Goal: Use online tool/utility: Utilize a website feature to perform a specific function

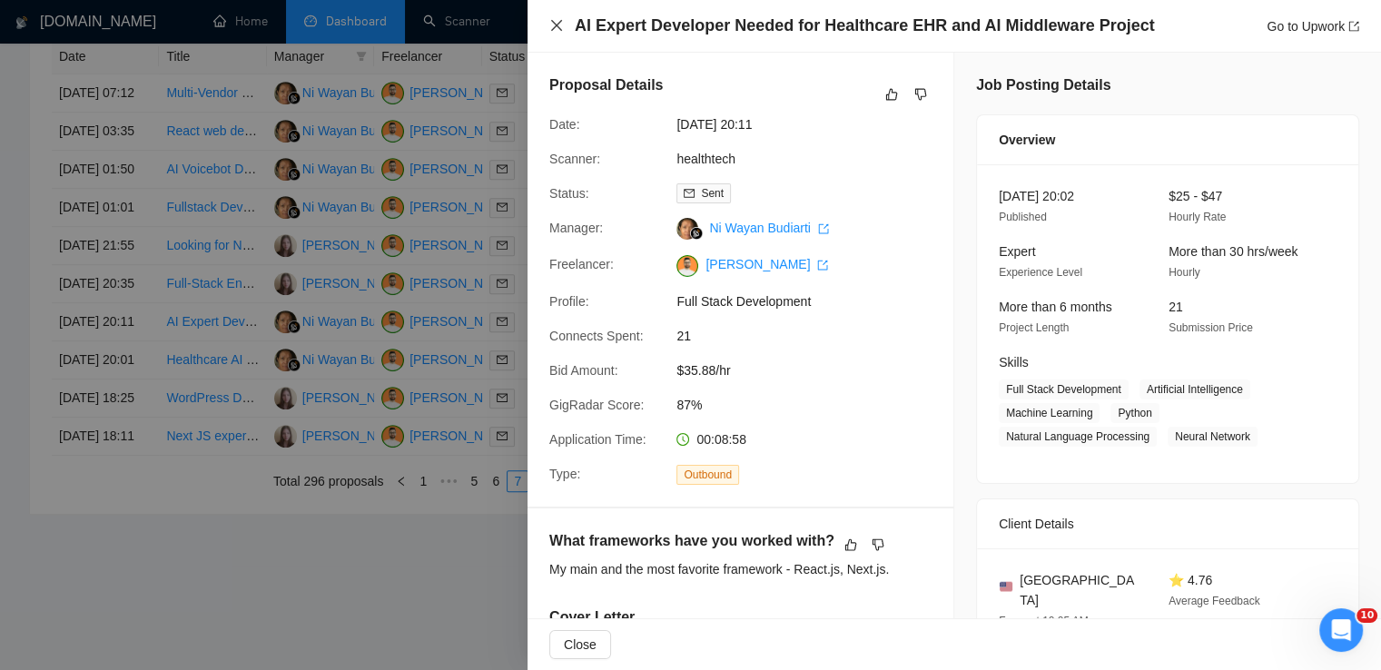
click at [558, 28] on icon "close" at bounding box center [556, 25] width 11 height 11
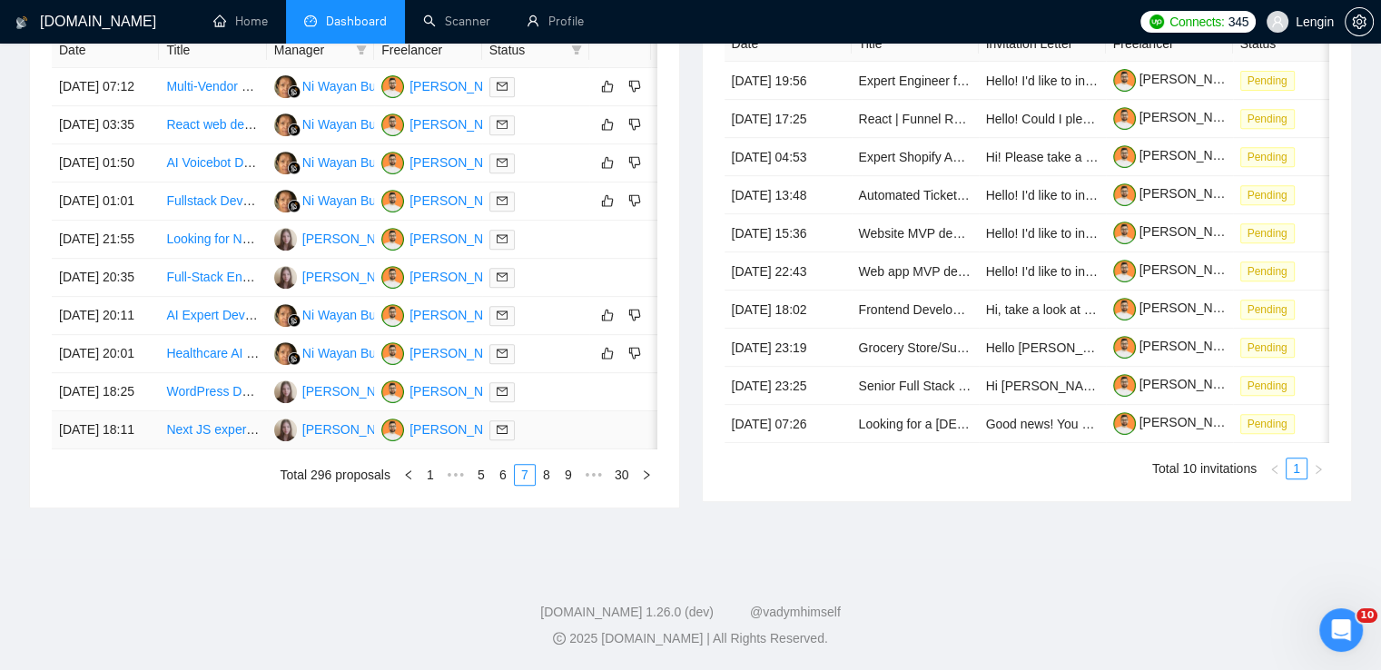
scroll to position [912, 0]
click at [546, 485] on link "8" at bounding box center [547, 475] width 20 height 20
click at [540, 485] on link "9" at bounding box center [541, 475] width 20 height 20
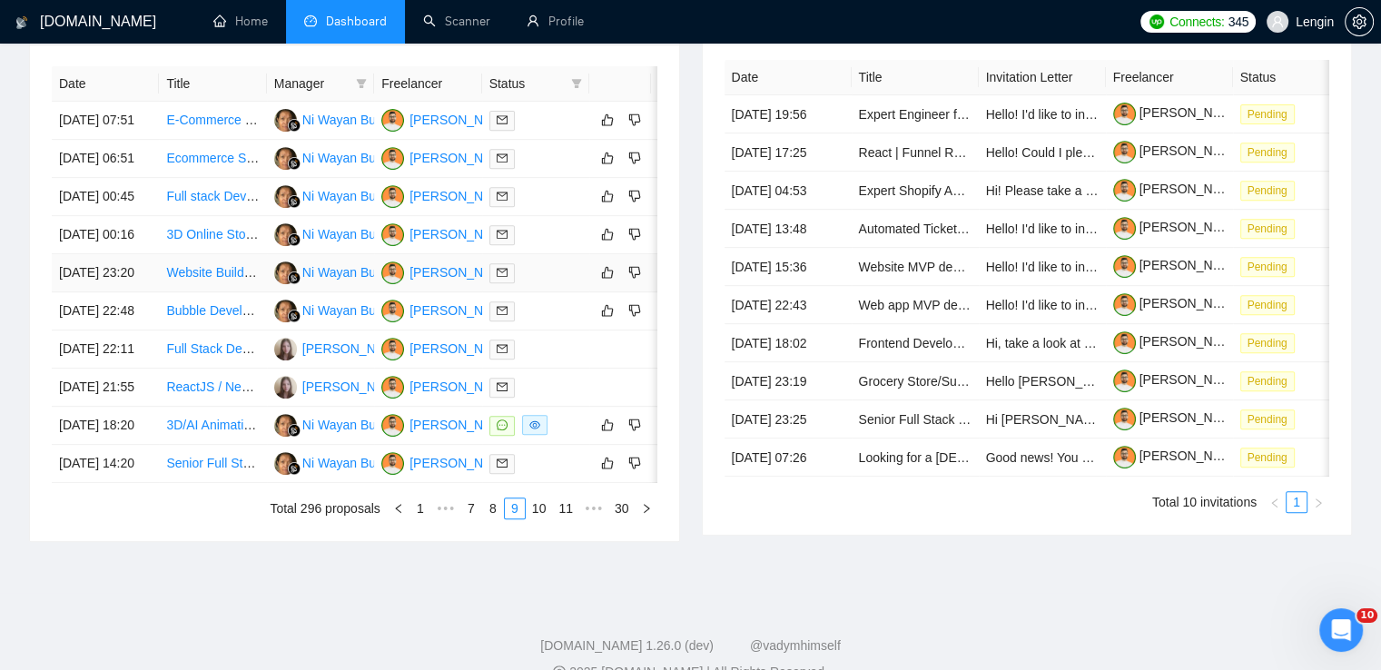
scroll to position [734, 0]
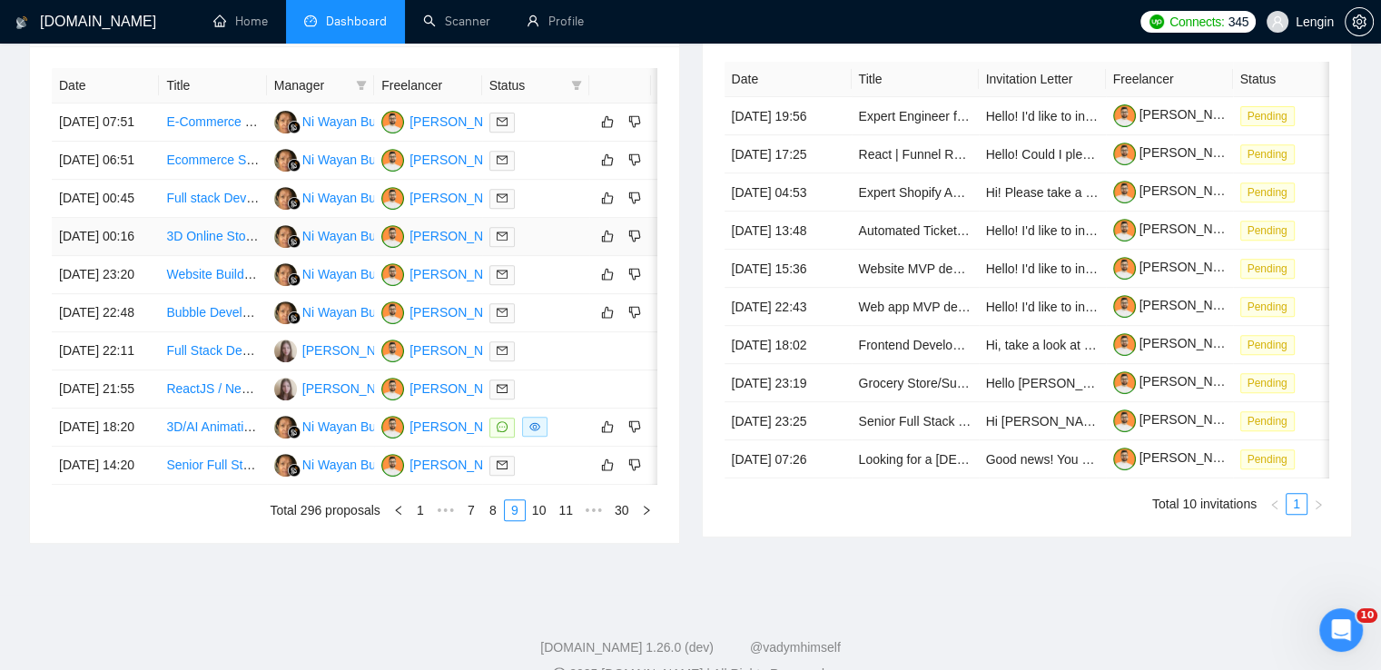
click at [254, 256] on td "3D Online Store Product Configure three js" at bounding box center [212, 237] width 107 height 38
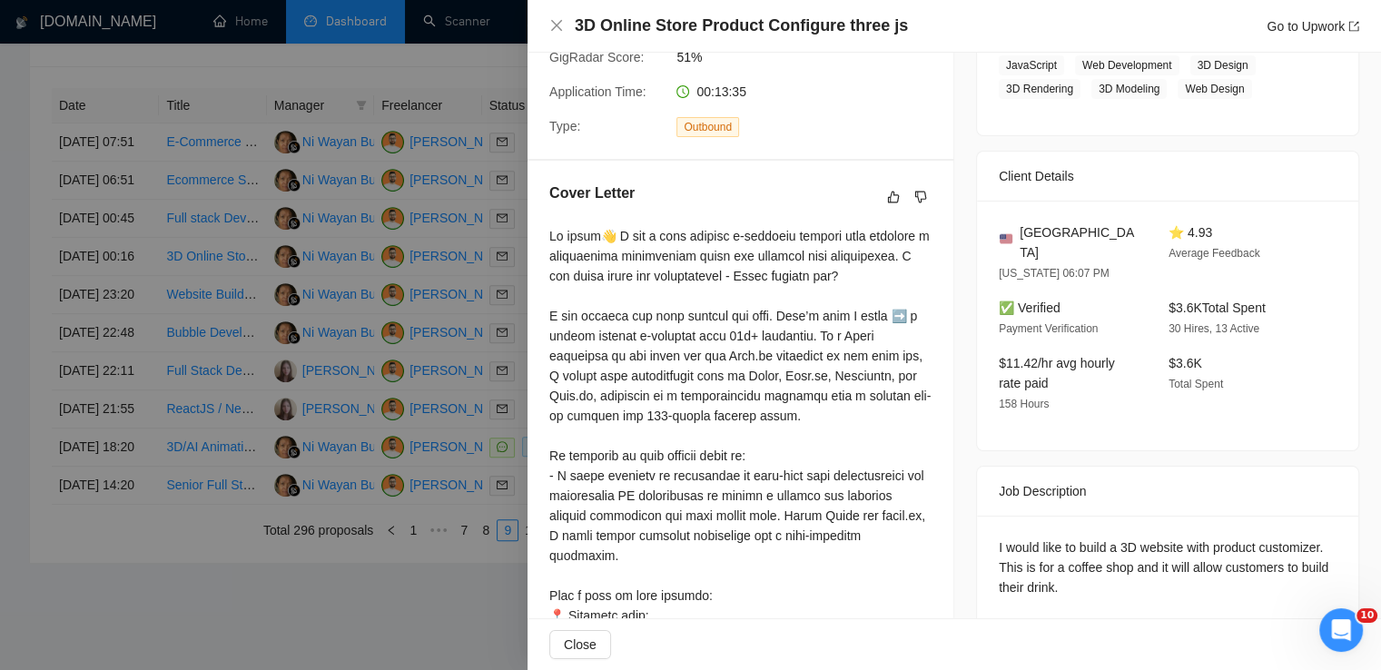
scroll to position [500, 0]
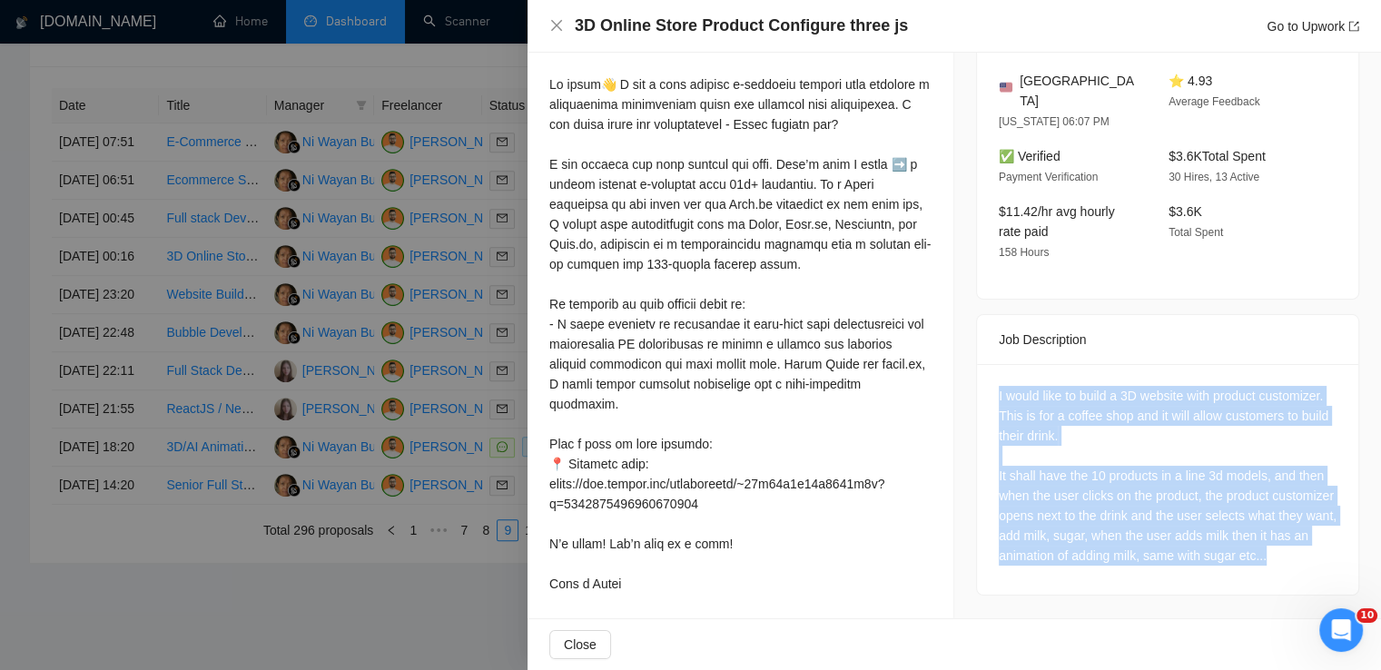
drag, startPoint x: 986, startPoint y: 376, endPoint x: 1063, endPoint y: 575, distance: 213.3
click at [1063, 575] on div "I would like to build a 3D website with product customizer. This is for a coffe…" at bounding box center [1167, 479] width 381 height 231
copy div "I would like to build a 3D website with product customizer. This is for a coffe…"
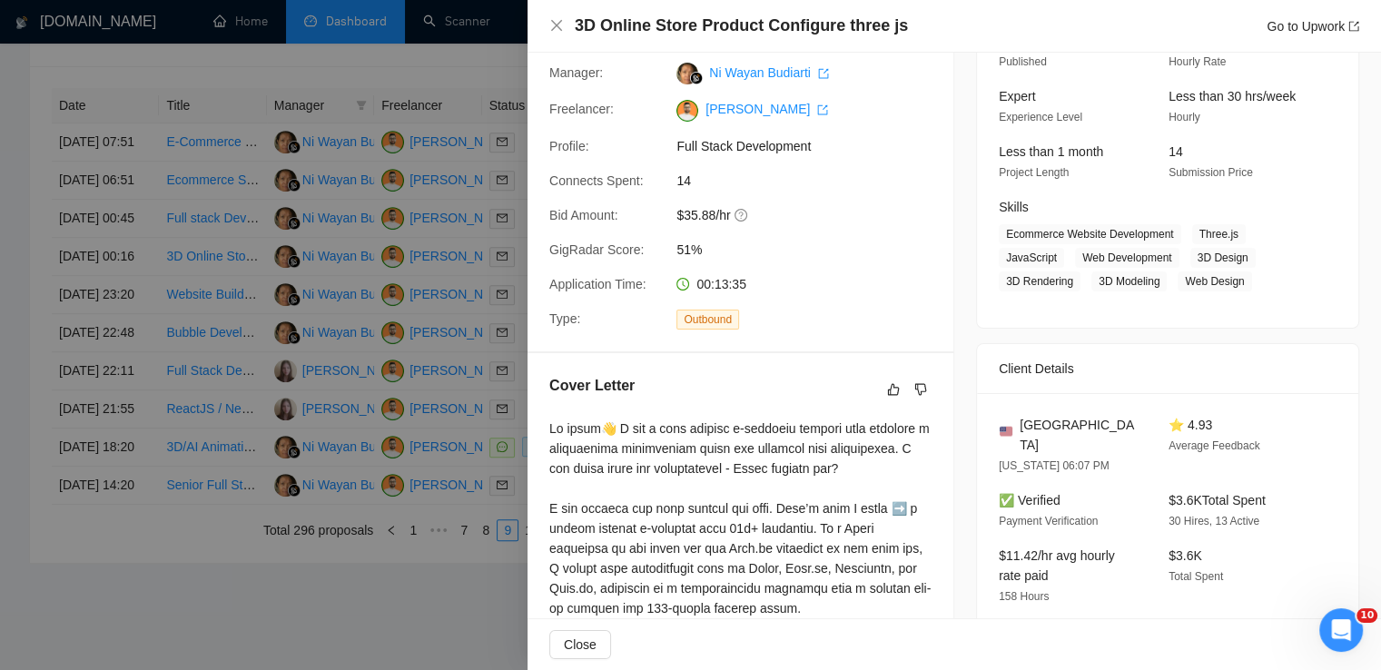
scroll to position [154, 0]
drag, startPoint x: 1192, startPoint y: 233, endPoint x: 1235, endPoint y: 274, distance: 59.8
click at [1235, 274] on span "Ecommerce Website Development Three.js JavaScript Web Development 3D Design 3D …" at bounding box center [1154, 258] width 311 height 67
copy span "Three.js JavaScript Web Development 3D Design 3D Rendering 3D Modeling Web Desi…"
drag, startPoint x: 1166, startPoint y: 236, endPoint x: 991, endPoint y: 237, distance: 175.3
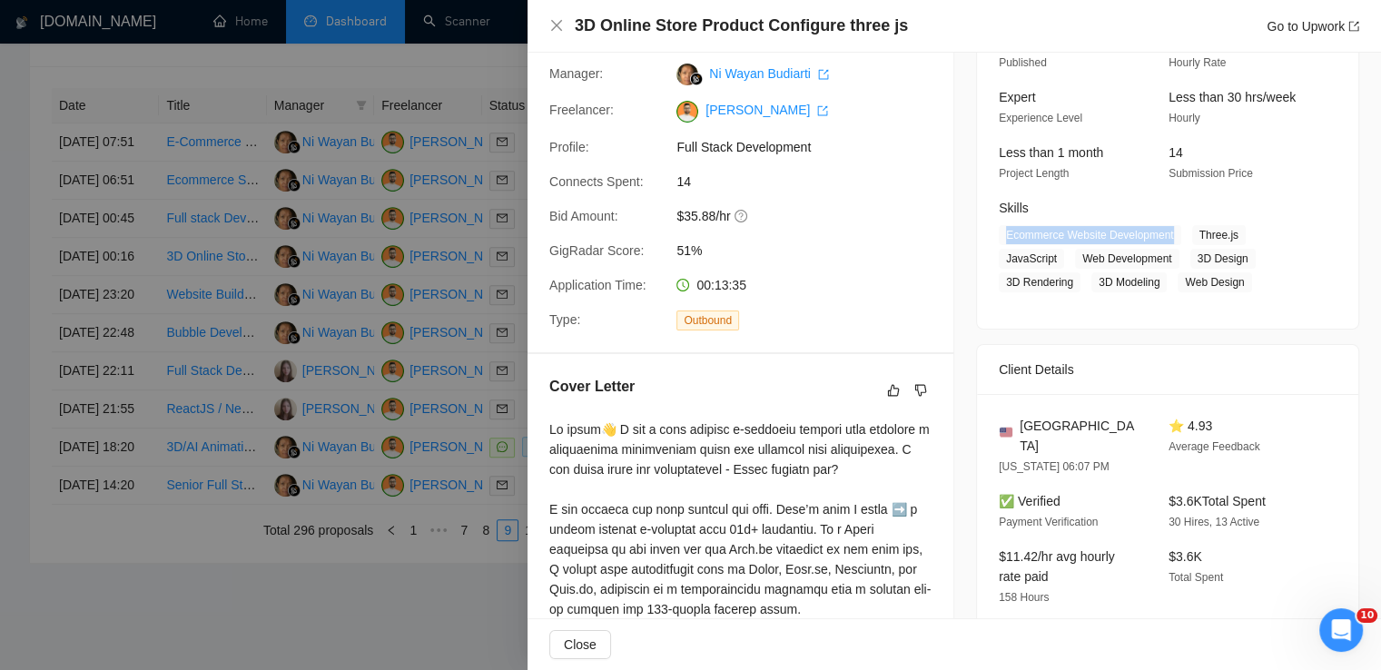
click at [992, 237] on div "Skills Ecommerce Website Development Three.js JavaScript Web Development 3D Des…" at bounding box center [1154, 245] width 325 height 94
copy span "Ecommerce Website Development"
click at [561, 25] on icon "close" at bounding box center [556, 25] width 15 height 15
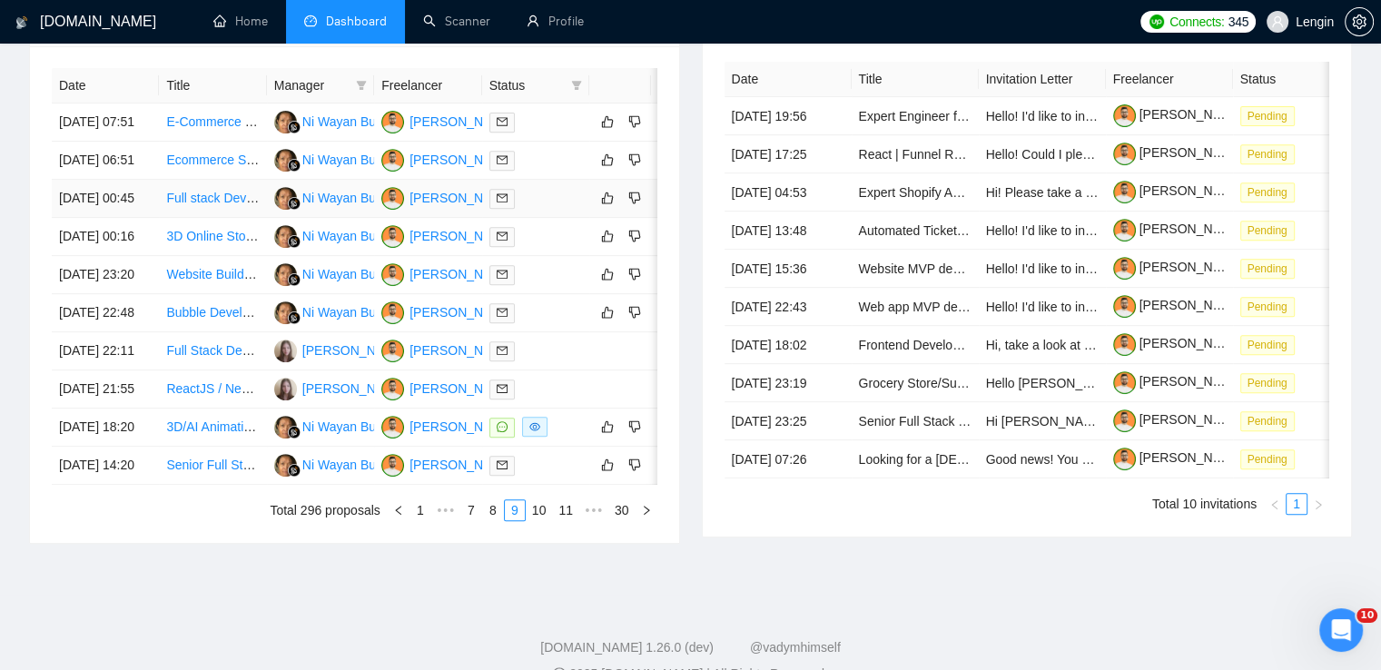
click at [187, 218] on td "Full stack Developer" at bounding box center [212, 199] width 107 height 38
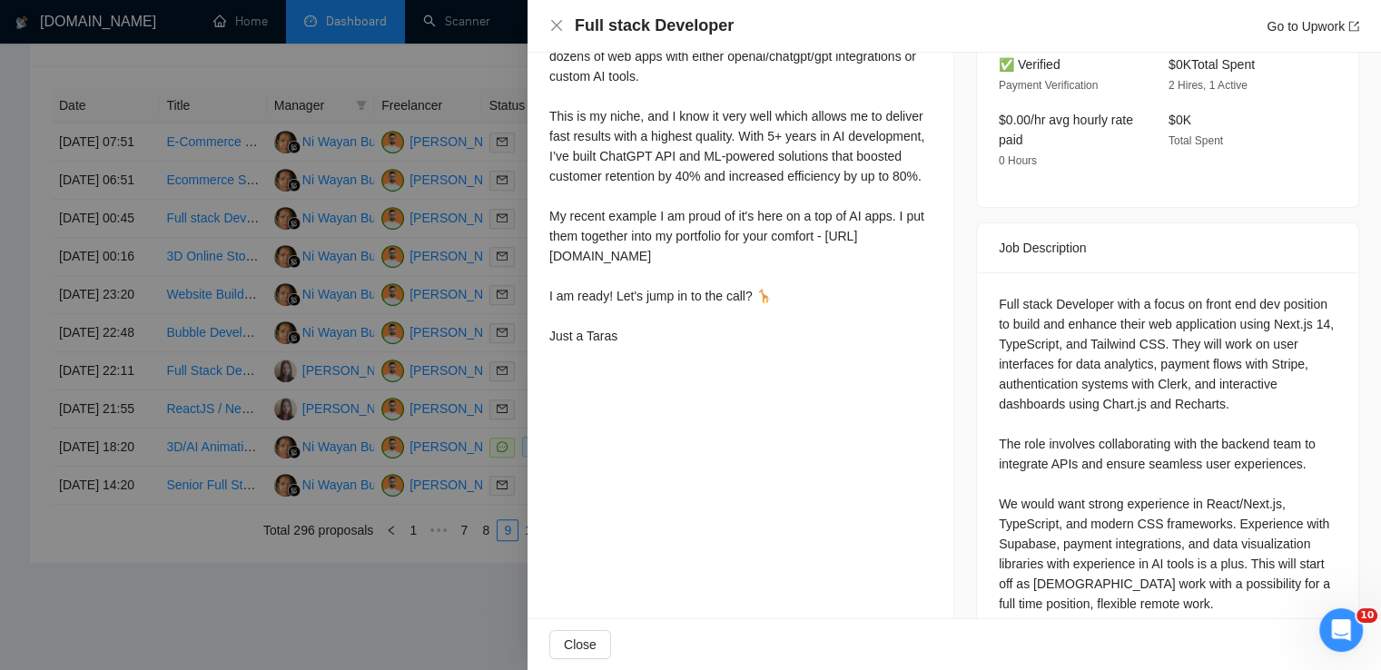
scroll to position [596, 0]
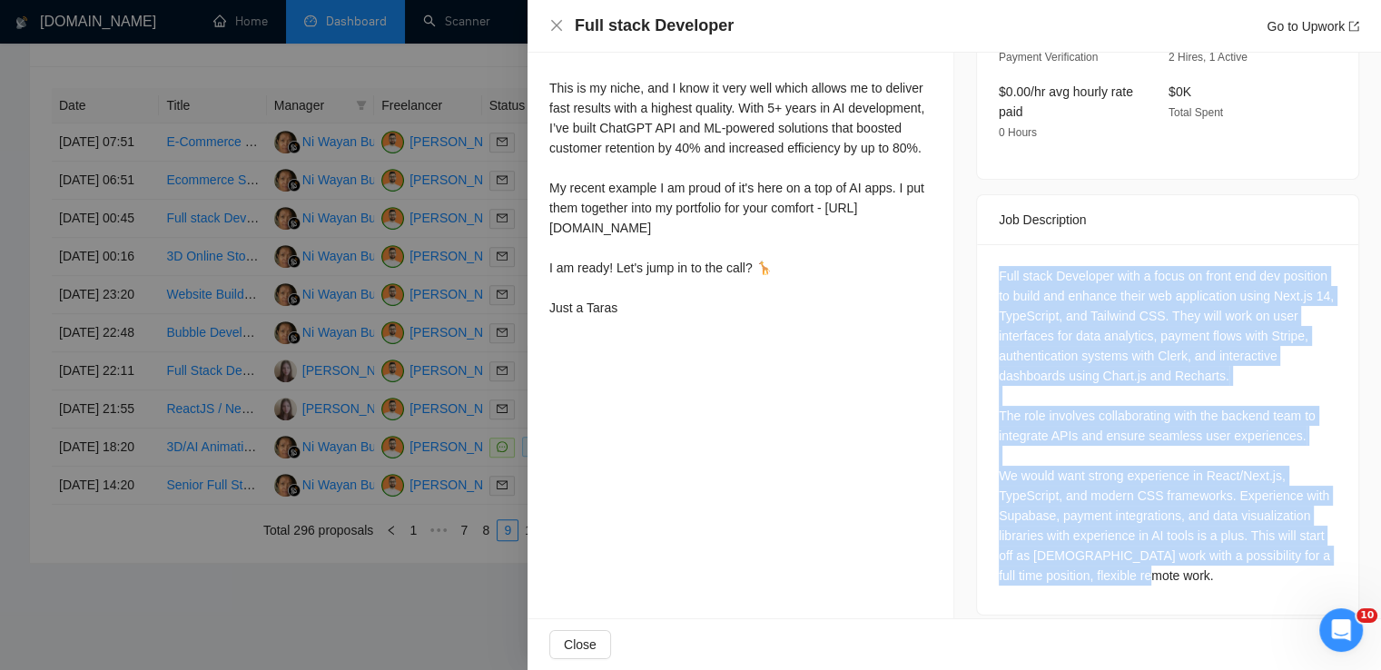
drag, startPoint x: 992, startPoint y: 252, endPoint x: 1267, endPoint y: 584, distance: 431.5
click at [1267, 584] on div "Full stack Developer with a focus on front end dev position to build and enhanc…" at bounding box center [1167, 429] width 381 height 371
copy div "Full stack Developer with a focus on front end dev position to build and enhanc…"
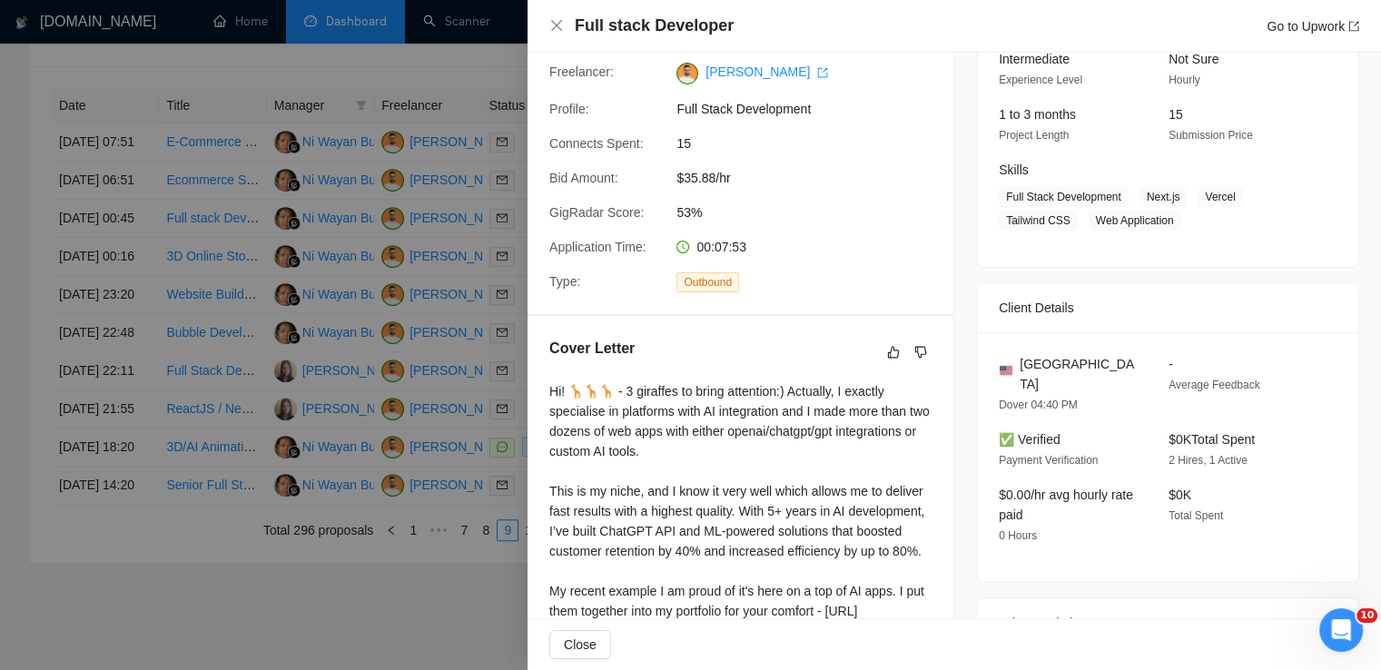
scroll to position [192, 0]
drag, startPoint x: 1039, startPoint y: 361, endPoint x: 1014, endPoint y: 361, distance: 24.5
click at [1014, 361] on div "[GEOGRAPHIC_DATA]" at bounding box center [1069, 375] width 141 height 40
copy span "[GEOGRAPHIC_DATA]"
drag, startPoint x: 1137, startPoint y: 201, endPoint x: 1170, endPoint y: 217, distance: 36.6
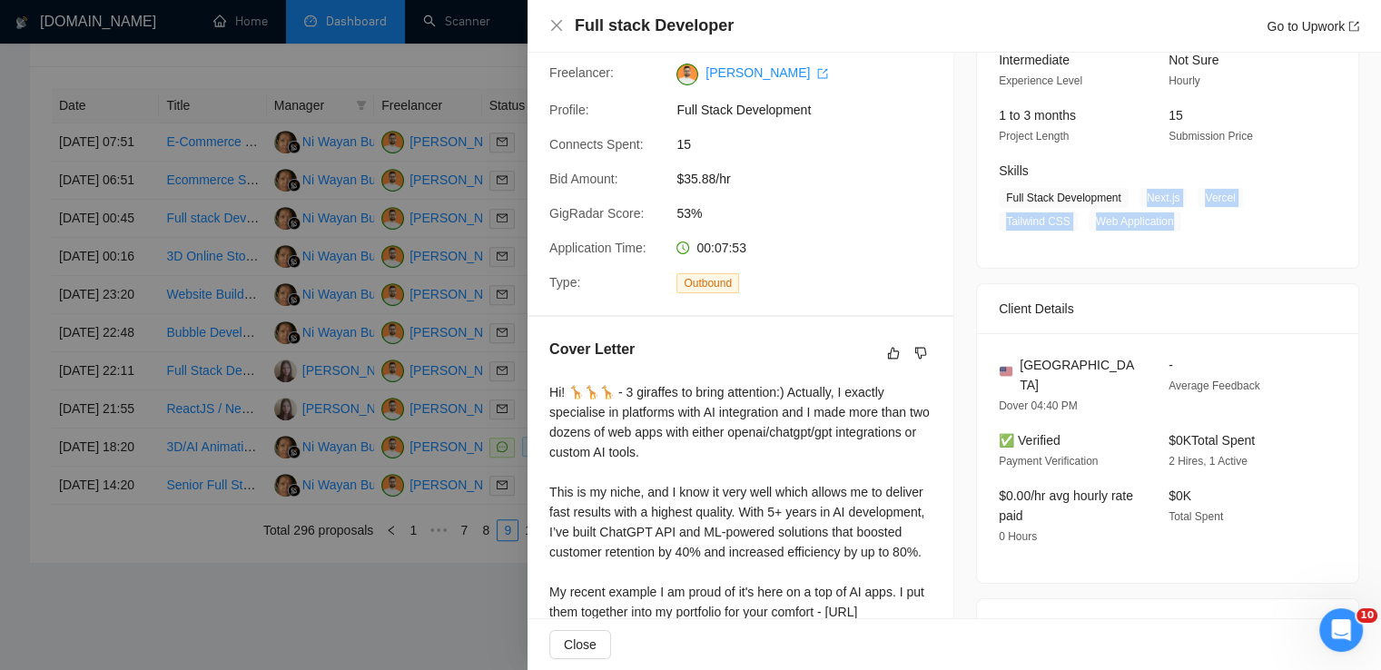
click at [1170, 217] on span "Full Stack Development Next.[PERSON_NAME] Tailwind CSS Web Application" at bounding box center [1154, 210] width 311 height 44
copy span "Next.[PERSON_NAME] Tailwind CSS Web Application"
click at [556, 23] on icon "close" at bounding box center [556, 25] width 15 height 15
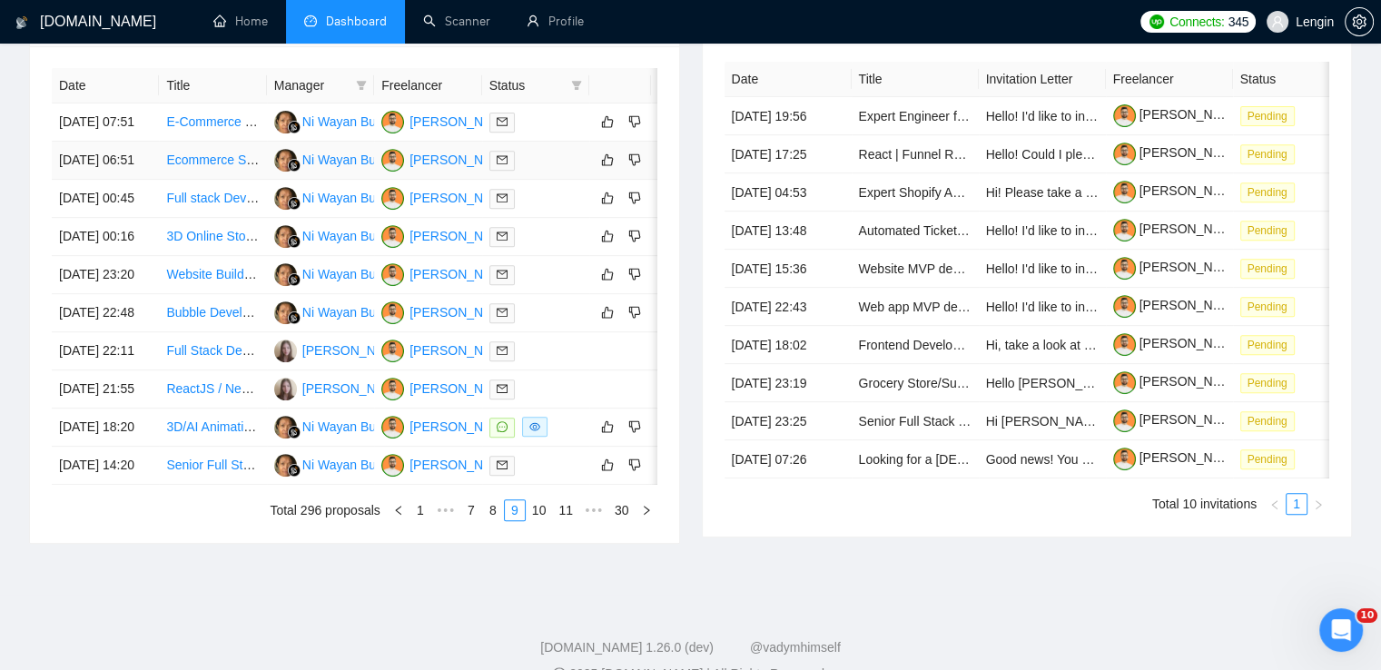
click at [229, 180] on td "Ecommerce Supply Chain Specialist Needed" at bounding box center [212, 161] width 107 height 38
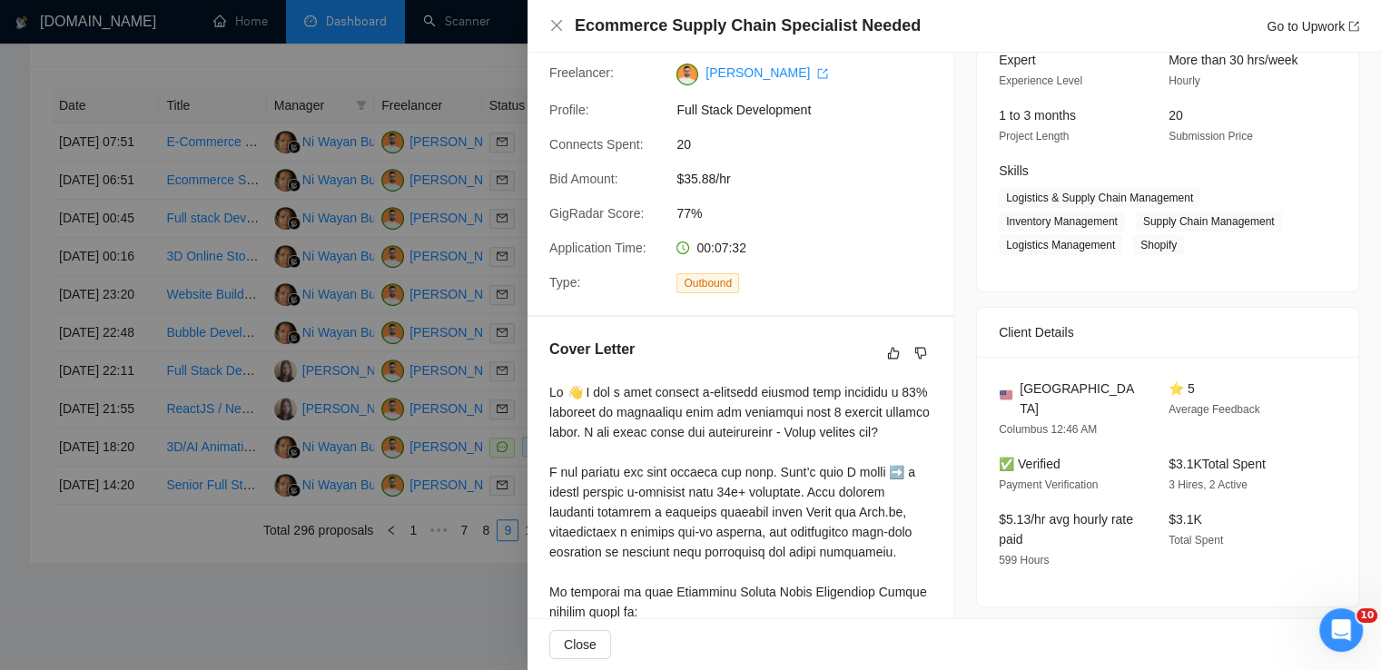
scroll to position [545, 0]
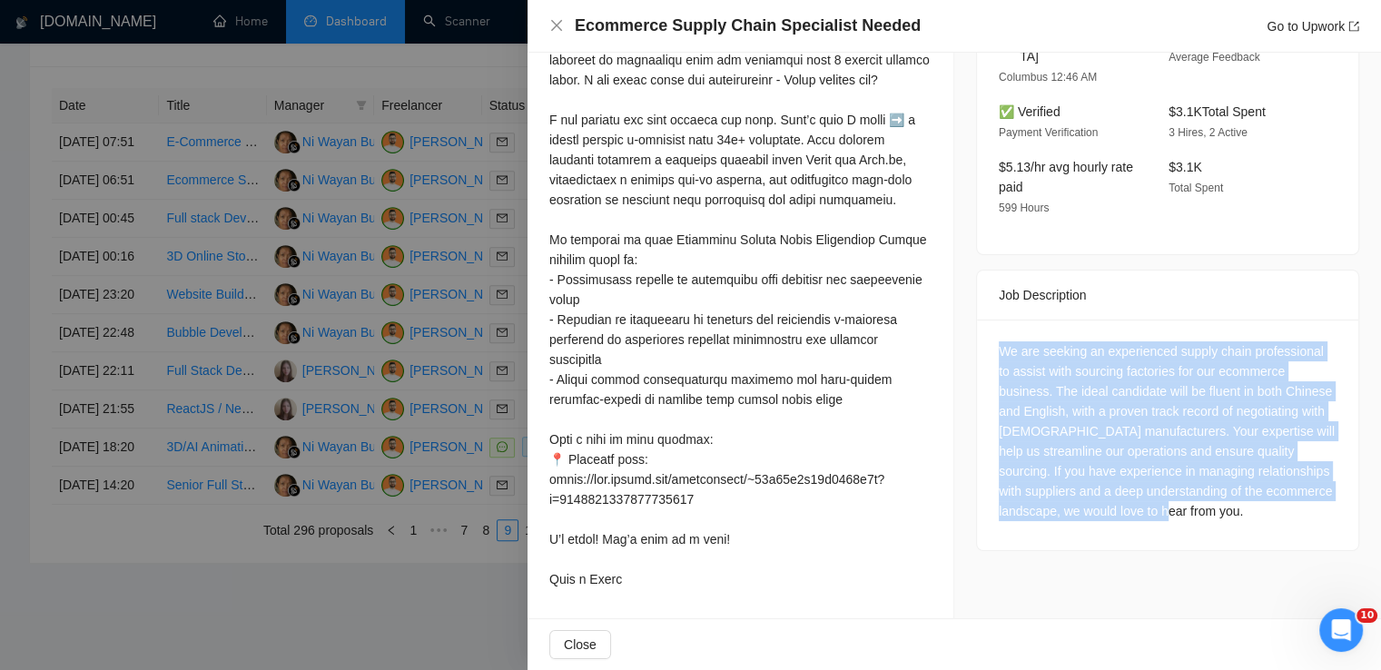
drag, startPoint x: 1155, startPoint y: 485, endPoint x: 959, endPoint y: 328, distance: 251.3
click at [959, 328] on div "Job Posting Details Overview [DATE] 06:43 Published $16 - $45 Hourly Rate Exper…" at bounding box center [1168, 64] width 427 height 1110
copy div "We are seeking an experienced supply chain professional to assist with sourcing…"
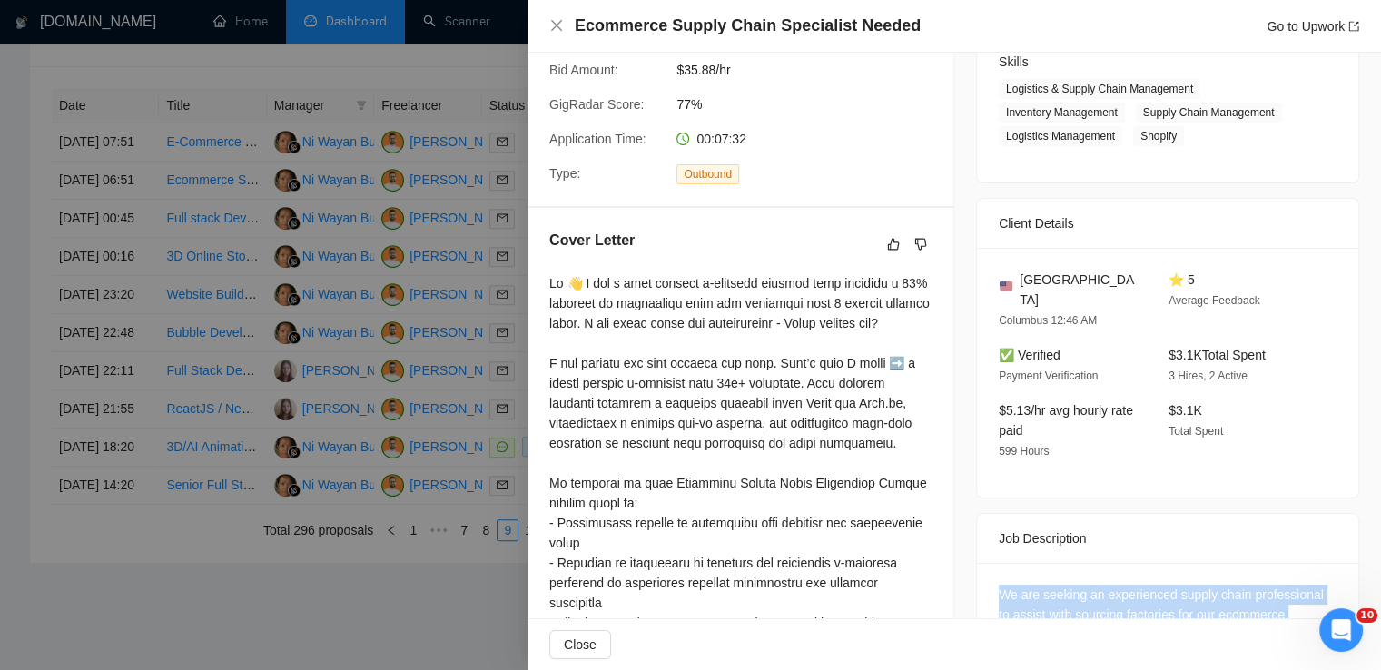
scroll to position [302, 0]
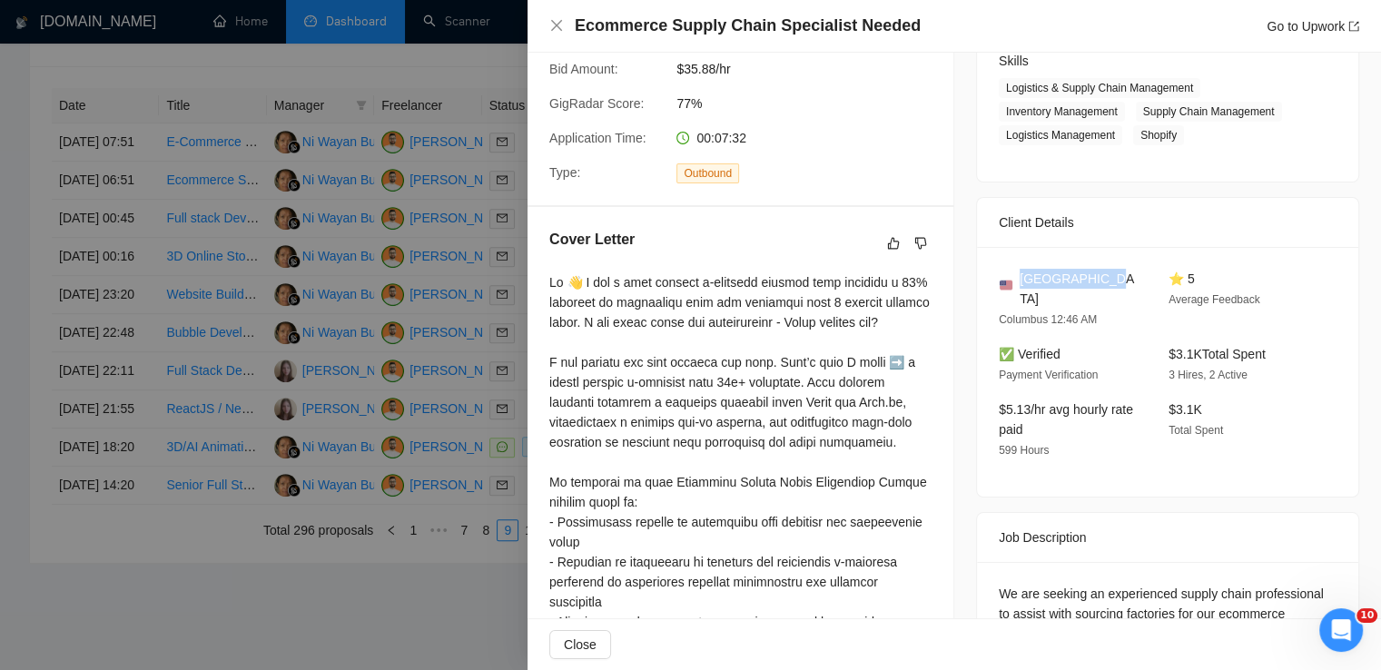
drag, startPoint x: 1096, startPoint y: 281, endPoint x: 1015, endPoint y: 276, distance: 81.0
click at [1015, 276] on div "[GEOGRAPHIC_DATA]" at bounding box center [1069, 289] width 141 height 40
copy span "[GEOGRAPHIC_DATA]"
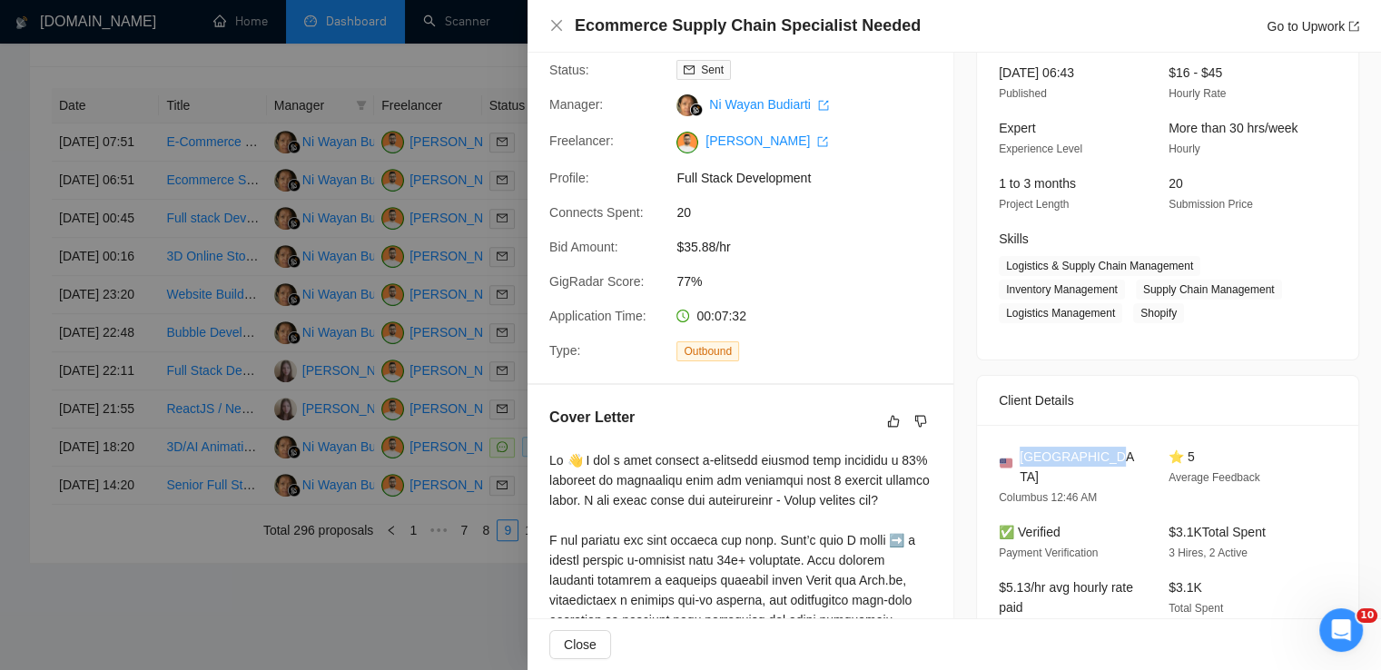
scroll to position [123, 0]
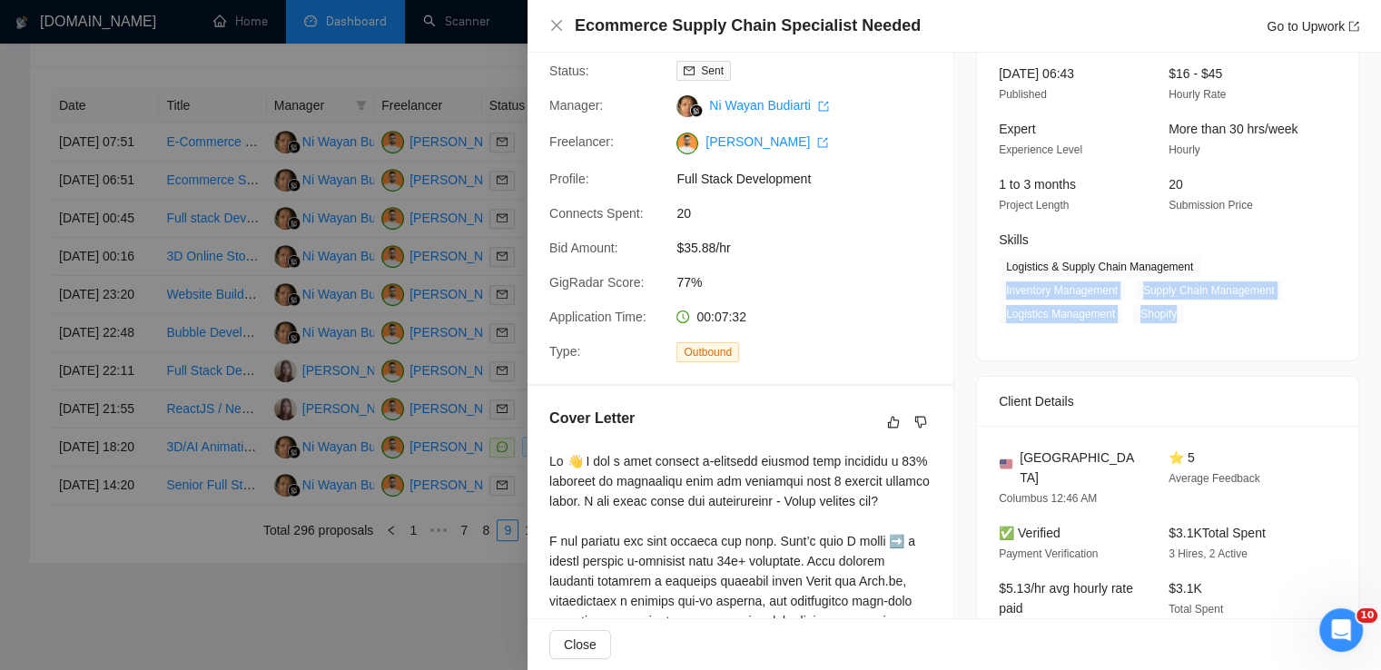
drag, startPoint x: 998, startPoint y: 290, endPoint x: 1177, endPoint y: 312, distance: 180.3
click at [1177, 312] on span "Logistics & Supply Chain Management Inventory Management Supply Chain Managemen…" at bounding box center [1154, 290] width 311 height 67
copy span "Inventory Management Supply Chain Management Logistics Management Shopify"
drag, startPoint x: 1184, startPoint y: 270, endPoint x: 994, endPoint y: 274, distance: 189.9
click at [999, 274] on span "Logistics & Supply Chain Management" at bounding box center [1100, 267] width 202 height 20
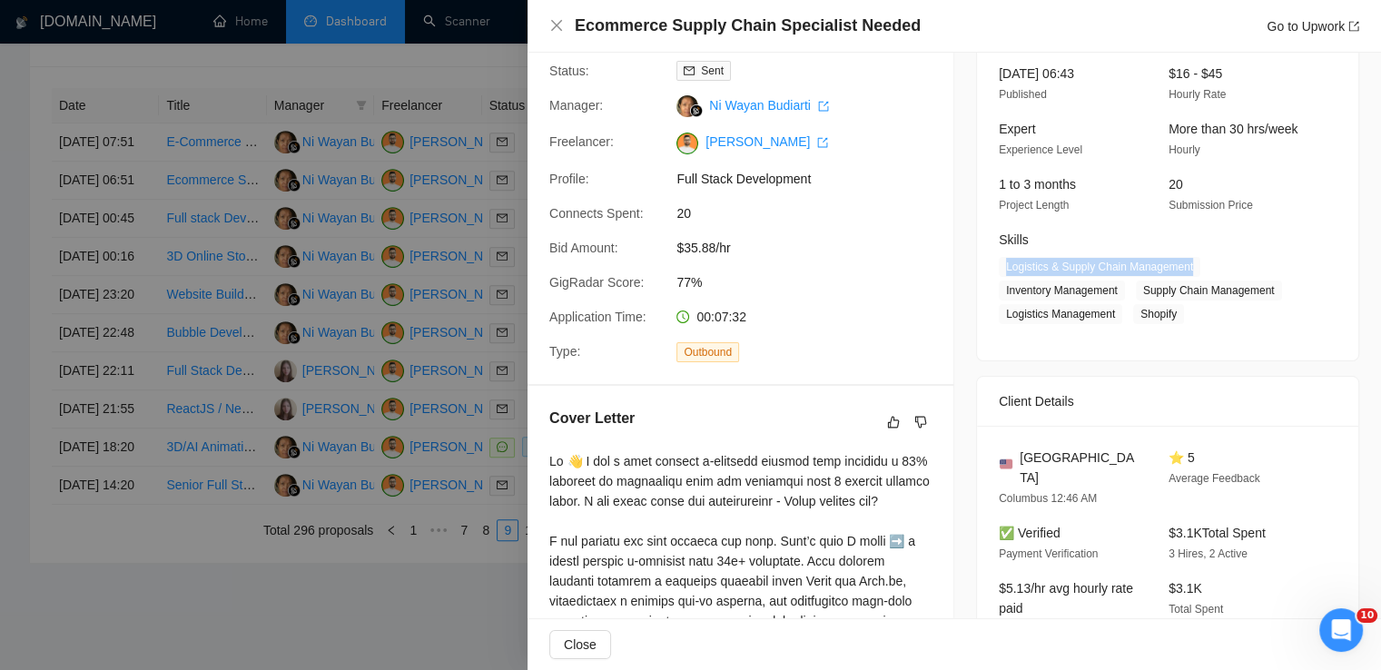
copy span "Logistics & Supply Chain Management"
click at [557, 19] on icon "close" at bounding box center [556, 25] width 15 height 15
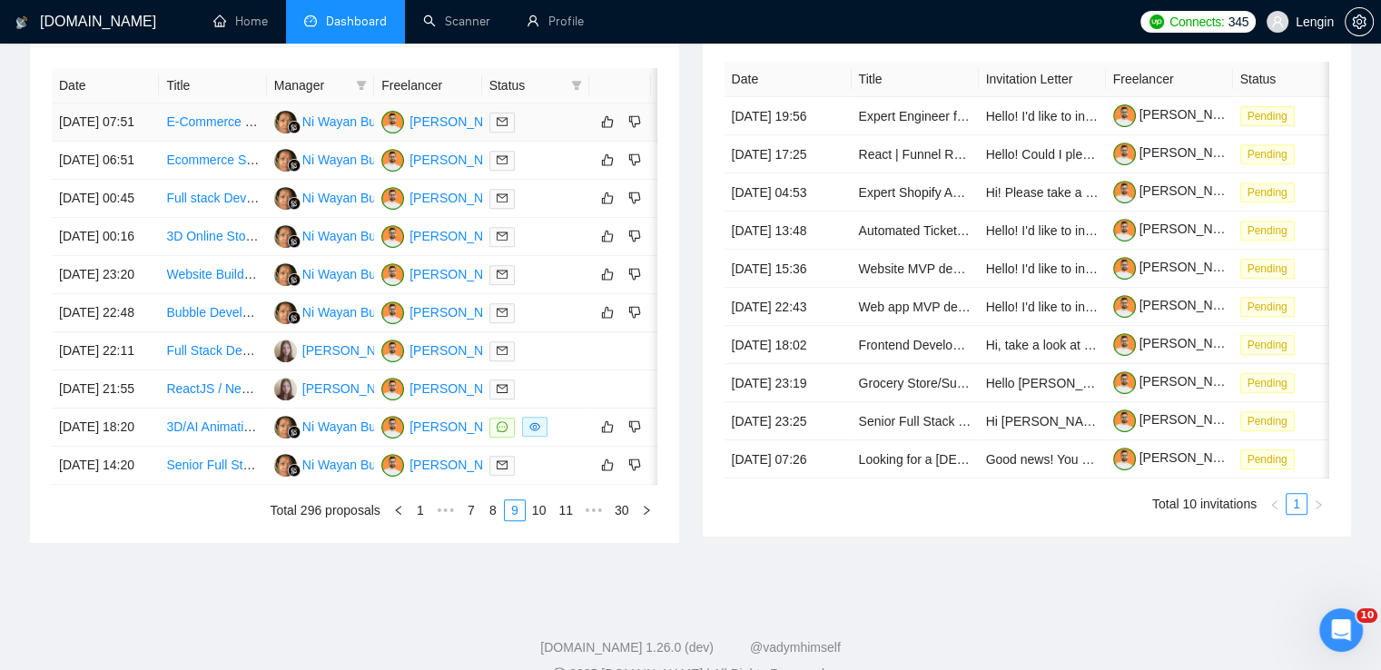
click at [229, 142] on td "E-Commerce & Product Growth Manager (with experience in women’s health/fitness)" at bounding box center [212, 123] width 107 height 38
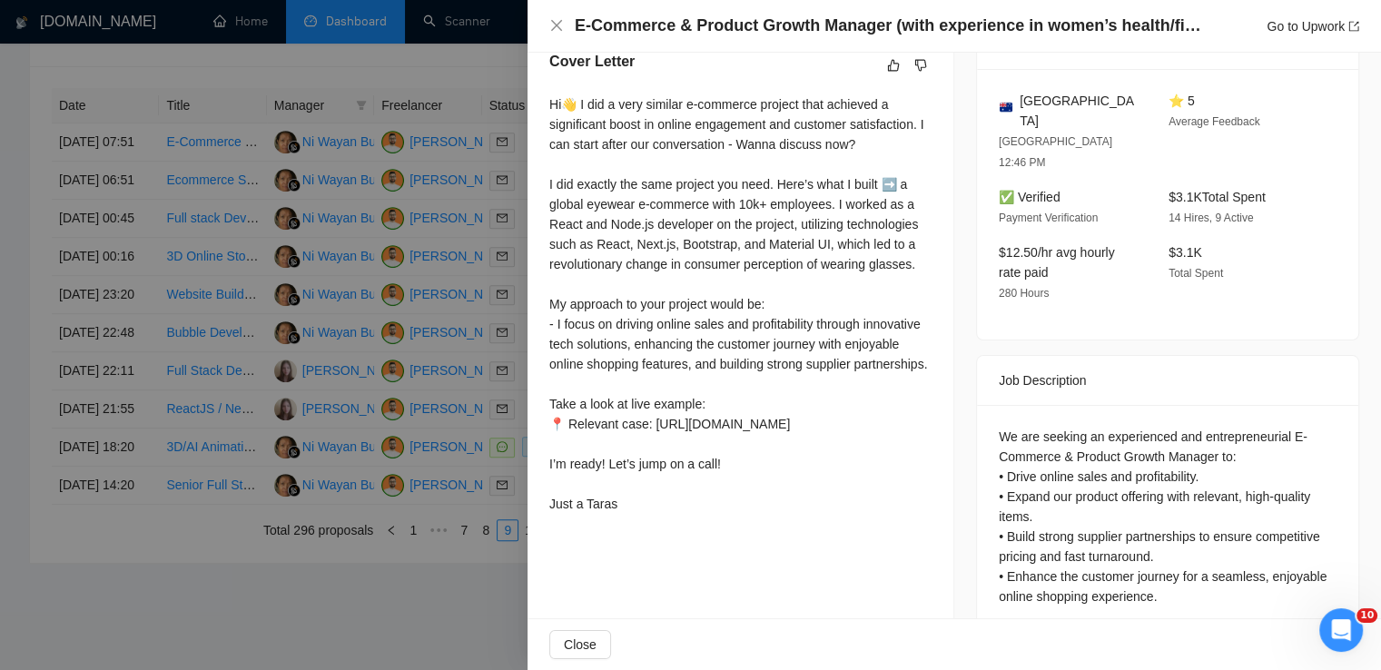
scroll to position [480, 0]
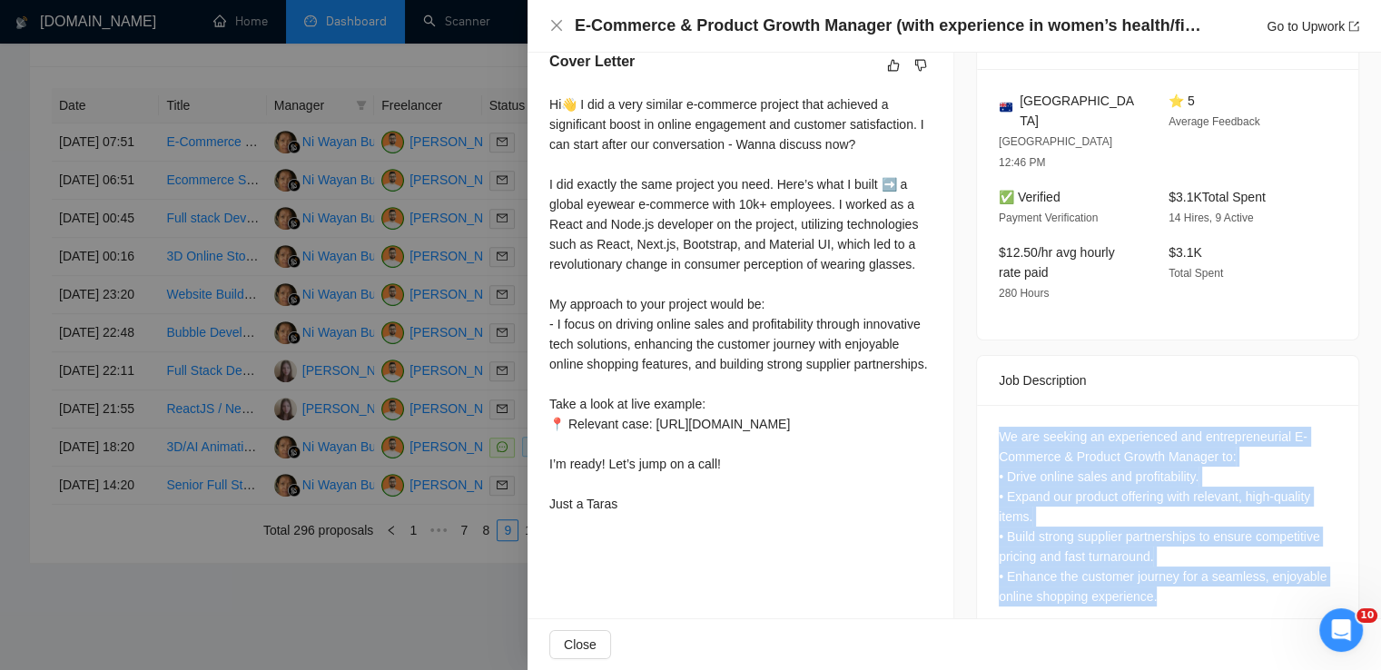
drag, startPoint x: 1154, startPoint y: 567, endPoint x: 966, endPoint y: 369, distance: 273.0
click at [966, 369] on div "Job Posting Details Overview [DATE] 07:42 Published $10 - $50 Hourly Rate Inter…" at bounding box center [1168, 115] width 427 height 1085
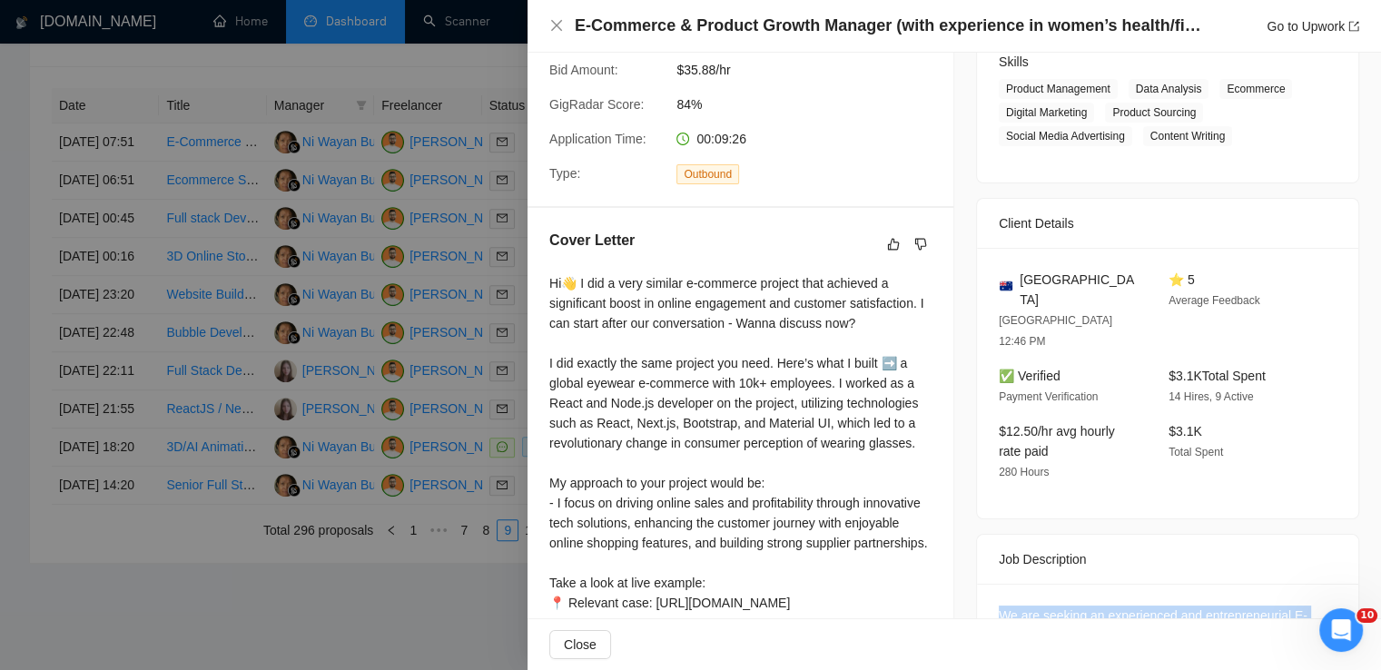
scroll to position [299, 0]
drag, startPoint x: 1073, startPoint y: 288, endPoint x: 1006, endPoint y: 272, distance: 69.2
click at [1006, 272] on div "[GEOGRAPHIC_DATA]" at bounding box center [1069, 292] width 141 height 40
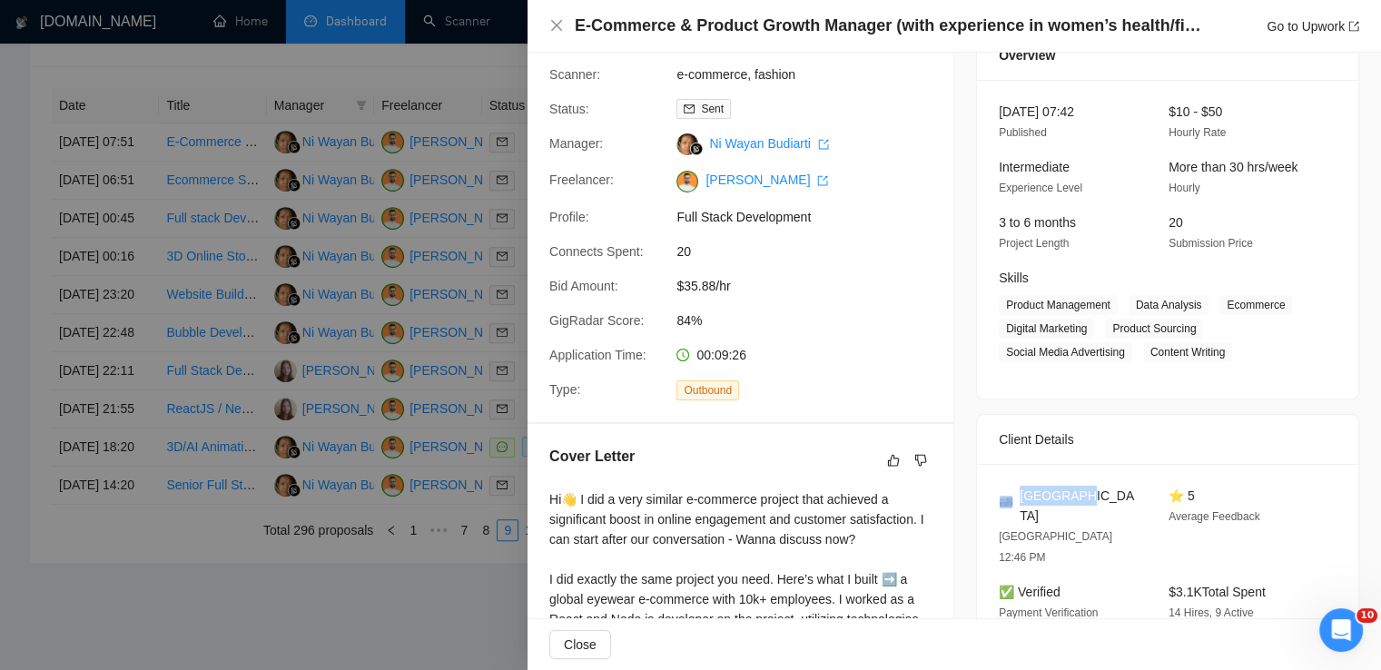
scroll to position [83, 0]
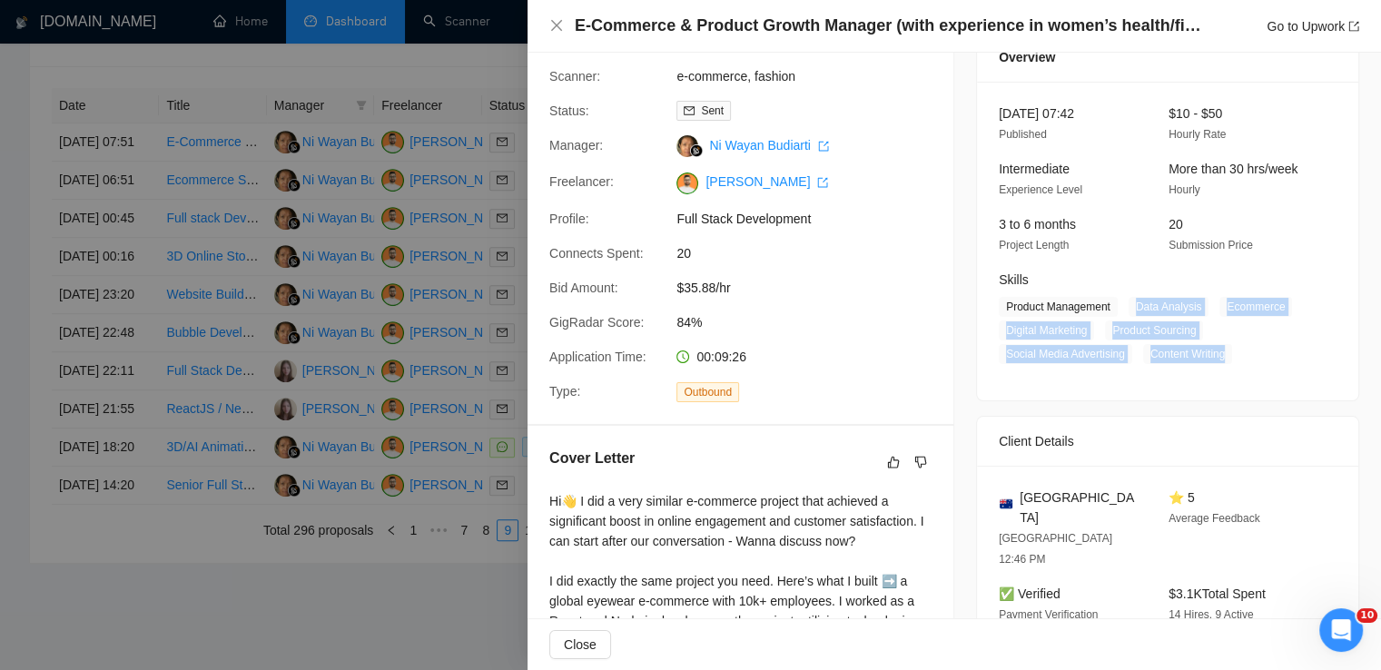
drag, startPoint x: 1130, startPoint y: 305, endPoint x: 1224, endPoint y: 346, distance: 102.9
click at [1224, 346] on span "Product Management Data Analysis Ecommerce Digital Marketing Product Sourcing S…" at bounding box center [1154, 330] width 311 height 67
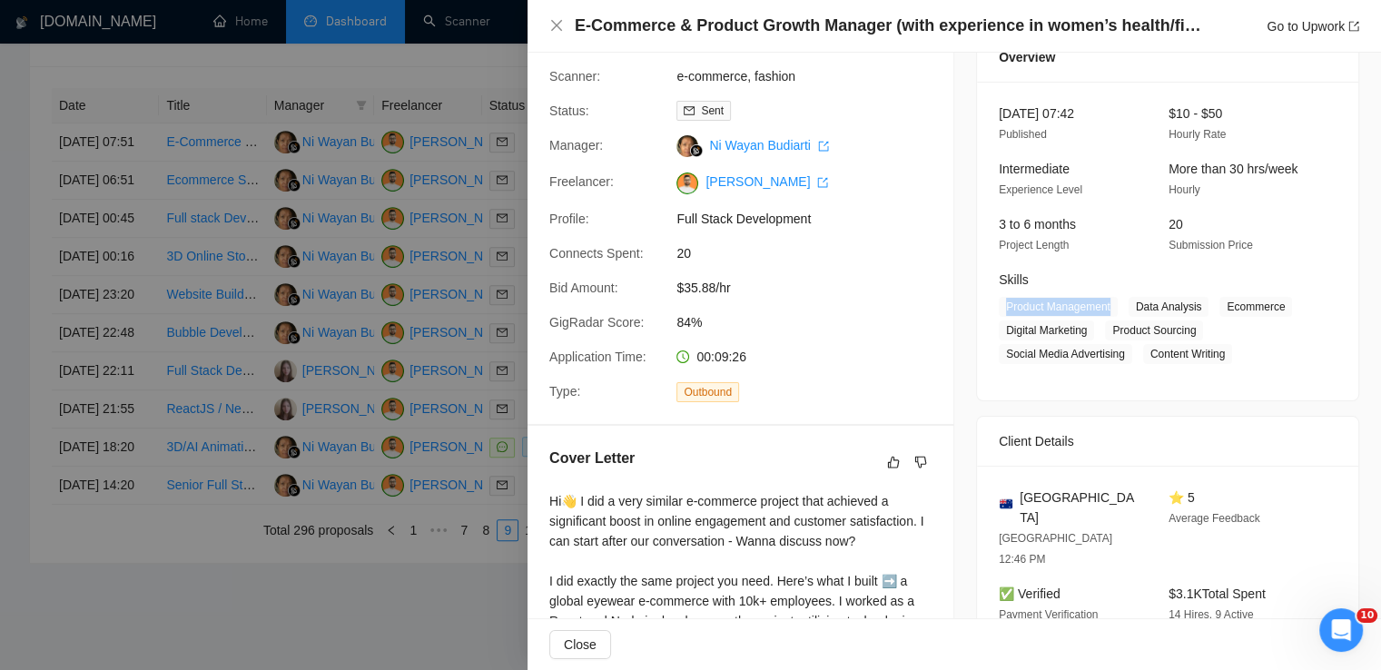
drag, startPoint x: 1107, startPoint y: 301, endPoint x: 996, endPoint y: 312, distance: 111.3
click at [999, 312] on span "Product Management" at bounding box center [1058, 307] width 119 height 20
click at [554, 30] on icon "close" at bounding box center [556, 25] width 15 height 15
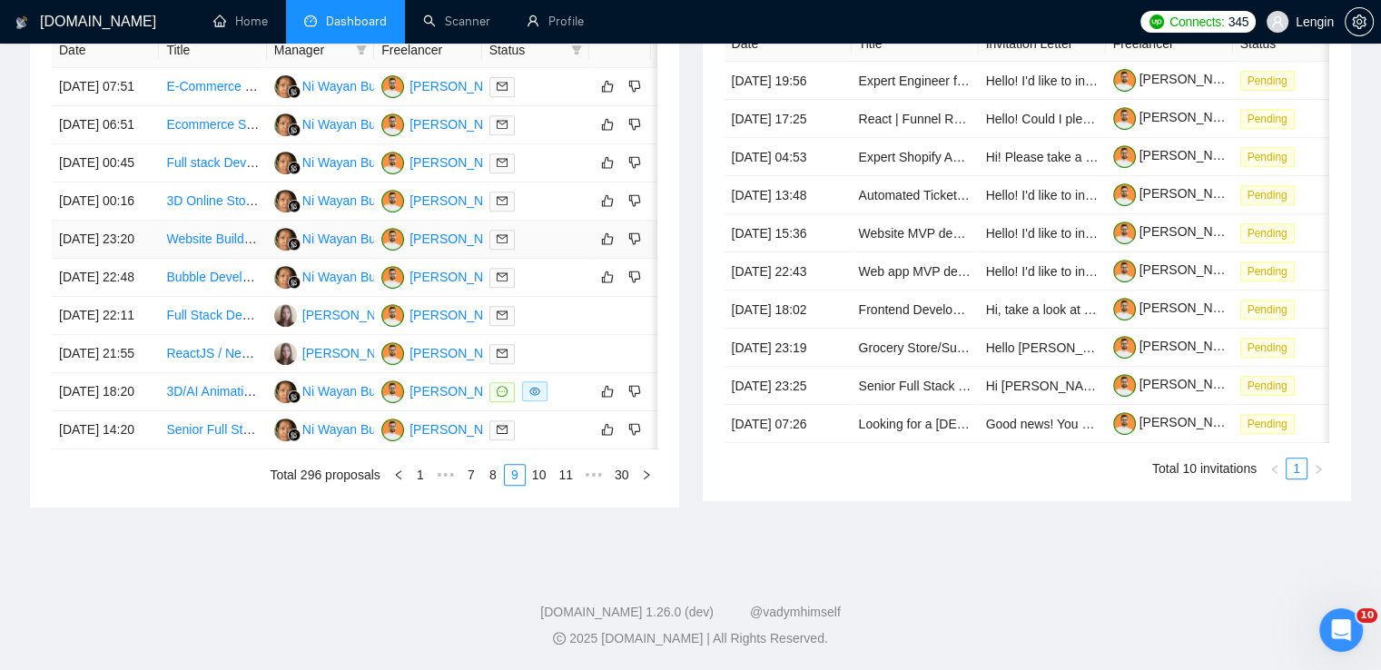
scroll to position [846, 0]
click at [500, 485] on link "8" at bounding box center [493, 475] width 20 height 20
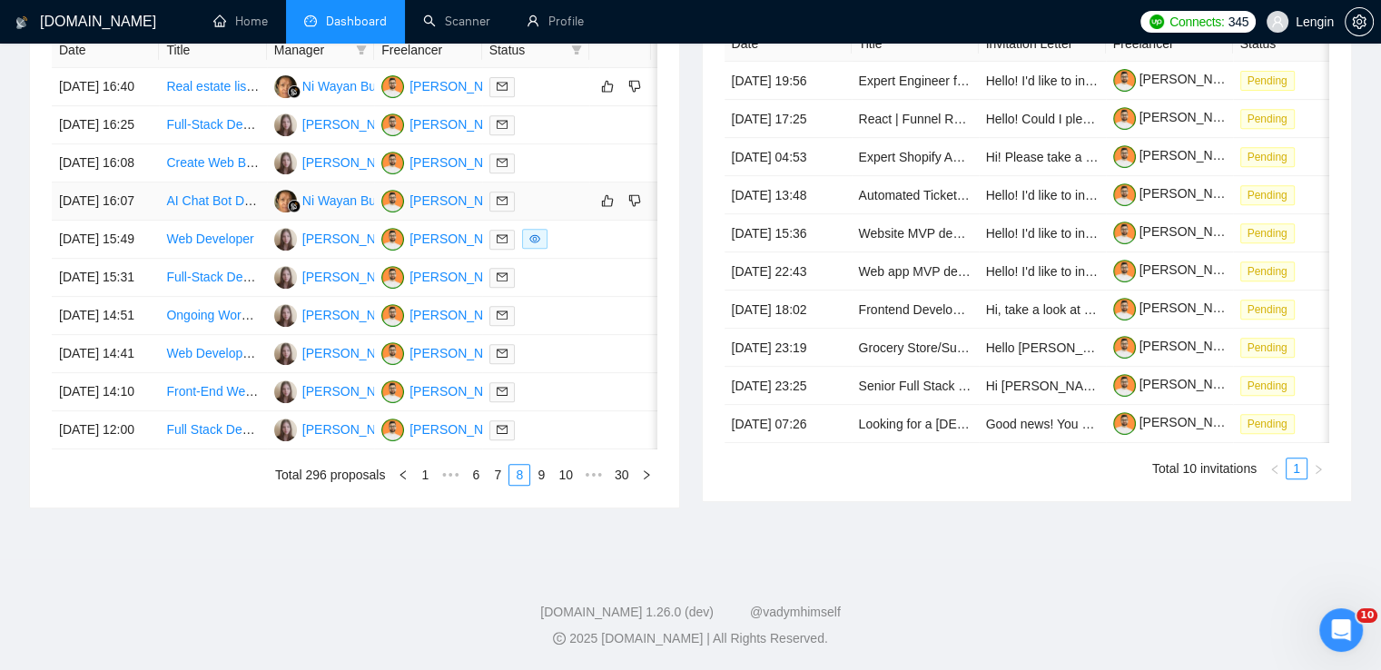
click at [251, 203] on td "AI Chat Bot Development for Appointment Booking" at bounding box center [212, 202] width 107 height 38
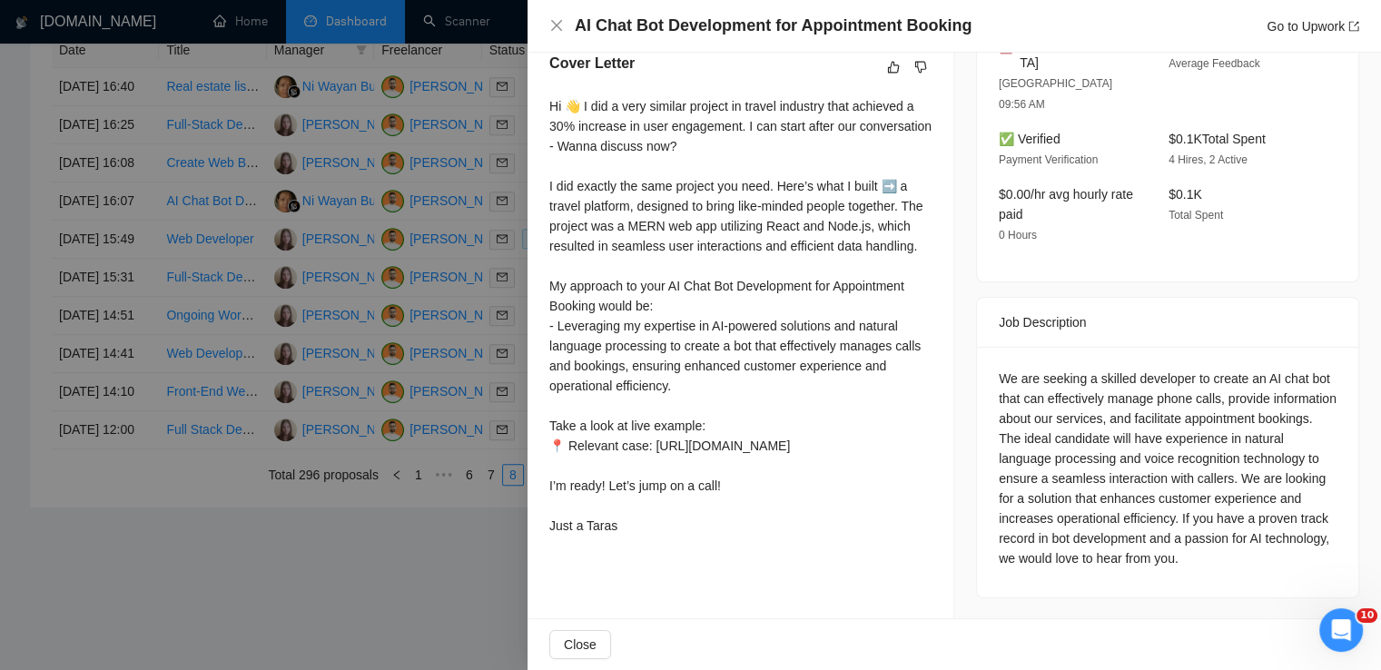
scroll to position [545, 0]
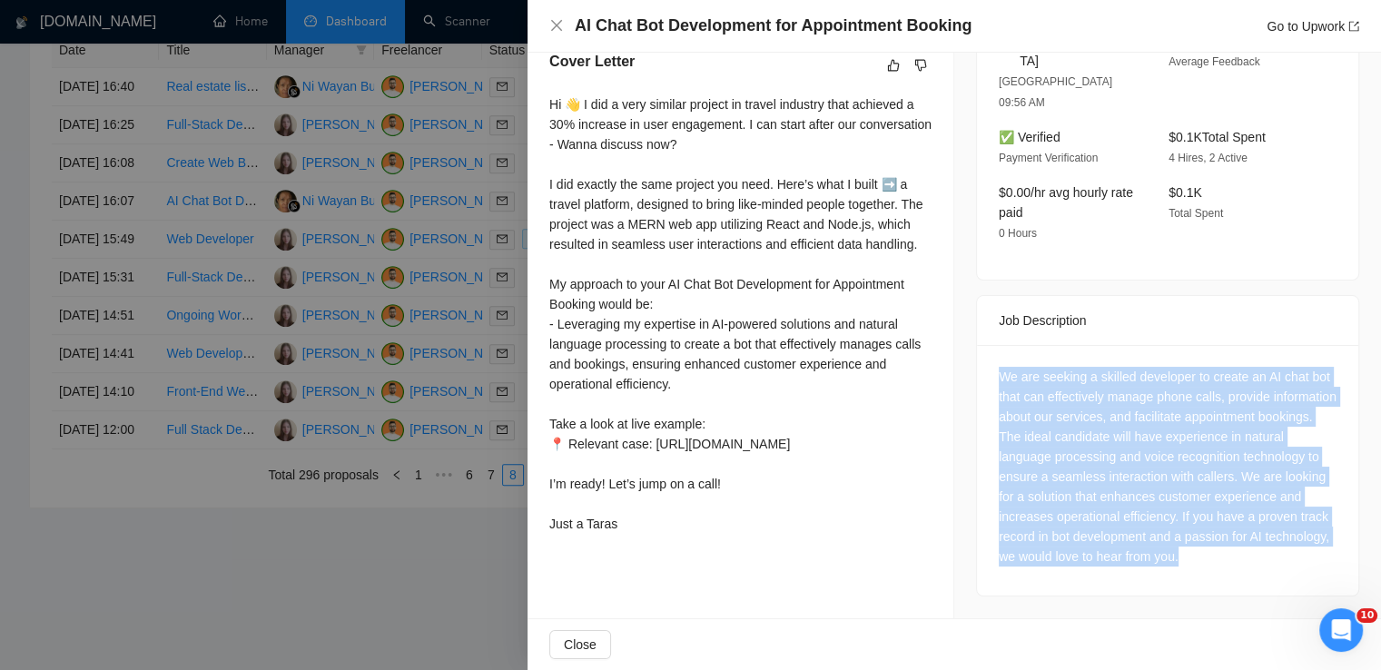
drag, startPoint x: 1279, startPoint y: 517, endPoint x: 992, endPoint y: 326, distance: 344.6
click at [999, 367] on div "We are seeking a skilled developer to create an AI chat bot that can effectivel…" at bounding box center [1168, 467] width 338 height 200
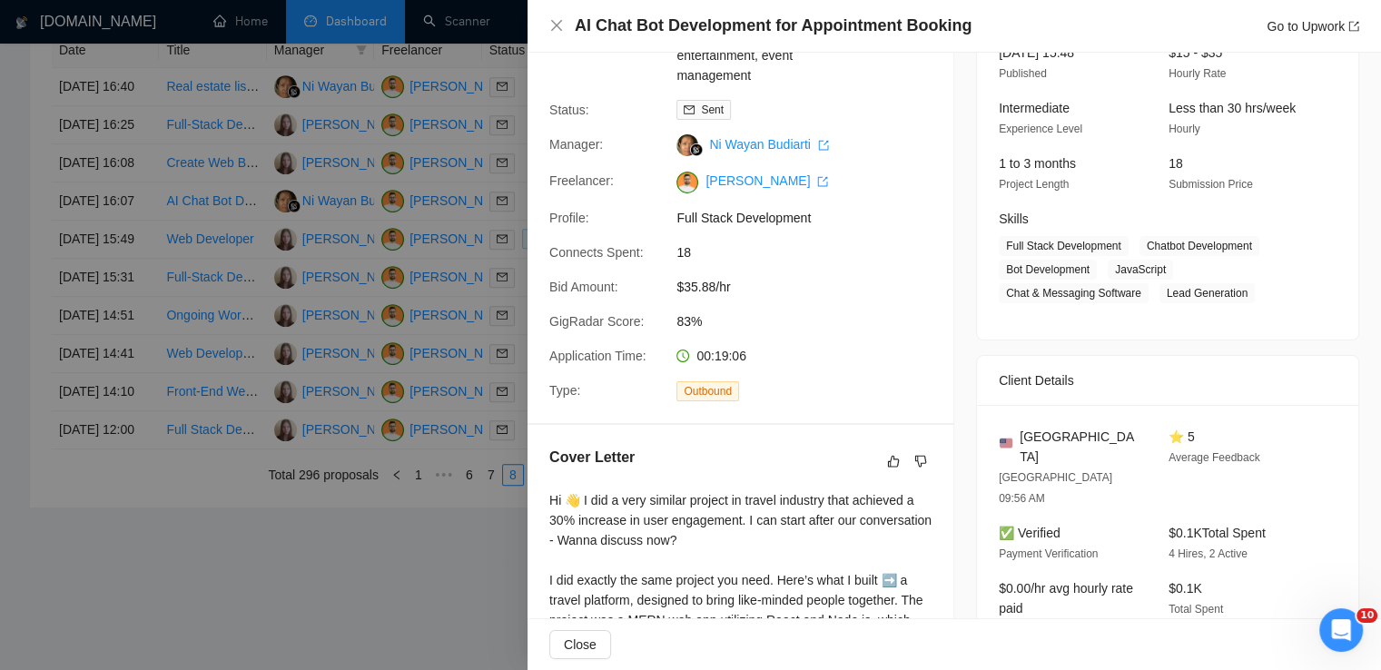
scroll to position [134, 0]
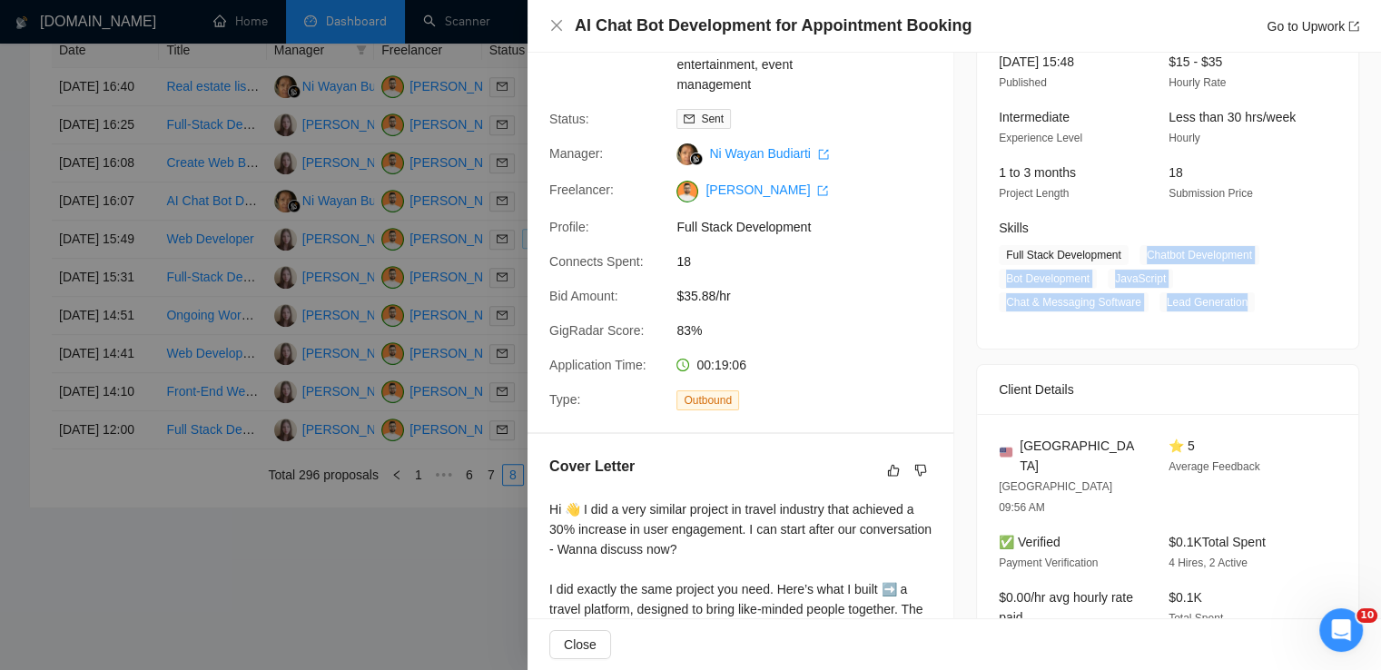
drag, startPoint x: 1139, startPoint y: 255, endPoint x: 1247, endPoint y: 296, distance: 115.5
click at [1247, 296] on span "Full Stack Development Chatbot Development Bot Development JavaScript Chat & Me…" at bounding box center [1154, 278] width 311 height 67
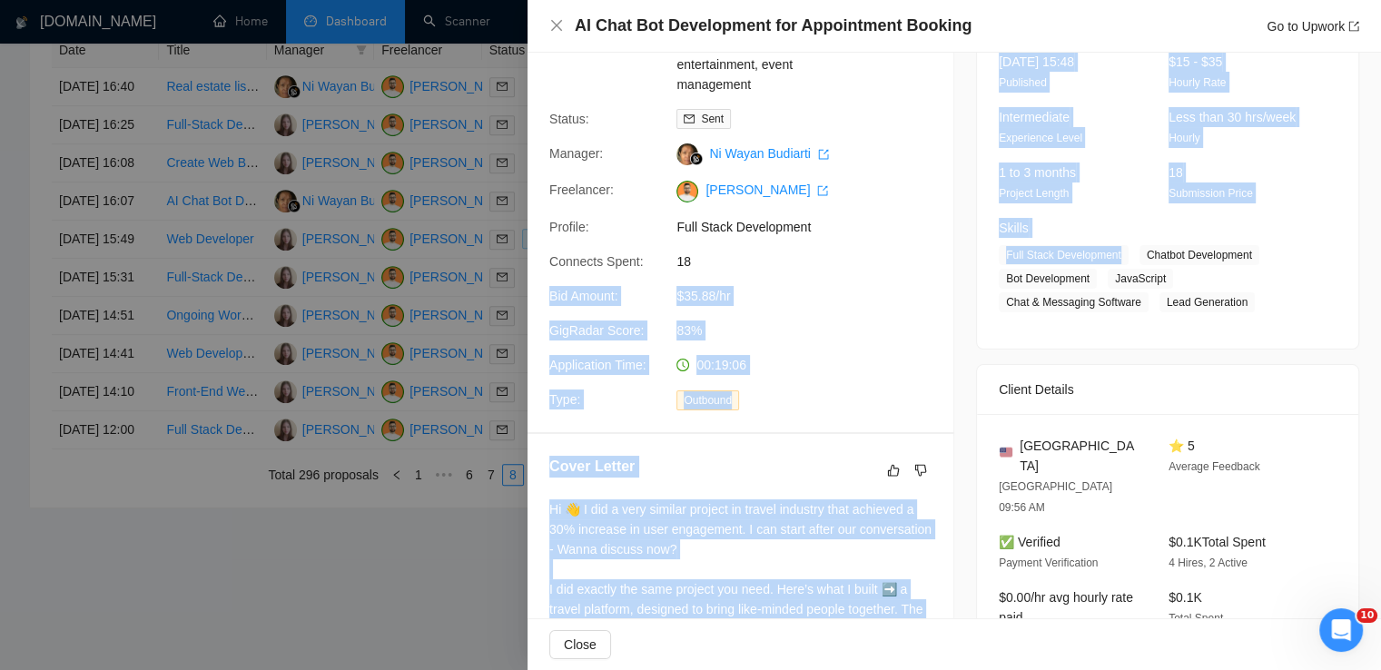
drag, startPoint x: 1117, startPoint y: 258, endPoint x: 939, endPoint y: 258, distance: 178.0
click at [939, 258] on div "Proposal Details Date: [DATE] 16:07 Scanner: Travel & hospitality, community & …" at bounding box center [955, 470] width 854 height 1105
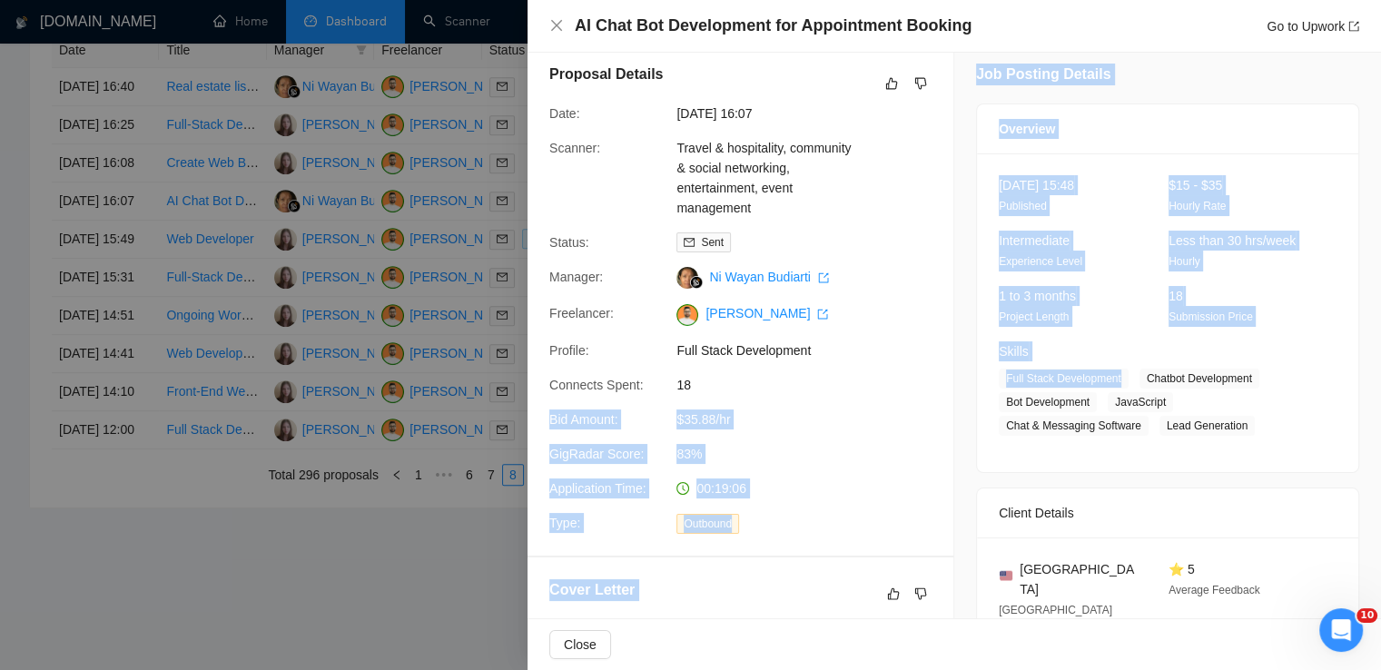
scroll to position [11, 0]
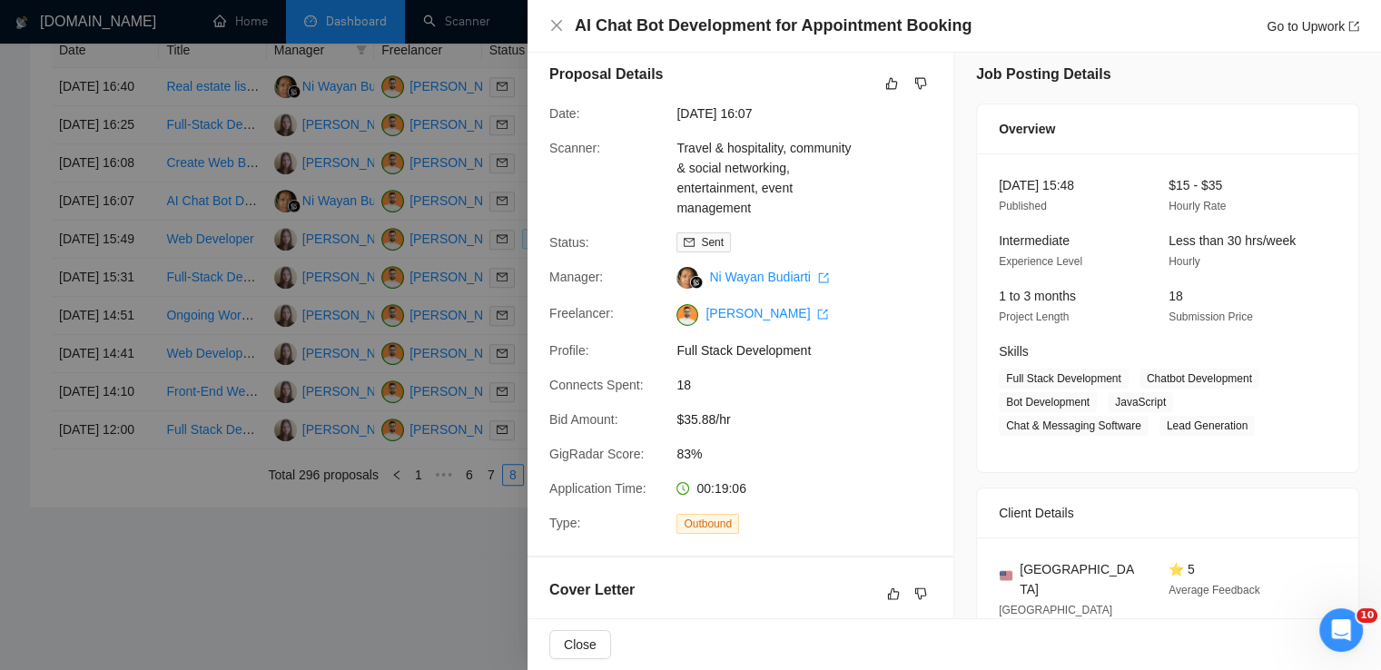
click at [868, 342] on span "Full Stack Development" at bounding box center [813, 351] width 272 height 20
click at [552, 25] on icon "close" at bounding box center [556, 25] width 15 height 15
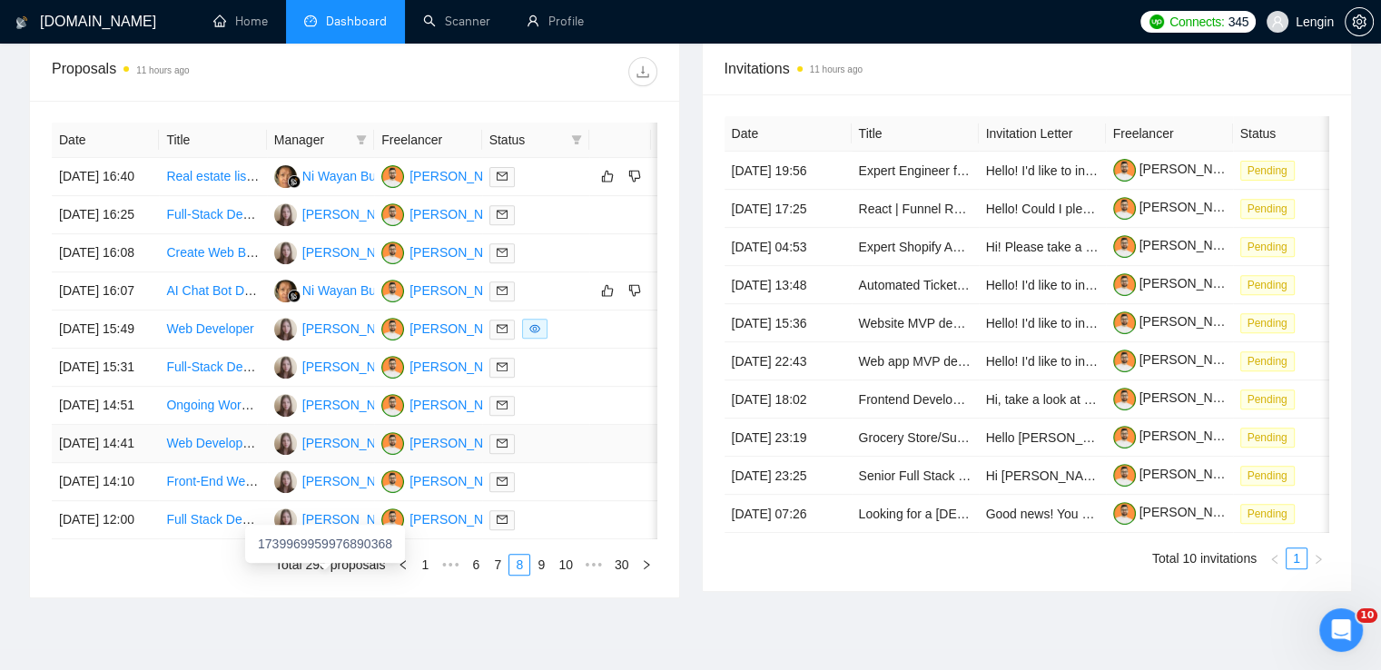
scroll to position [668, 0]
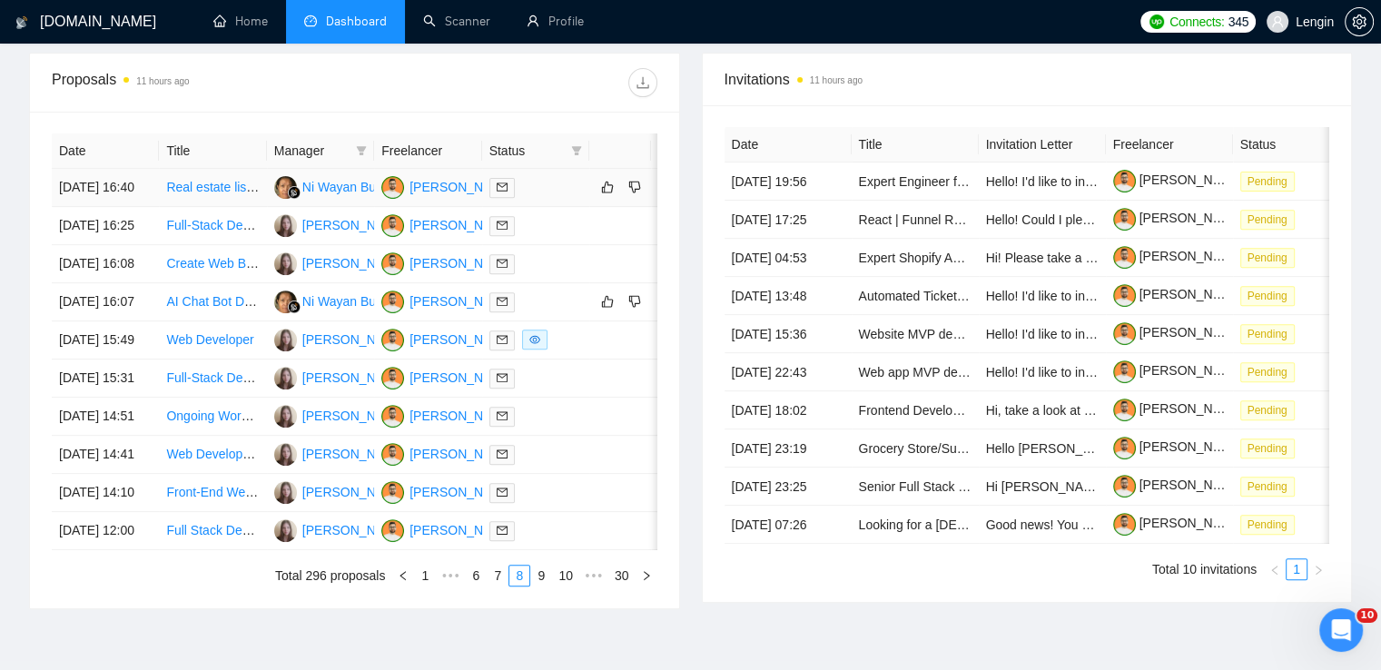
click at [251, 207] on td "Real estate listing app in nextjs and nestjs" at bounding box center [212, 188] width 107 height 38
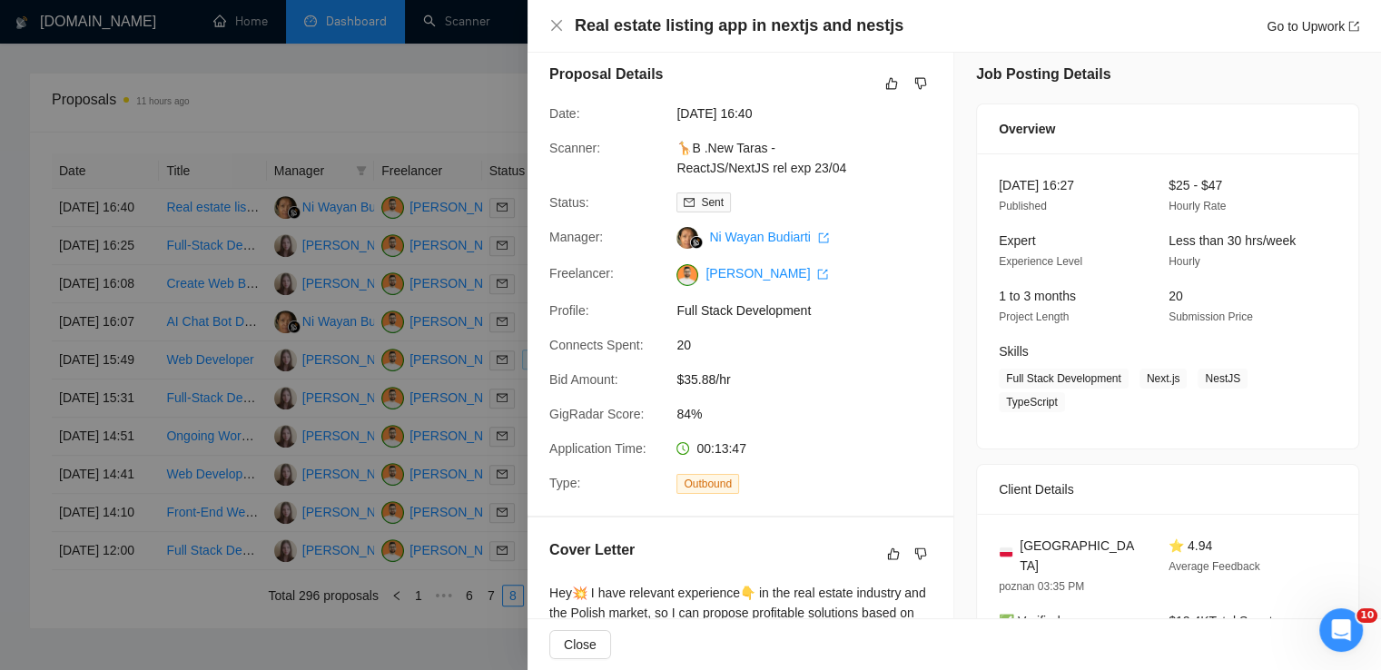
scroll to position [69, 0]
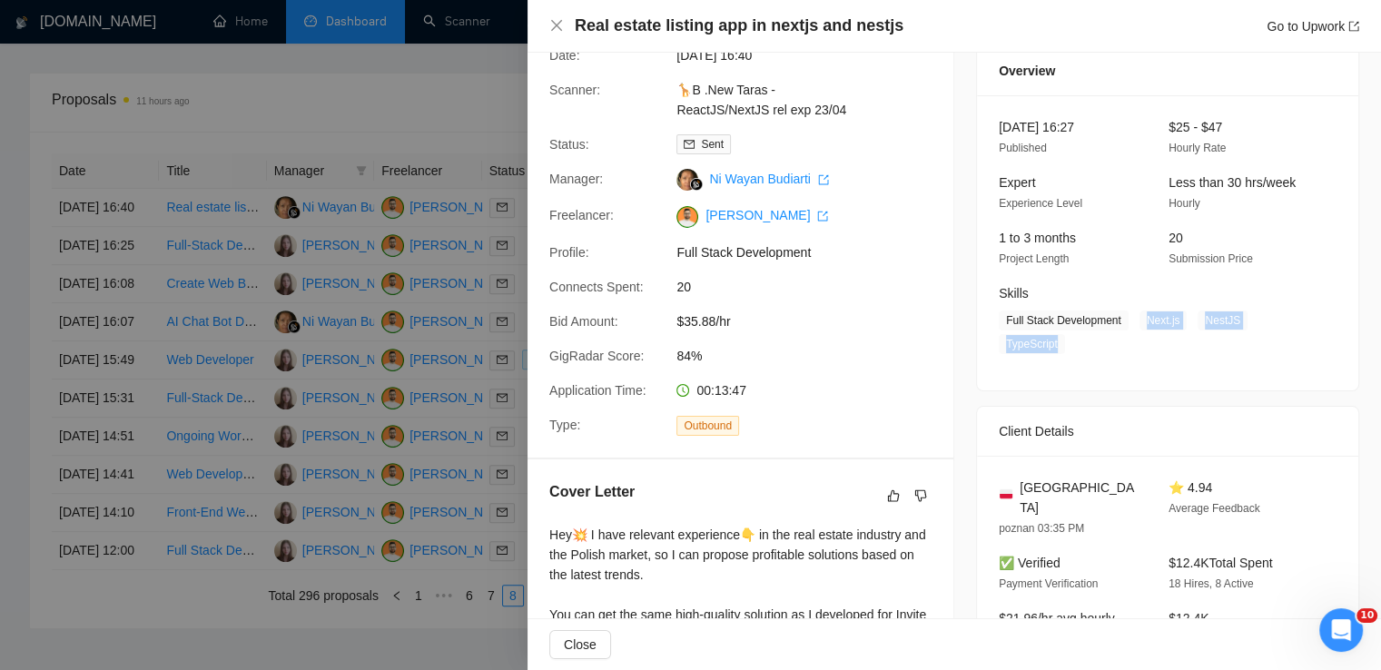
drag, startPoint x: 1140, startPoint y: 323, endPoint x: 1053, endPoint y: 340, distance: 87.8
click at [1053, 340] on span "Full Stack Development Next.js NestJS TypeScript" at bounding box center [1154, 333] width 311 height 44
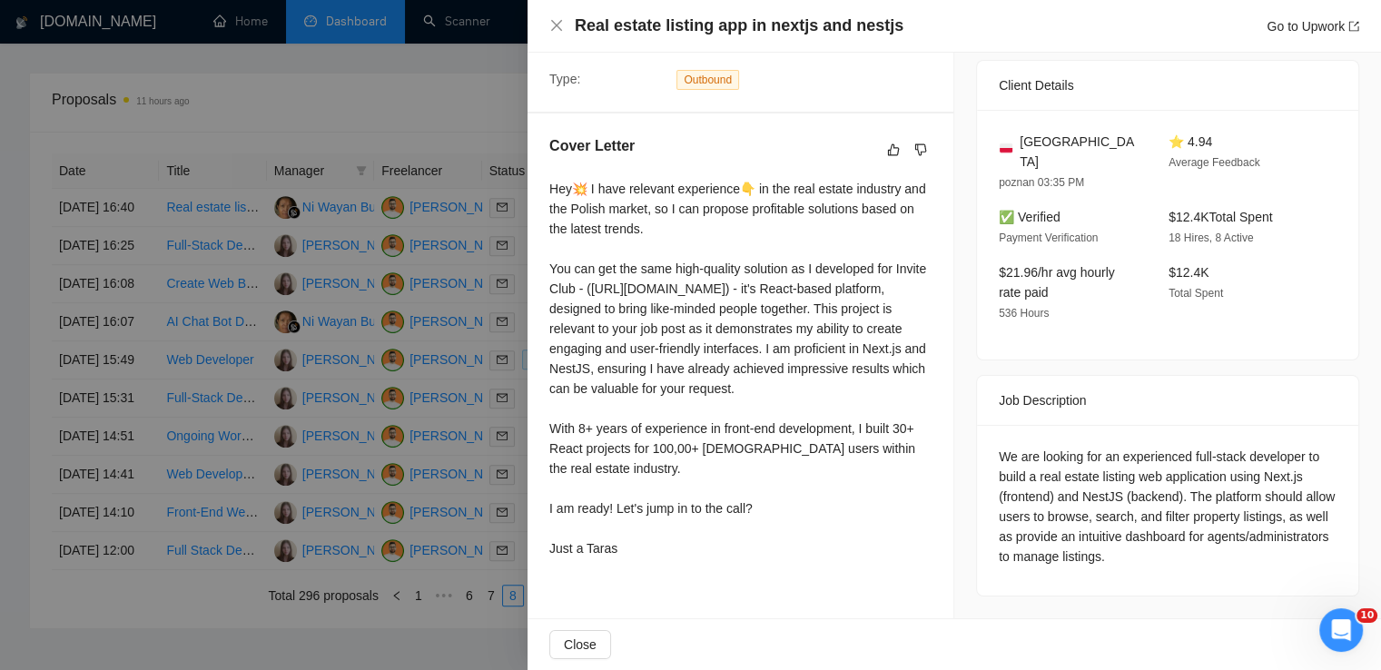
scroll to position [425, 0]
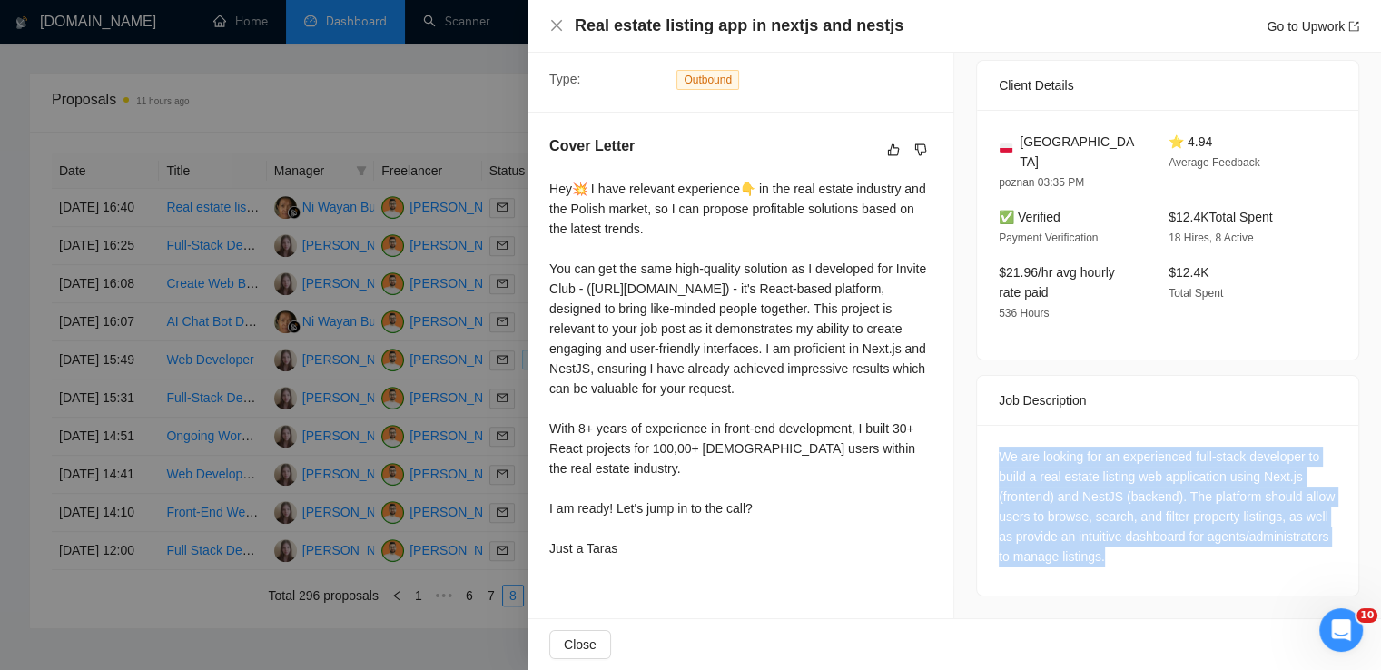
drag, startPoint x: 1232, startPoint y: 535, endPoint x: 974, endPoint y: 426, distance: 279.2
click at [977, 426] on div "We are looking for an experienced full-stack developer to build a real estate l…" at bounding box center [1167, 510] width 381 height 171
click at [554, 22] on icon "close" at bounding box center [556, 25] width 15 height 15
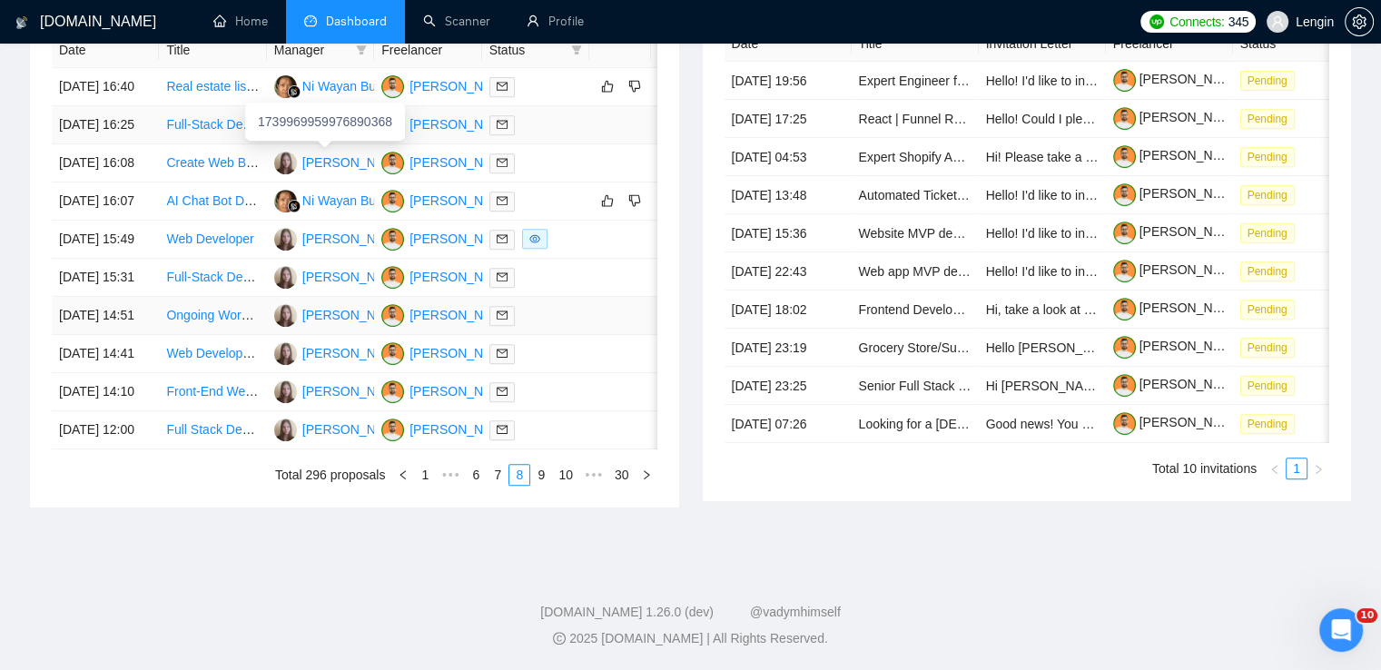
scroll to position [930, 0]
click at [500, 485] on link "7" at bounding box center [498, 475] width 20 height 20
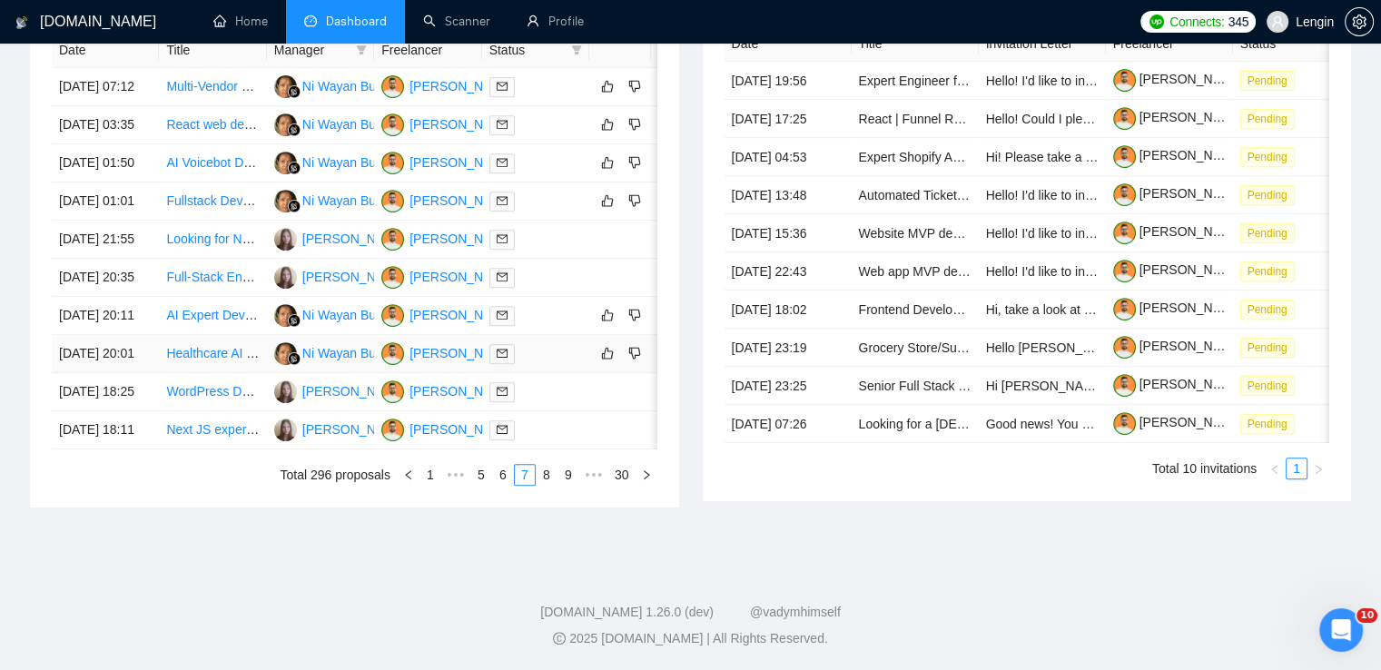
click at [232, 335] on td "Healthcare AI & Telemedicine Application Development" at bounding box center [212, 354] width 107 height 38
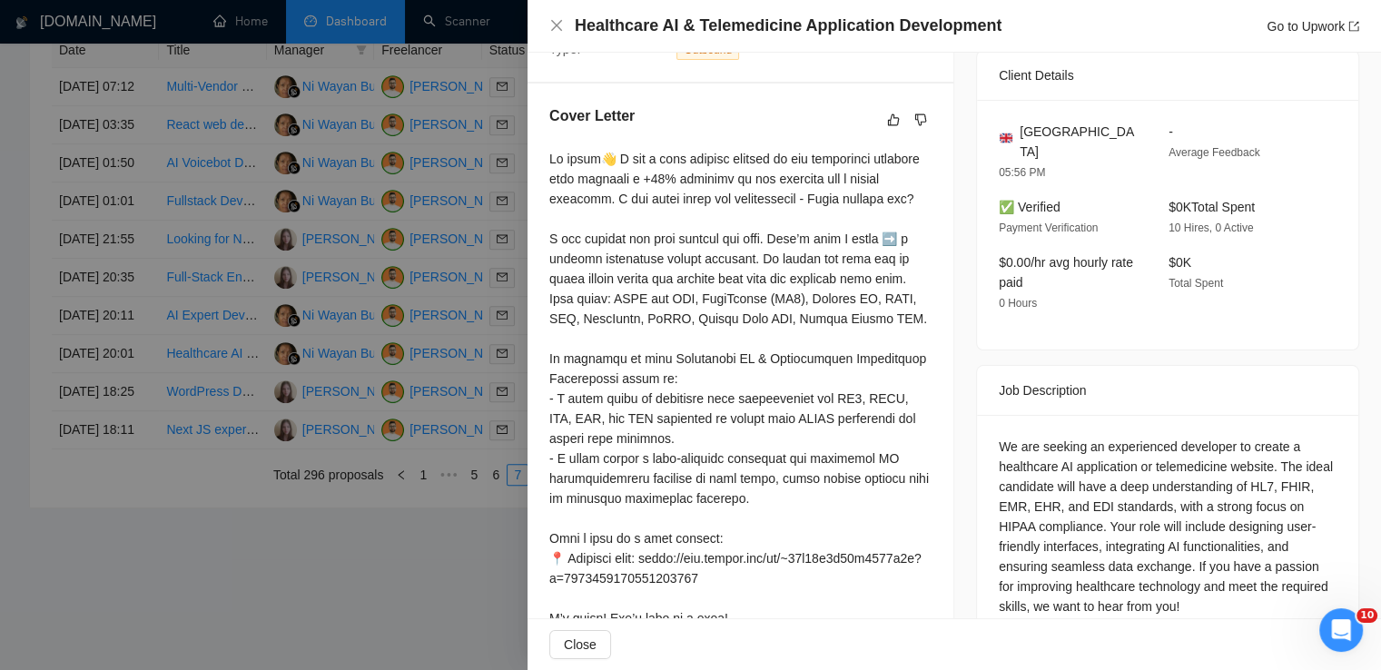
scroll to position [525, 0]
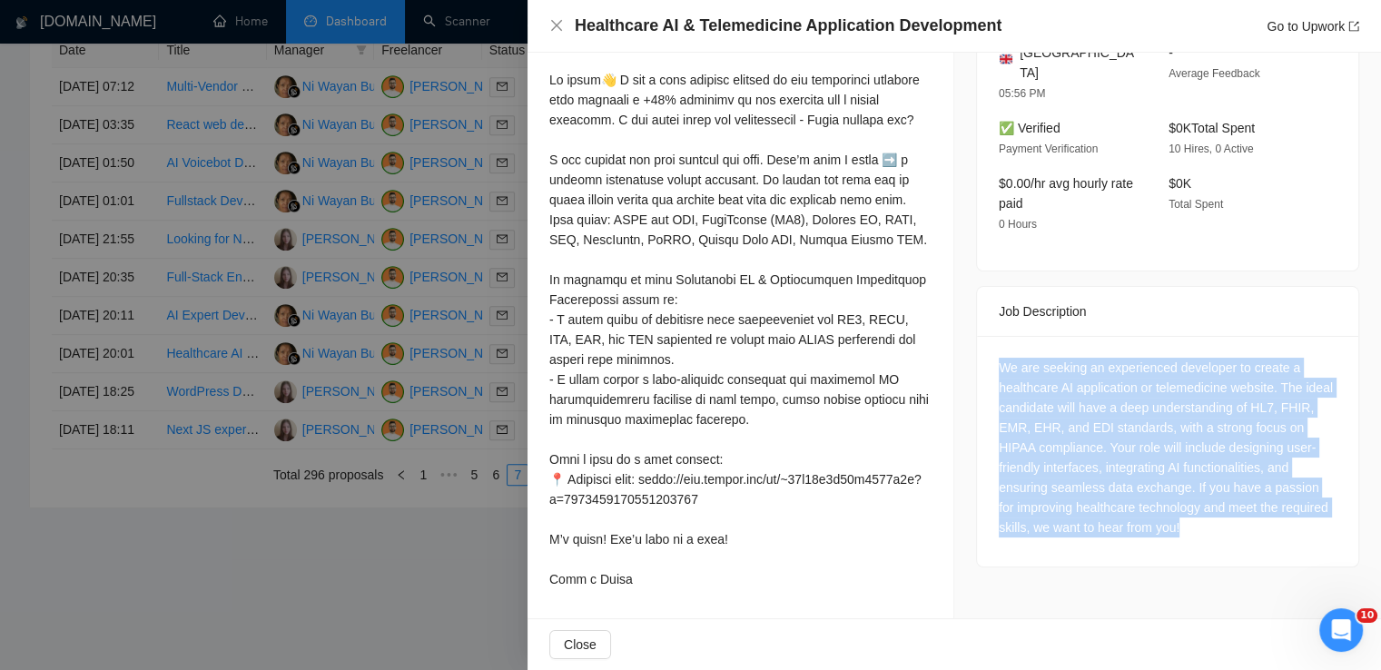
drag, startPoint x: 1184, startPoint y: 500, endPoint x: 983, endPoint y: 306, distance: 280.0
click at [983, 336] on div "We are seeking an experienced developer to create a healthcare AI application o…" at bounding box center [1167, 451] width 381 height 231
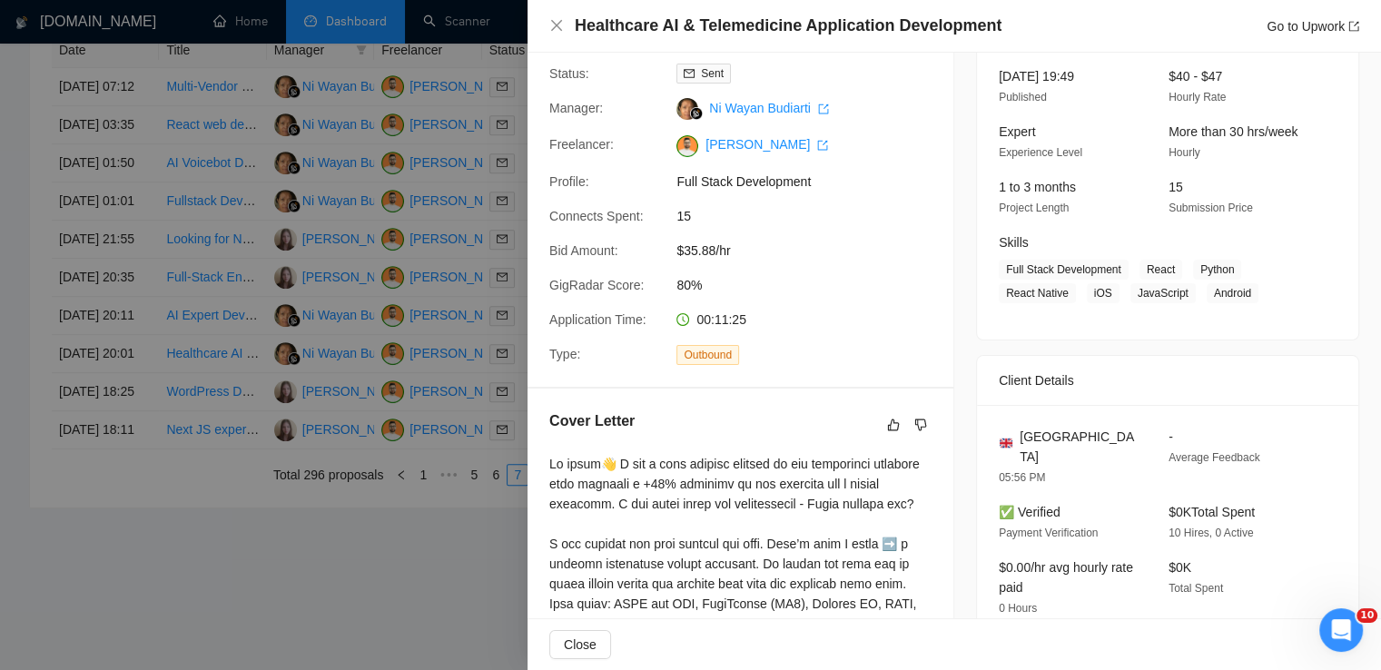
scroll to position [97, 0]
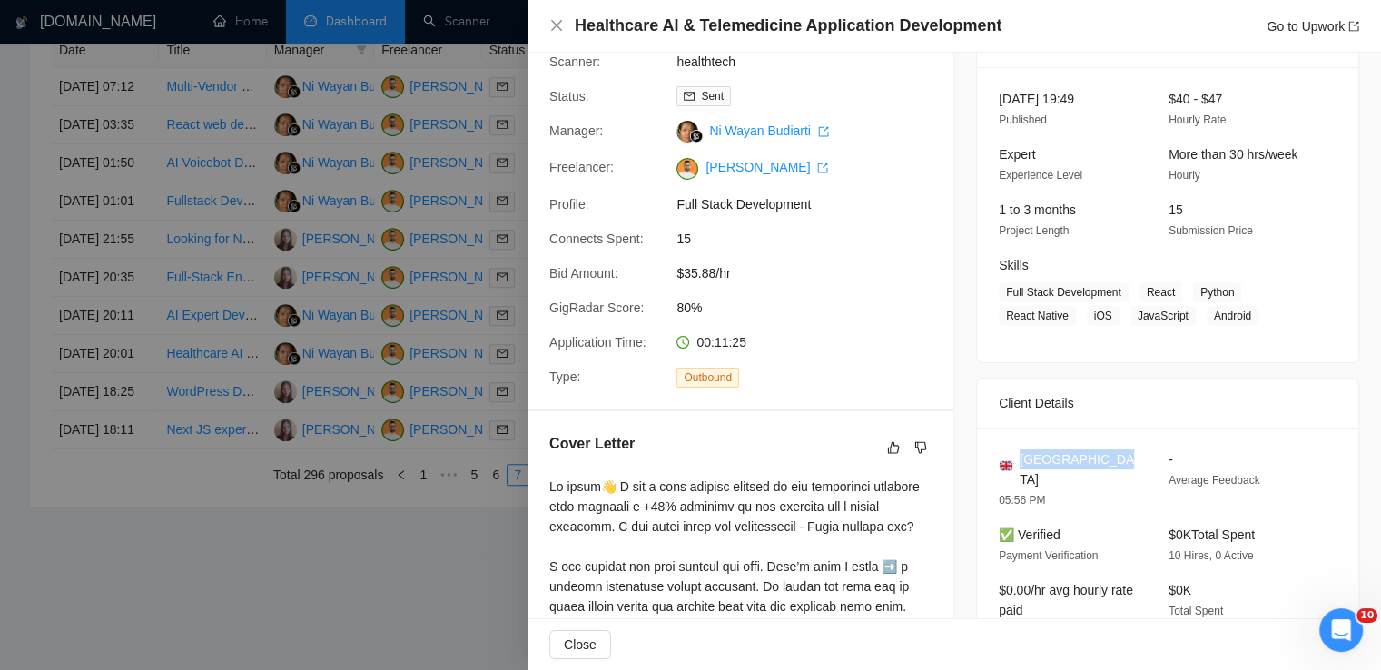
drag, startPoint x: 1116, startPoint y: 461, endPoint x: 1014, endPoint y: 446, distance: 102.9
click at [1014, 446] on div "[GEOGRAPHIC_DATA] 05:56 PM - Average Feedback ✅ Verified Payment Verification $…" at bounding box center [1167, 553] width 381 height 250
drag, startPoint x: 1137, startPoint y: 291, endPoint x: 1242, endPoint y: 312, distance: 107.6
click at [1242, 312] on span "Full Stack Development React Python React Native iOS JavaScript Android" at bounding box center [1154, 304] width 311 height 44
click at [554, 27] on icon "close" at bounding box center [556, 25] width 11 height 11
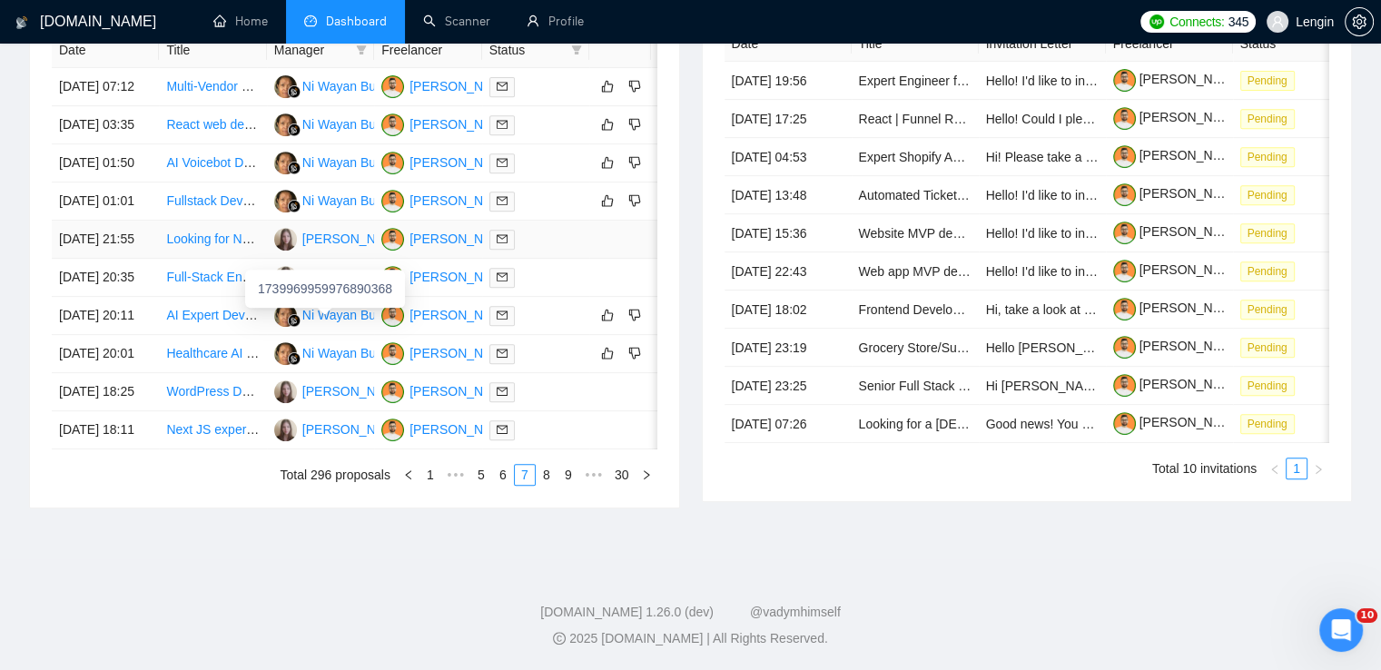
scroll to position [865, 0]
click at [250, 335] on td "AI Expert Developer Needed for Healthcare EHR and AI Middleware Project" at bounding box center [212, 316] width 107 height 38
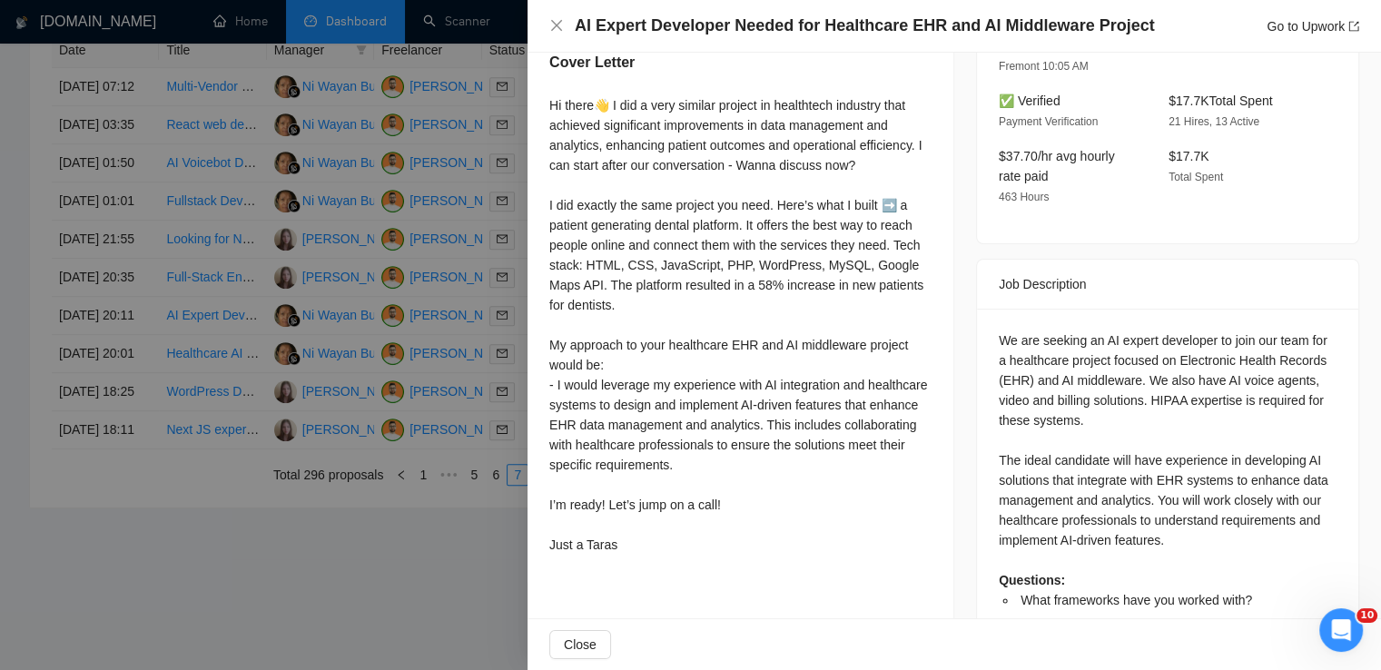
scroll to position [585, 0]
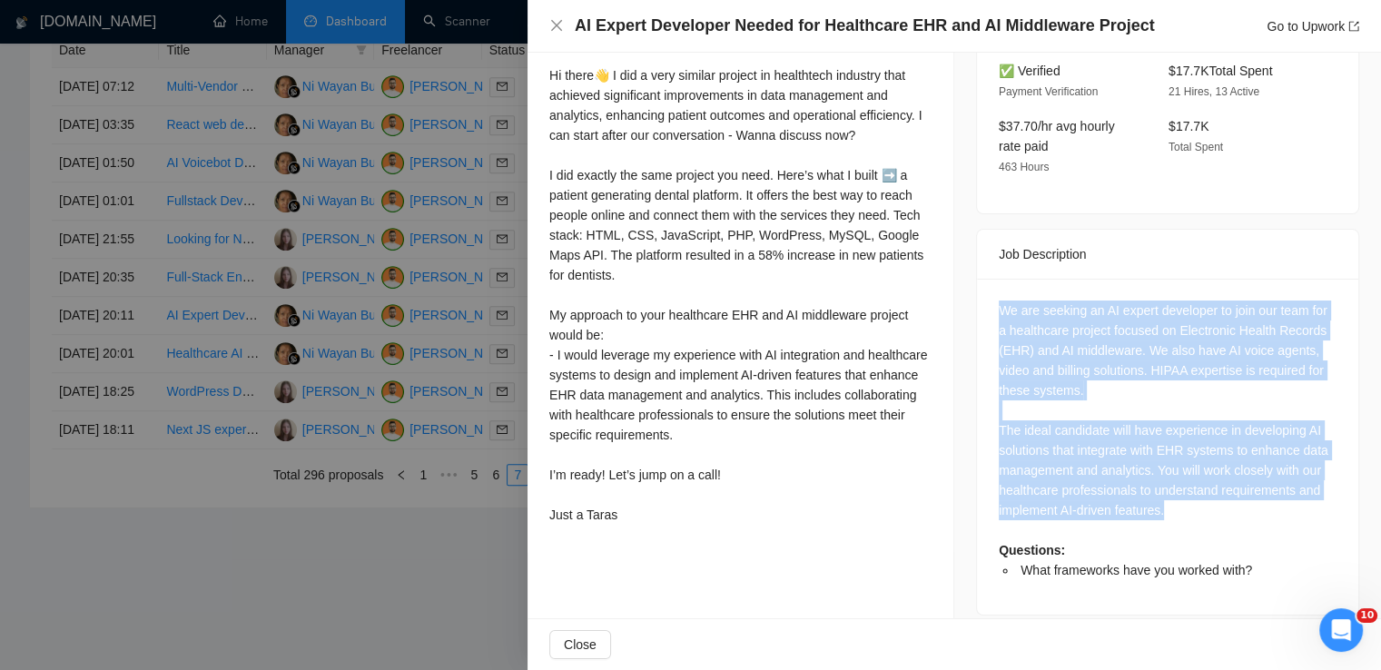
drag, startPoint x: 1168, startPoint y: 499, endPoint x: 986, endPoint y: 288, distance: 278.2
click at [986, 288] on div "We are seeking an AI expert developer to join our team for a healthcare project…" at bounding box center [1167, 447] width 381 height 336
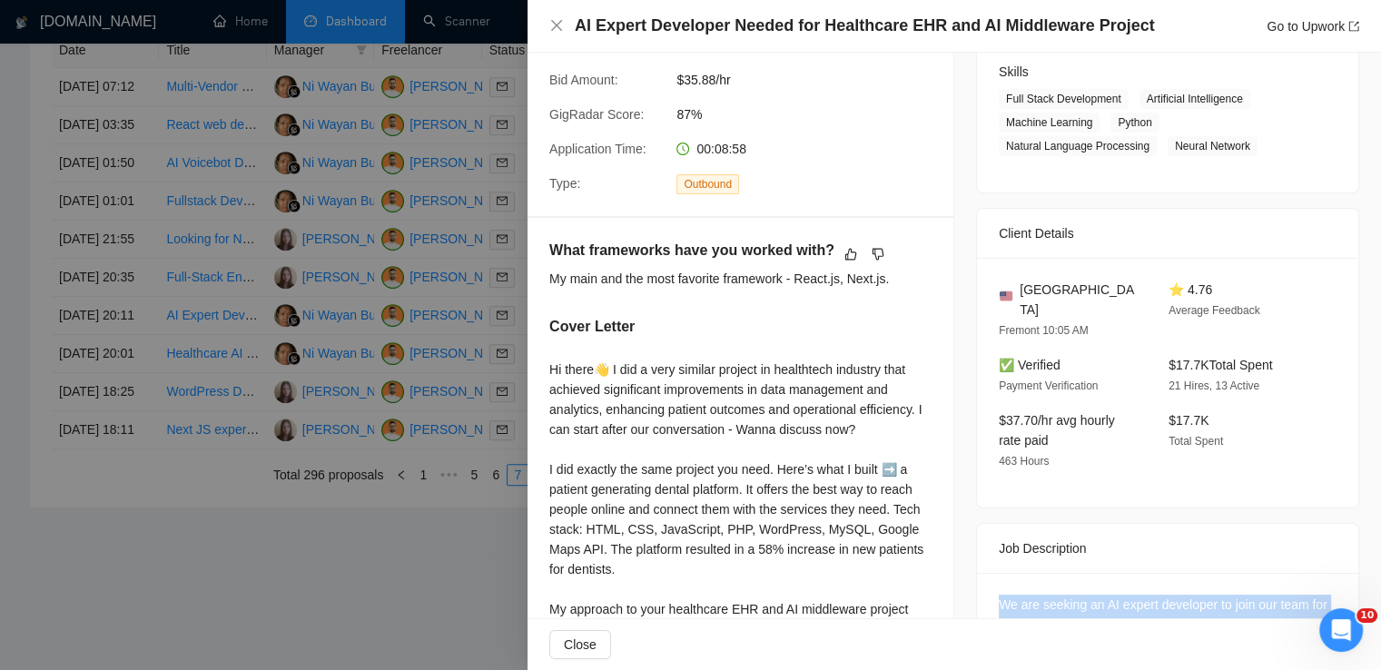
scroll to position [264, 0]
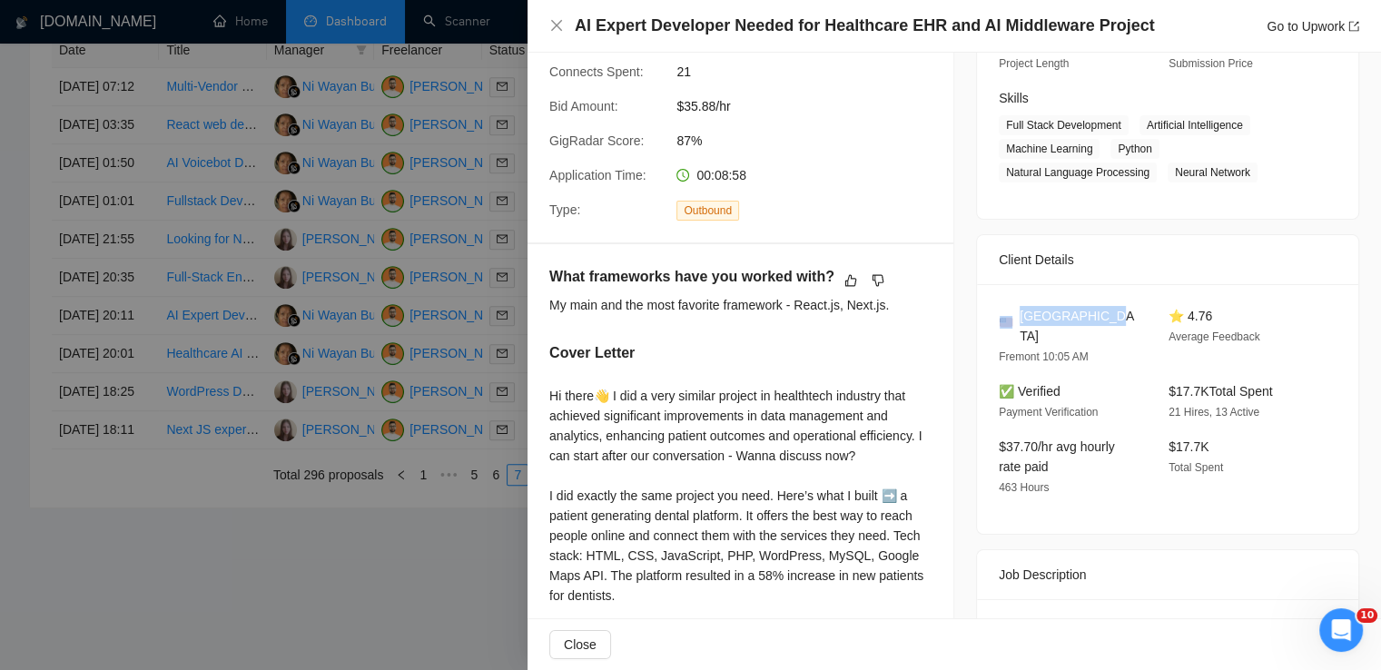
drag, startPoint x: 1101, startPoint y: 313, endPoint x: 1011, endPoint y: 310, distance: 90.0
click at [1011, 310] on div "[GEOGRAPHIC_DATA]" at bounding box center [1069, 326] width 141 height 40
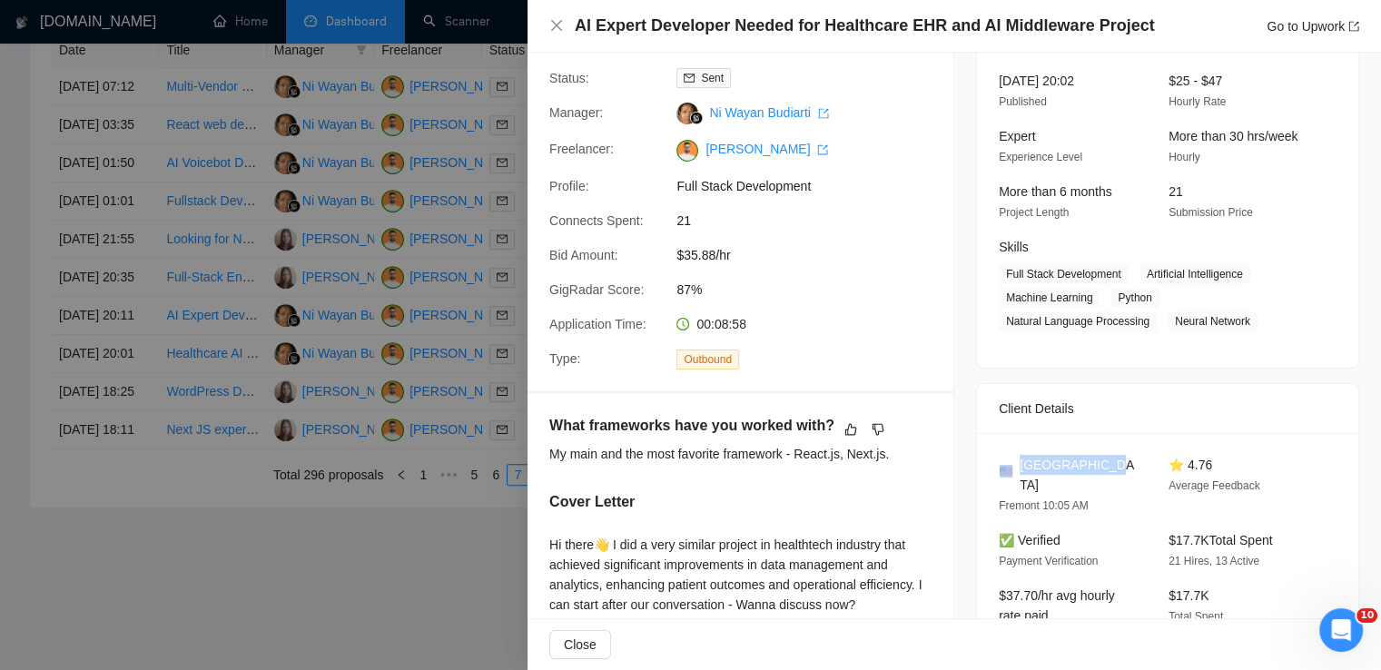
scroll to position [99, 0]
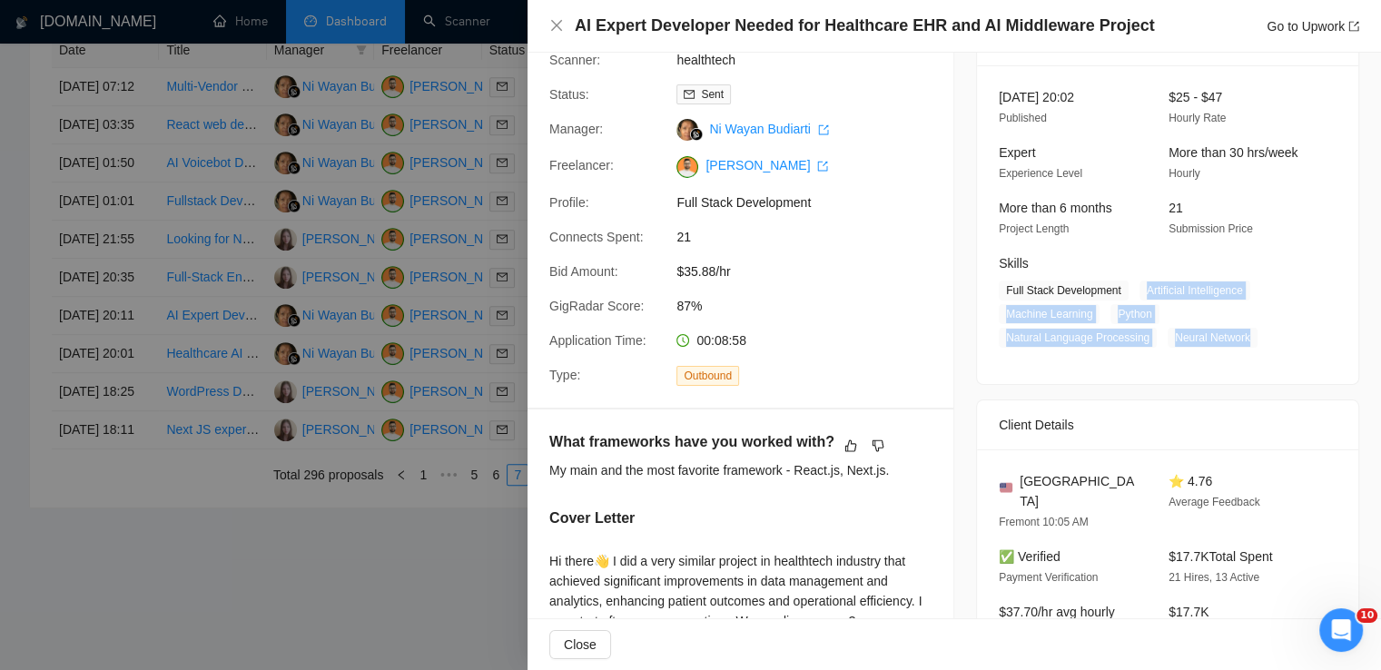
drag, startPoint x: 1135, startPoint y: 295, endPoint x: 1241, endPoint y: 342, distance: 116.3
click at [1241, 342] on span "Full Stack Development Artificial Intelligence Machine Learning Python Natural …" at bounding box center [1154, 314] width 311 height 67
click at [552, 29] on icon "close" at bounding box center [556, 25] width 15 height 15
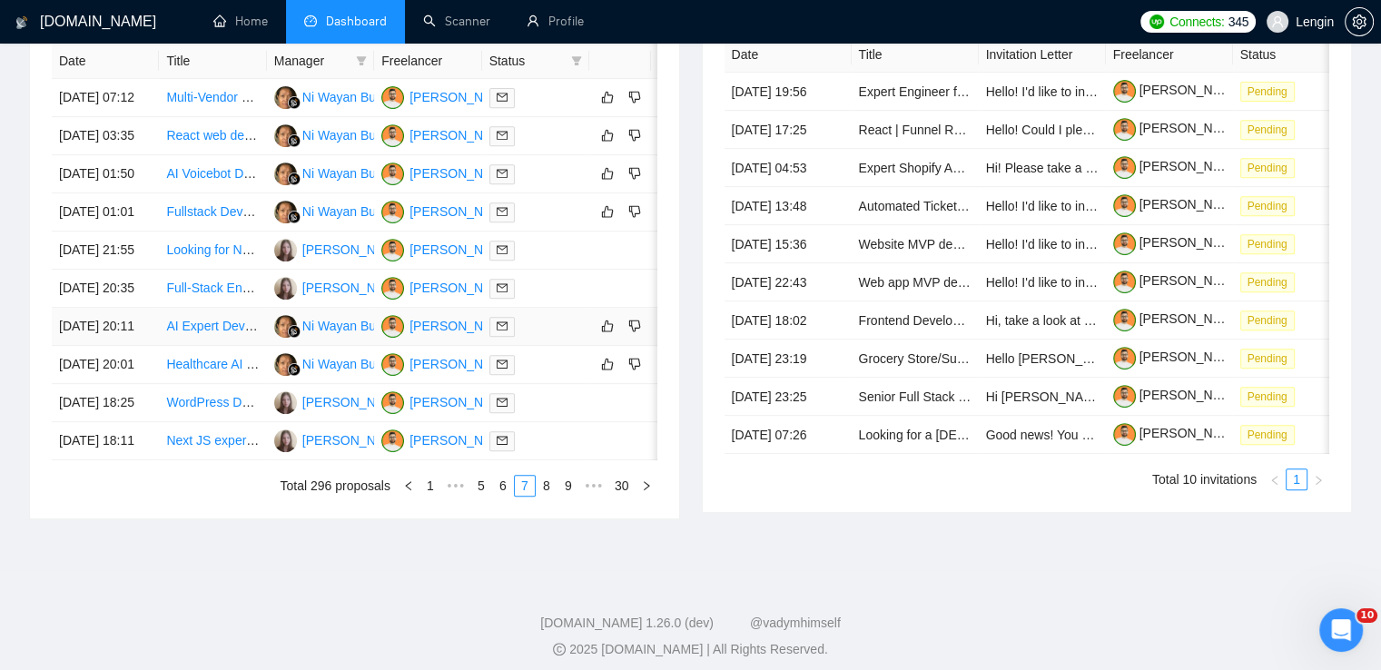
scroll to position [705, 0]
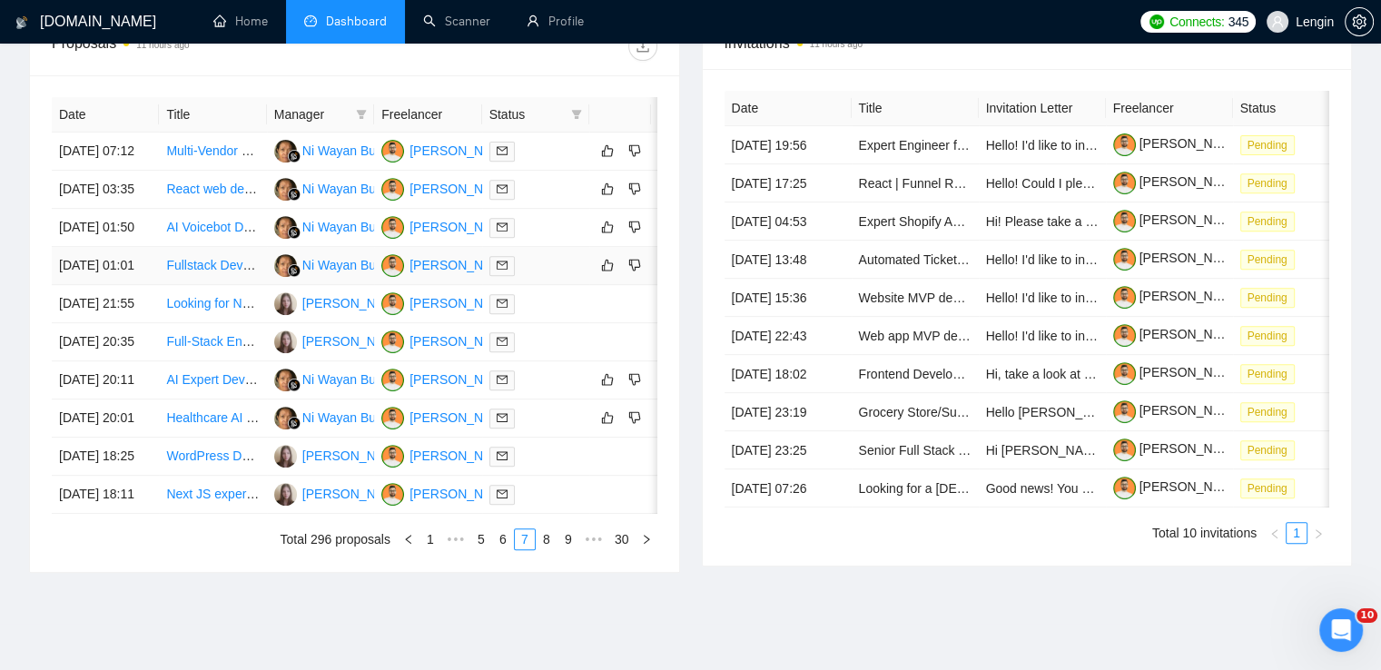
click at [209, 285] on td "Fullstack Developer Needed for Next.js and Supabase Project" at bounding box center [212, 266] width 107 height 38
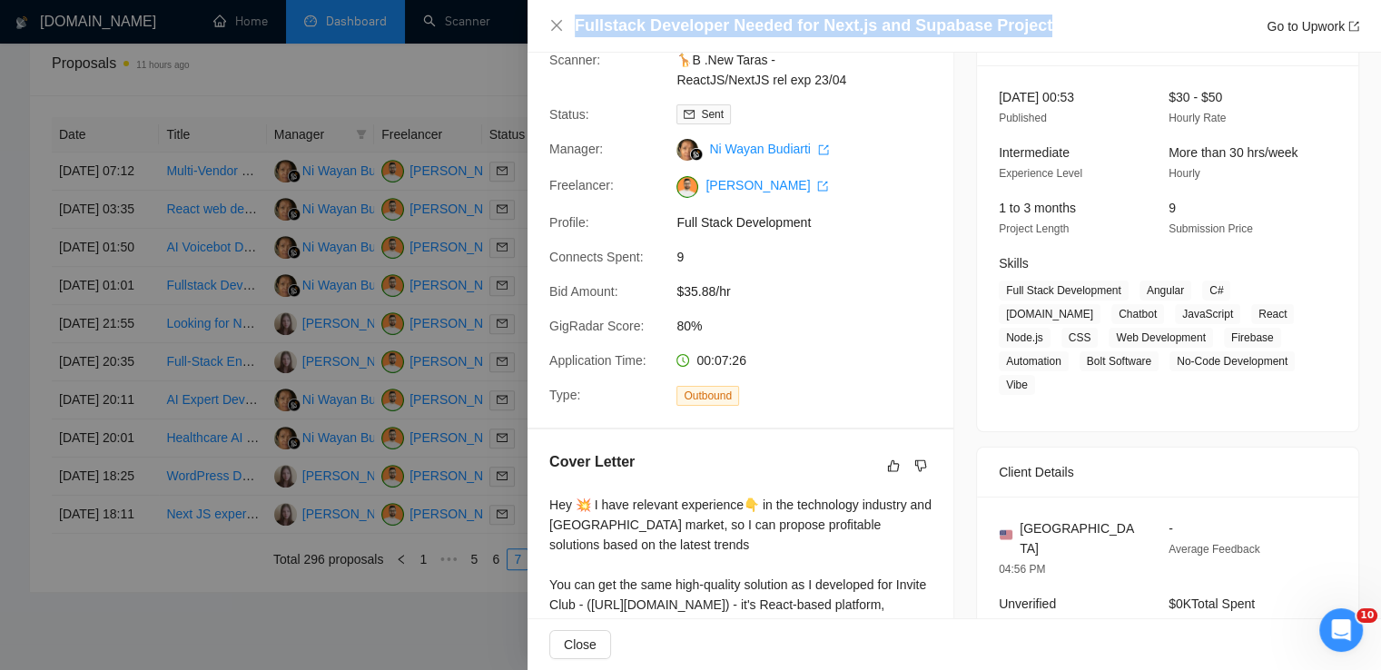
drag, startPoint x: 1030, startPoint y: 27, endPoint x: 578, endPoint y: 32, distance: 452.3
click at [578, 32] on div "Fullstack Developer Needed for Next.js and Supabase Project Go to Upwork" at bounding box center [967, 26] width 785 height 23
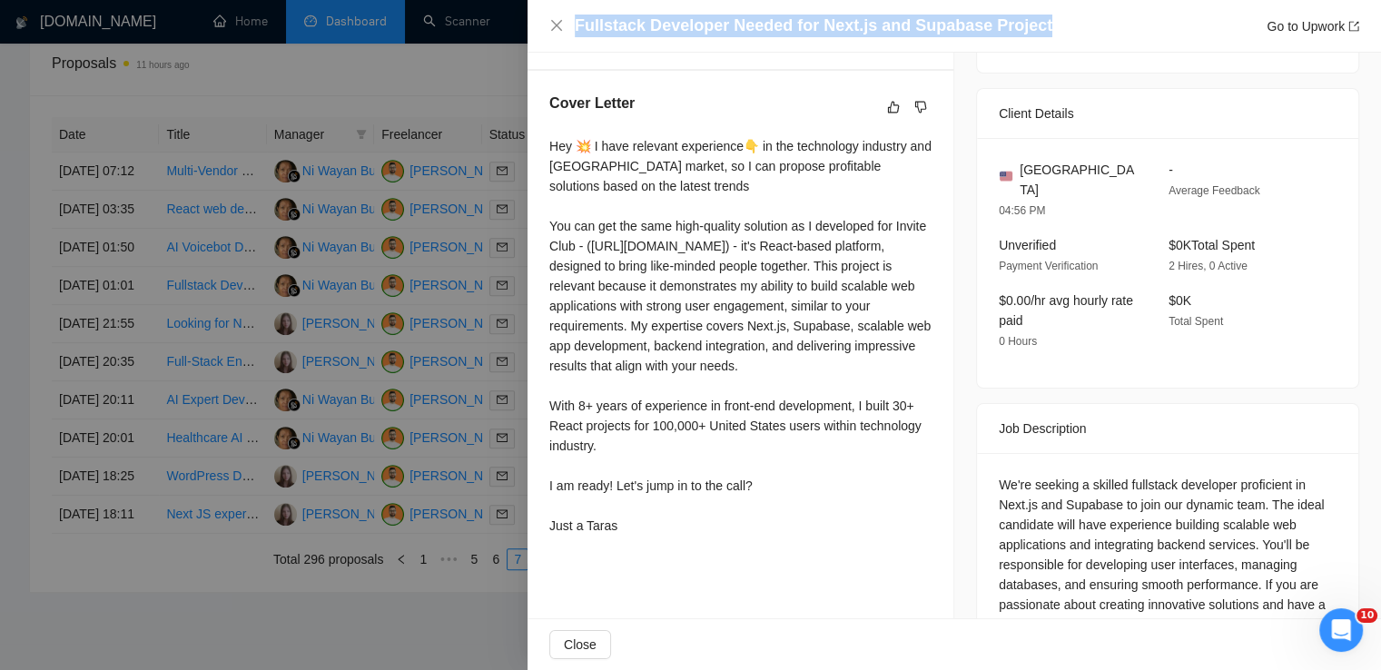
scroll to position [460, 0]
drag, startPoint x: 548, startPoint y: 143, endPoint x: 650, endPoint y: 581, distance: 450.5
click at [650, 563] on div "Cover Letter Hey 💥 I have relevant experience👇 in the technology industry and […" at bounding box center [741, 316] width 426 height 494
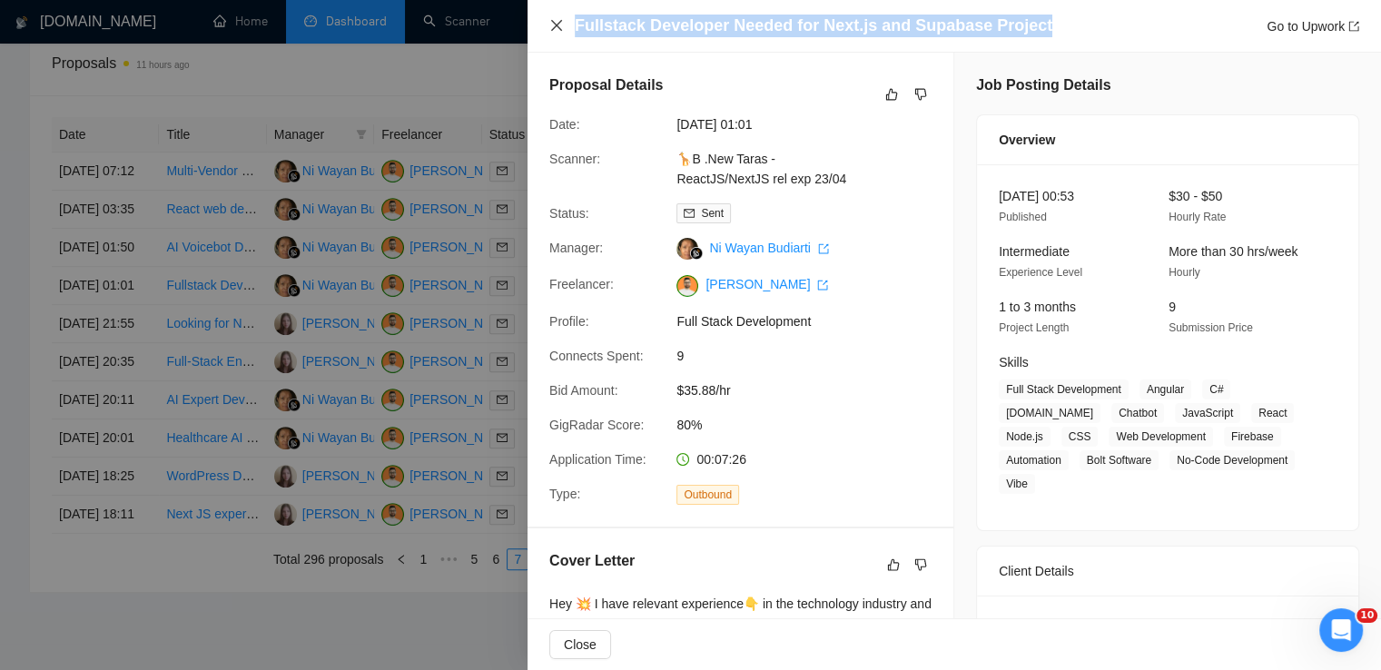
click at [553, 30] on icon "close" at bounding box center [556, 25] width 11 height 11
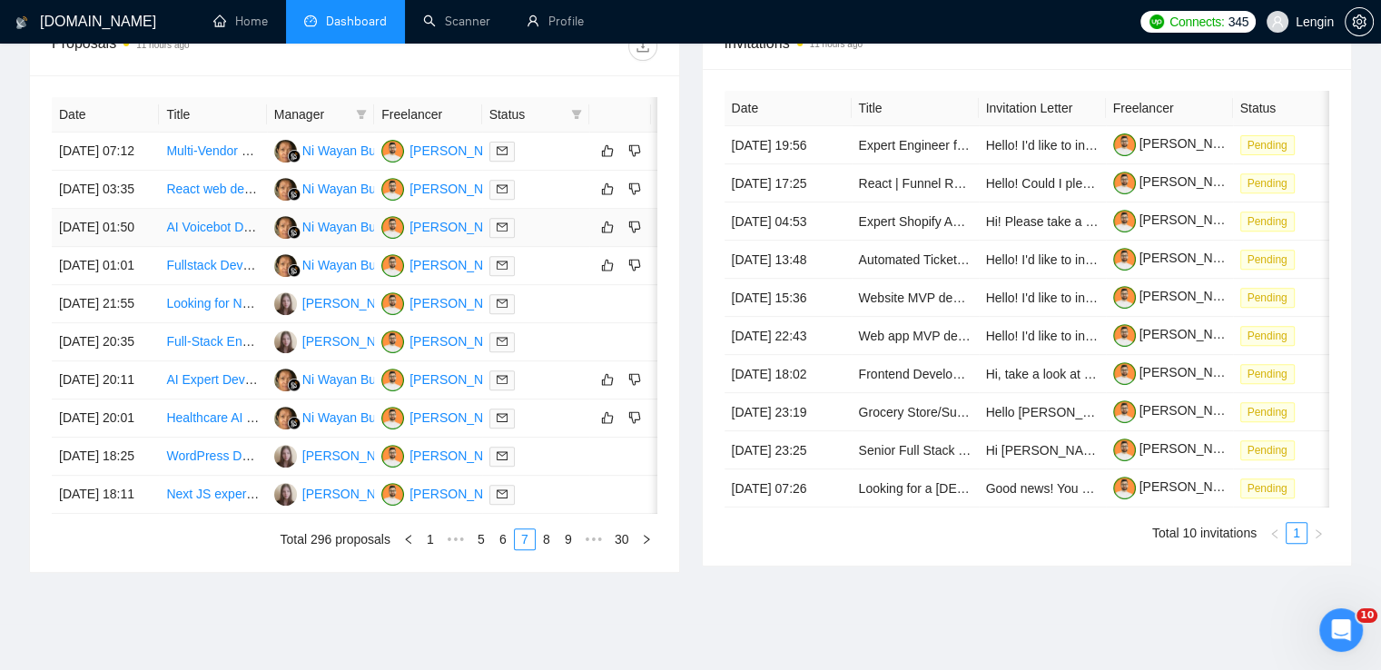
click at [223, 247] on td "AI Voicebot Development and API Integration" at bounding box center [212, 228] width 107 height 38
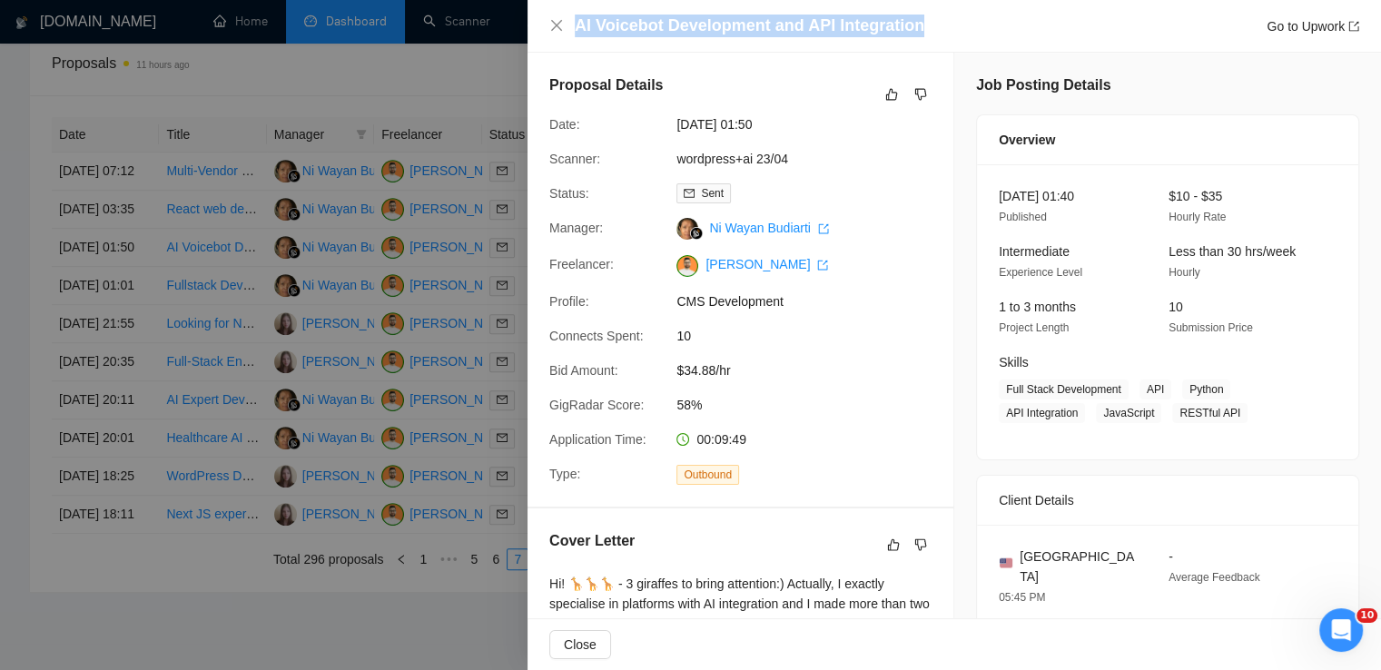
drag, startPoint x: 928, startPoint y: 27, endPoint x: 570, endPoint y: 19, distance: 357.9
click at [570, 19] on div "AI Voicebot Development and API Integration Go to Upwork" at bounding box center [954, 26] width 810 height 23
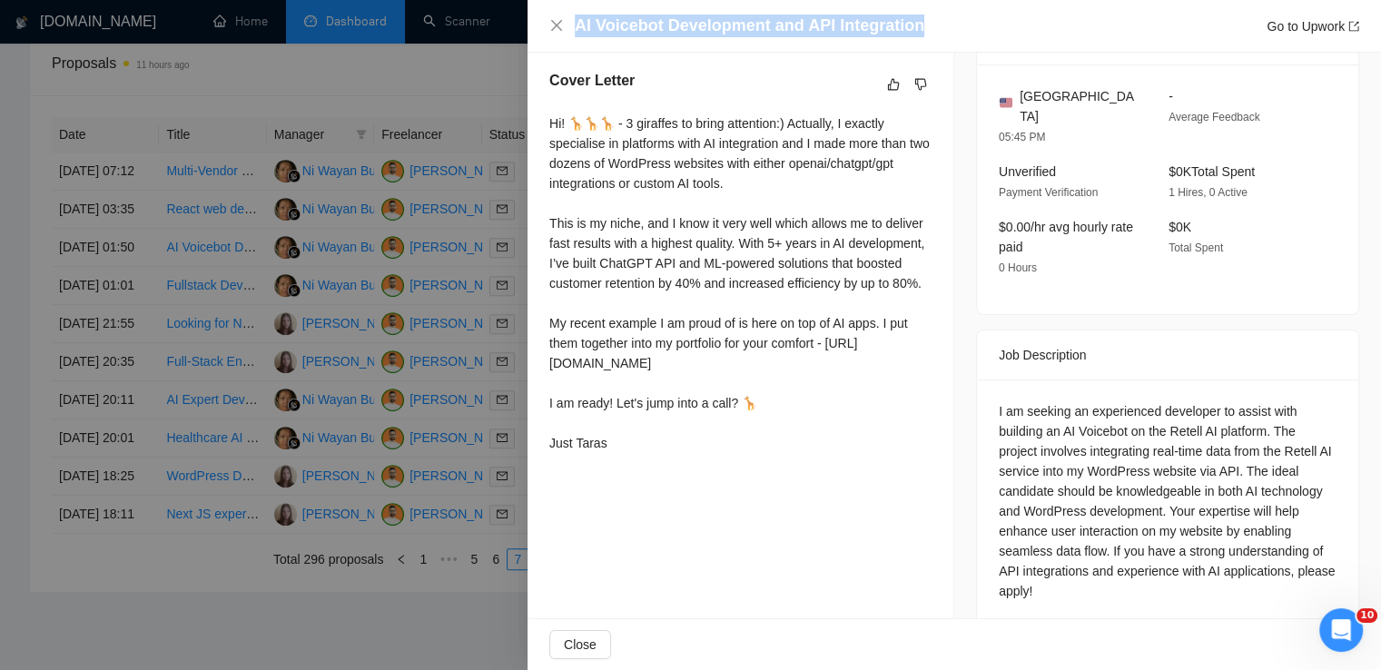
scroll to position [476, 0]
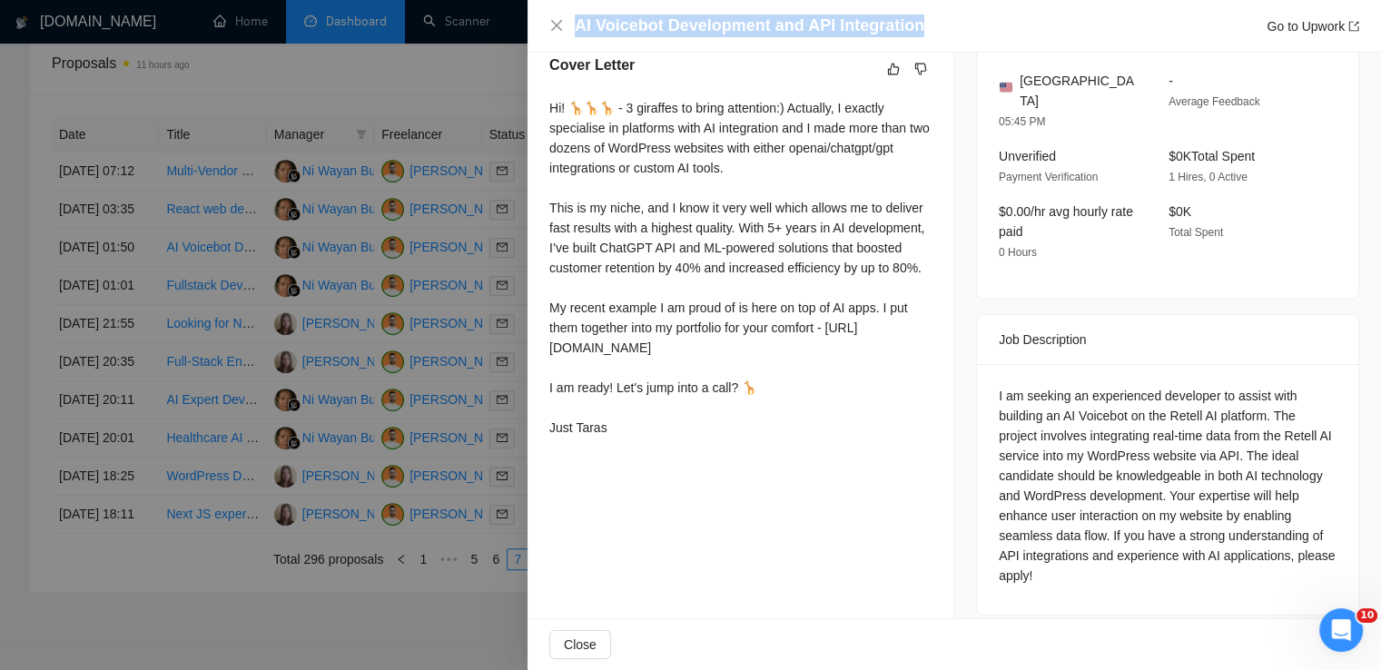
drag, startPoint x: 545, startPoint y: 110, endPoint x: 649, endPoint y: 479, distance: 383.2
click at [649, 467] on div "Cover Letter Hi! 🦒🦒🦒 - 3 giraffes to bring attention:) Actually, I exactly spec…" at bounding box center [741, 250] width 426 height 434
click at [557, 31] on icon "close" at bounding box center [556, 25] width 15 height 15
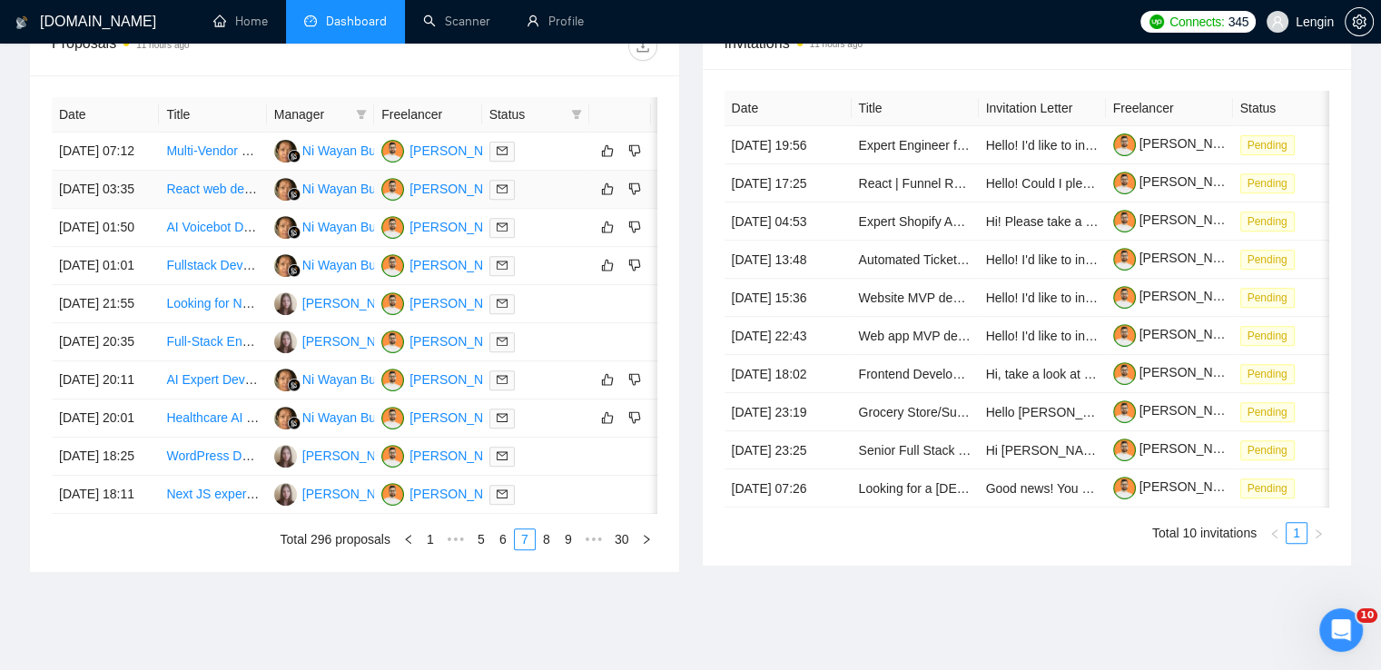
click at [243, 209] on td "React web developer for responsive site" at bounding box center [212, 190] width 107 height 38
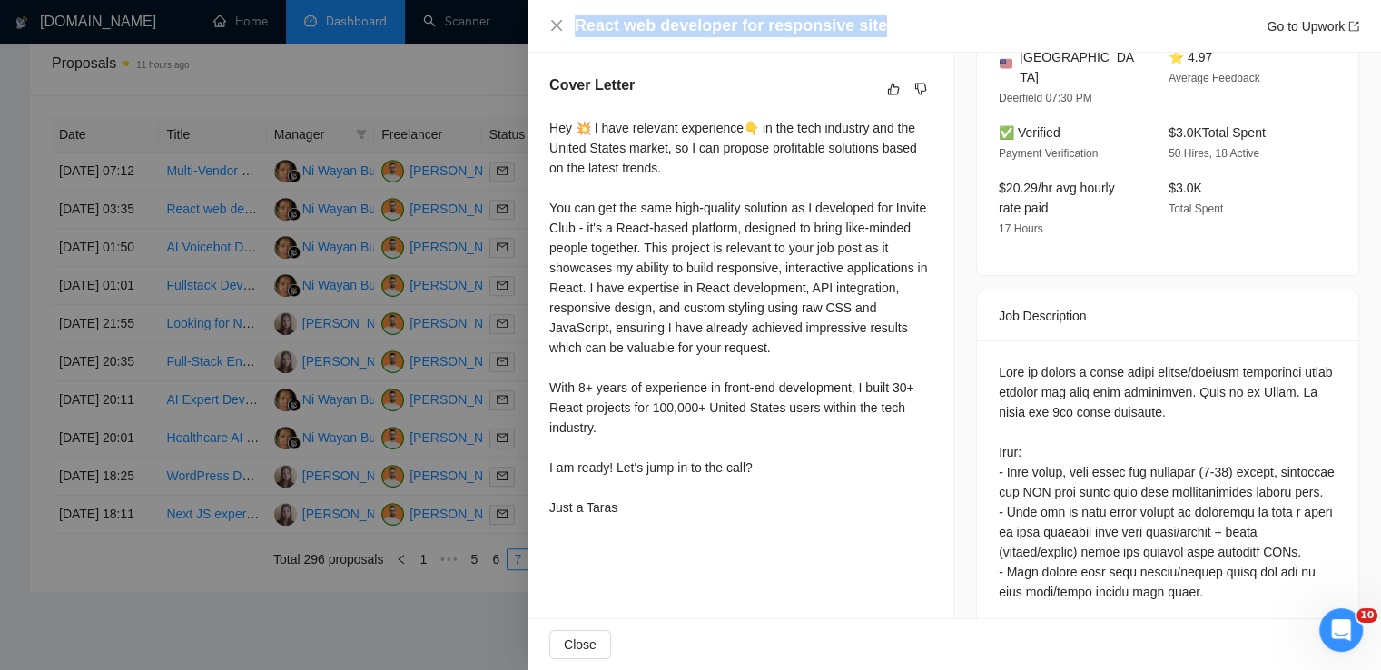
drag, startPoint x: 871, startPoint y: 30, endPoint x: 565, endPoint y: 44, distance: 306.4
click at [565, 44] on div "React web developer for responsive site Go to Upwork" at bounding box center [955, 26] width 854 height 53
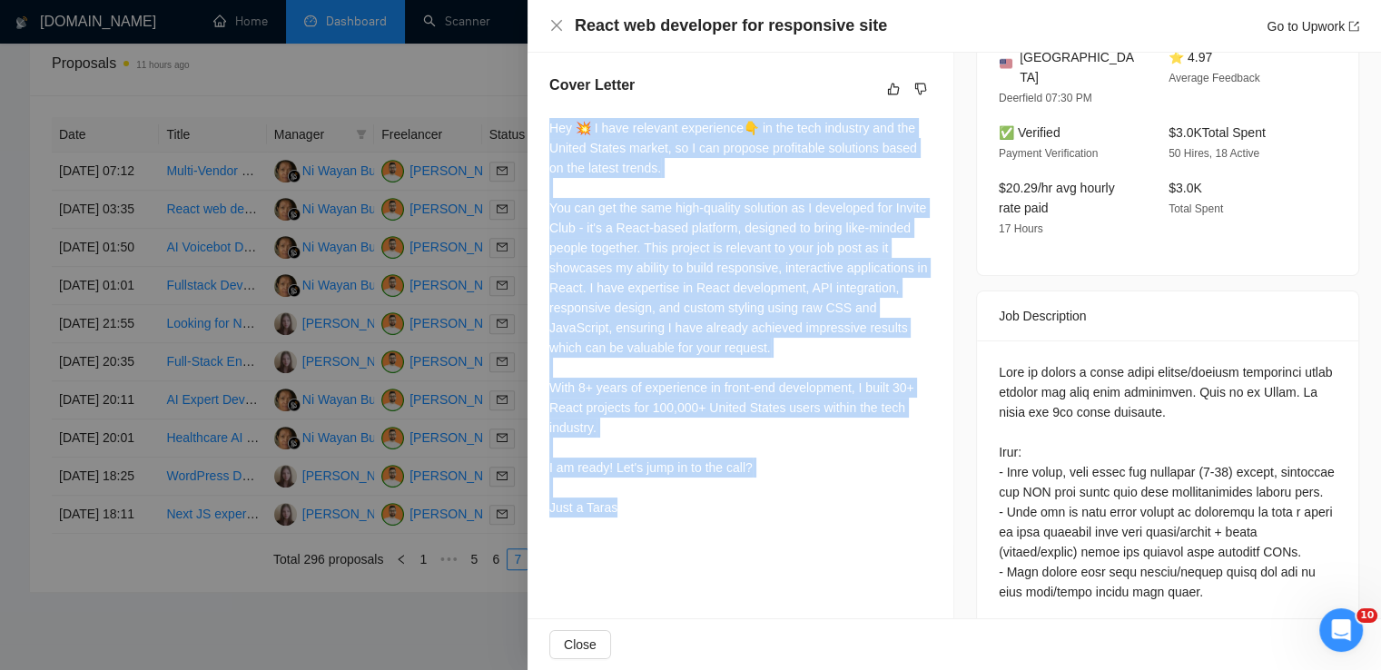
drag, startPoint x: 549, startPoint y: 124, endPoint x: 627, endPoint y: 513, distance: 396.3
click at [627, 513] on div "Hey 💥 I have relevant experience👇 in the tech industry and the United States ma…" at bounding box center [740, 318] width 382 height 400
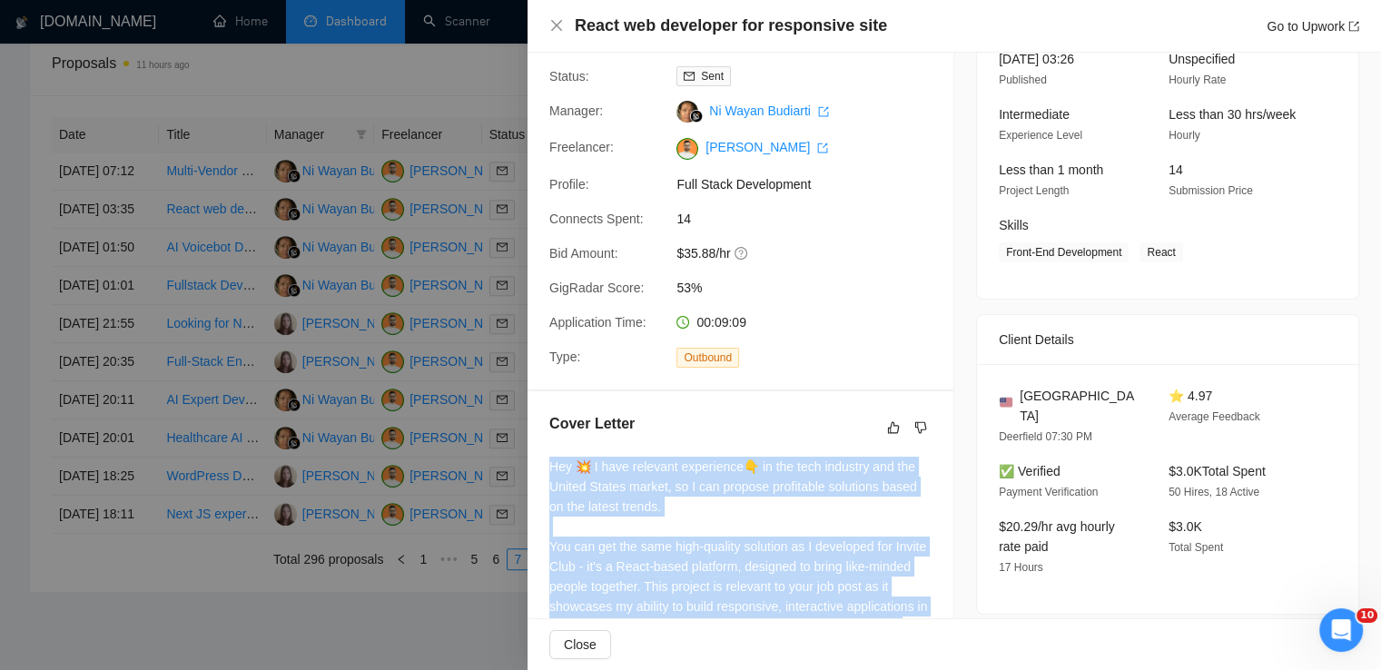
scroll to position [0, 0]
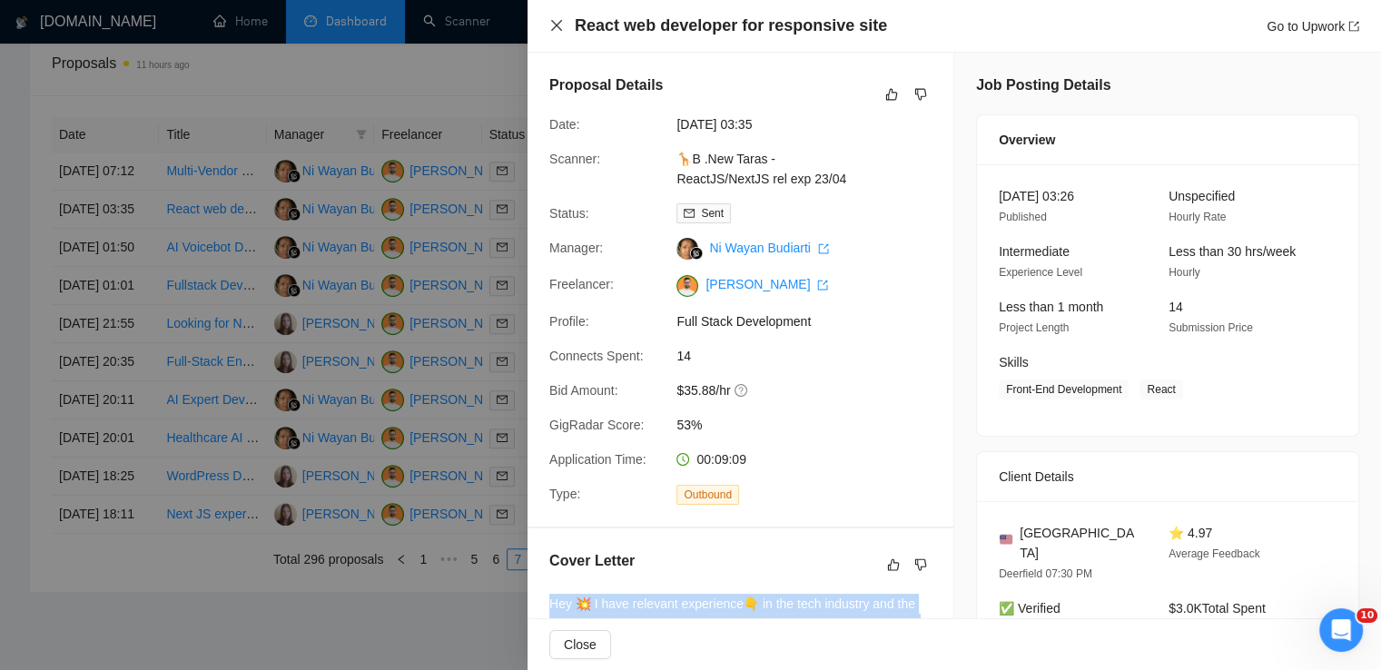
click at [556, 31] on icon "close" at bounding box center [556, 25] width 15 height 15
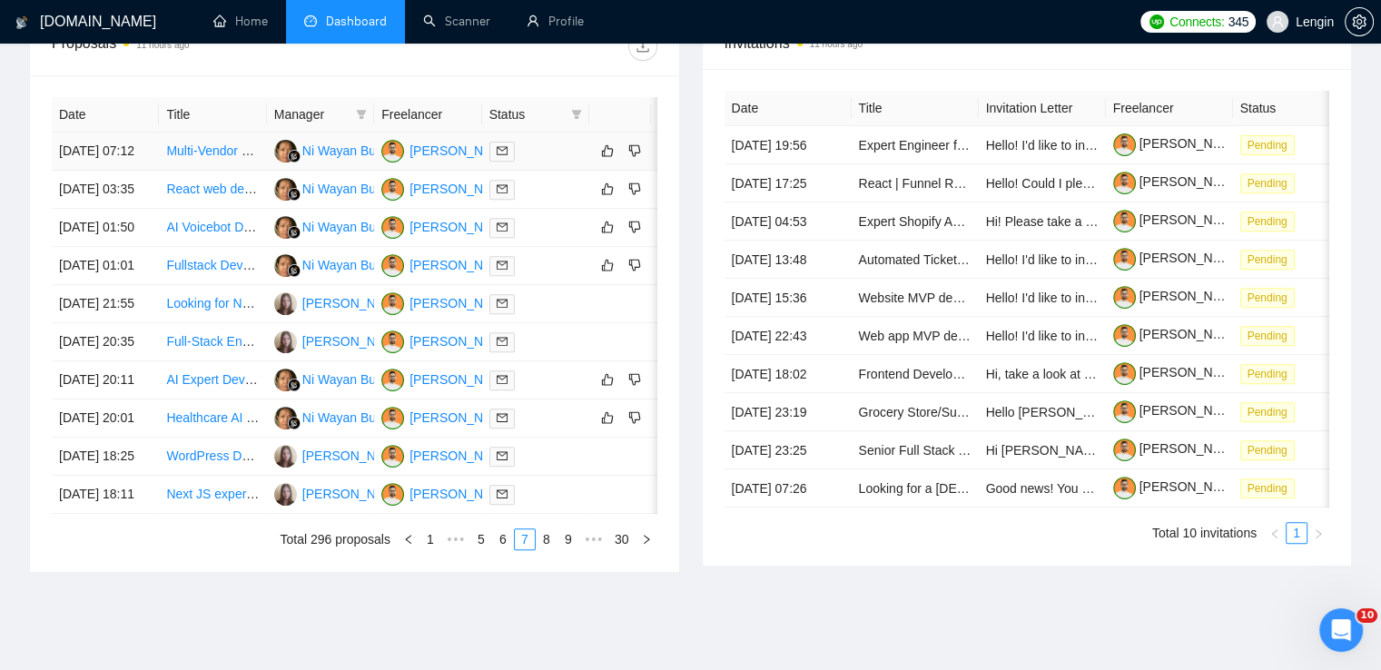
click at [252, 171] on td "Multi-Vendor Booking System Development" at bounding box center [212, 152] width 107 height 38
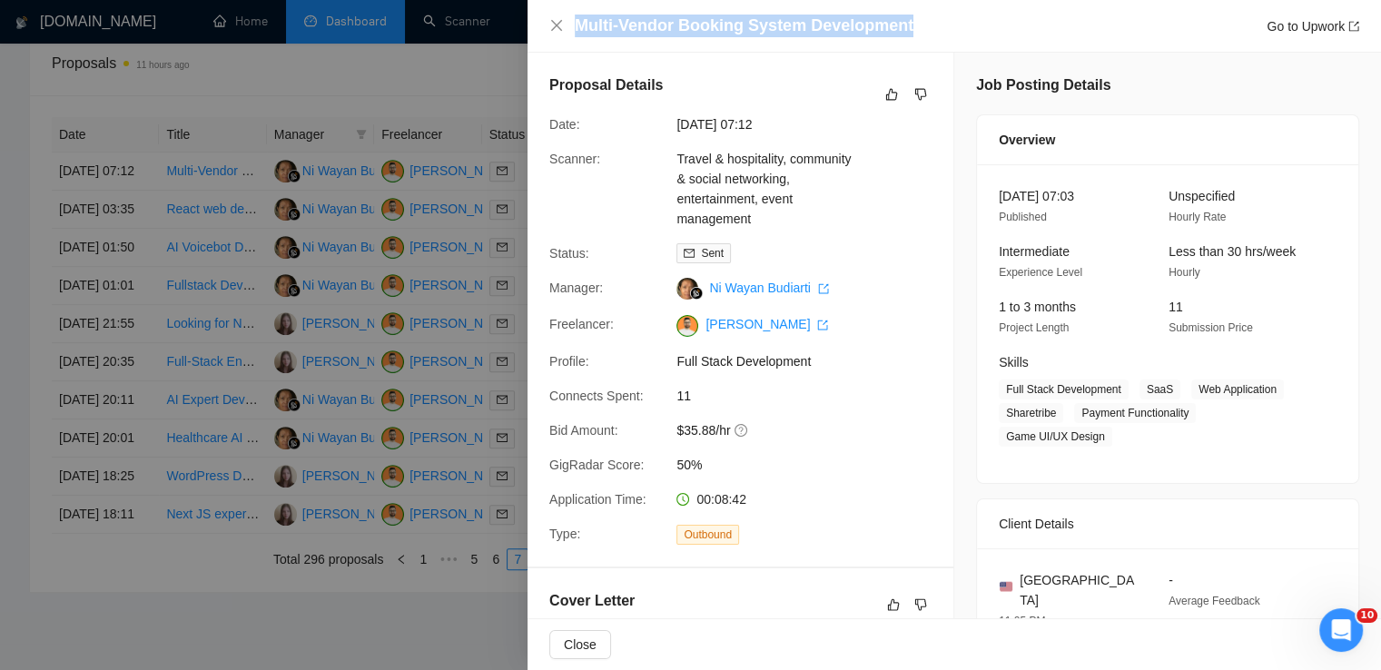
drag, startPoint x: 907, startPoint y: 24, endPoint x: 576, endPoint y: 35, distance: 331.7
click at [576, 35] on div "Multi-Vendor Booking System Development Go to Upwork" at bounding box center [967, 26] width 785 height 23
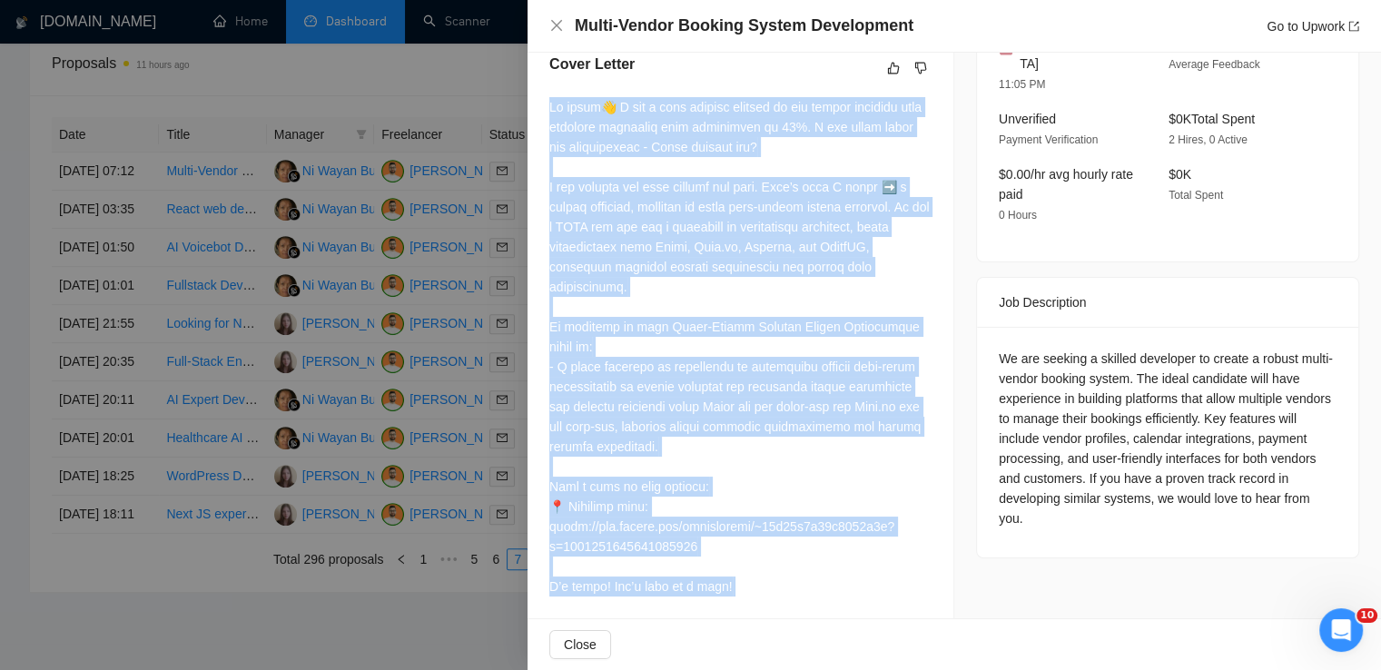
scroll to position [585, 0]
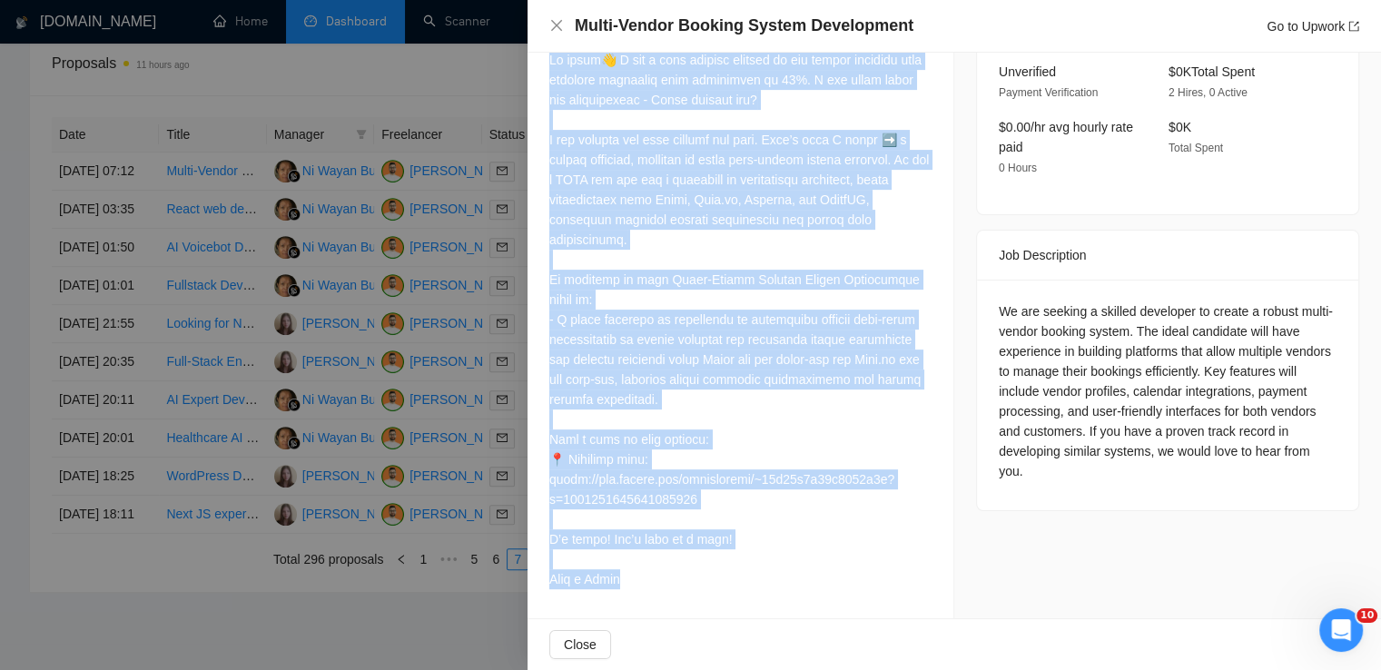
drag, startPoint x: 547, startPoint y: 103, endPoint x: 653, endPoint y: 575, distance: 484.1
click at [653, 575] on div "Cover Letter" at bounding box center [741, 302] width 426 height 634
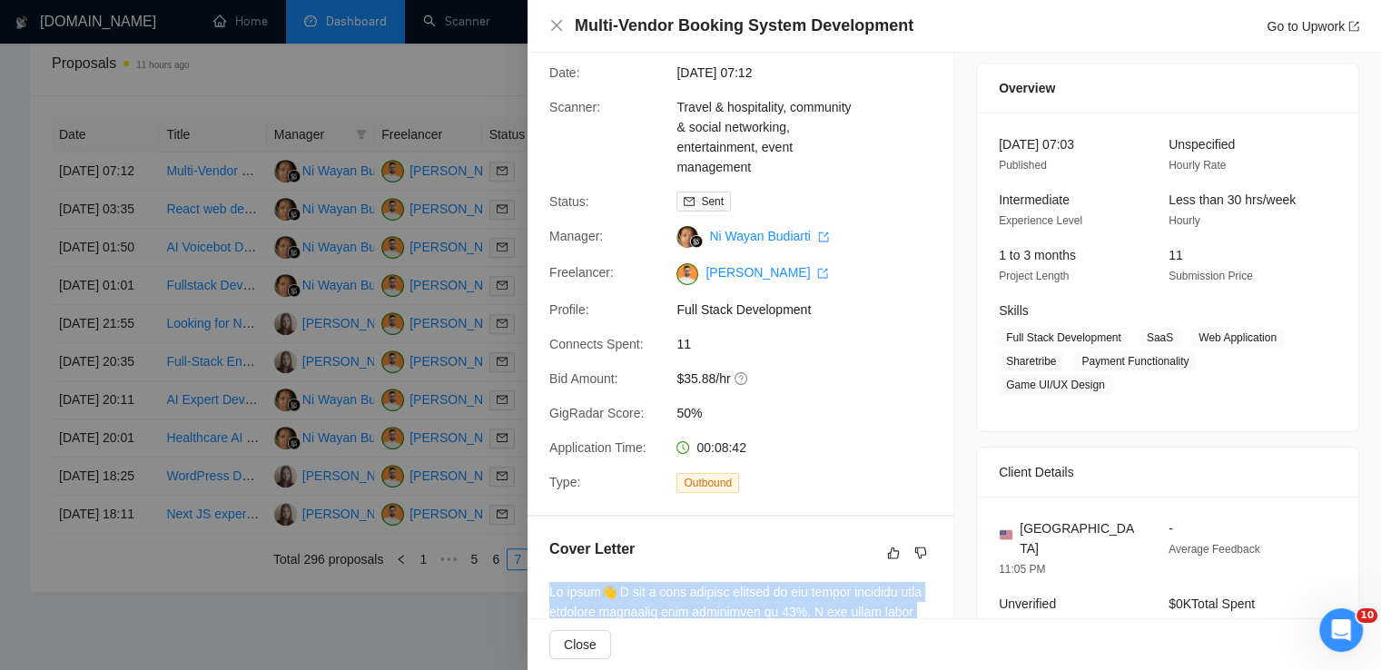
scroll to position [0, 0]
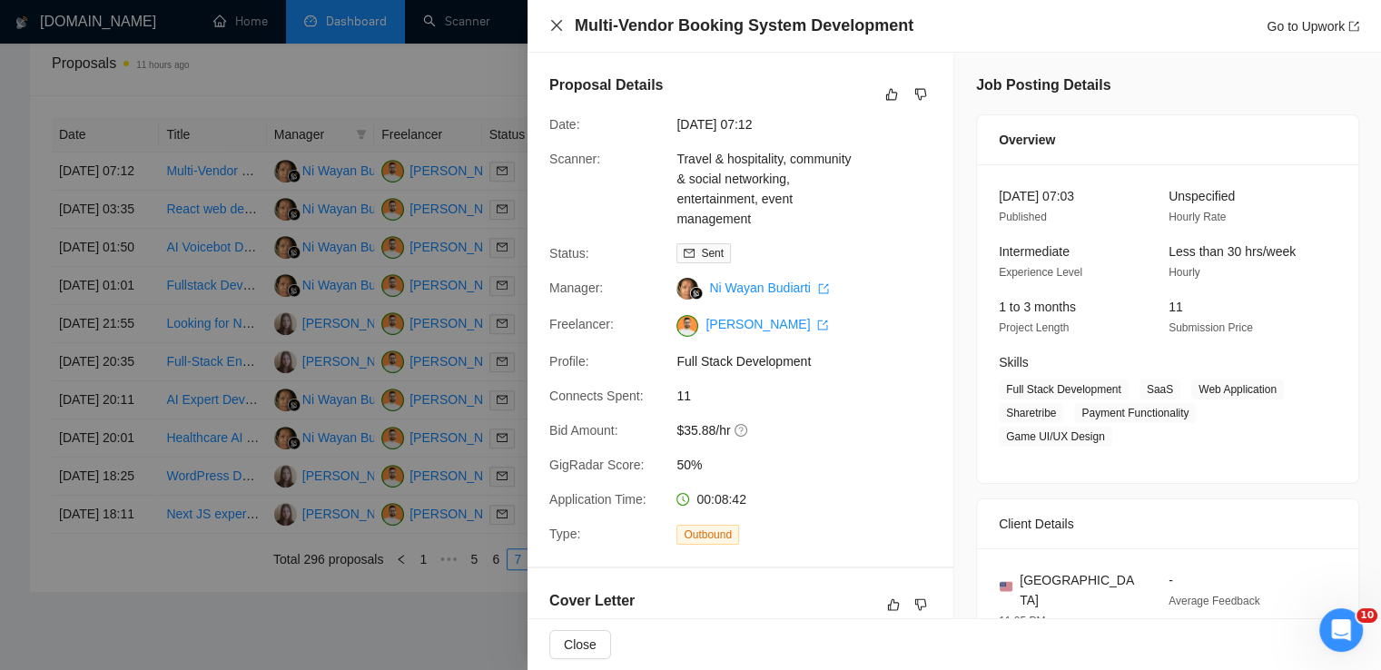
click at [553, 25] on icon "close" at bounding box center [556, 25] width 15 height 15
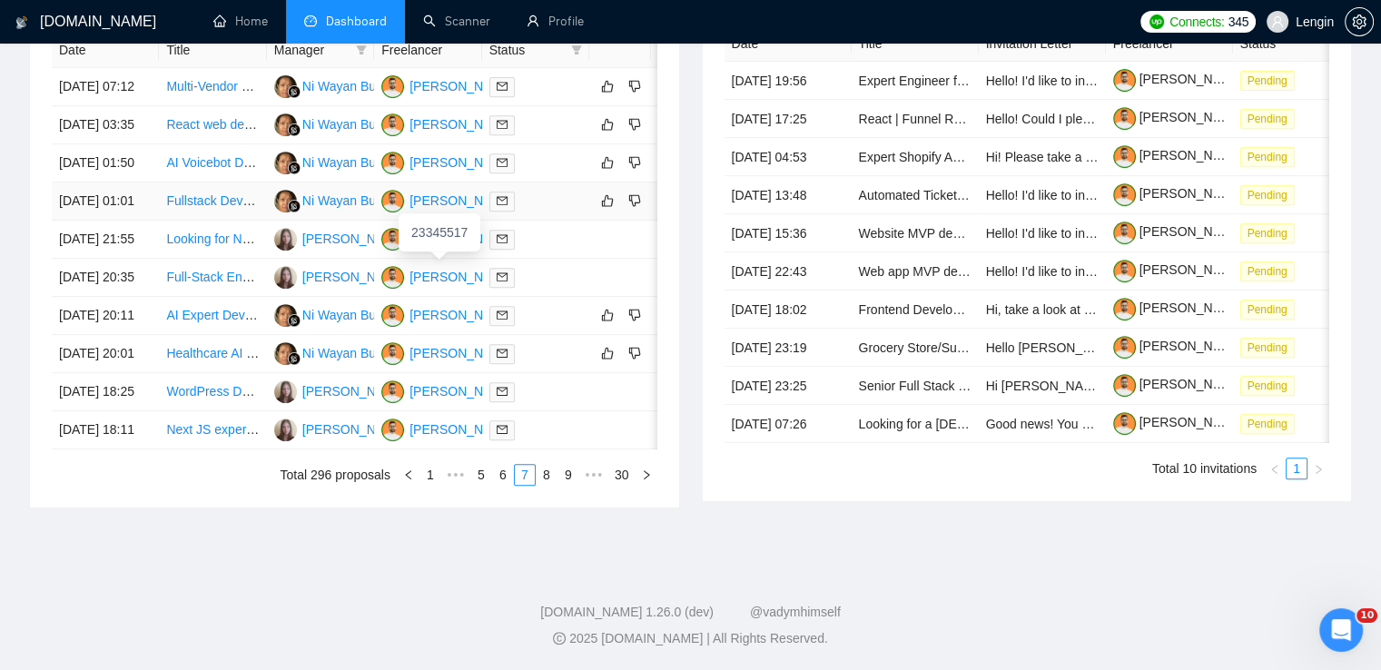
scroll to position [952, 0]
click at [507, 473] on link "6" at bounding box center [503, 475] width 20 height 20
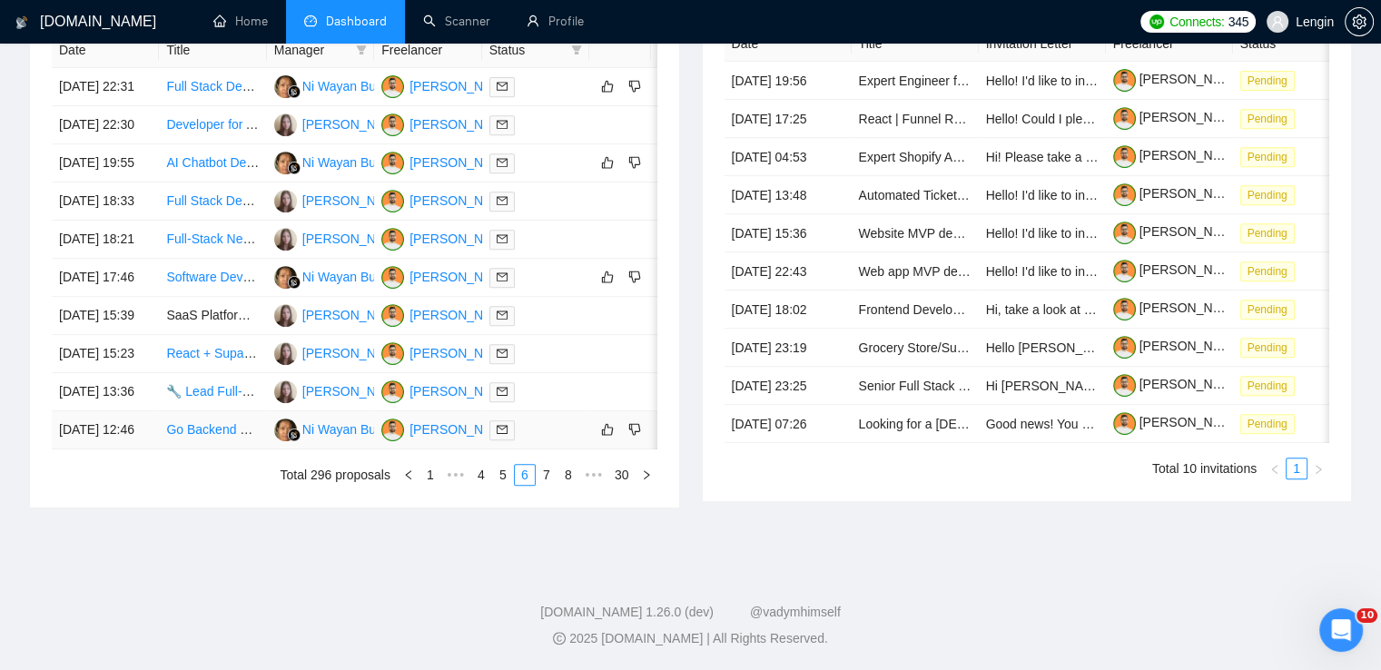
click at [249, 426] on td "Go Backend Developer with API Integration & Azure Experience" at bounding box center [212, 430] width 107 height 38
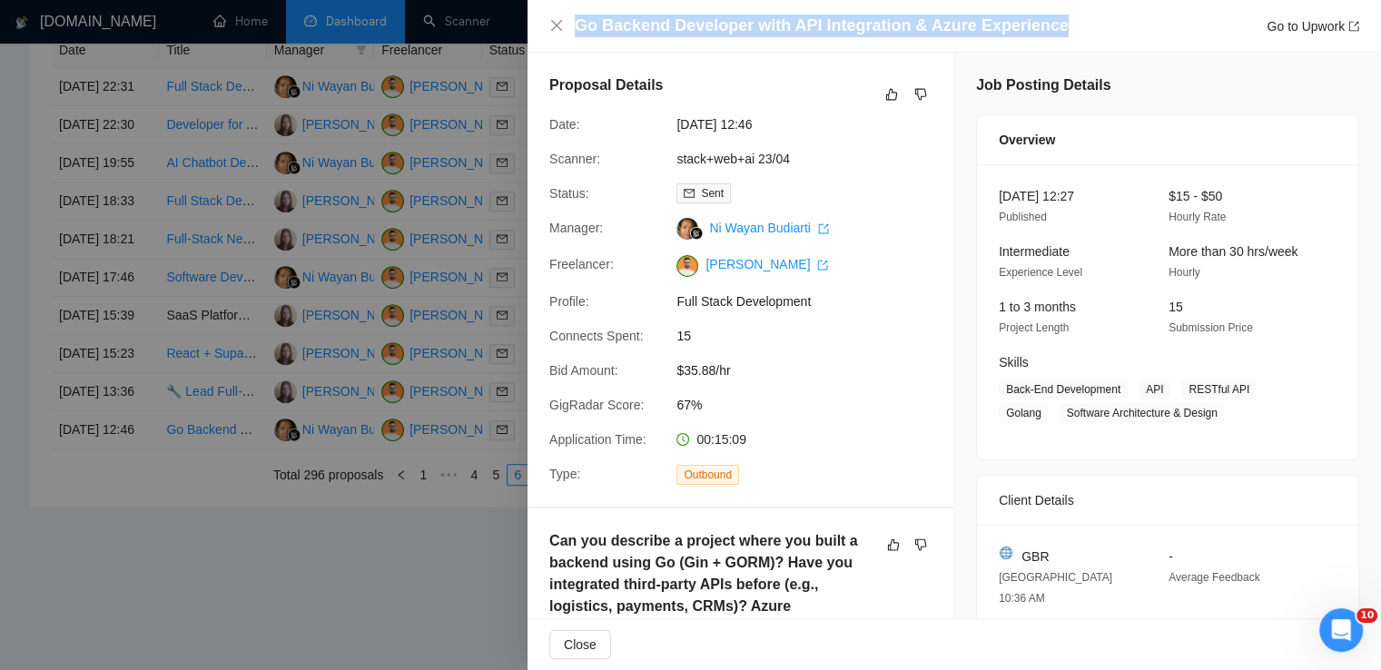
drag, startPoint x: 1053, startPoint y: 19, endPoint x: 578, endPoint y: 28, distance: 475.1
click at [578, 28] on div "Go Backend Developer with API Integration & Azure Experience Go to Upwork" at bounding box center [967, 26] width 785 height 23
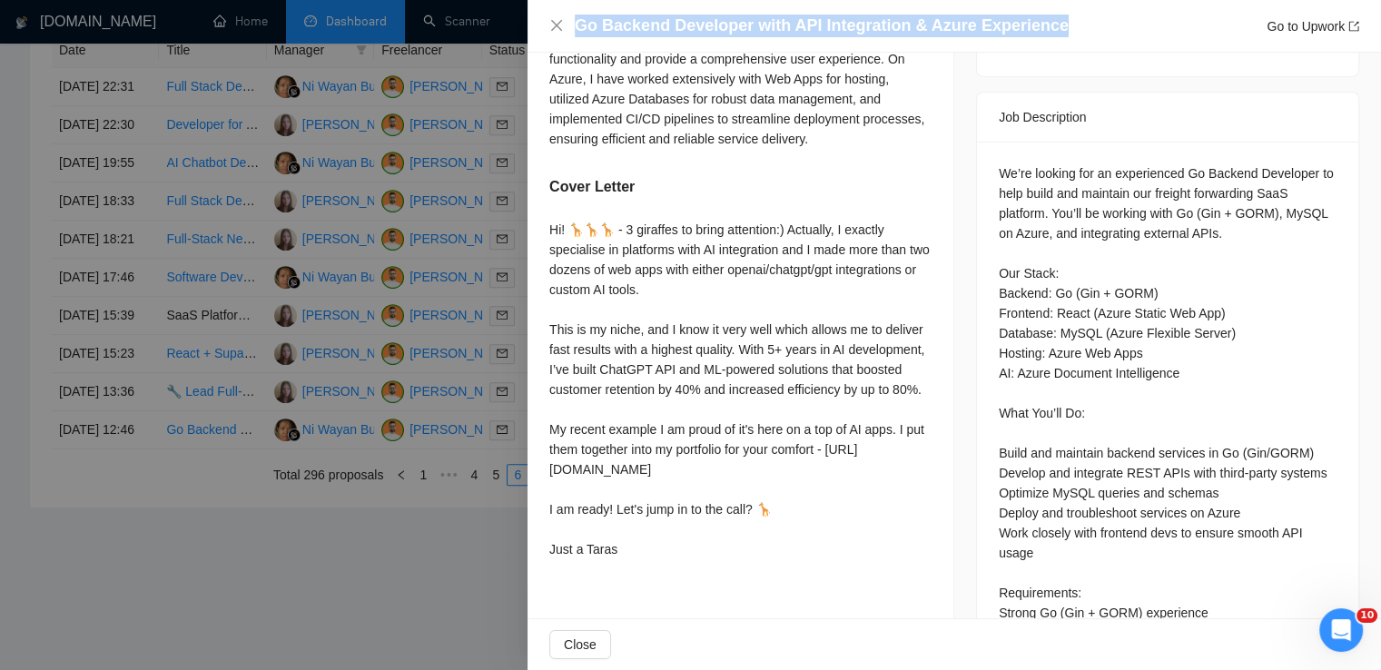
scroll to position [703, 0]
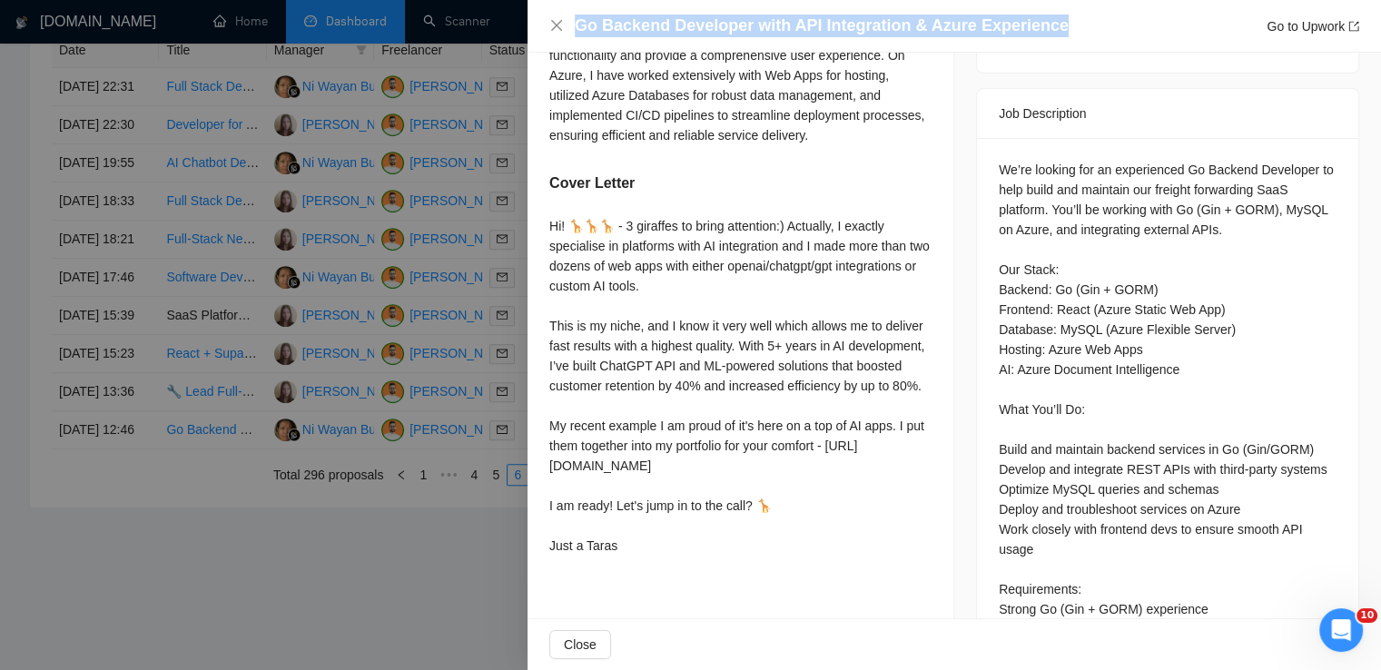
drag, startPoint x: 545, startPoint y: 230, endPoint x: 636, endPoint y: 578, distance: 359.5
click at [636, 578] on div "Can you describe a project where you built a backend using Go (Gin + GORM)? Hav…" at bounding box center [741, 195] width 426 height 779
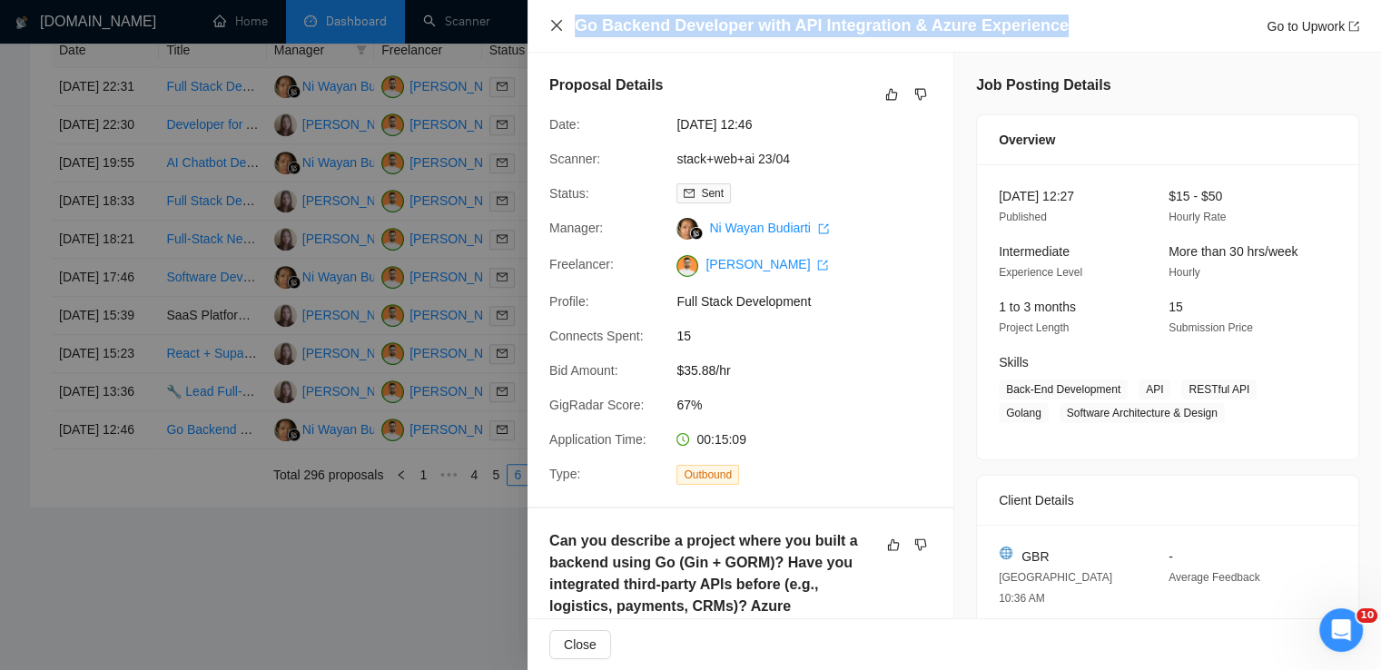
click at [558, 22] on icon "close" at bounding box center [556, 25] width 15 height 15
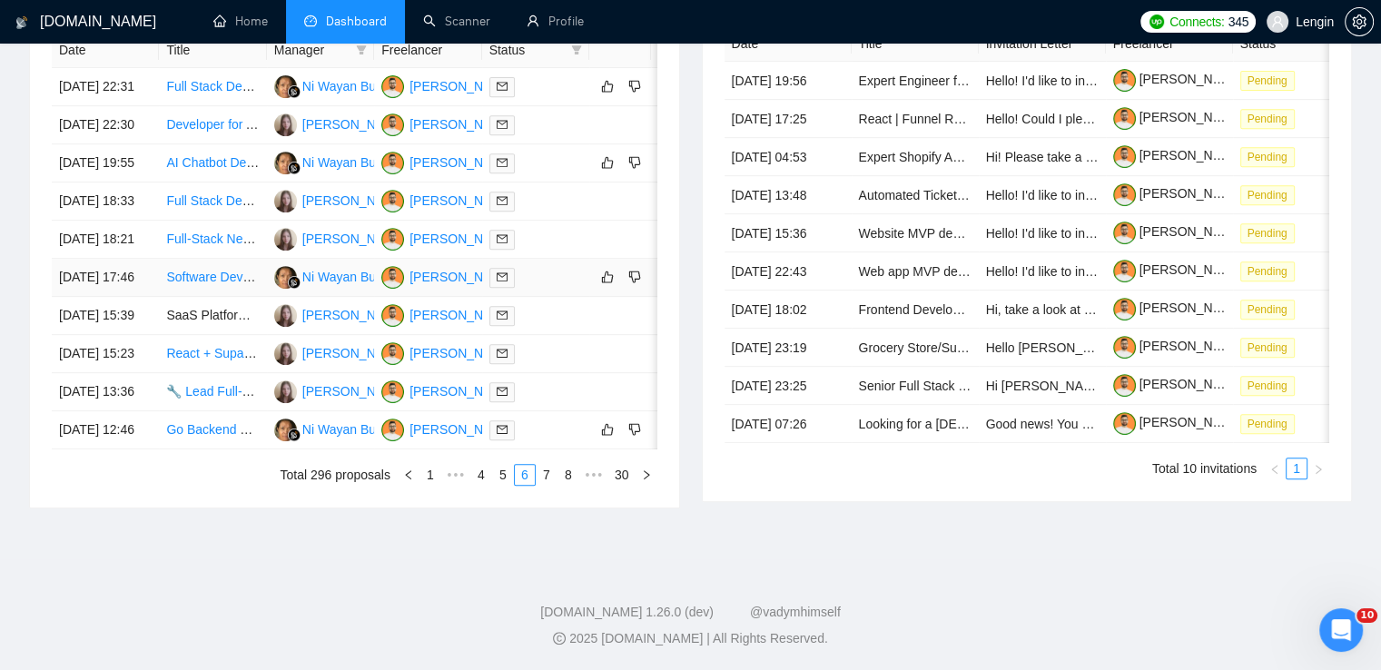
scroll to position [774, 0]
click at [235, 335] on td "SaaS Platform Development for AI Agent Collections" at bounding box center [212, 316] width 107 height 38
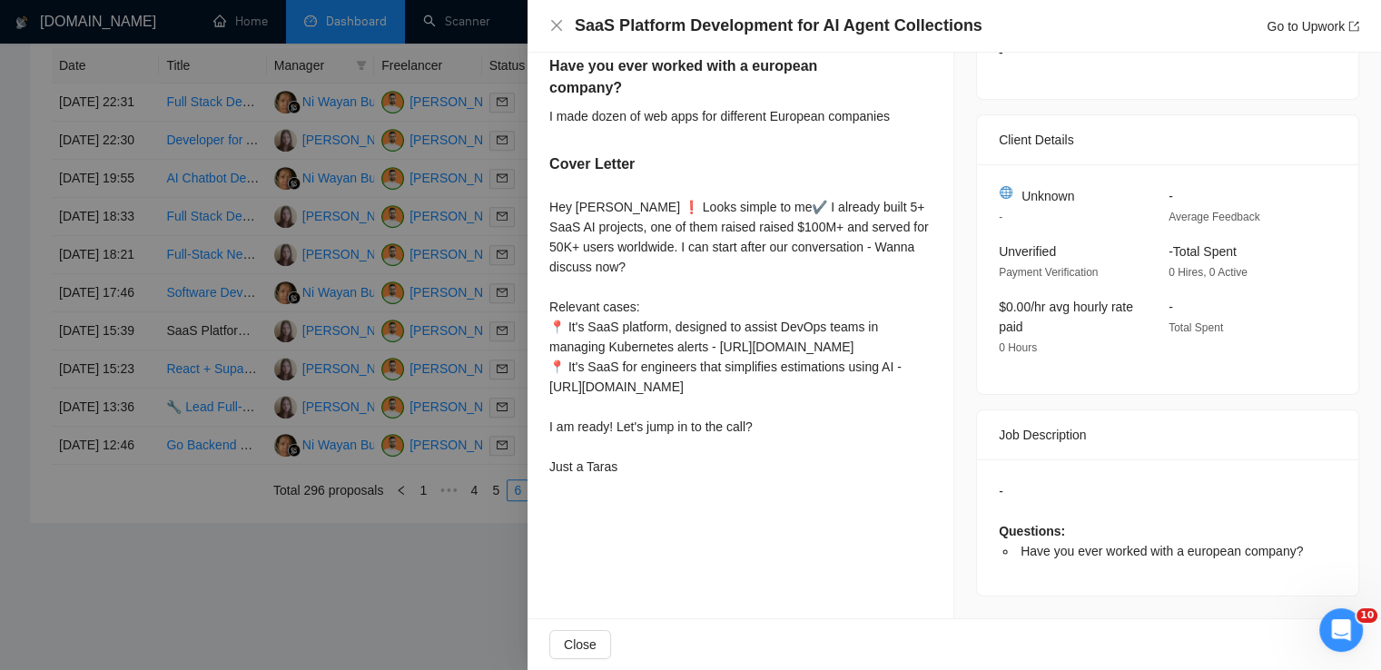
scroll to position [0, 0]
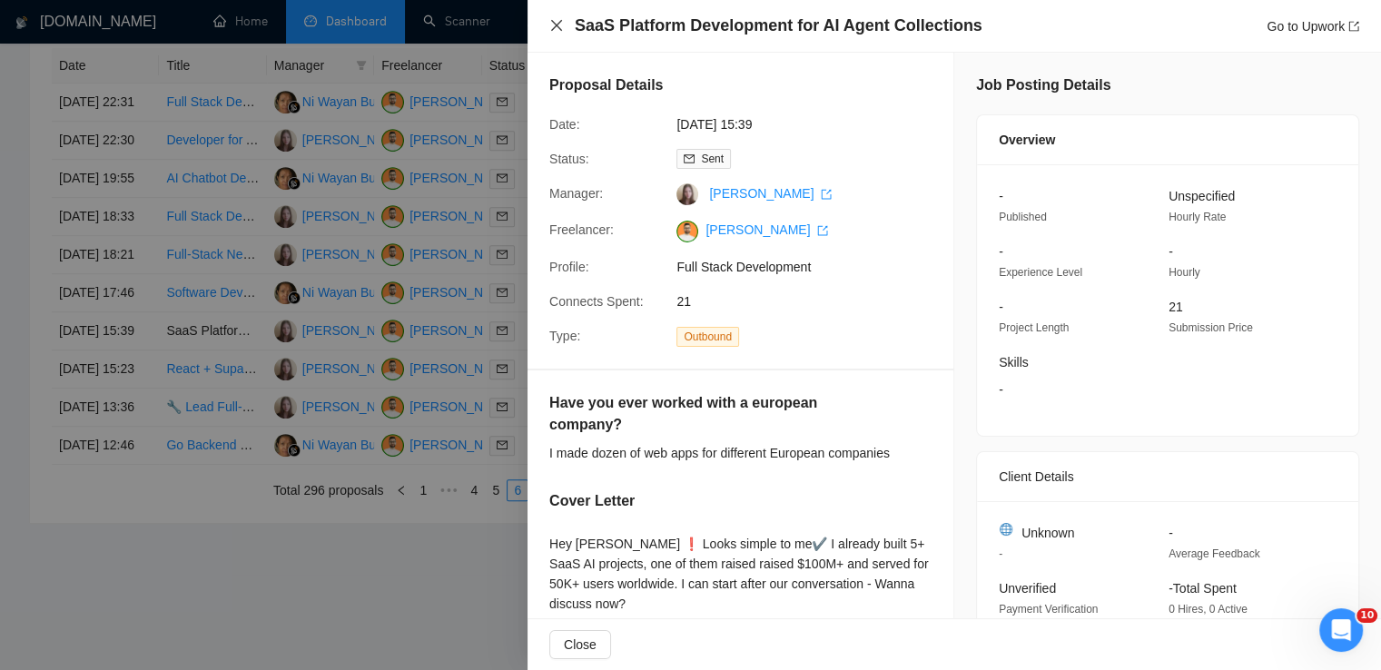
click at [562, 31] on icon "close" at bounding box center [556, 25] width 15 height 15
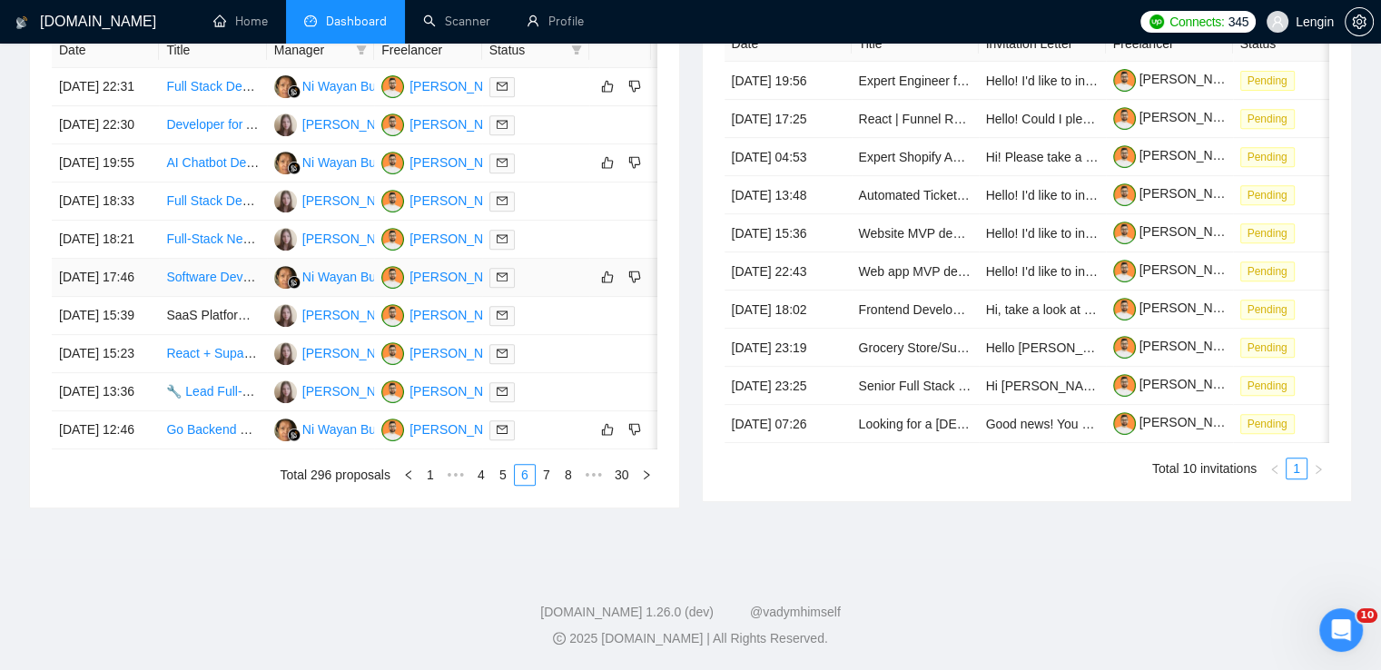
click at [220, 297] on td "Software Developer for Online Travel Agency Website" at bounding box center [212, 278] width 107 height 38
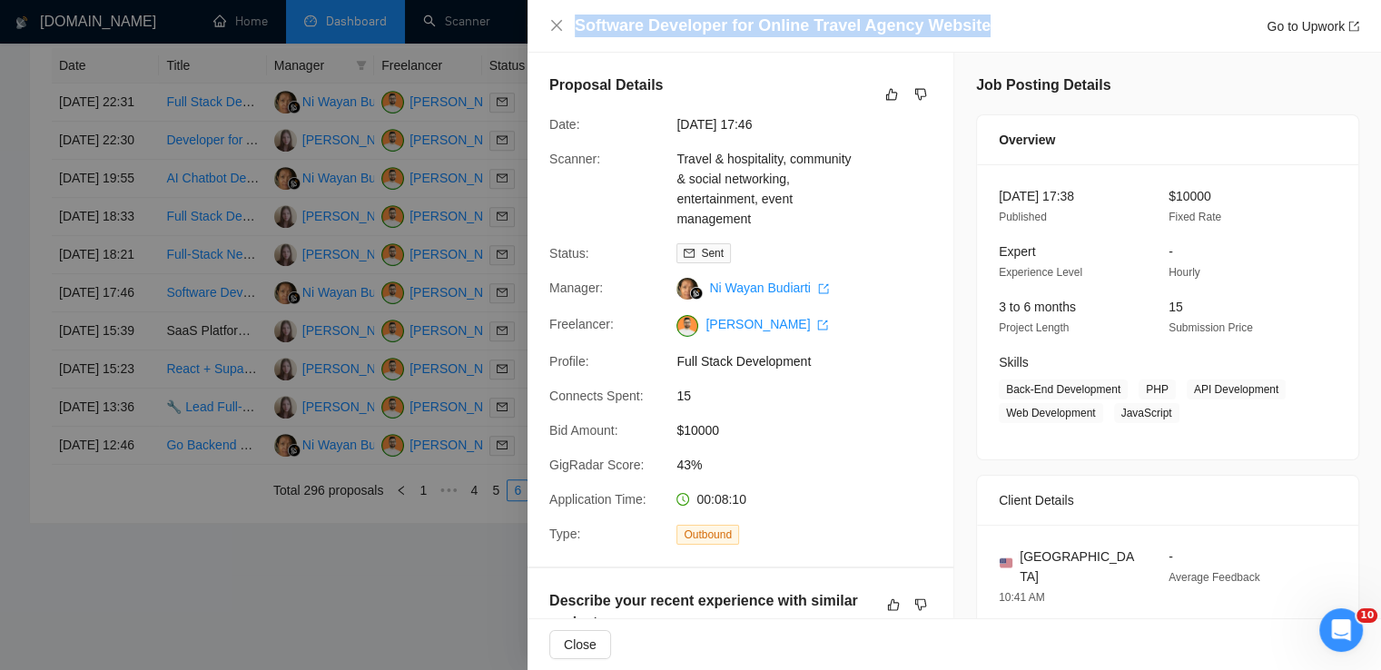
drag, startPoint x: 974, startPoint y: 20, endPoint x: 569, endPoint y: 26, distance: 404.2
click at [569, 26] on div "Software Developer for Online Travel Agency Website Go to Upwork" at bounding box center [954, 26] width 810 height 23
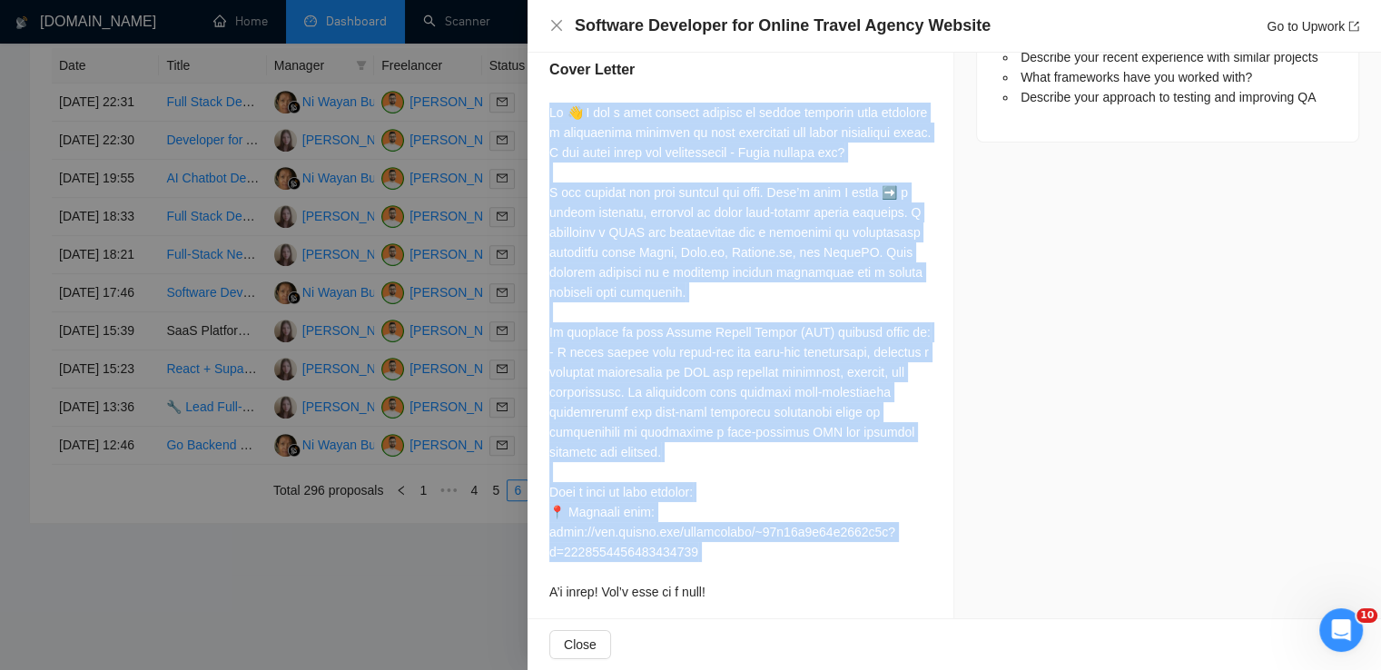
scroll to position [1068, 0]
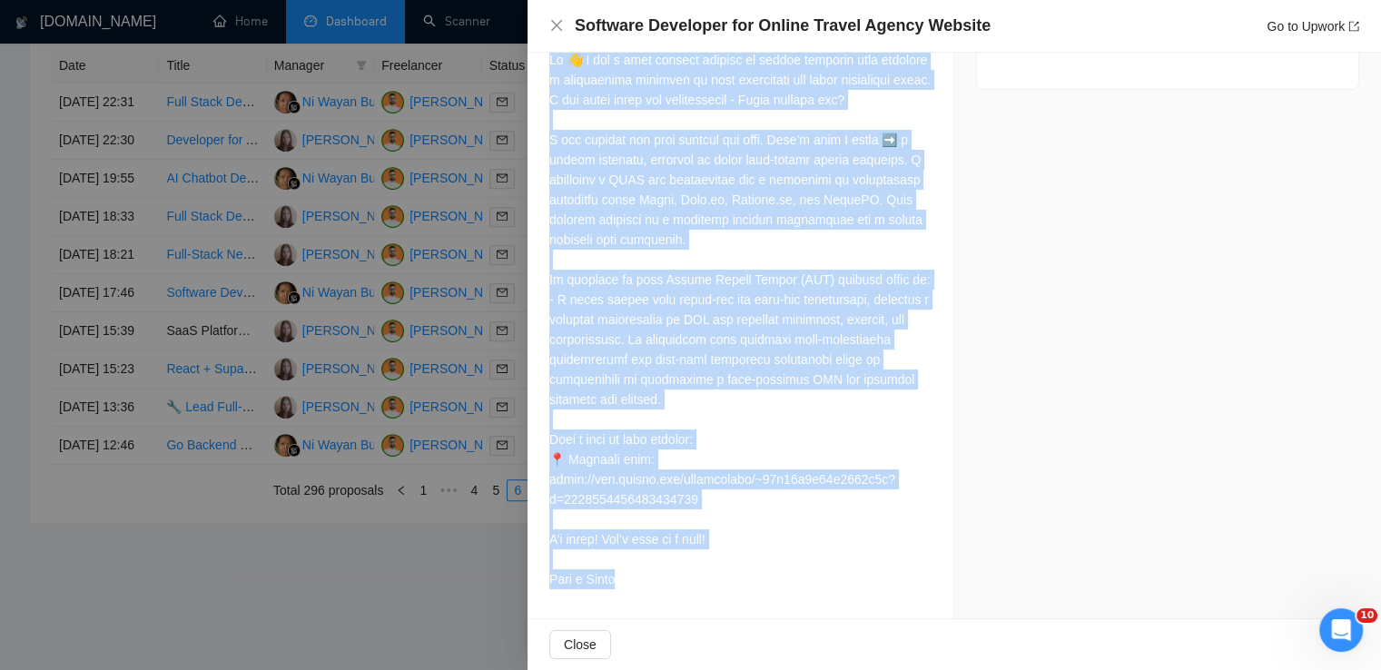
drag, startPoint x: 546, startPoint y: 137, endPoint x: 643, endPoint y: 589, distance: 462.6
click at [643, 589] on div "Describe your recent experience with similar projects I already wrote about it …" at bounding box center [741, 79] width 426 height 1077
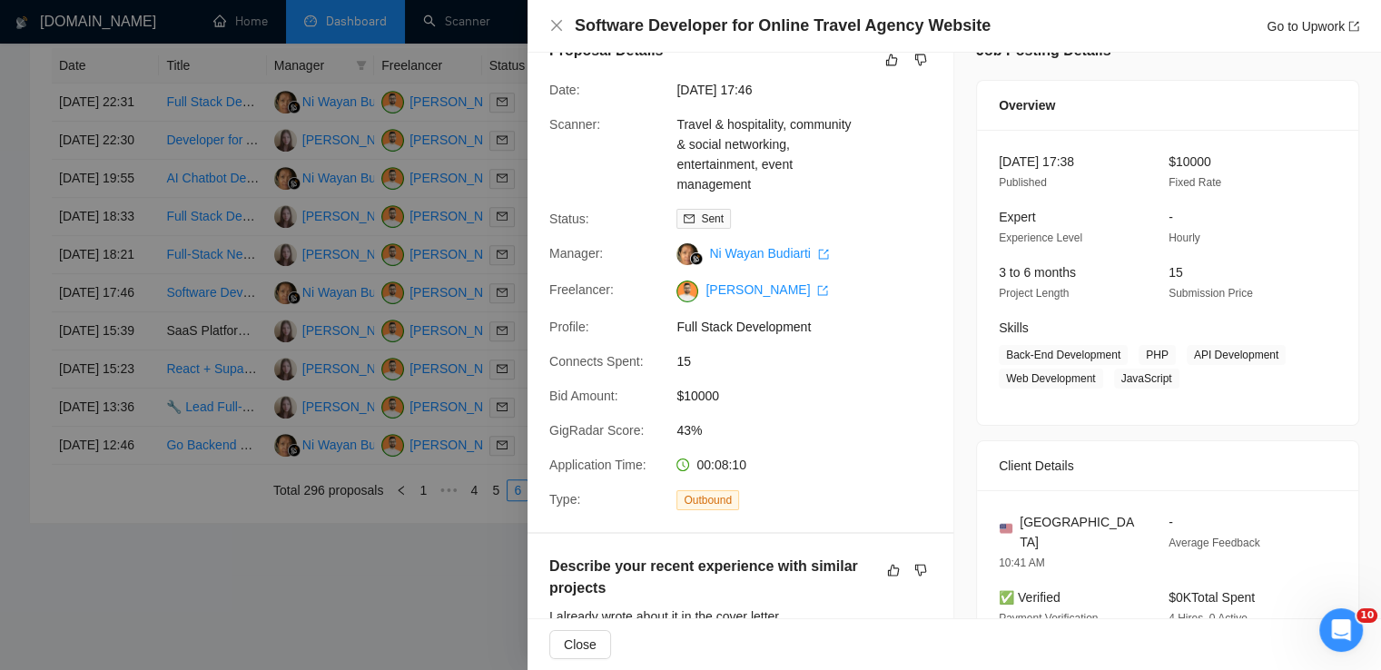
scroll to position [0, 0]
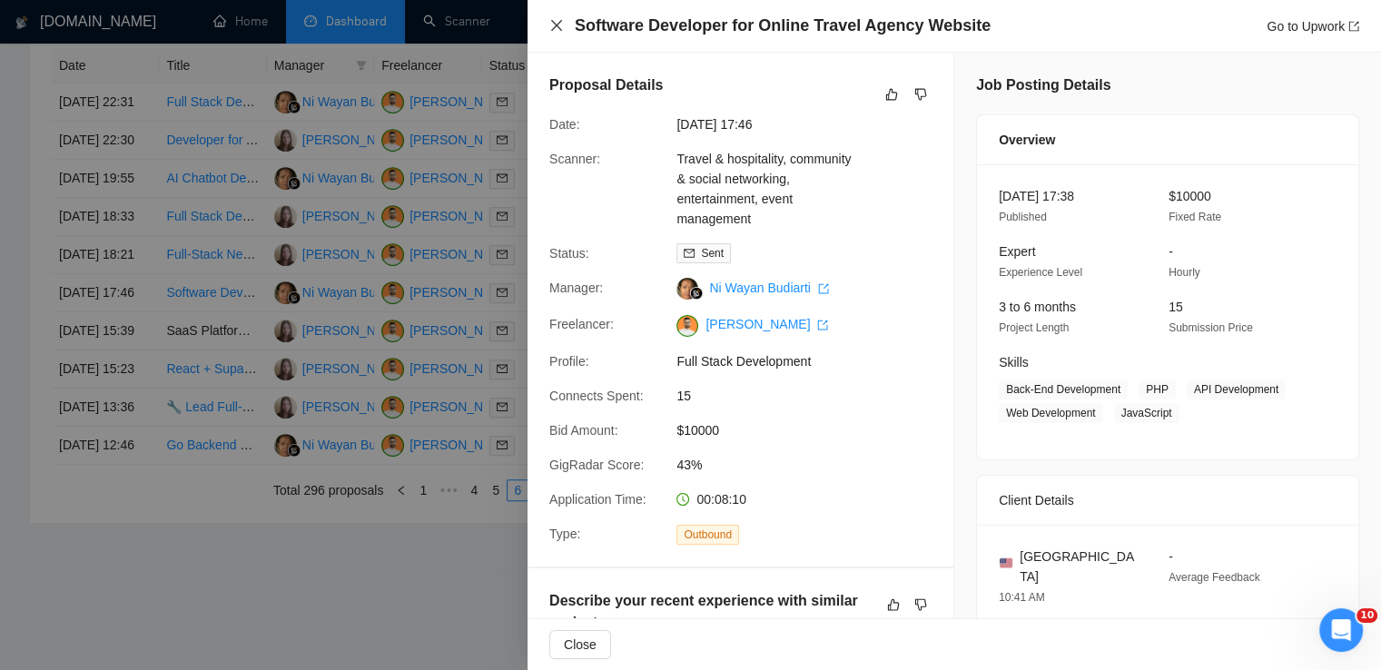
click at [550, 22] on icon "close" at bounding box center [556, 25] width 15 height 15
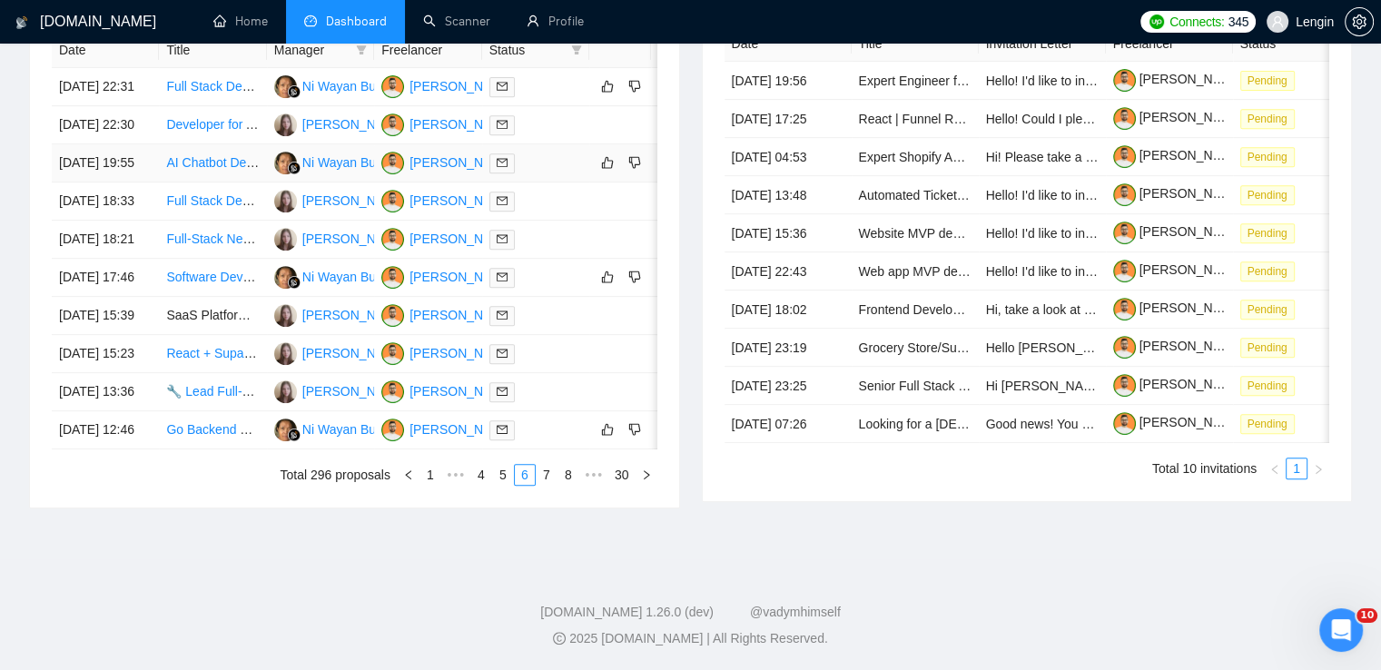
click at [224, 183] on td "AI Chatbot Developer Needed to Help Automate Support Chat" at bounding box center [212, 163] width 107 height 38
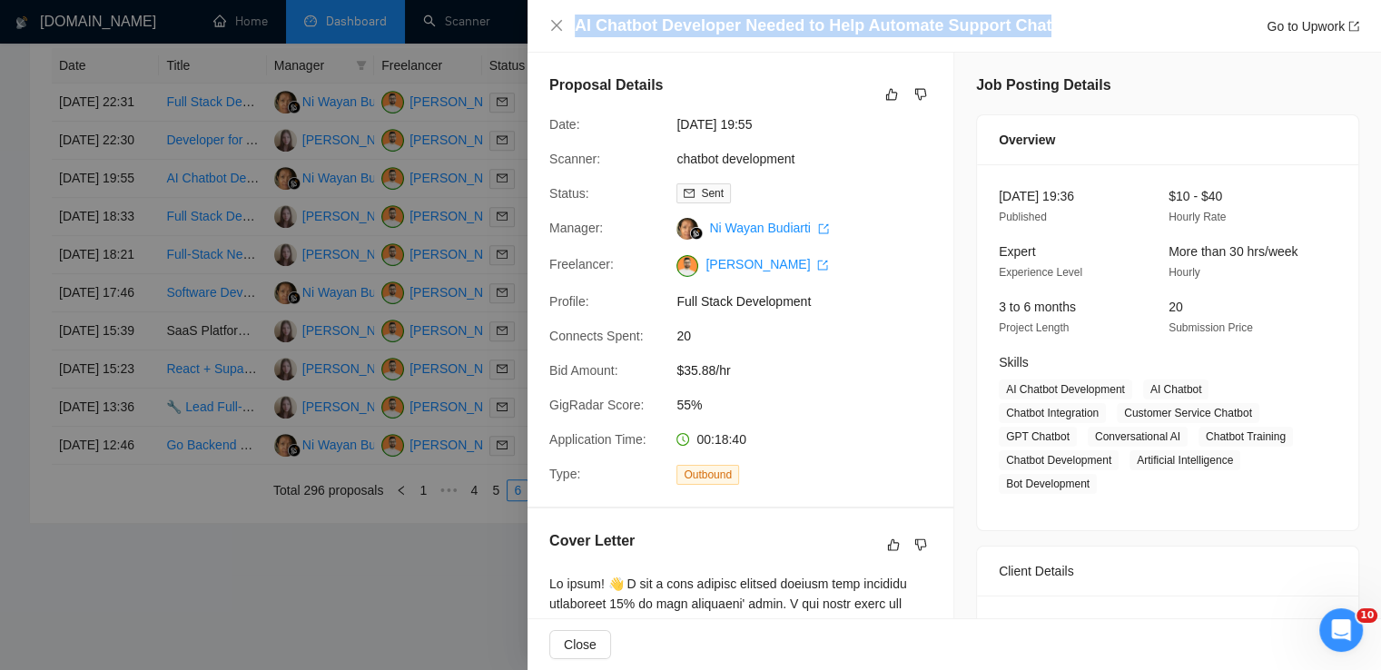
drag, startPoint x: 1045, startPoint y: 25, endPoint x: 574, endPoint y: 34, distance: 471.4
click at [575, 34] on div "AI Chatbot Developer Needed to Help Automate Support Chat Go to Upwork" at bounding box center [967, 26] width 785 height 23
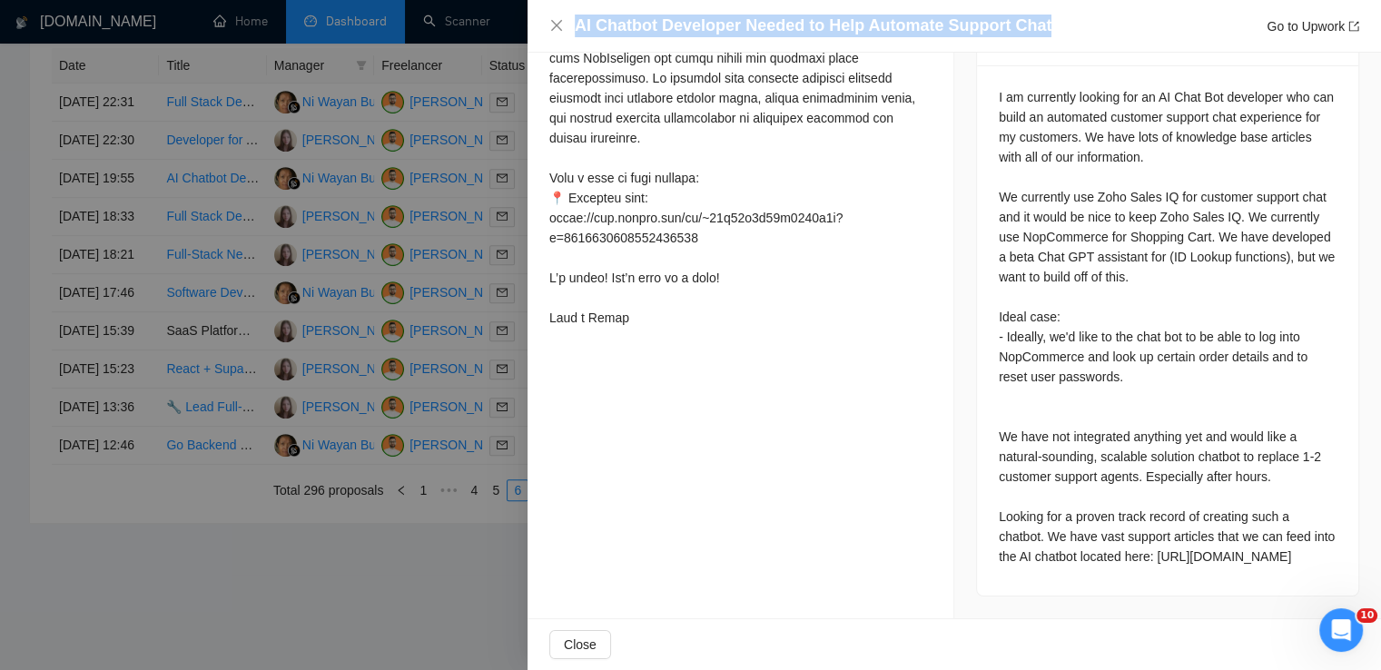
scroll to position [866, 0]
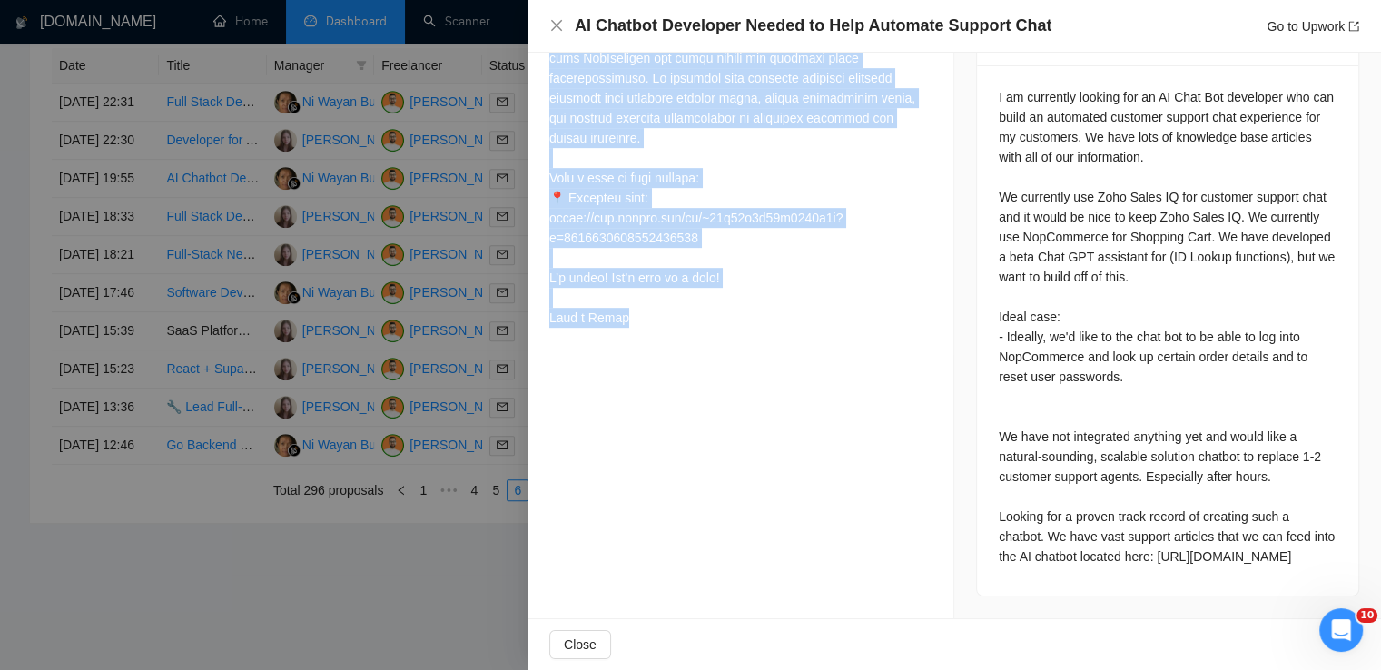
drag, startPoint x: 548, startPoint y: 77, endPoint x: 631, endPoint y: 292, distance: 230.9
click at [631, 292] on div "Cover Letter" at bounding box center [741, 10] width 426 height 694
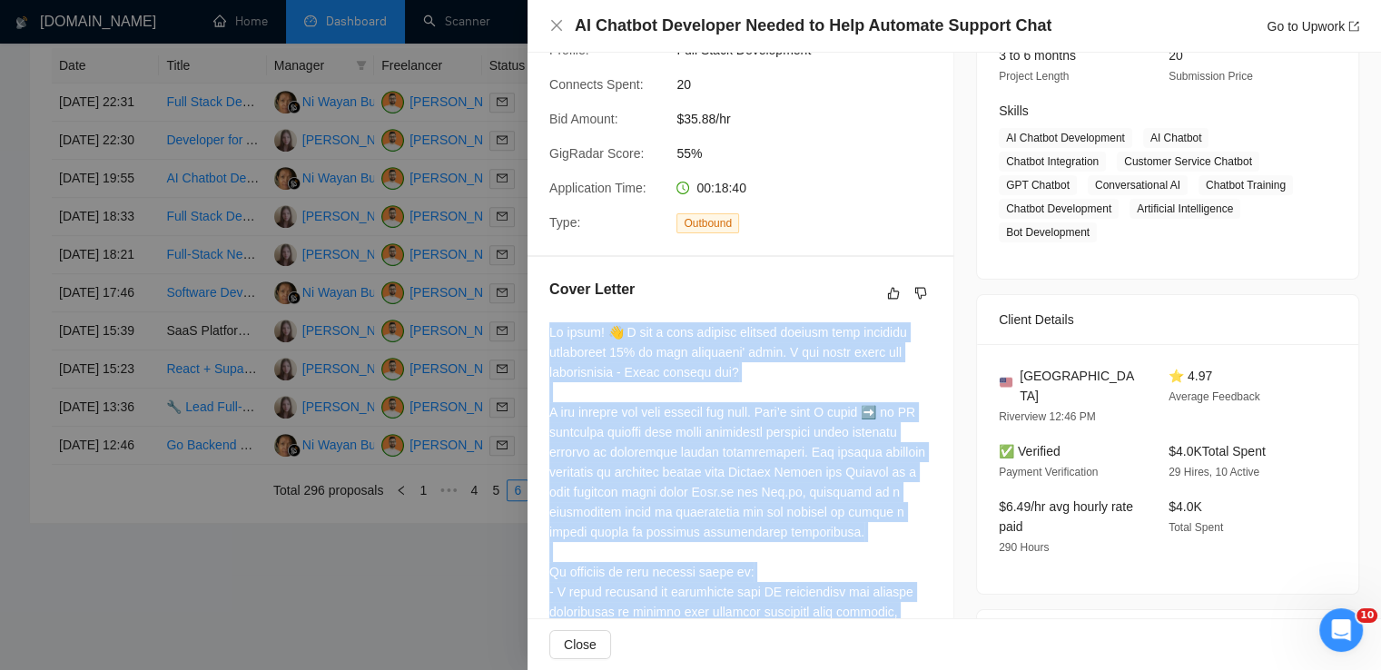
scroll to position [0, 0]
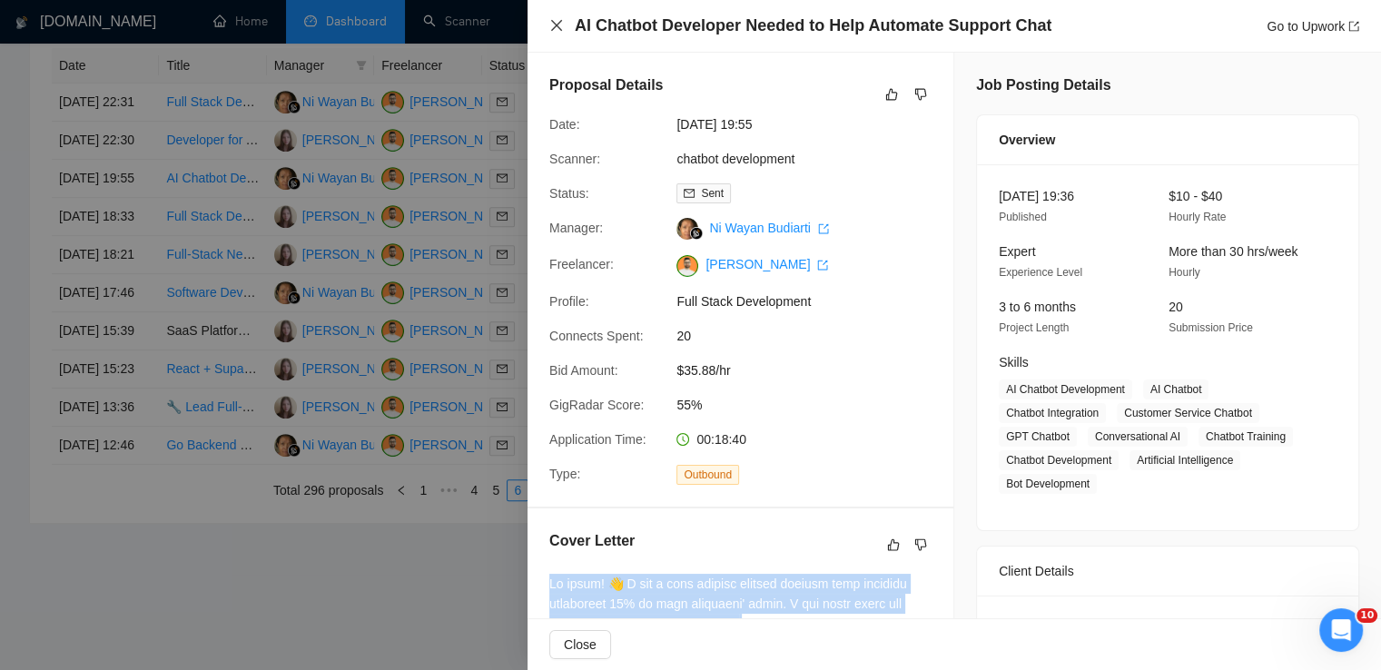
click at [556, 20] on icon "close" at bounding box center [556, 25] width 15 height 15
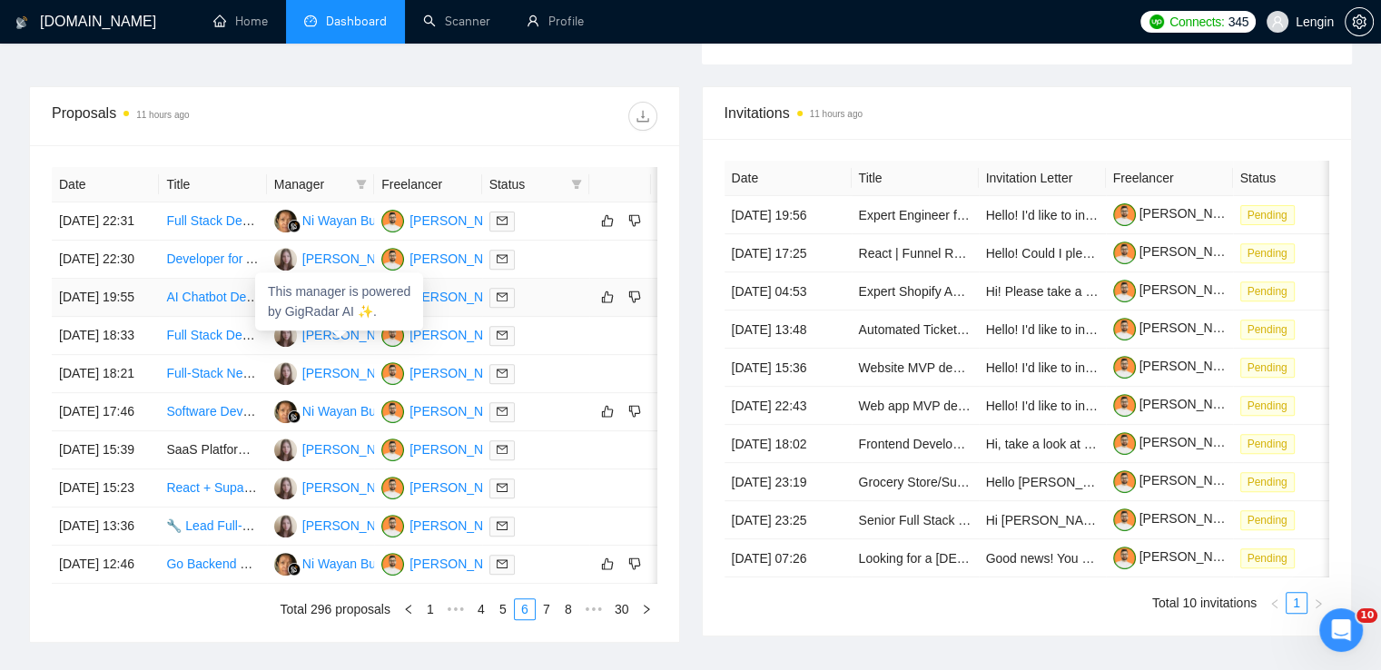
scroll to position [634, 0]
click at [219, 242] on td "Full Stack Developer" at bounding box center [212, 222] width 107 height 38
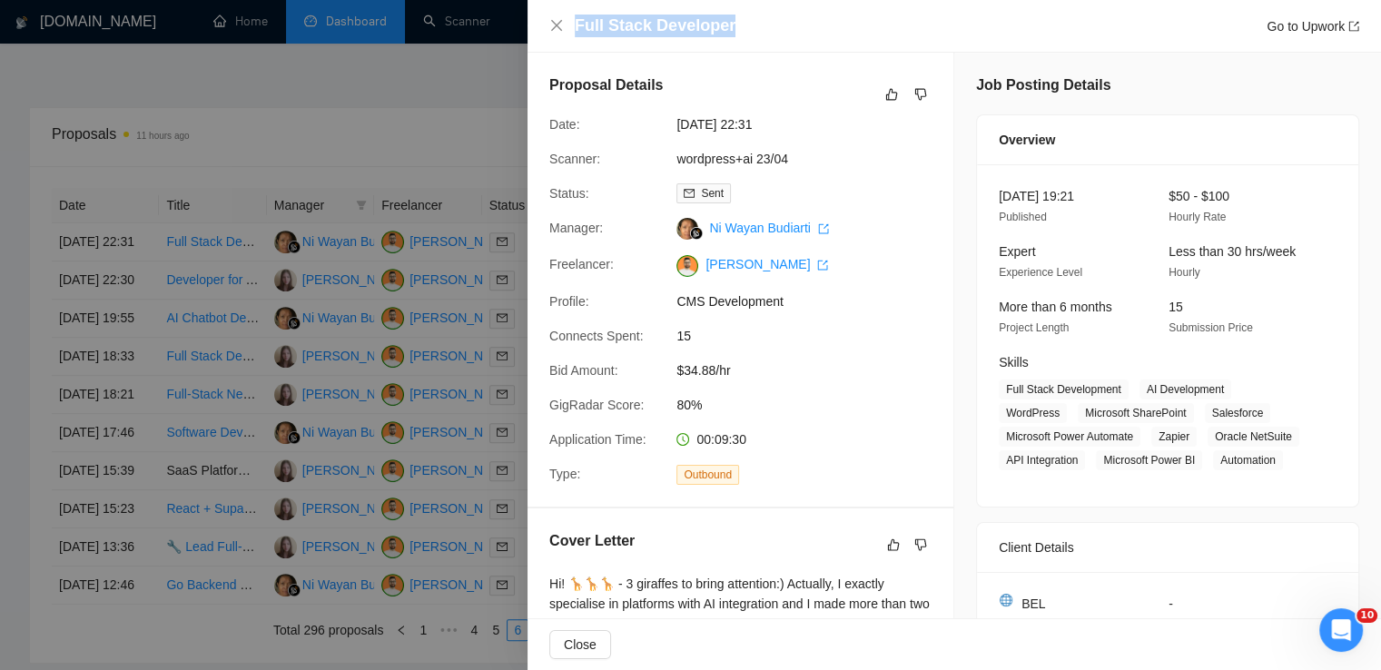
drag, startPoint x: 740, startPoint y: 24, endPoint x: 574, endPoint y: 25, distance: 166.2
click at [574, 25] on div "Full Stack Developer Go to Upwork" at bounding box center [954, 26] width 810 height 23
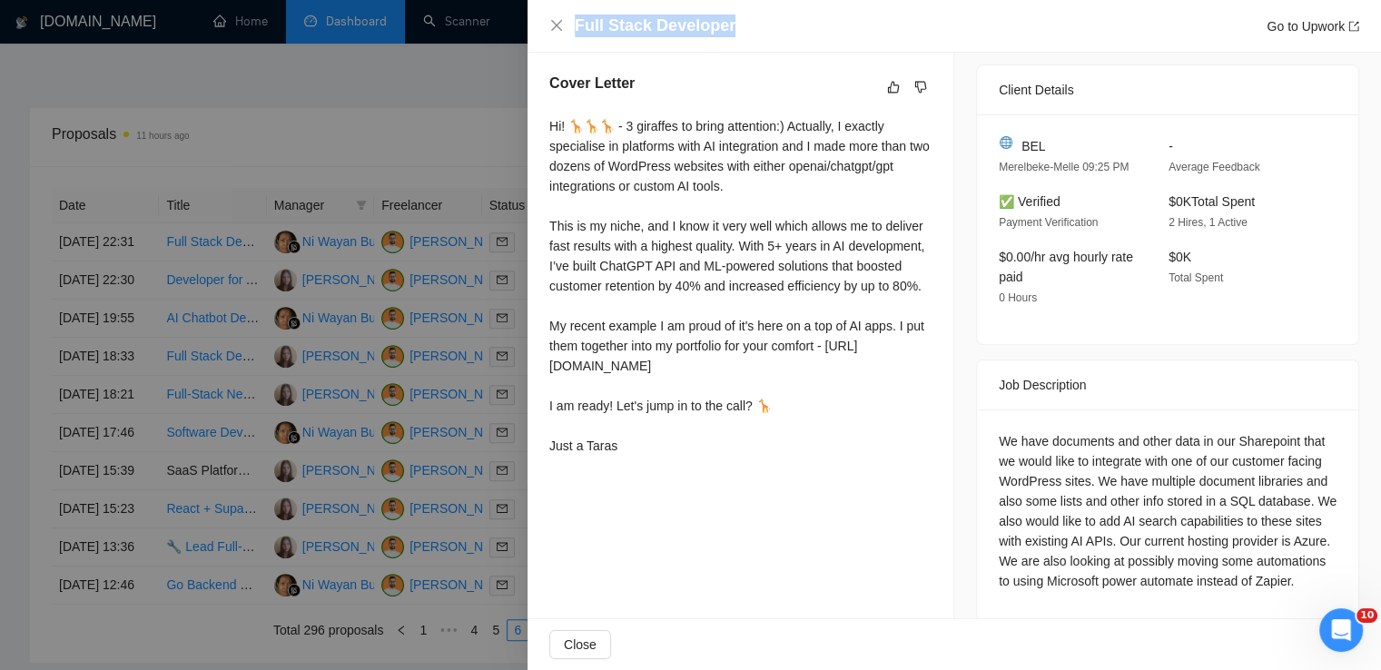
scroll to position [483, 0]
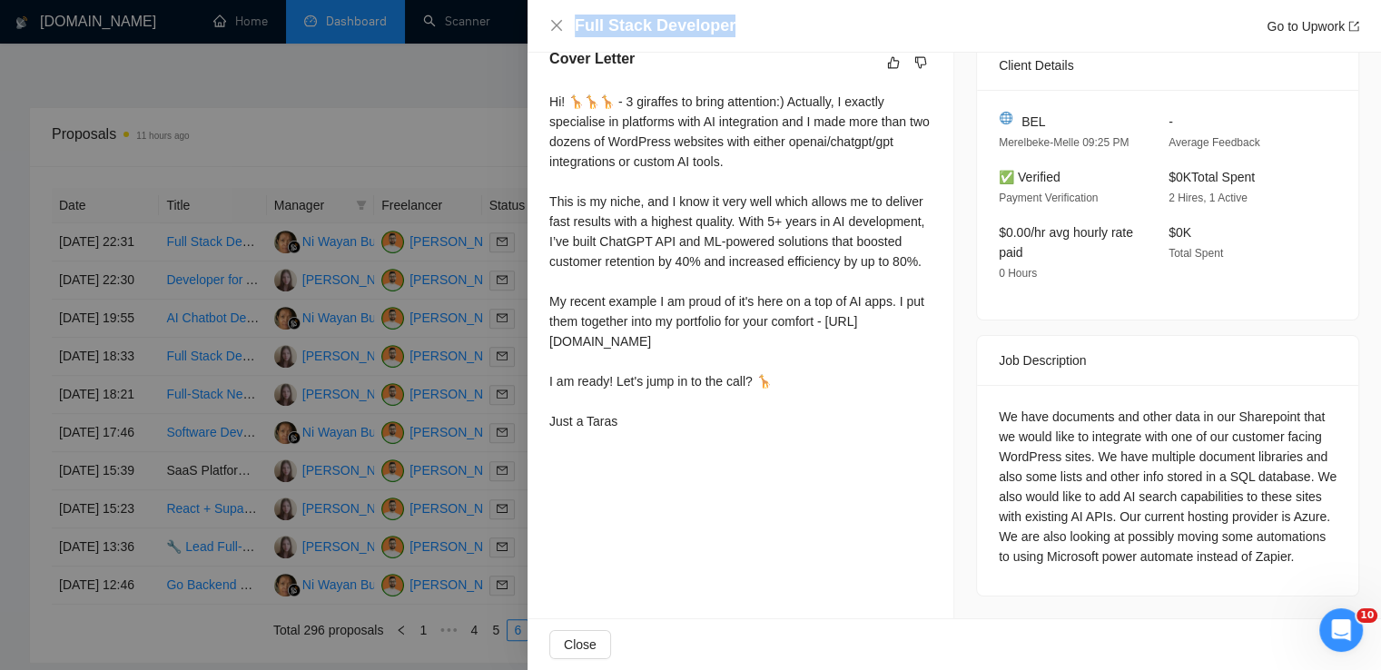
drag, startPoint x: 545, startPoint y: 99, endPoint x: 633, endPoint y: 460, distance: 372.0
click at [633, 460] on div "Cover Letter Hi! 🦒🦒🦒 - 3 giraffes to bring attention:) Actually, I exactly spec…" at bounding box center [741, 243] width 426 height 434
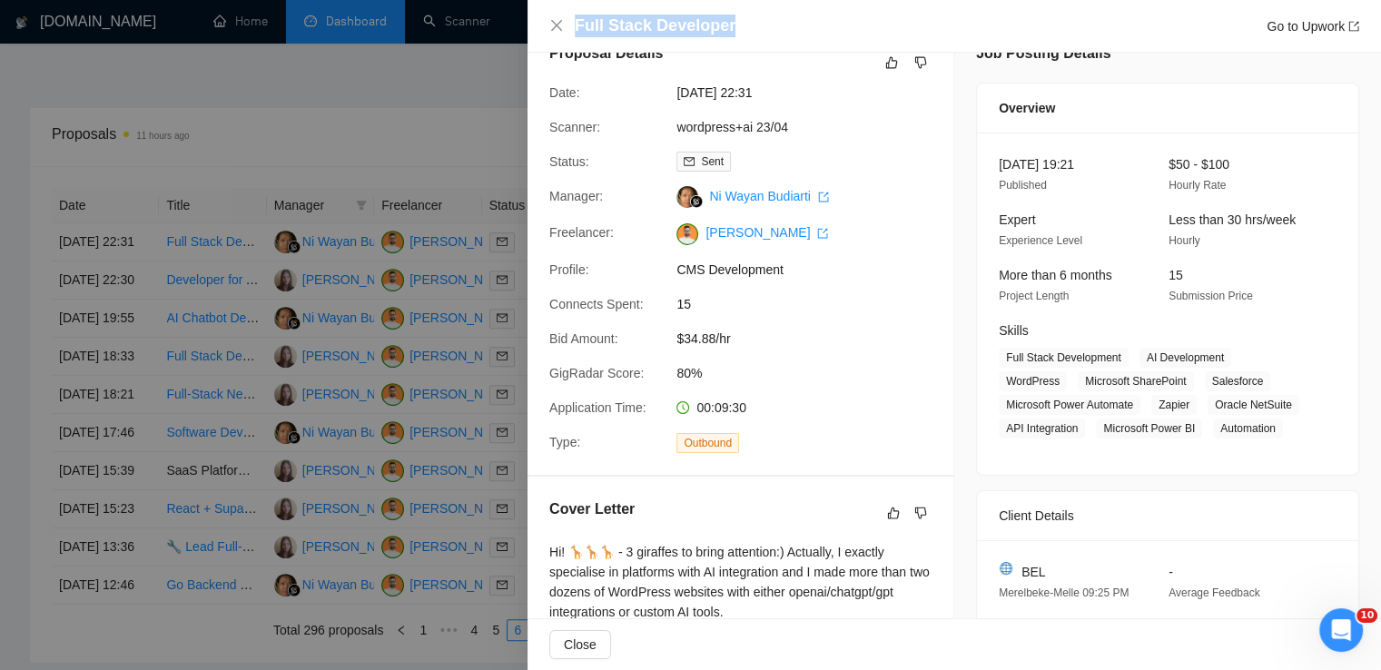
scroll to position [0, 0]
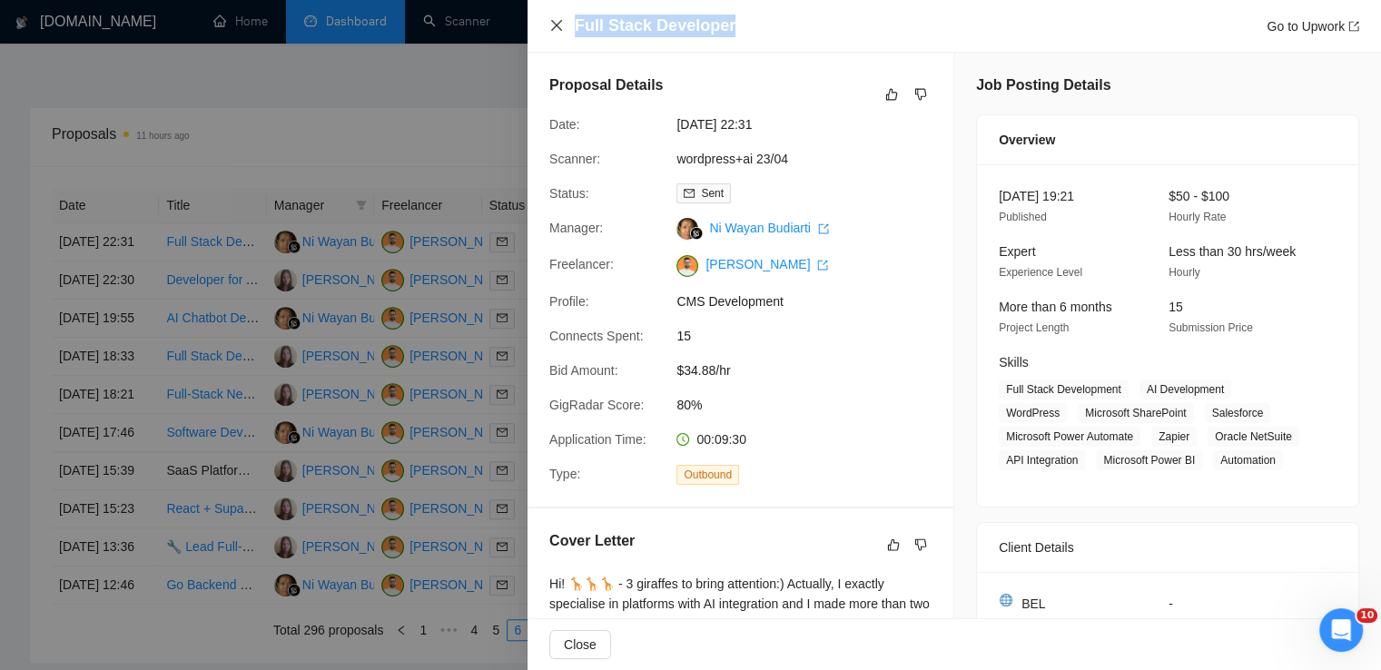
click at [558, 28] on icon "close" at bounding box center [556, 25] width 11 height 11
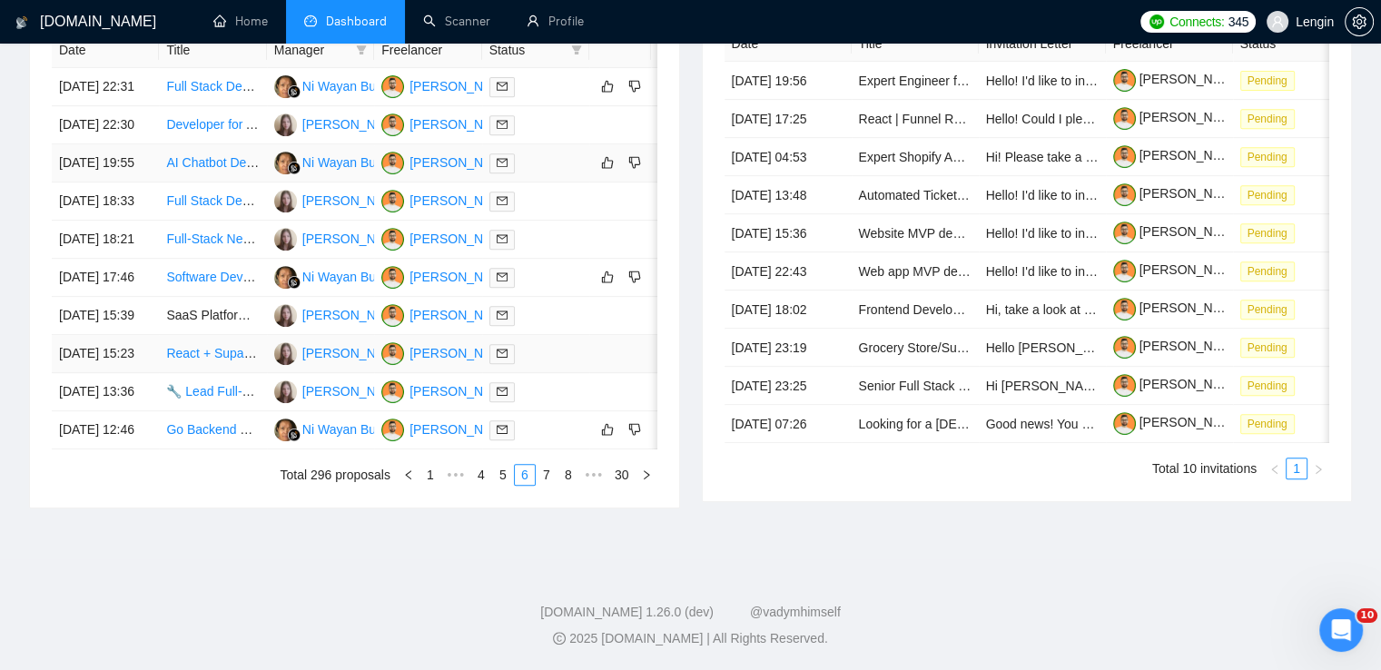
scroll to position [894, 0]
click at [506, 485] on link "5" at bounding box center [503, 475] width 20 height 20
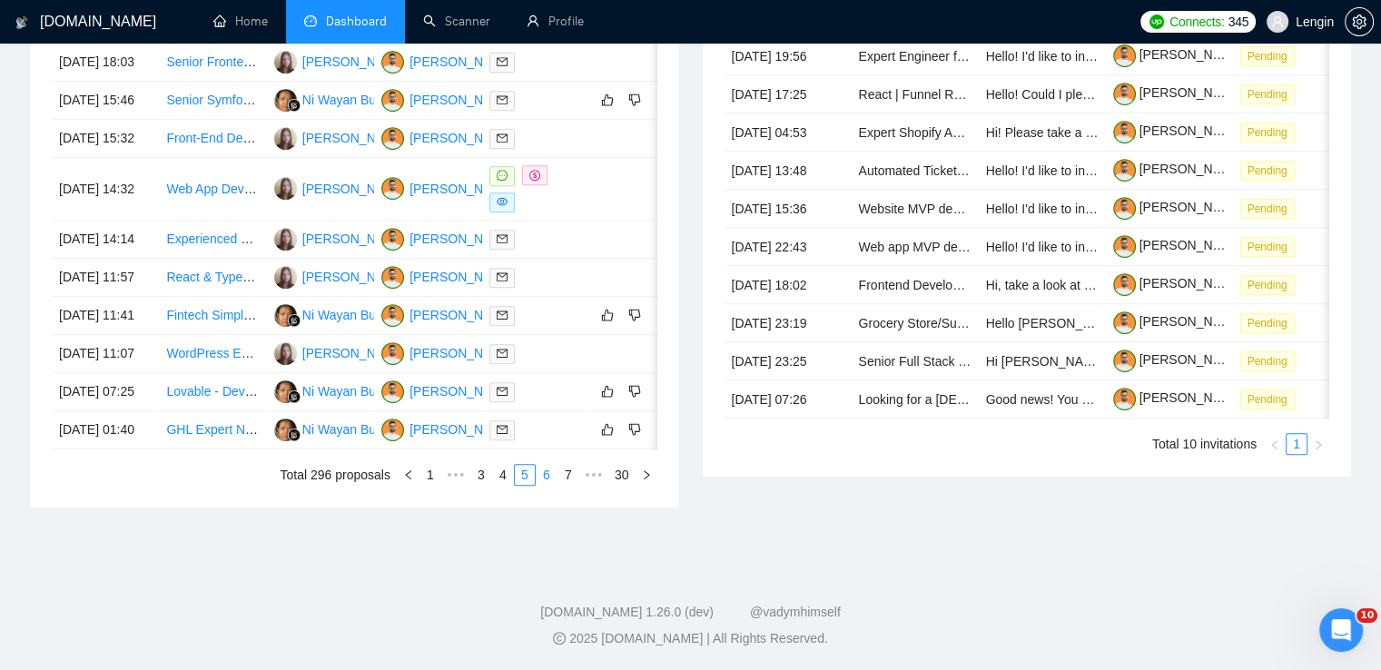
click at [552, 485] on link "6" at bounding box center [547, 475] width 20 height 20
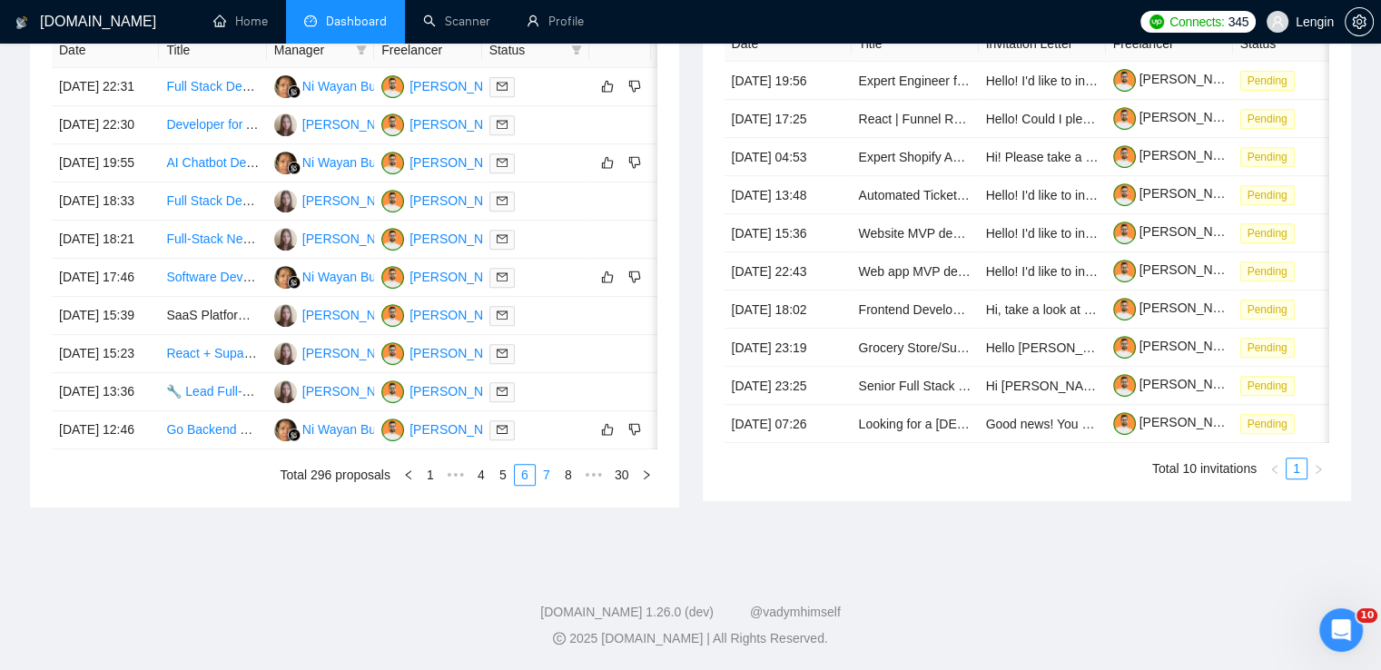
click at [544, 485] on link "7" at bounding box center [547, 475] width 20 height 20
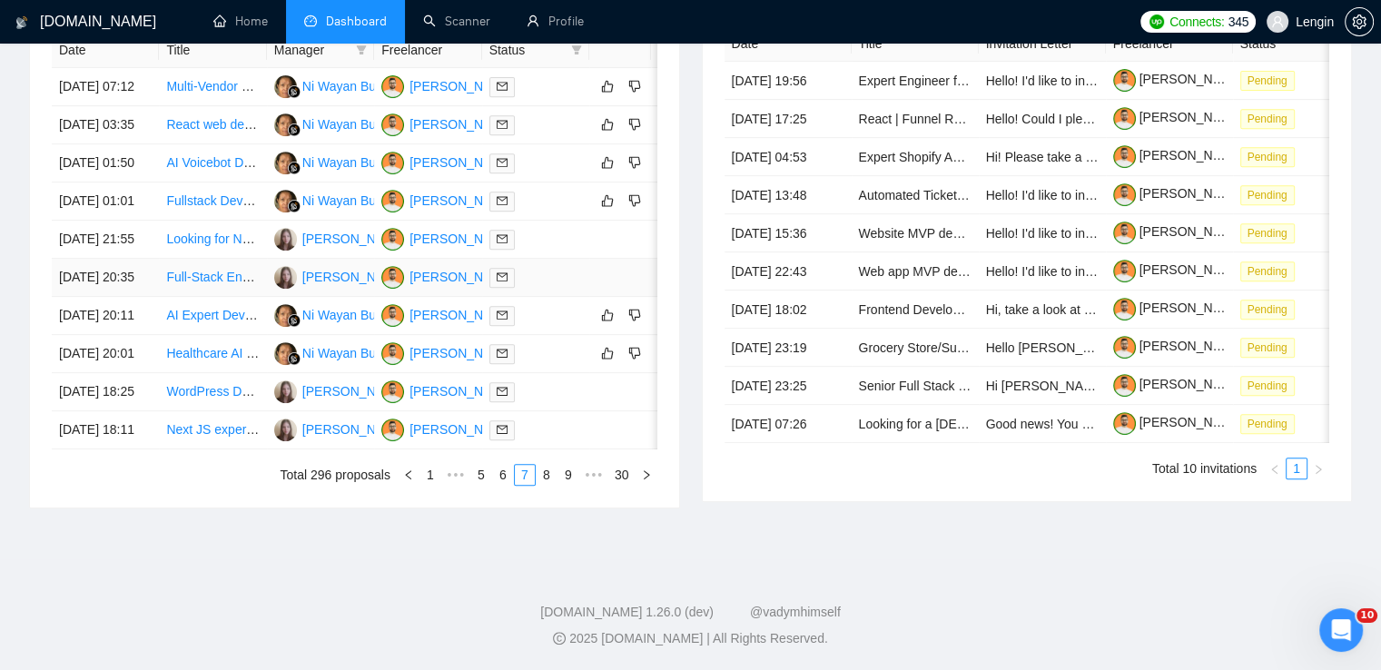
scroll to position [809, 0]
click at [220, 221] on td "Fullstack Developer Needed for Next.js and Supabase Project" at bounding box center [212, 202] width 107 height 38
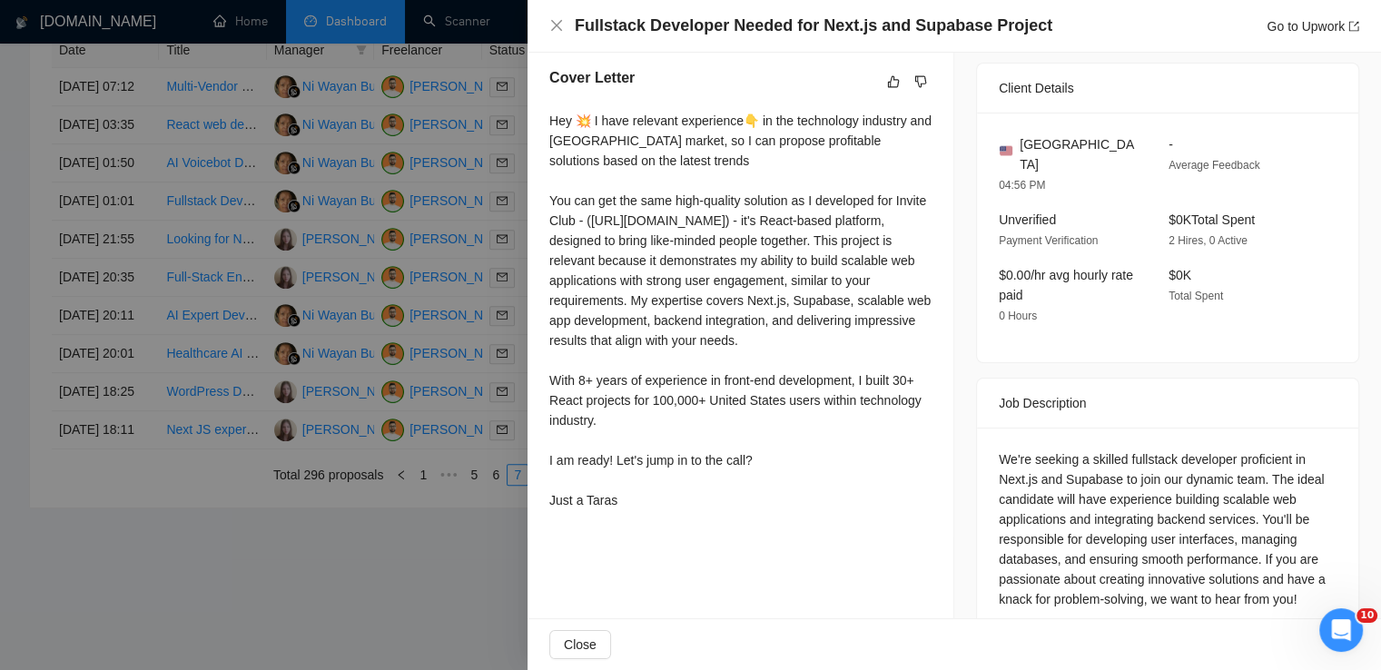
scroll to position [915, 0]
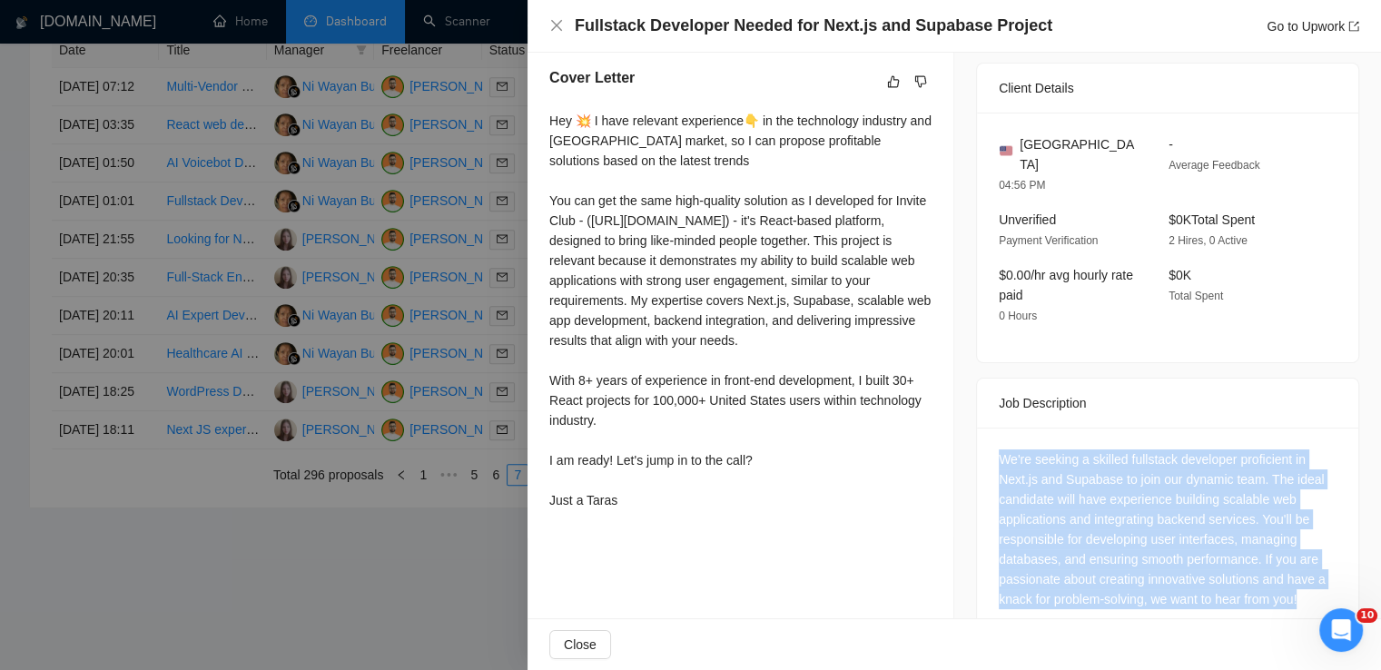
drag, startPoint x: 992, startPoint y: 411, endPoint x: 1332, endPoint y: 559, distance: 371.4
click at [1332, 559] on div "We're seeking a skilled fullstack developer proficient in Next.js and Supabase …" at bounding box center [1167, 533] width 381 height 211
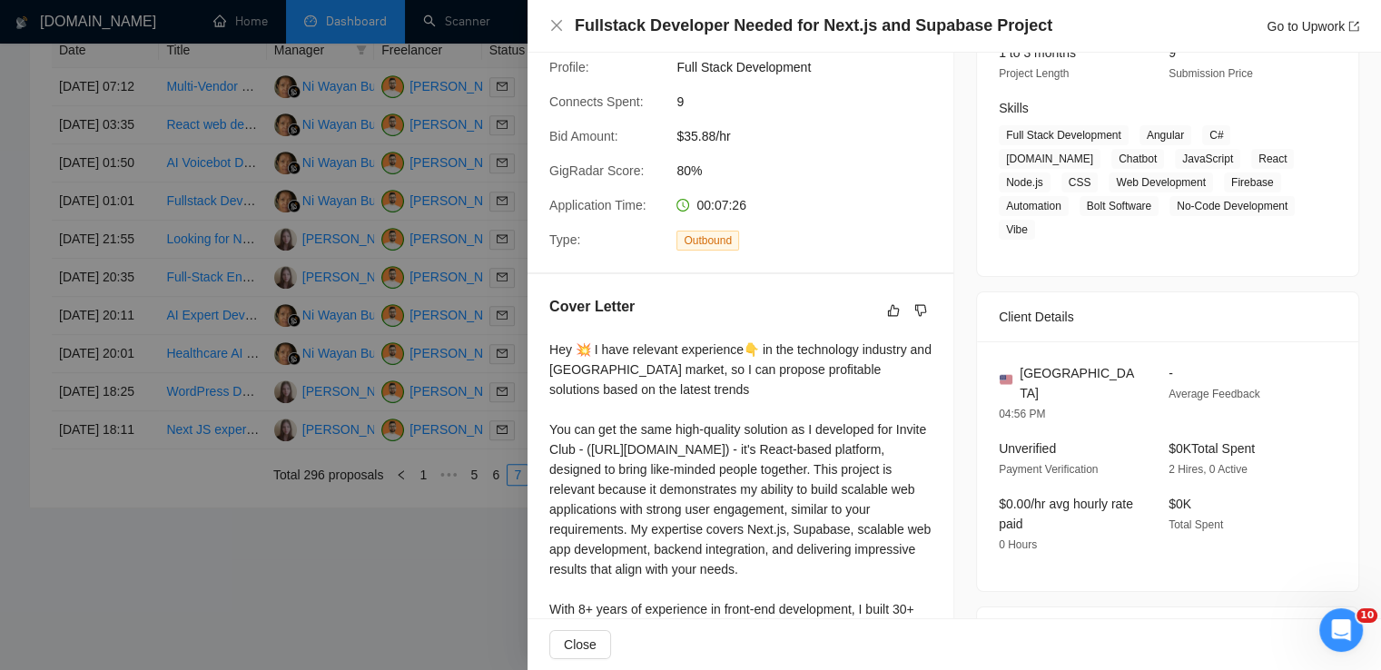
scroll to position [254, 0]
drag, startPoint x: 1103, startPoint y: 350, endPoint x: 1017, endPoint y: 350, distance: 86.3
click at [1017, 363] on div "[GEOGRAPHIC_DATA]" at bounding box center [1069, 383] width 141 height 40
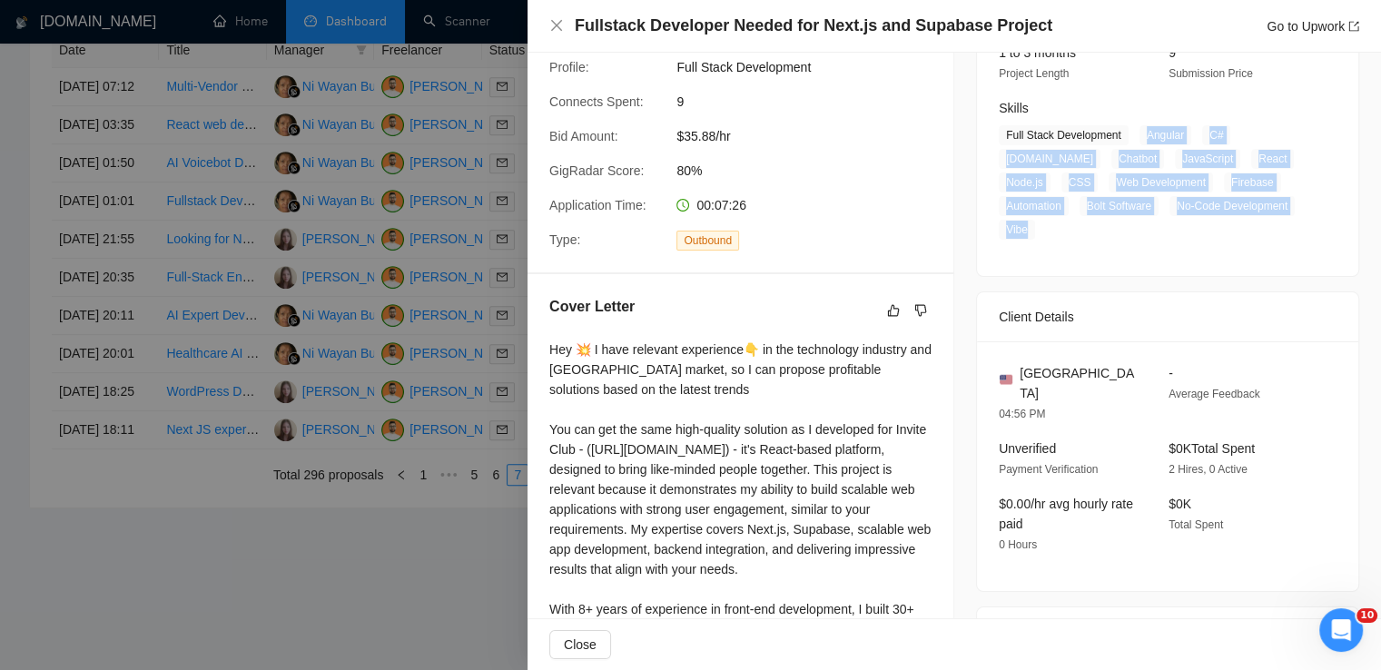
drag, startPoint x: 1133, startPoint y: 134, endPoint x: 1250, endPoint y: 208, distance: 138.1
click at [1250, 208] on span "Full Stack Development Angular C# [DOMAIN_NAME] Chatbot JavaScript React Node.j…" at bounding box center [1154, 182] width 311 height 114
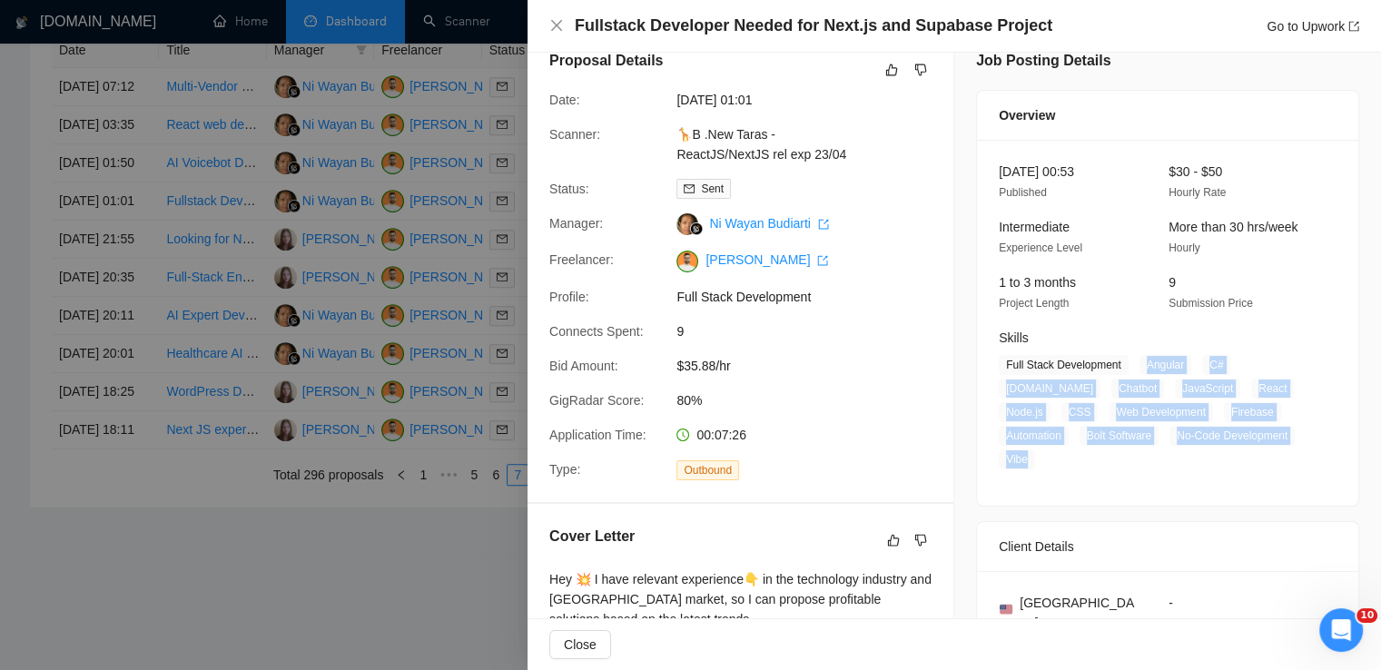
scroll to position [22, 0]
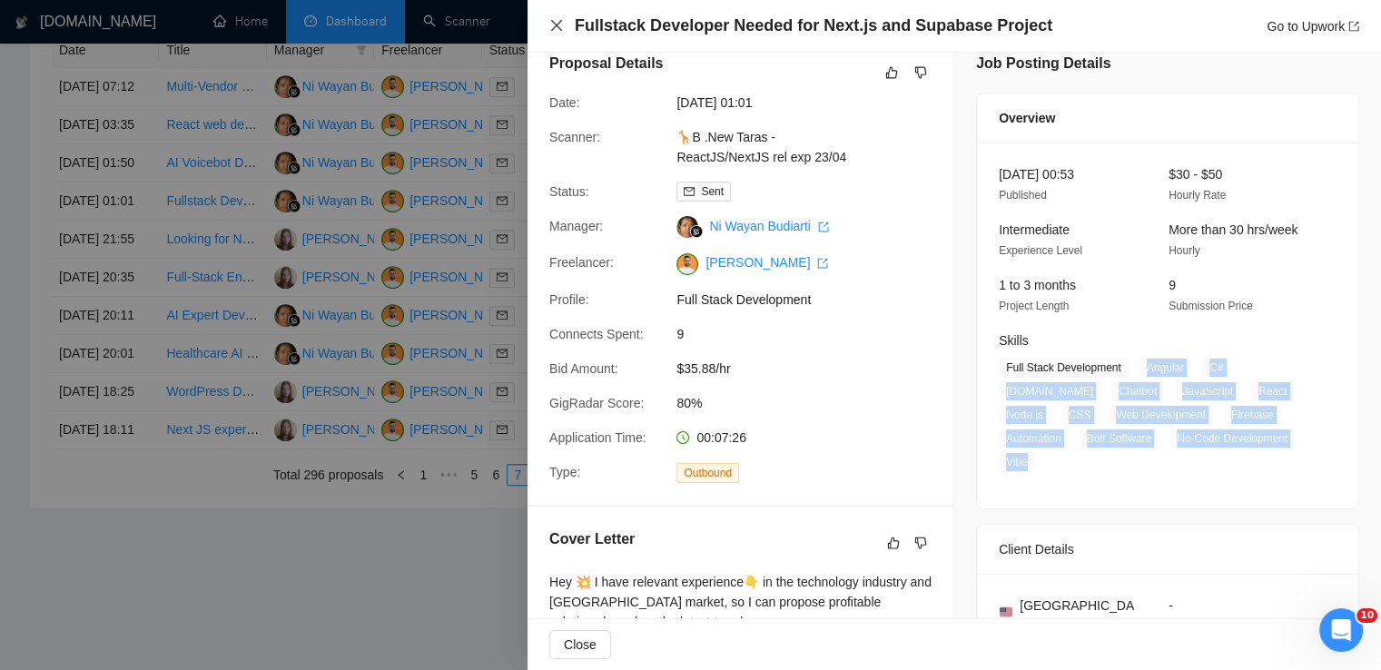
click at [560, 26] on icon "close" at bounding box center [556, 25] width 15 height 15
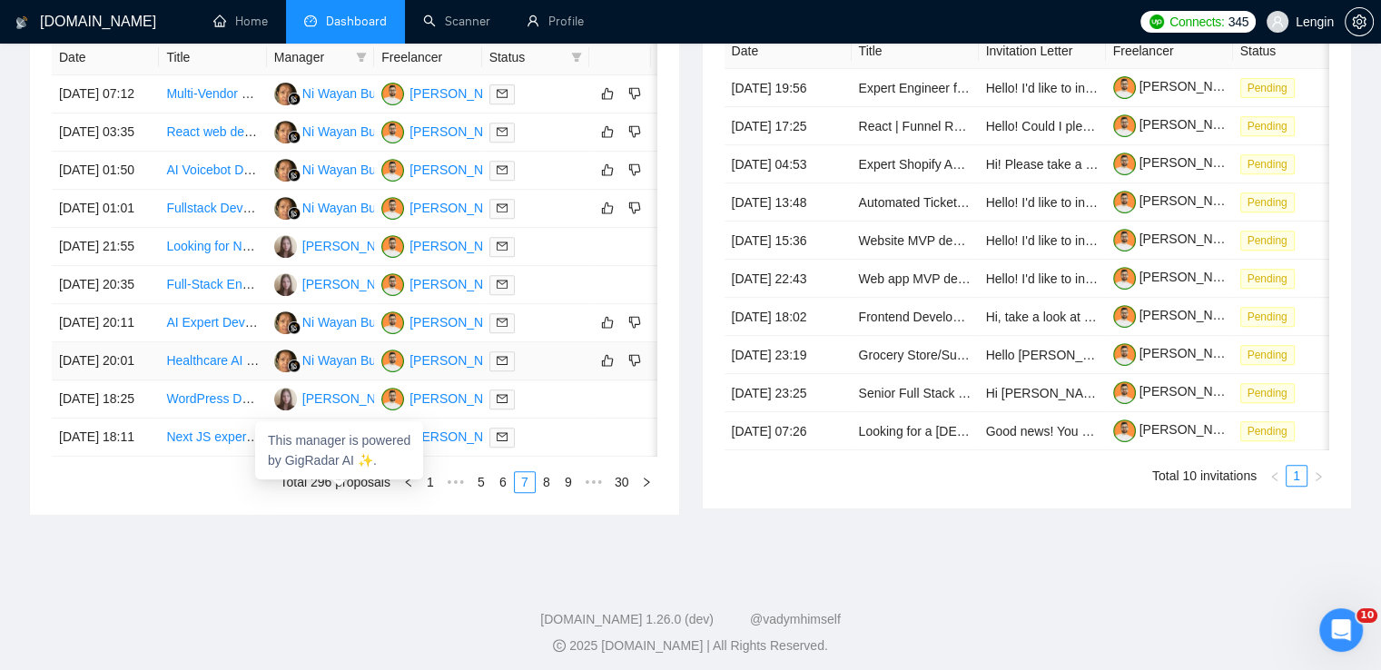
scroll to position [745, 0]
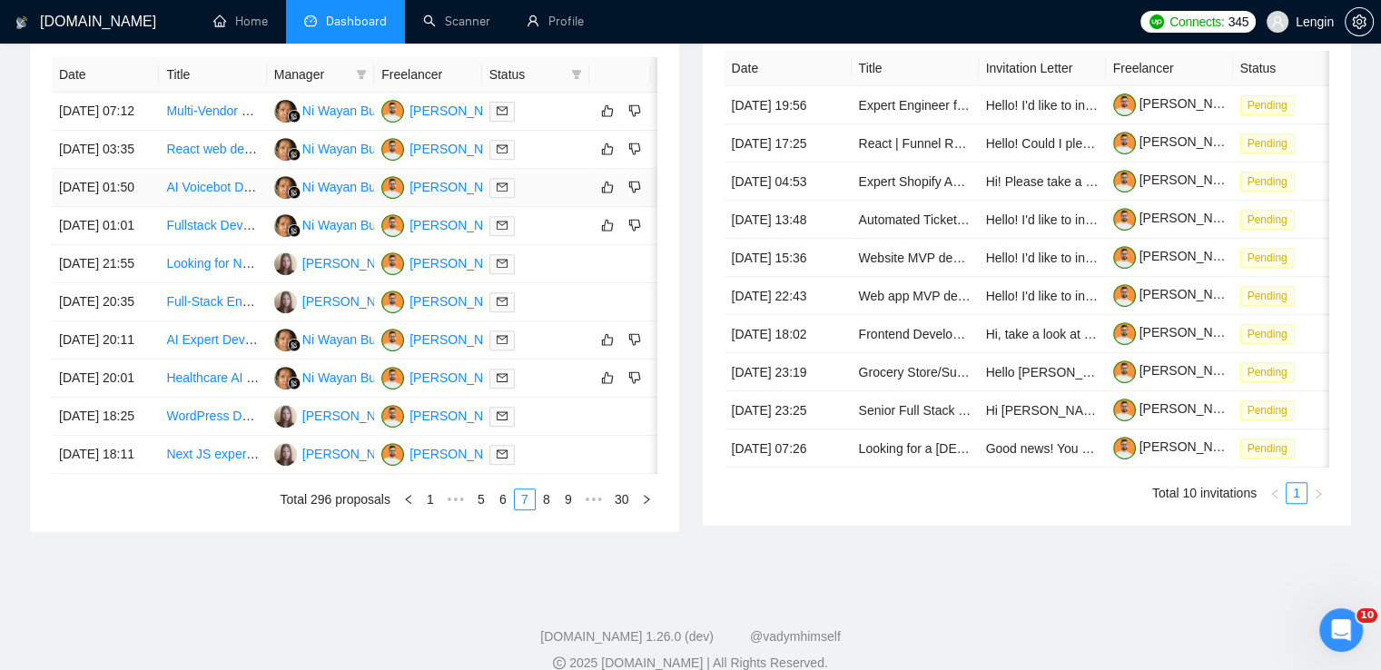
click at [198, 207] on td "AI Voicebot Development and API Integration" at bounding box center [212, 188] width 107 height 38
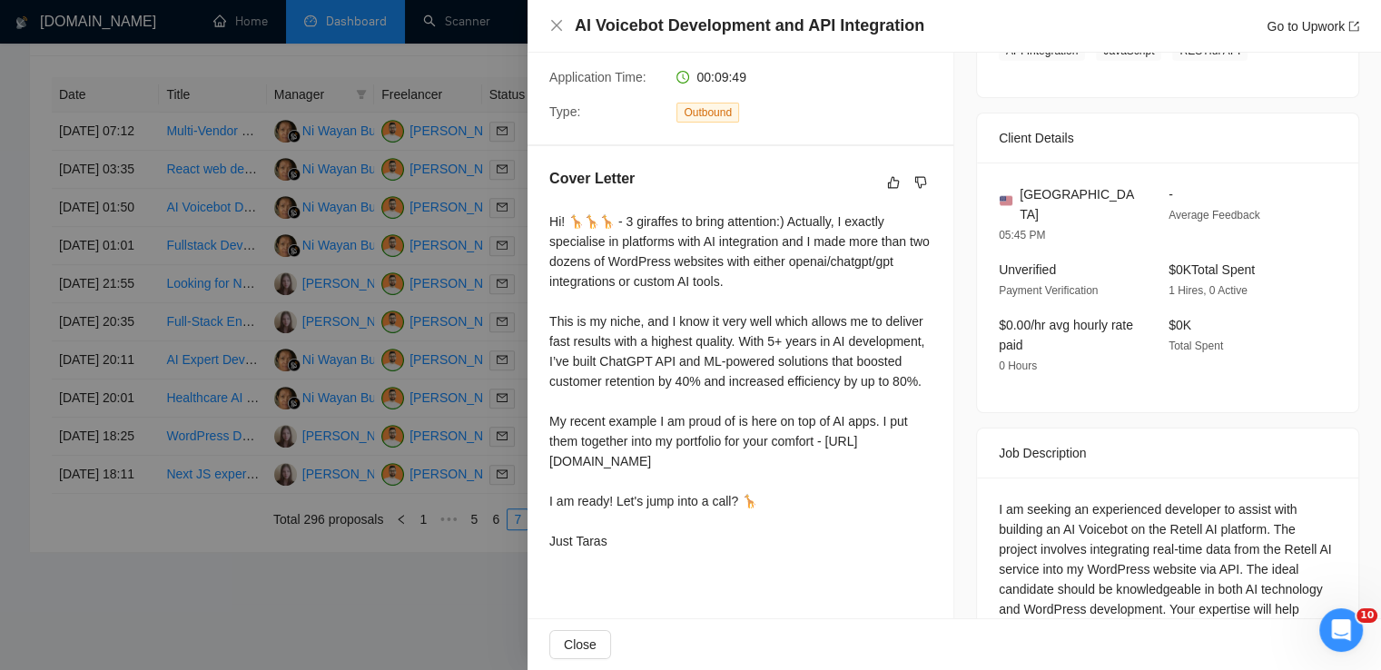
scroll to position [476, 0]
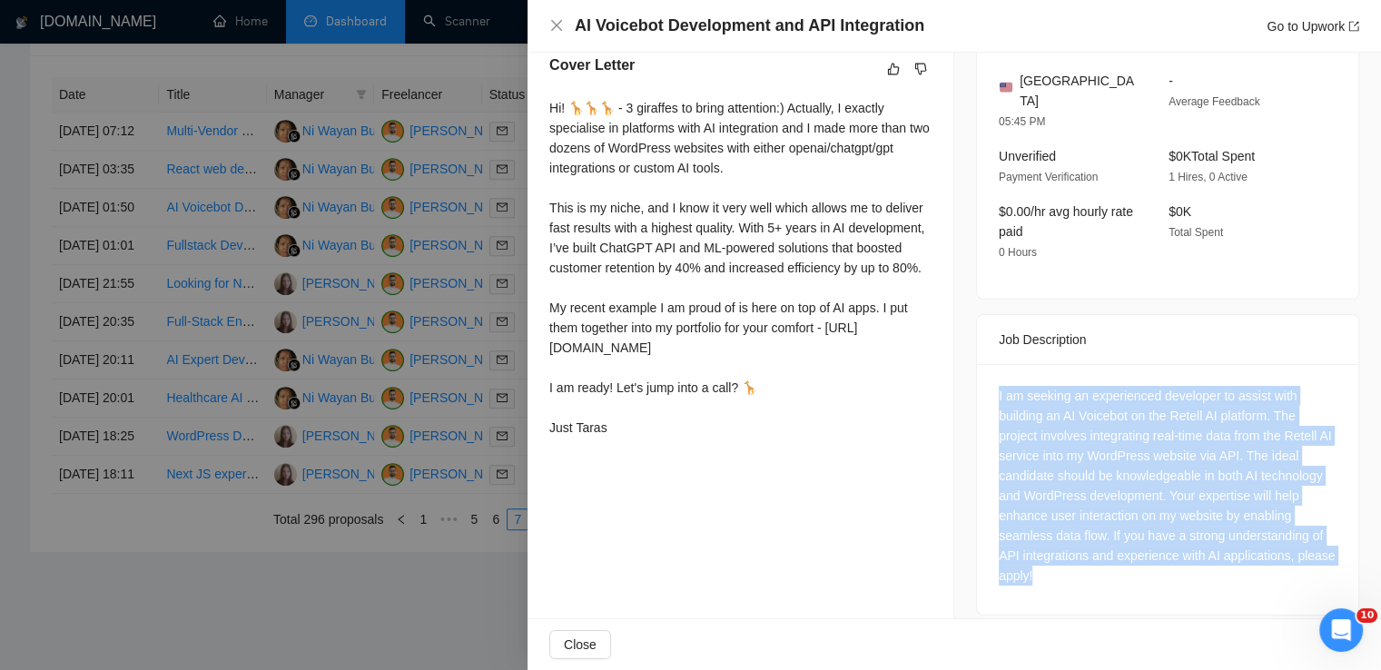
drag, startPoint x: 1077, startPoint y: 557, endPoint x: 974, endPoint y: 373, distance: 210.7
click at [977, 373] on div "I am seeking an experienced developer to assist with building an AI Voicebot on…" at bounding box center [1167, 489] width 381 height 251
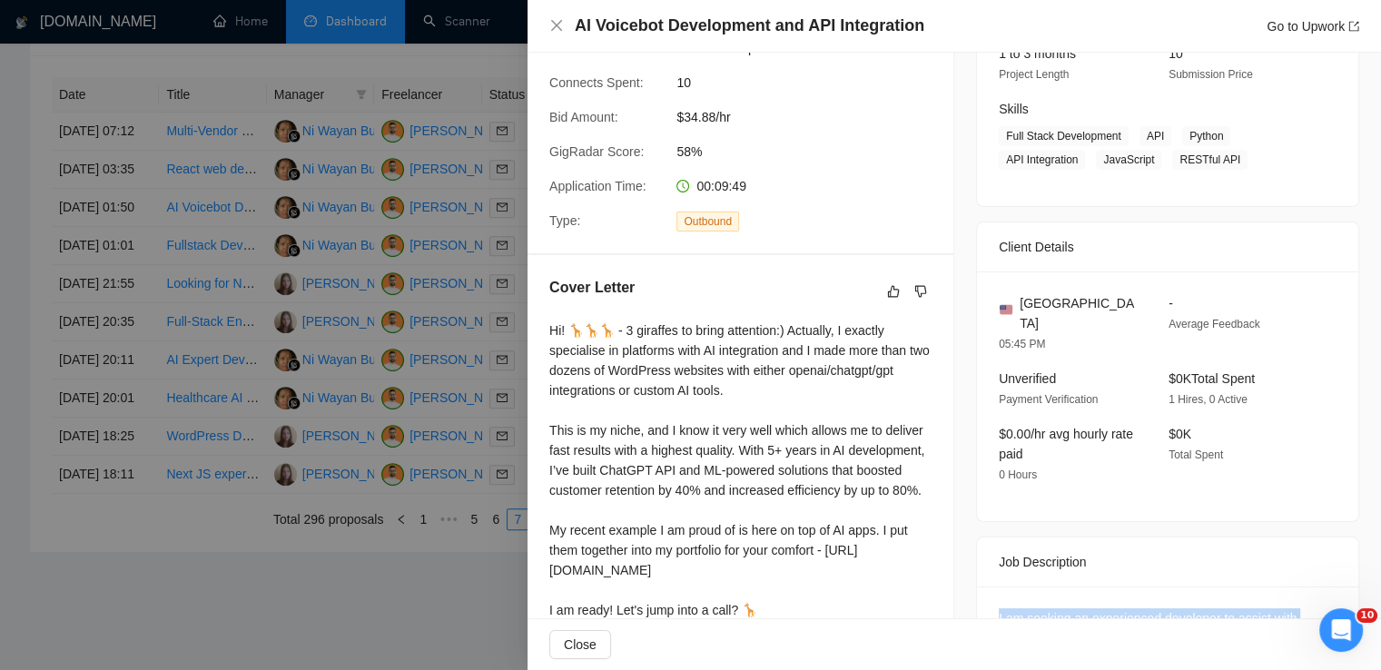
scroll to position [252, 0]
drag, startPoint x: 1093, startPoint y: 310, endPoint x: 1010, endPoint y: 306, distance: 82.7
click at [1010, 306] on div "[GEOGRAPHIC_DATA]" at bounding box center [1069, 315] width 141 height 40
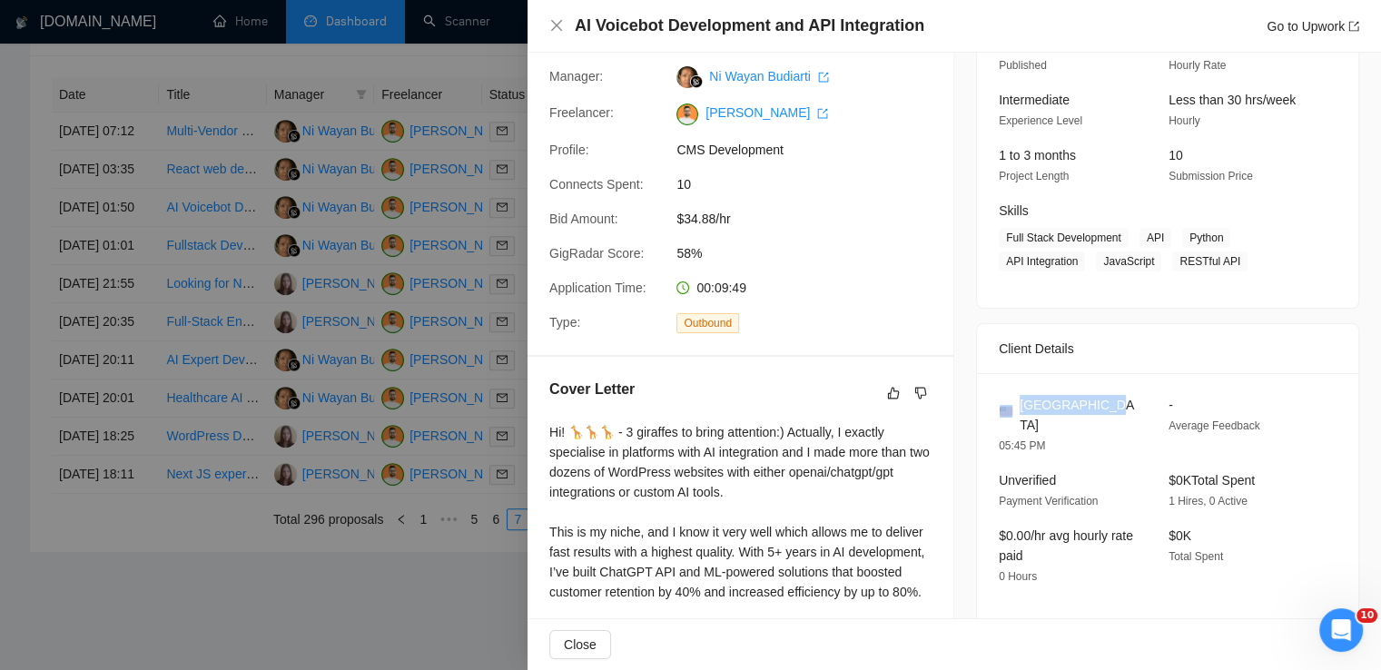
scroll to position [150, 0]
drag, startPoint x: 1139, startPoint y: 241, endPoint x: 1229, endPoint y: 261, distance: 92.1
click at [1229, 261] on span "Full Stack Development API Python API Integration JavaScript RESTful API" at bounding box center [1154, 252] width 311 height 44
click at [552, 27] on icon "close" at bounding box center [556, 25] width 15 height 15
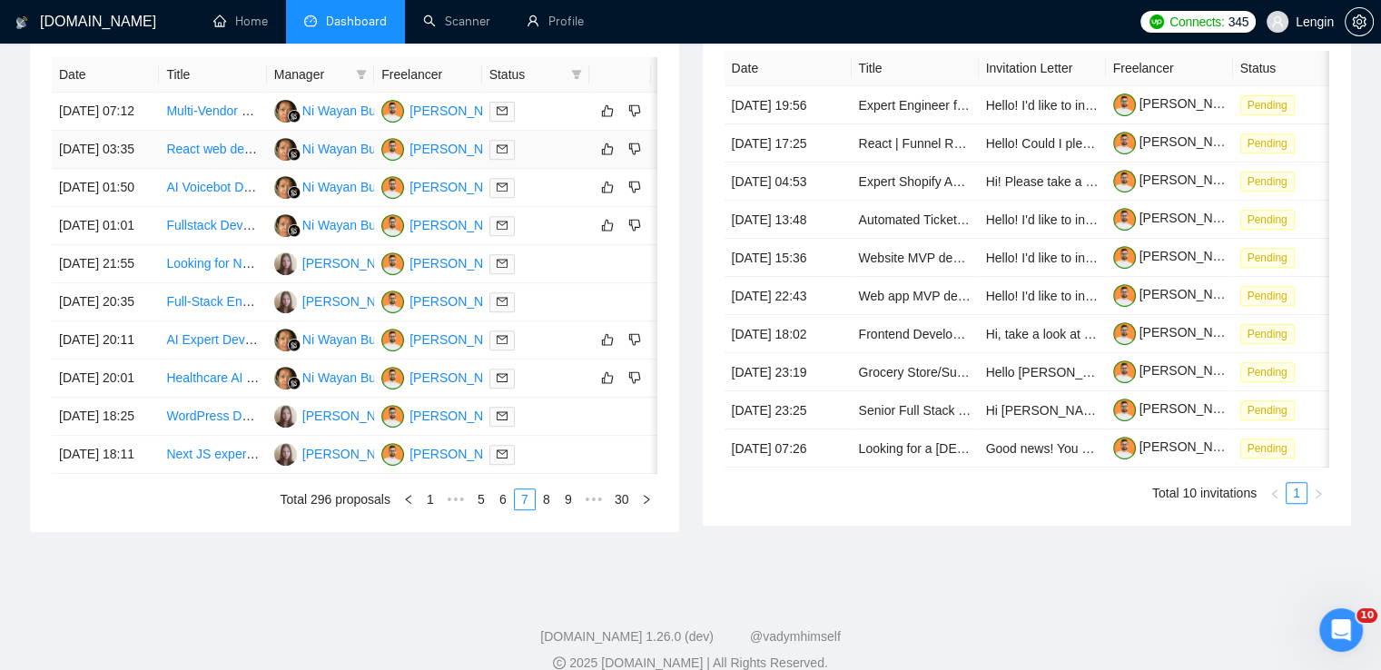
click at [239, 169] on td "React web developer for responsive site" at bounding box center [212, 150] width 107 height 38
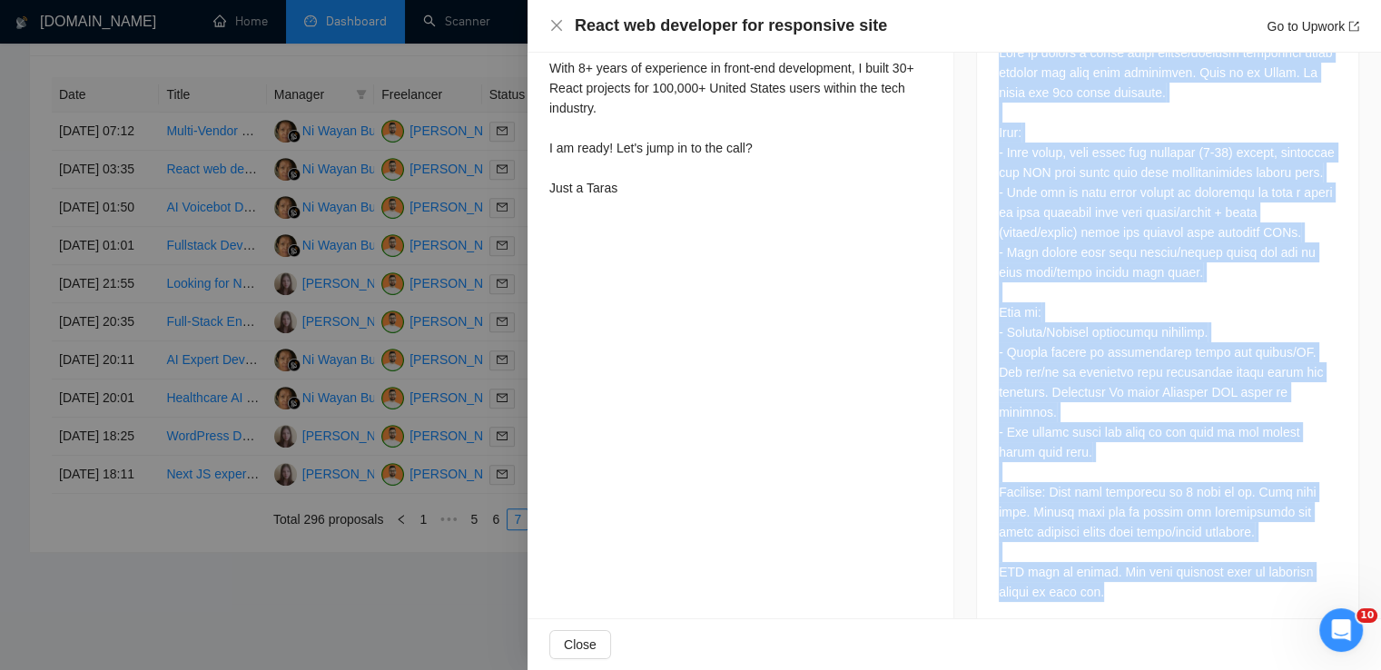
scroll to position [832, 0]
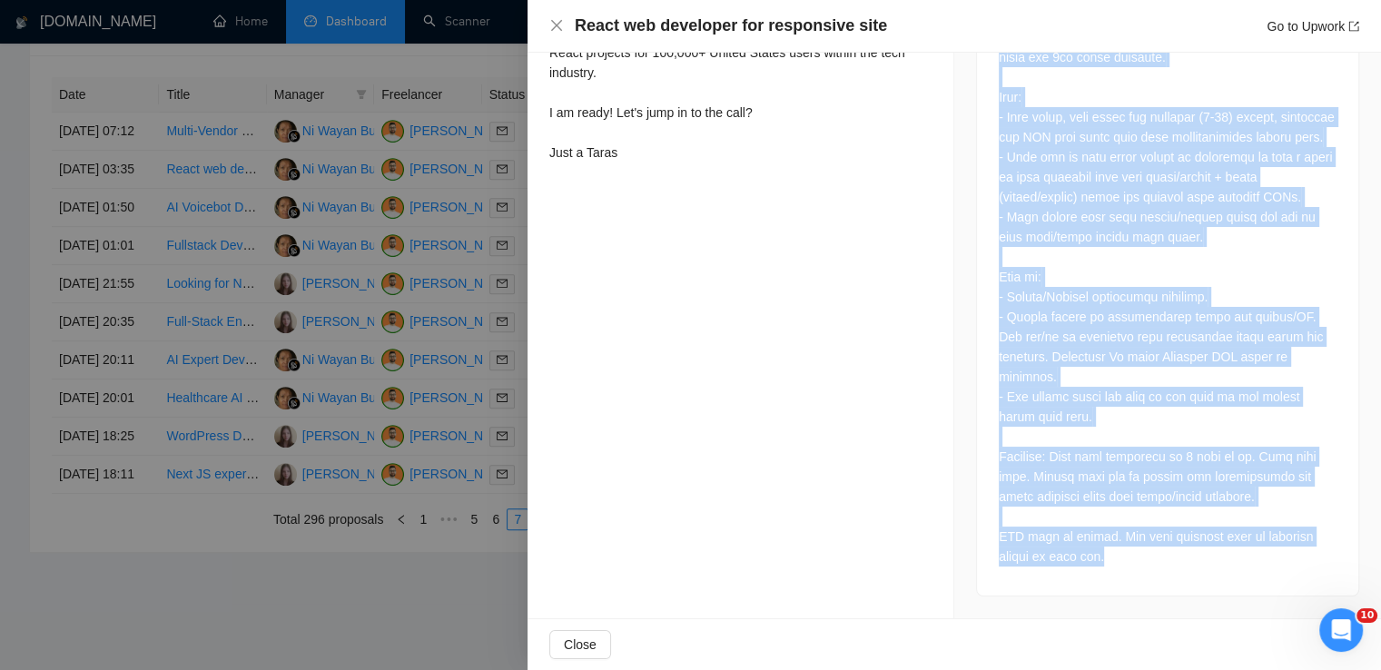
drag, startPoint x: 991, startPoint y: 237, endPoint x: 1152, endPoint y: 549, distance: 351.3
click at [1152, 549] on div at bounding box center [1167, 290] width 381 height 610
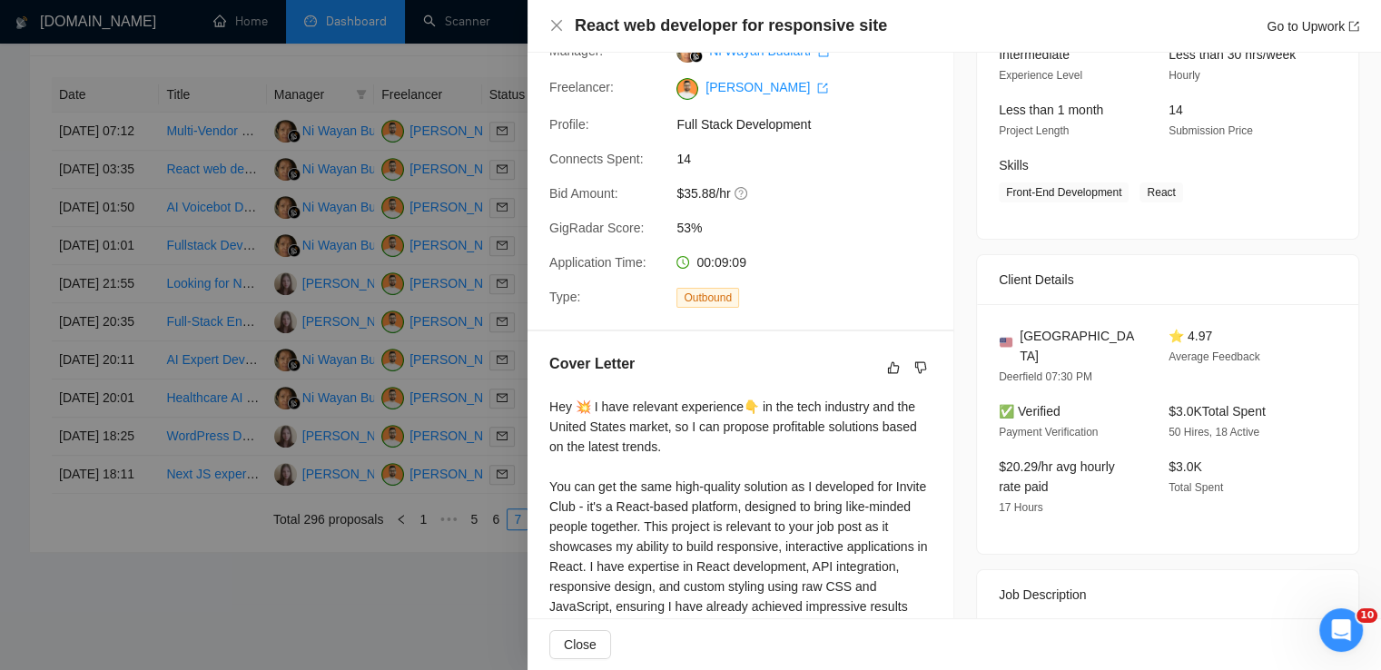
scroll to position [196, 0]
drag, startPoint x: 1094, startPoint y: 335, endPoint x: 1010, endPoint y: 337, distance: 84.5
click at [1010, 337] on div "[GEOGRAPHIC_DATA]" at bounding box center [1069, 347] width 141 height 40
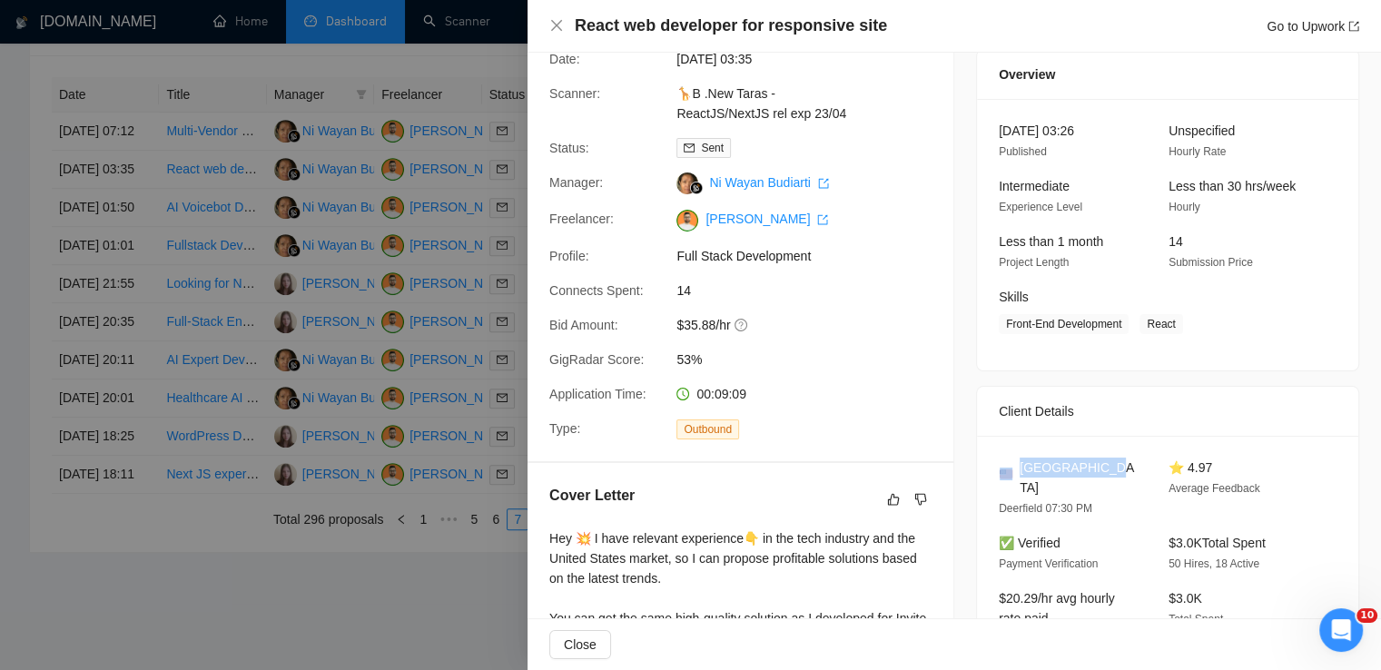
scroll to position [63, 0]
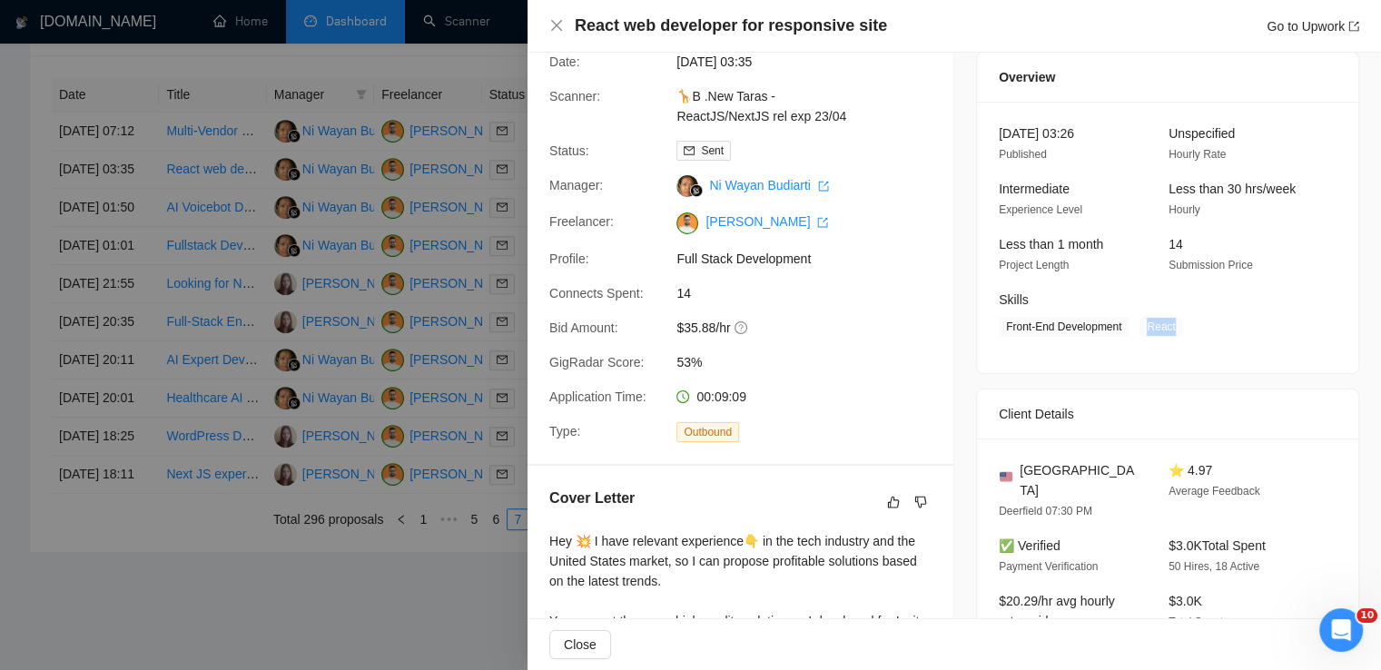
drag, startPoint x: 1136, startPoint y: 323, endPoint x: 1165, endPoint y: 324, distance: 29.1
click at [1165, 324] on span "React" at bounding box center [1161, 327] width 43 height 20
click at [551, 23] on icon "close" at bounding box center [556, 25] width 15 height 15
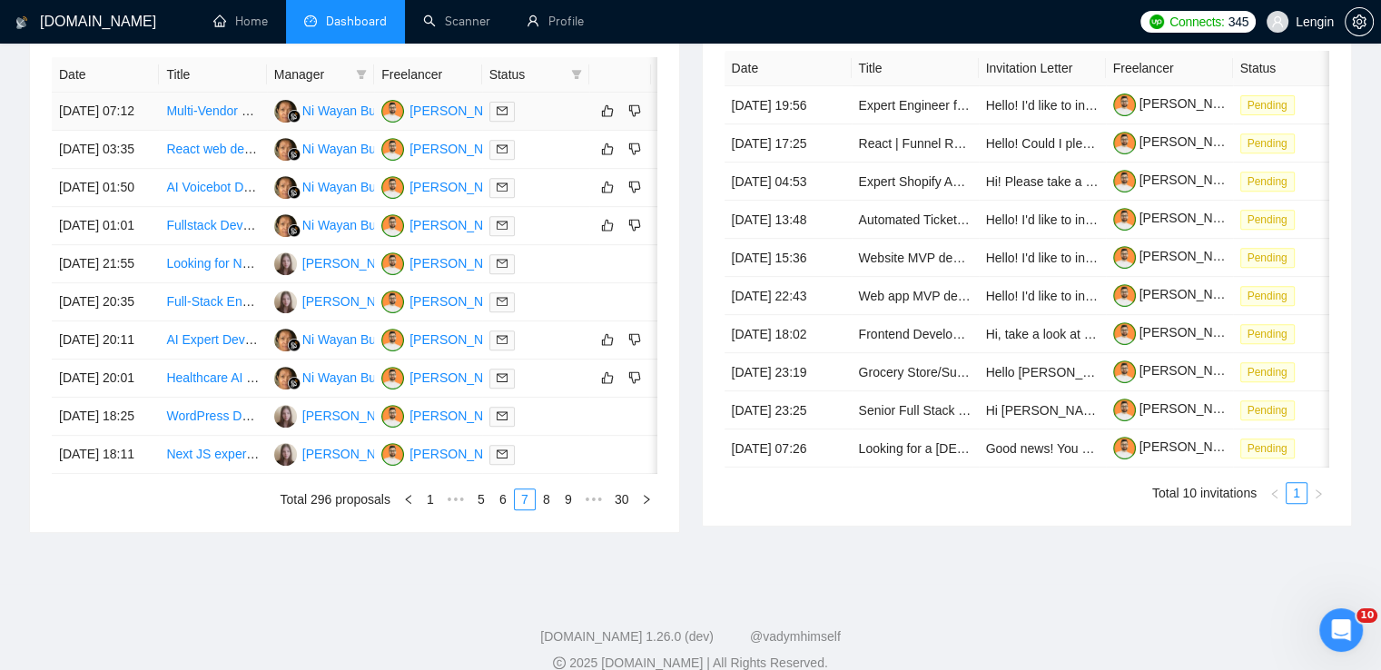
click at [251, 131] on td "Multi-Vendor Booking System Development" at bounding box center [212, 112] width 107 height 38
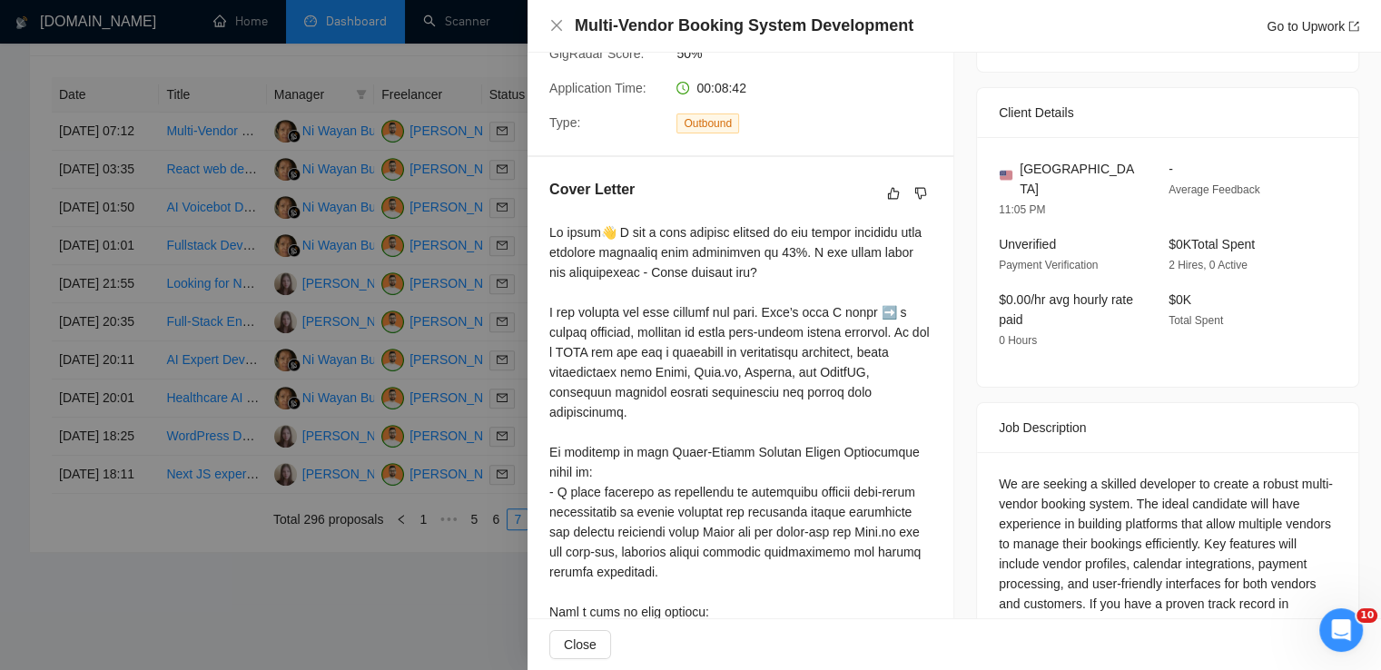
scroll to position [585, 0]
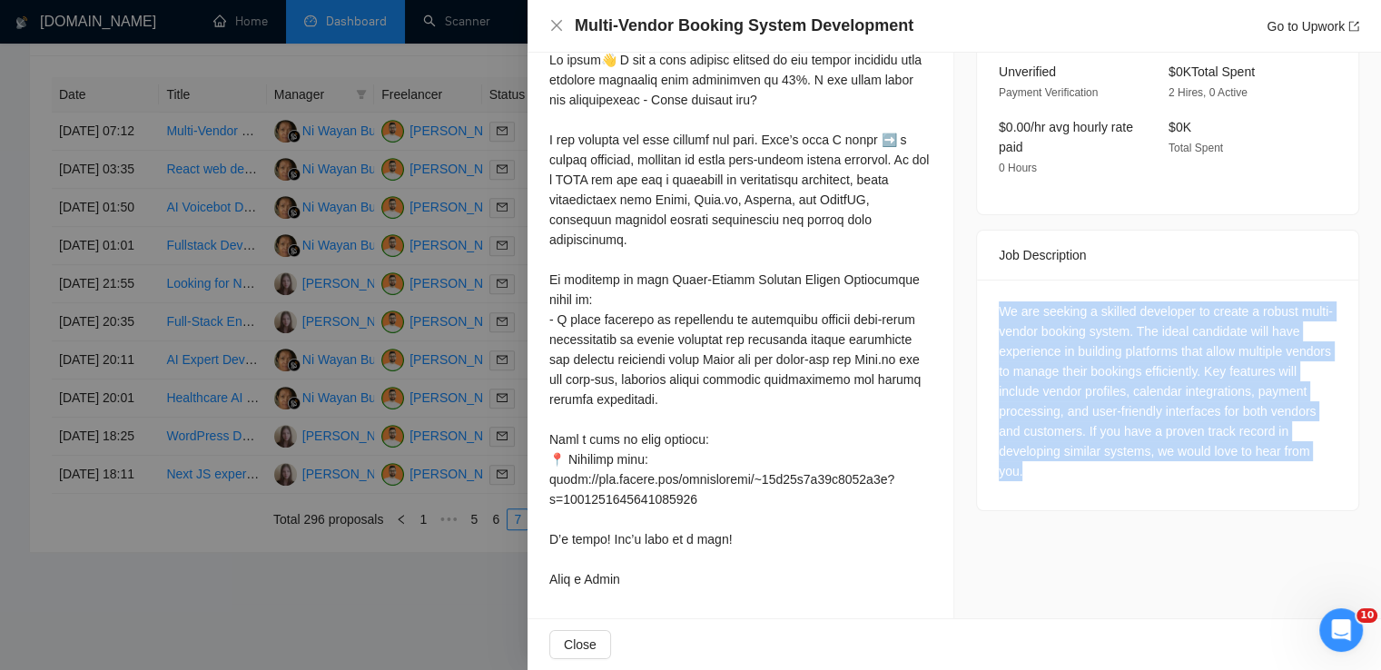
drag, startPoint x: 1036, startPoint y: 462, endPoint x: 964, endPoint y: 284, distance: 191.9
click at [964, 284] on div "Job Posting Details Overview [DATE] 07:03 Published Unspecified Hourly Rate Int…" at bounding box center [1168, 44] width 427 height 1150
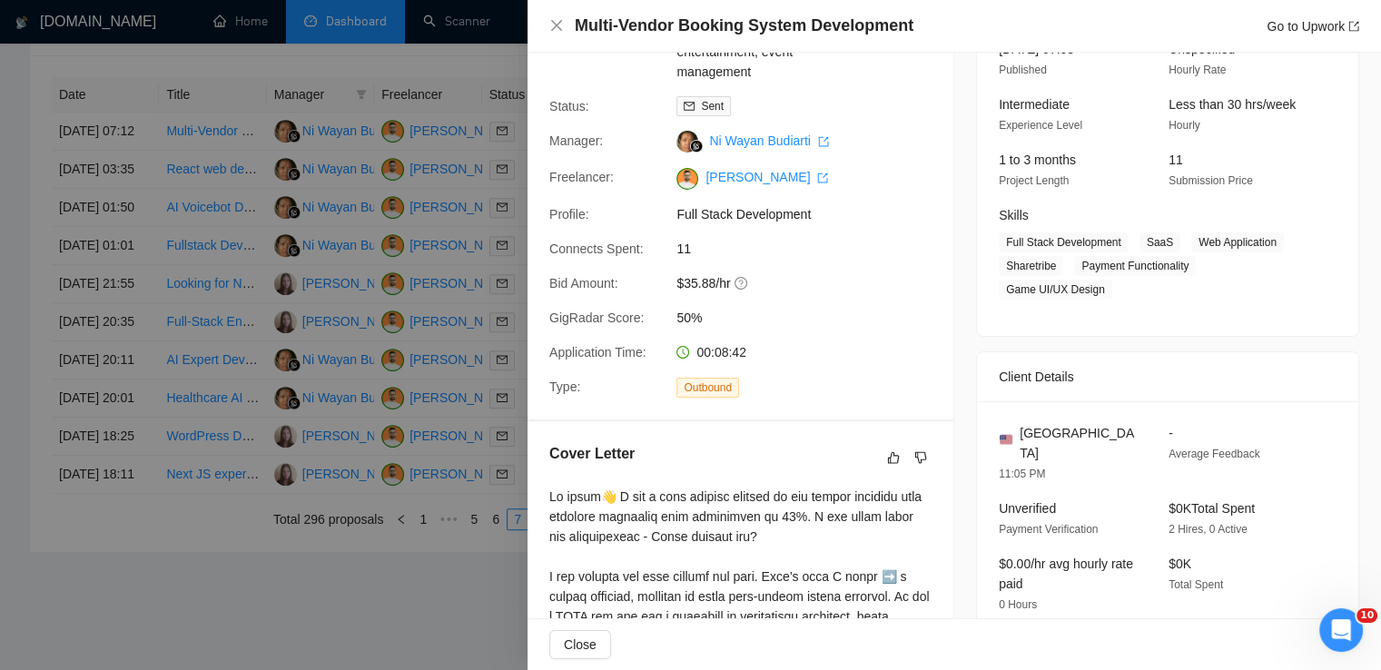
scroll to position [145, 0]
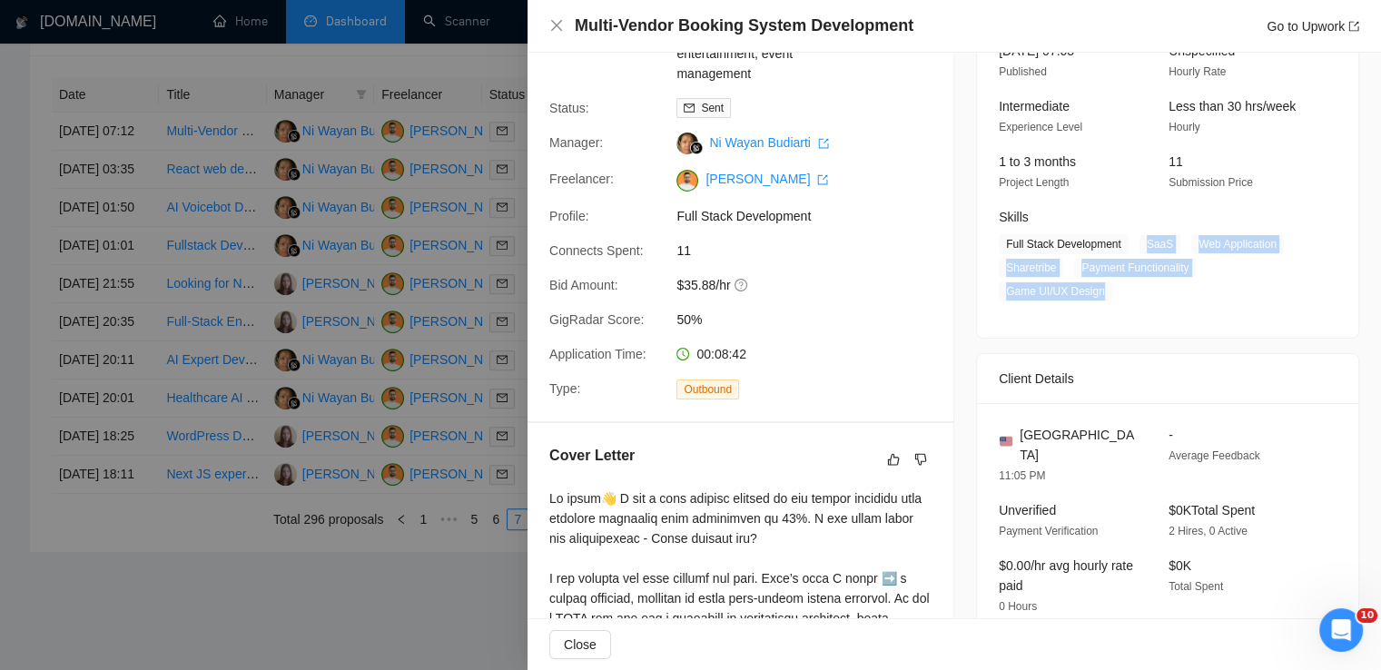
drag, startPoint x: 1136, startPoint y: 244, endPoint x: 1092, endPoint y: 284, distance: 59.8
click at [1092, 284] on span "Full Stack Development SaaS Web Application Sharetribe Payment Functionality Ga…" at bounding box center [1154, 267] width 311 height 67
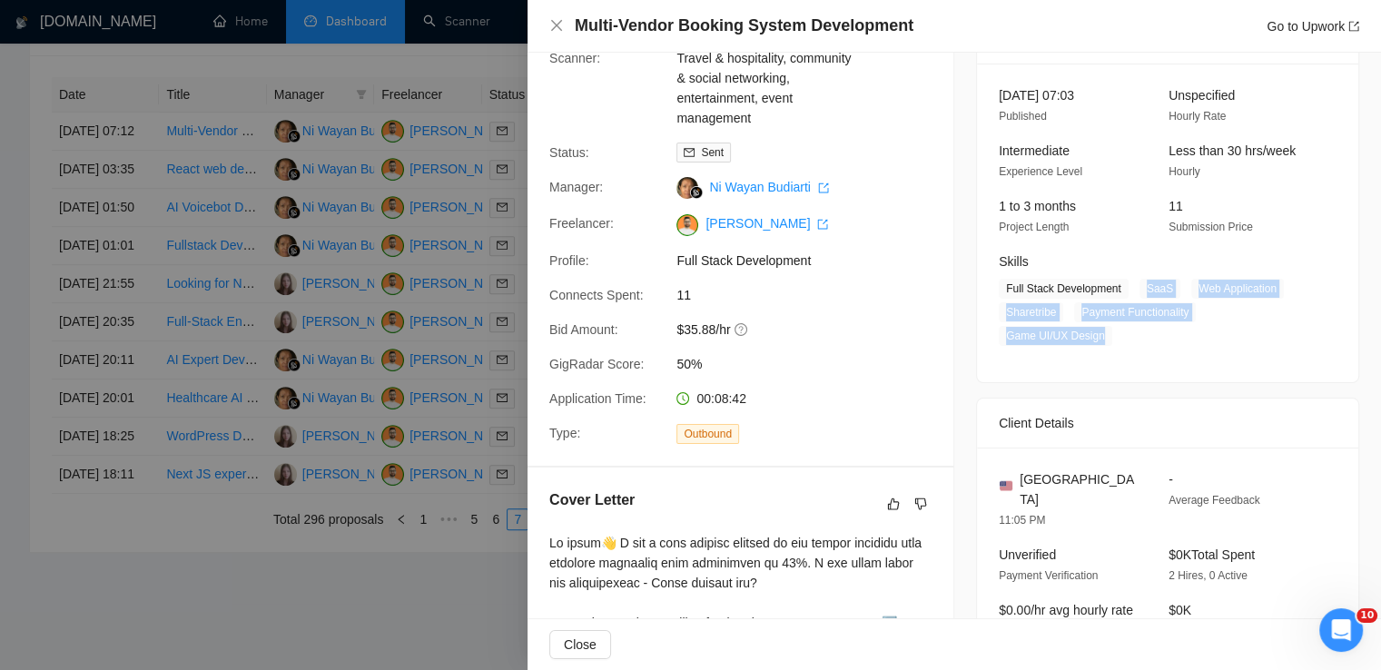
scroll to position [89, 0]
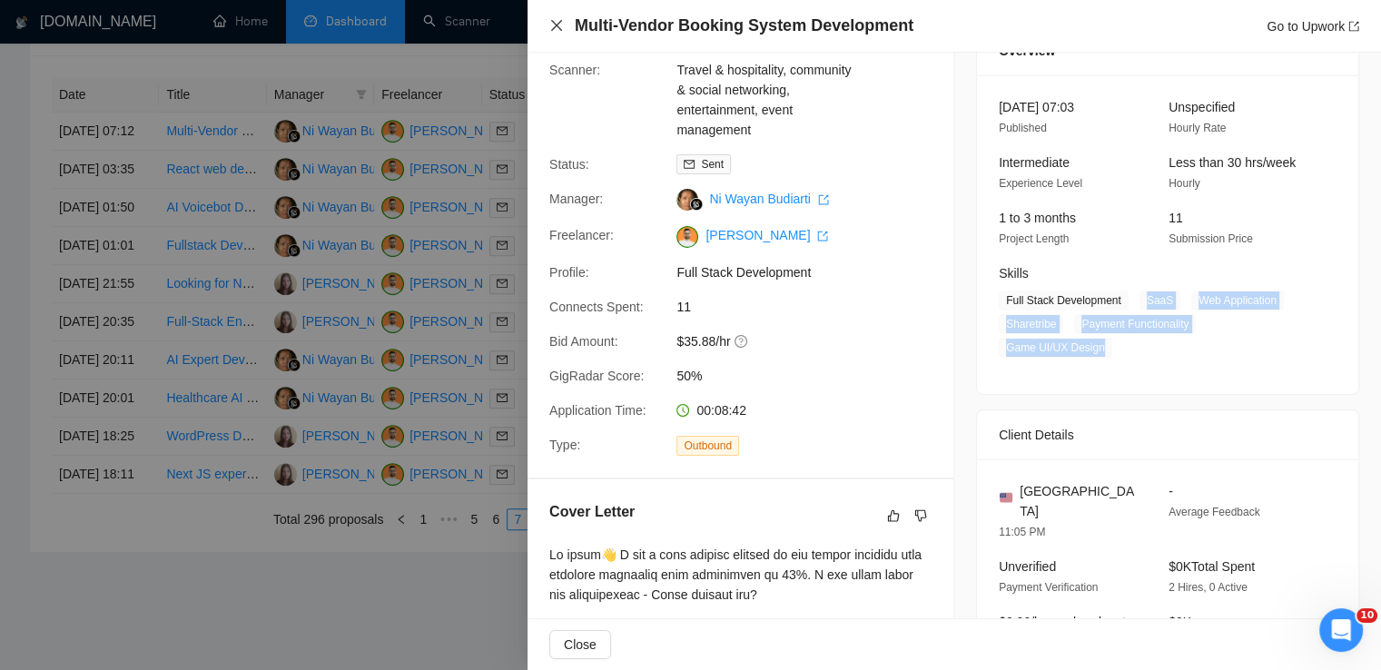
click at [552, 27] on icon "close" at bounding box center [556, 25] width 15 height 15
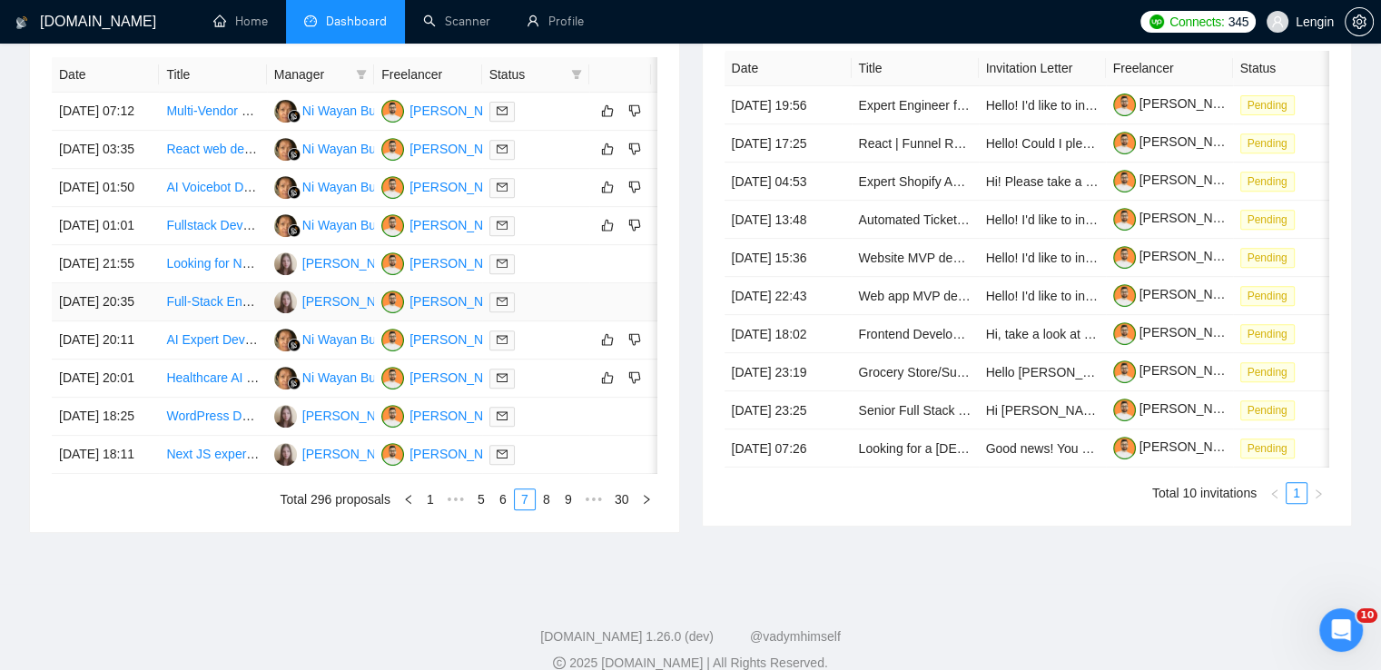
scroll to position [952, 0]
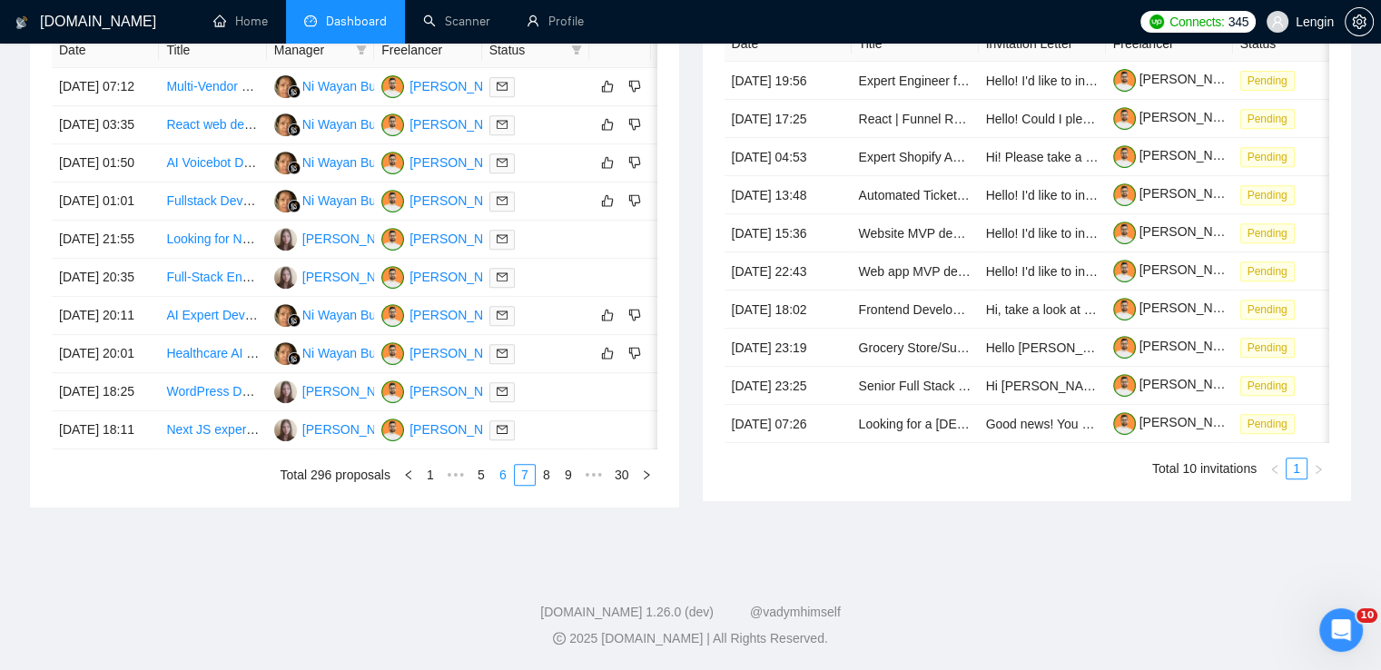
click at [500, 472] on link "6" at bounding box center [503, 475] width 20 height 20
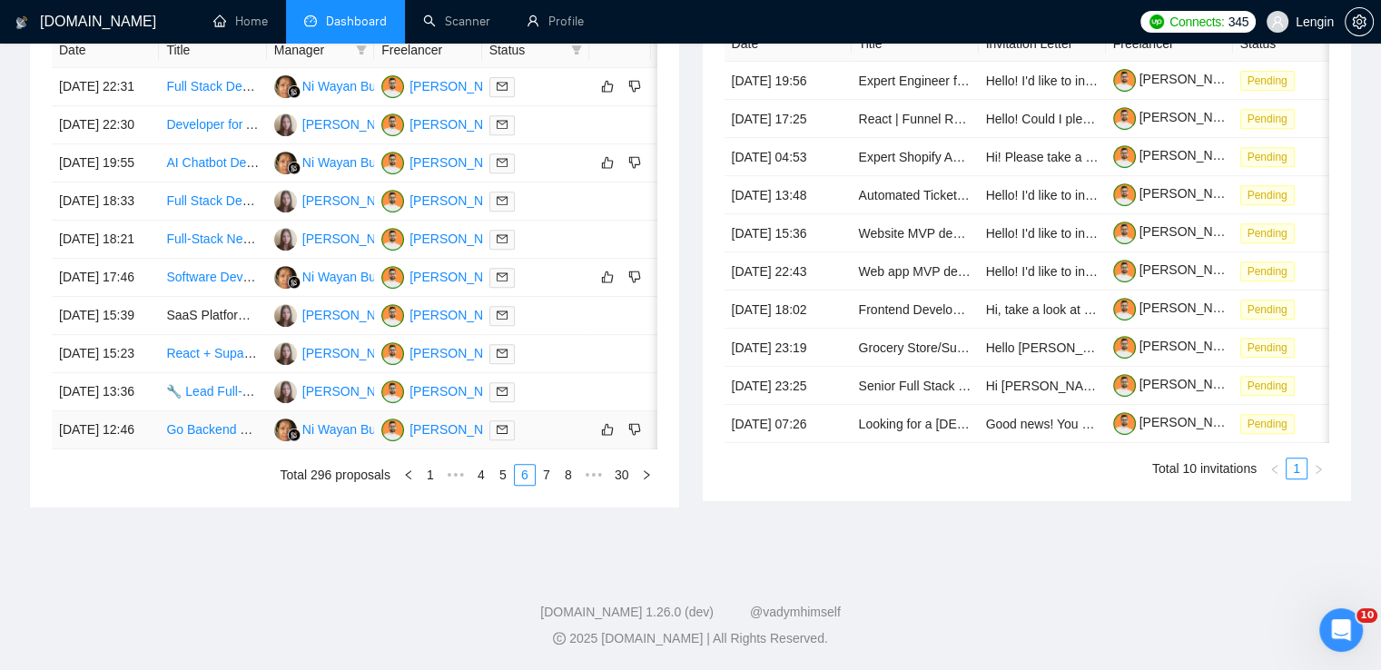
click at [220, 427] on td "Go Backend Developer with API Integration & Azure Experience" at bounding box center [212, 430] width 107 height 38
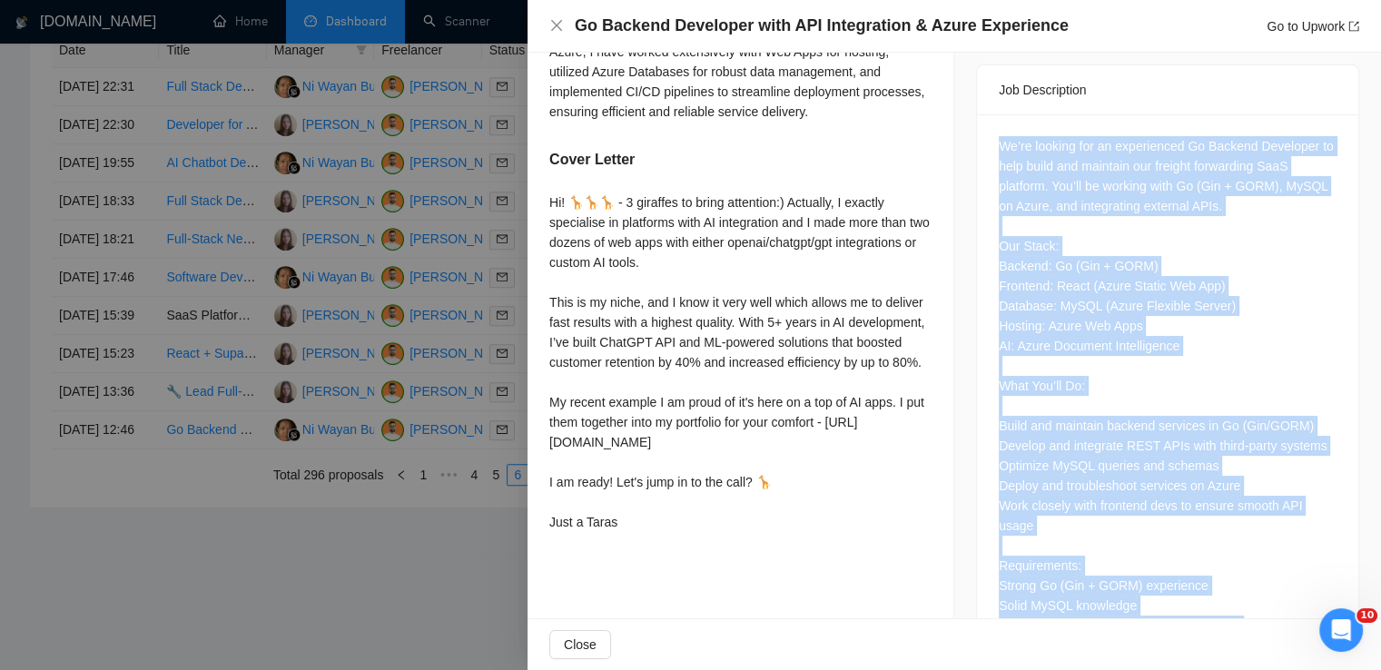
scroll to position [1141, 0]
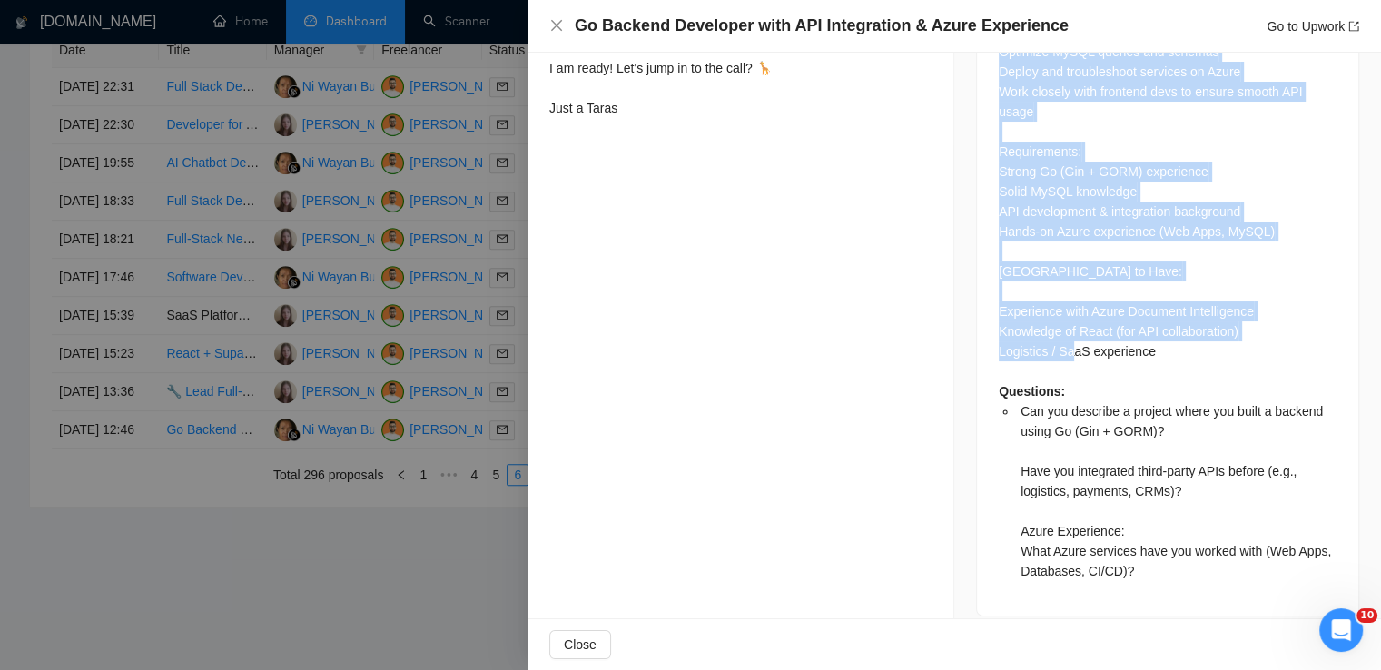
drag, startPoint x: 993, startPoint y: 121, endPoint x: 1163, endPoint y: 336, distance: 274.7
click at [1163, 336] on div "We’re looking for an experienced Go Backend Developer to help build and maintai…" at bounding box center [1168, 151] width 338 height 859
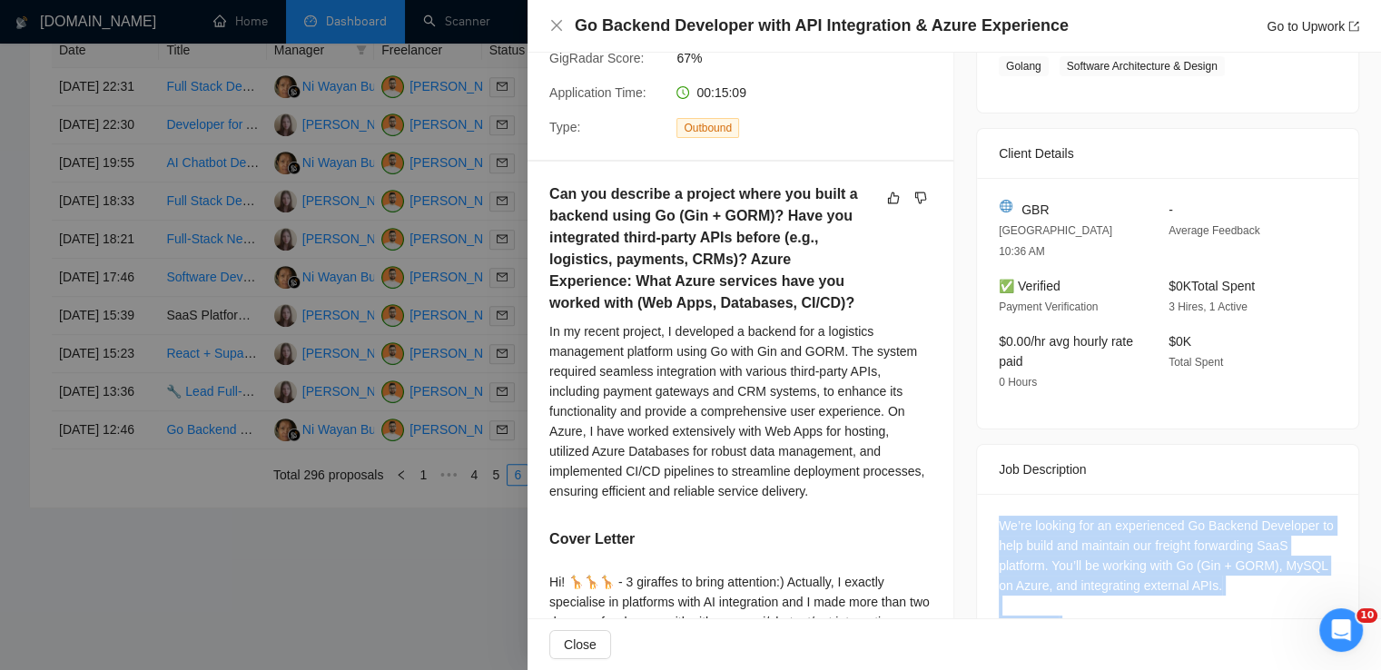
scroll to position [345, 0]
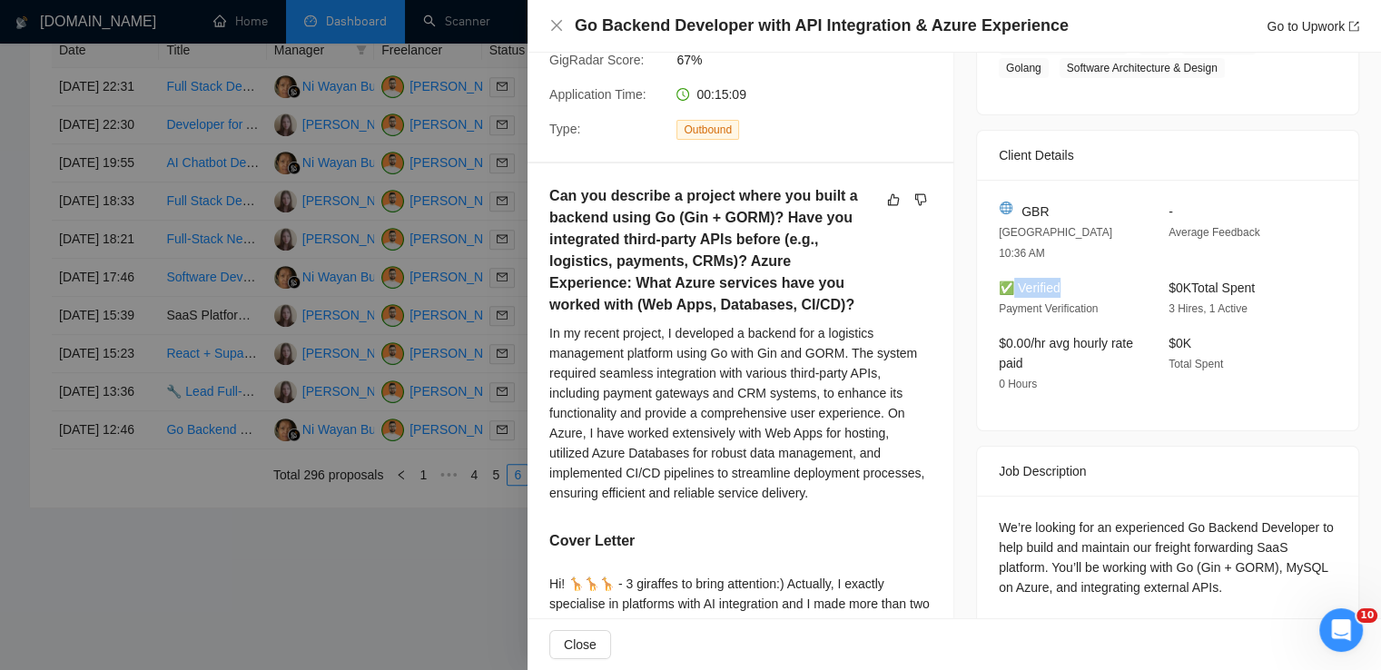
drag, startPoint x: 1062, startPoint y: 271, endPoint x: 1010, endPoint y: 264, distance: 52.2
click at [1010, 278] on div "✅ Verified Payment Verification" at bounding box center [1069, 298] width 155 height 41
click at [1010, 281] on span "✅ Verified" at bounding box center [1030, 288] width 62 height 15
drag, startPoint x: 1014, startPoint y: 266, endPoint x: 1060, endPoint y: 267, distance: 45.4
click at [1060, 278] on div "✅ Verified Payment Verification" at bounding box center [1069, 298] width 155 height 41
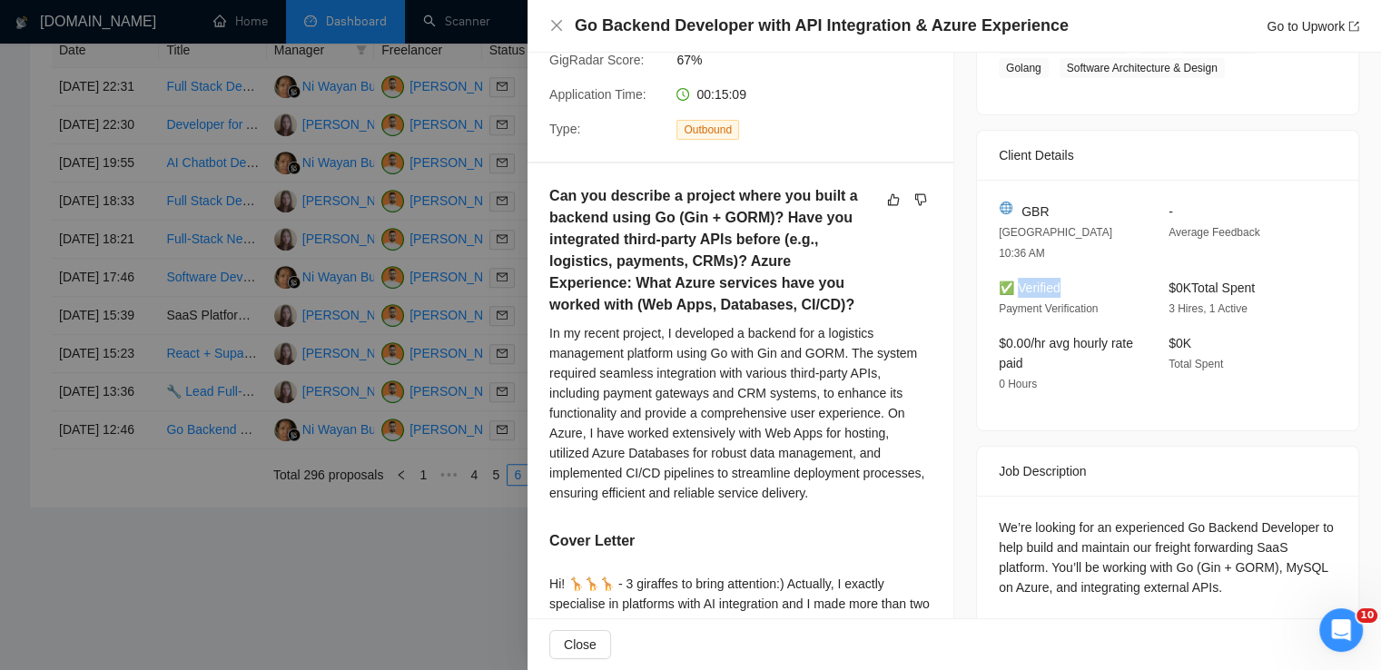
click at [1060, 278] on div "✅ Verified Payment Verification" at bounding box center [1069, 298] width 155 height 41
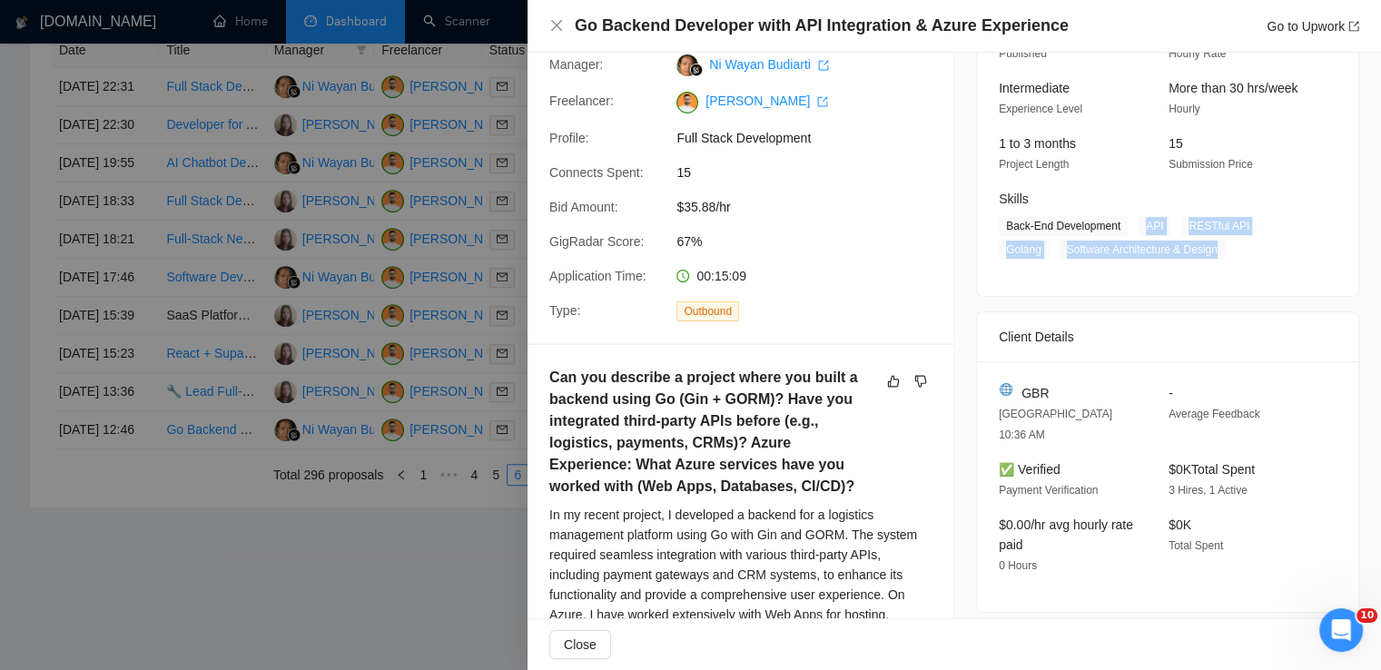
drag, startPoint x: 1132, startPoint y: 223, endPoint x: 1207, endPoint y: 248, distance: 79.6
click at [1207, 248] on span "Back-End Development API RESTful API Golang Software Architecture & Design" at bounding box center [1154, 238] width 311 height 44
drag, startPoint x: 1113, startPoint y: 227, endPoint x: 988, endPoint y: 226, distance: 125.3
click at [992, 226] on div "Skills Back-End Development API RESTful API Golang Software Architecture & Desi…" at bounding box center [1154, 224] width 325 height 71
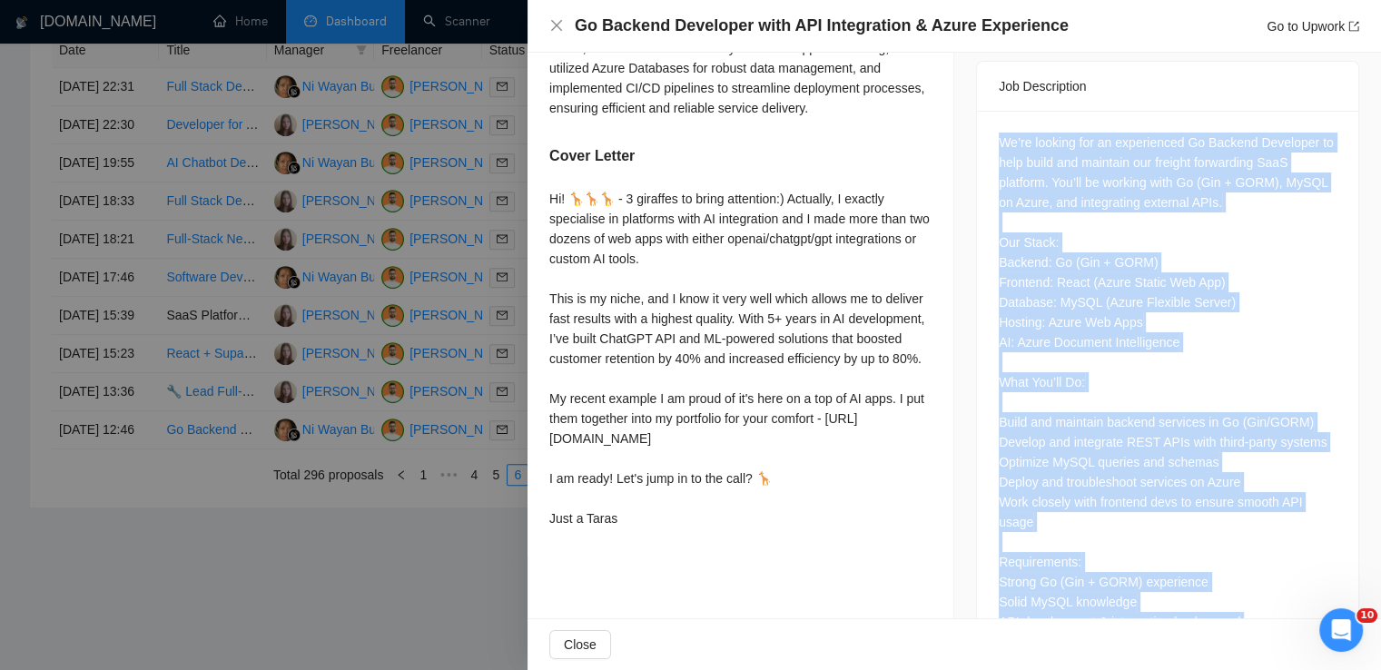
scroll to position [1141, 0]
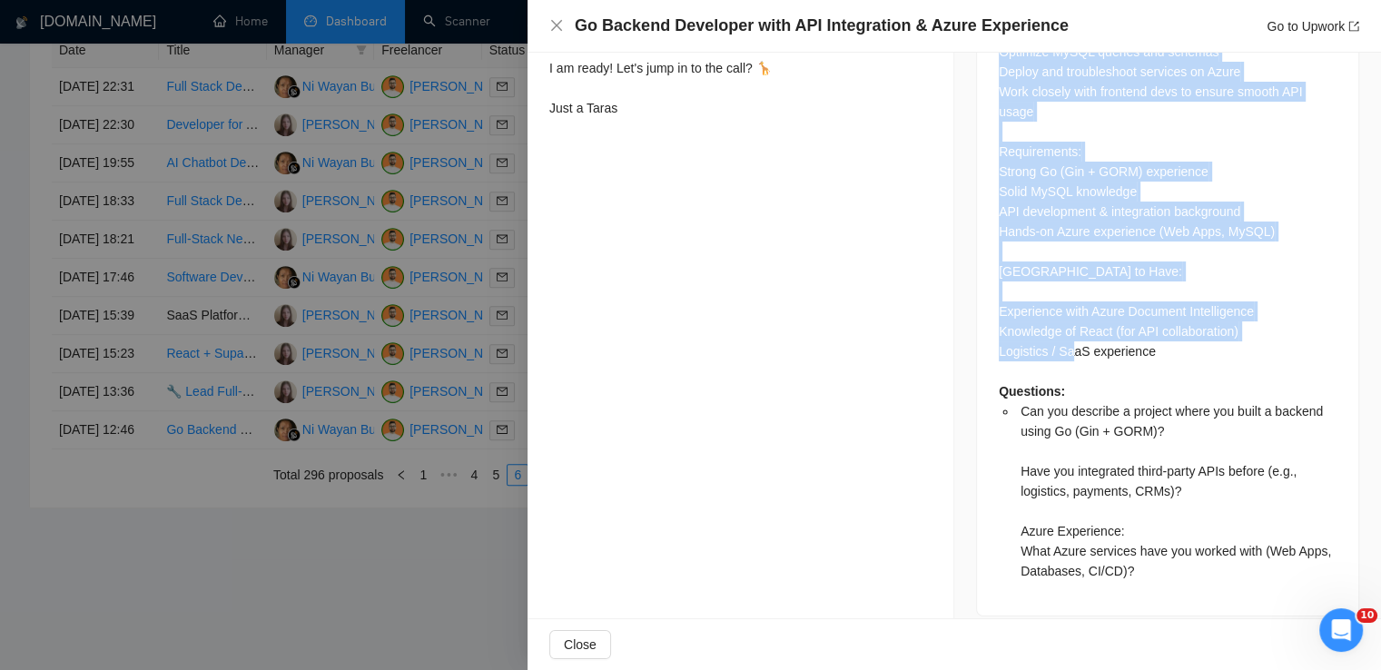
drag, startPoint x: 992, startPoint y: 119, endPoint x: 1182, endPoint y: 328, distance: 282.2
click at [1182, 328] on div "We’re looking for an experienced Go Backend Developer to help build and maintai…" at bounding box center [1168, 151] width 338 height 859
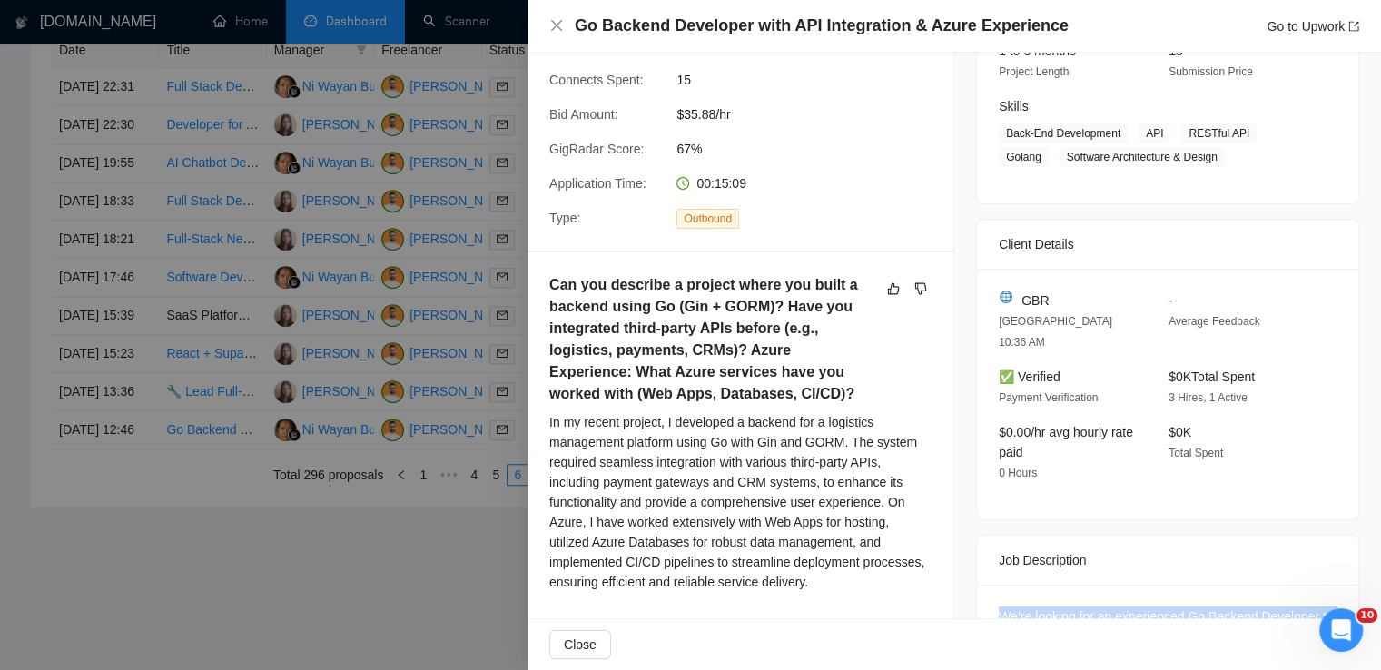
scroll to position [254, 0]
drag, startPoint x: 1046, startPoint y: 298, endPoint x: 1017, endPoint y: 297, distance: 29.1
click at [1017, 297] on div "GBR" at bounding box center [1069, 302] width 141 height 20
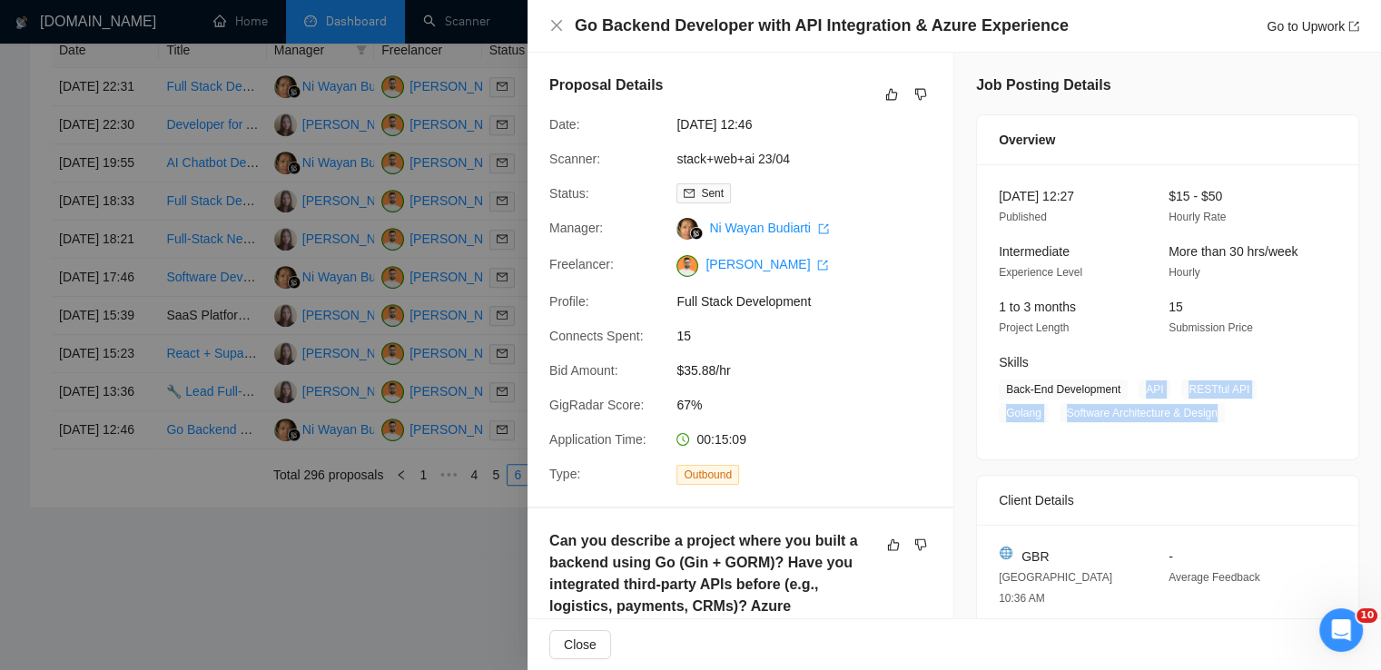
drag, startPoint x: 1139, startPoint y: 392, endPoint x: 1213, endPoint y: 414, distance: 77.6
click at [1213, 414] on span "Back-End Development API RESTful API Golang Software Architecture & Design" at bounding box center [1154, 402] width 311 height 44
click at [554, 18] on icon "close" at bounding box center [556, 25] width 15 height 15
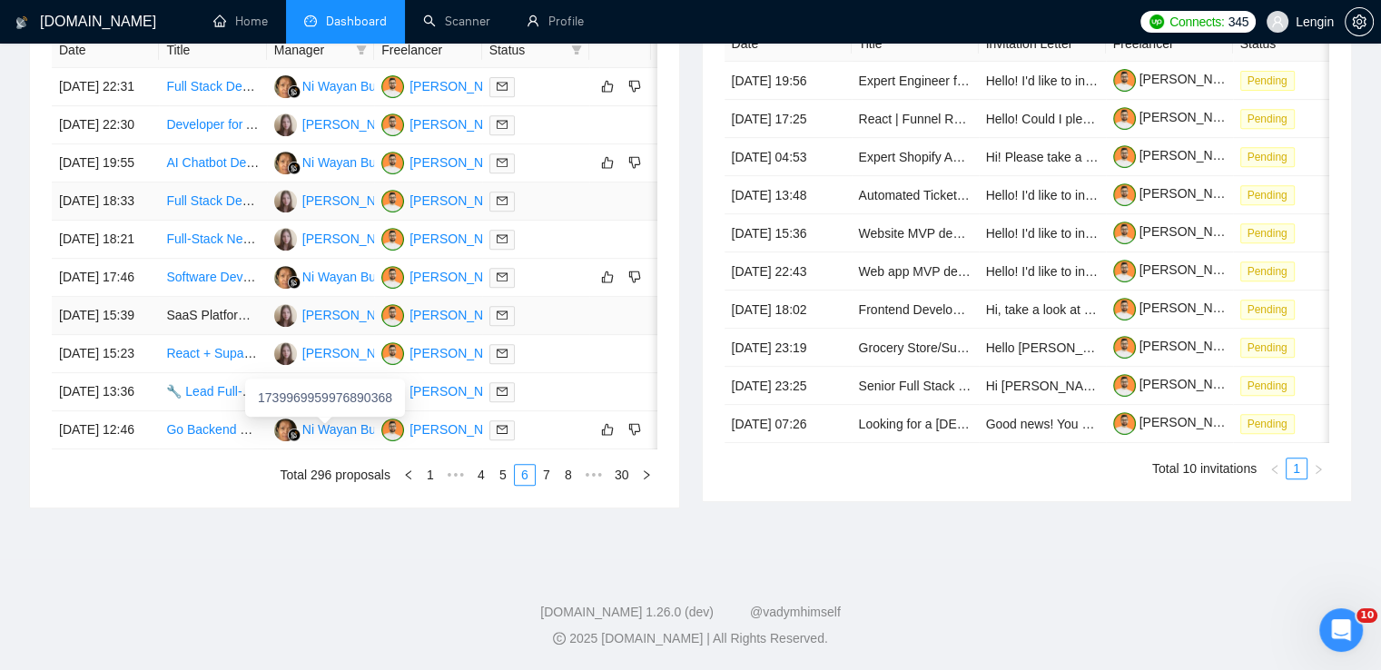
scroll to position [770, 0]
click at [233, 297] on td "Software Developer for Online Travel Agency Website" at bounding box center [212, 278] width 107 height 38
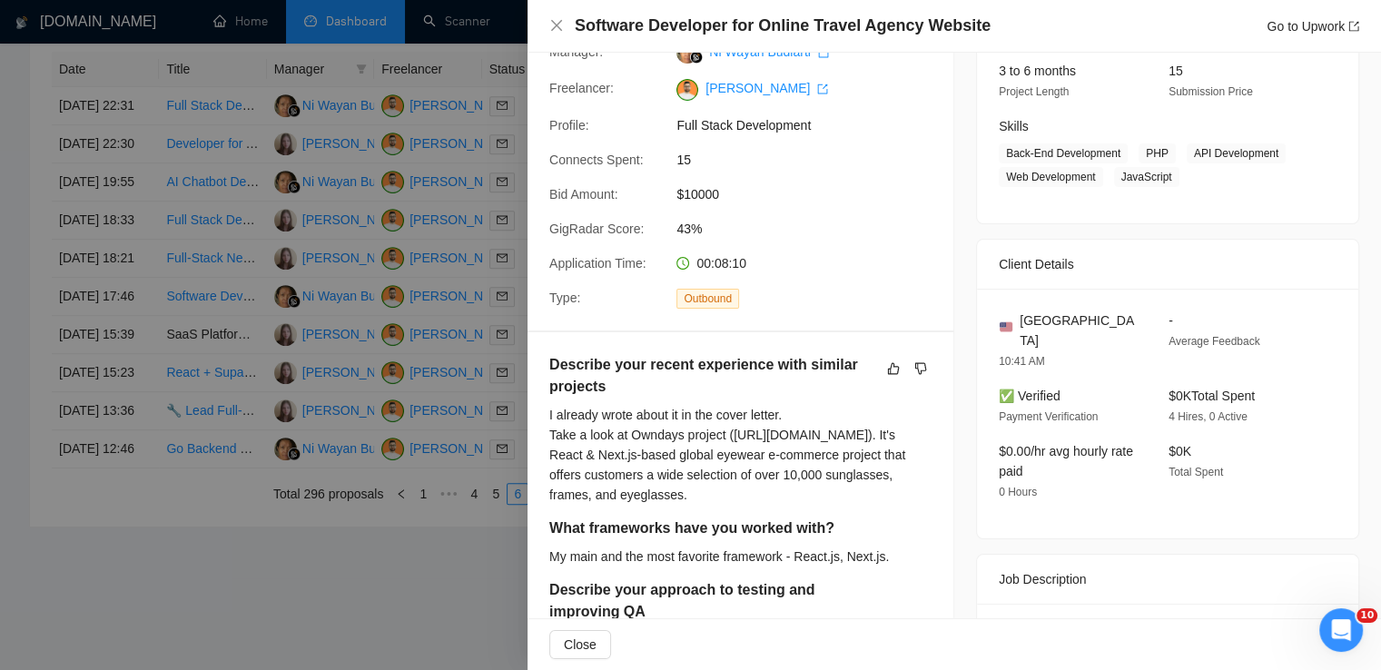
scroll to position [236, 0]
drag, startPoint x: 1132, startPoint y: 150, endPoint x: 1164, endPoint y: 172, distance: 39.3
click at [1164, 172] on span "Back-End Development PHP API Development Web Development JavaScript" at bounding box center [1154, 165] width 311 height 44
click at [563, 22] on icon "close" at bounding box center [556, 25] width 15 height 15
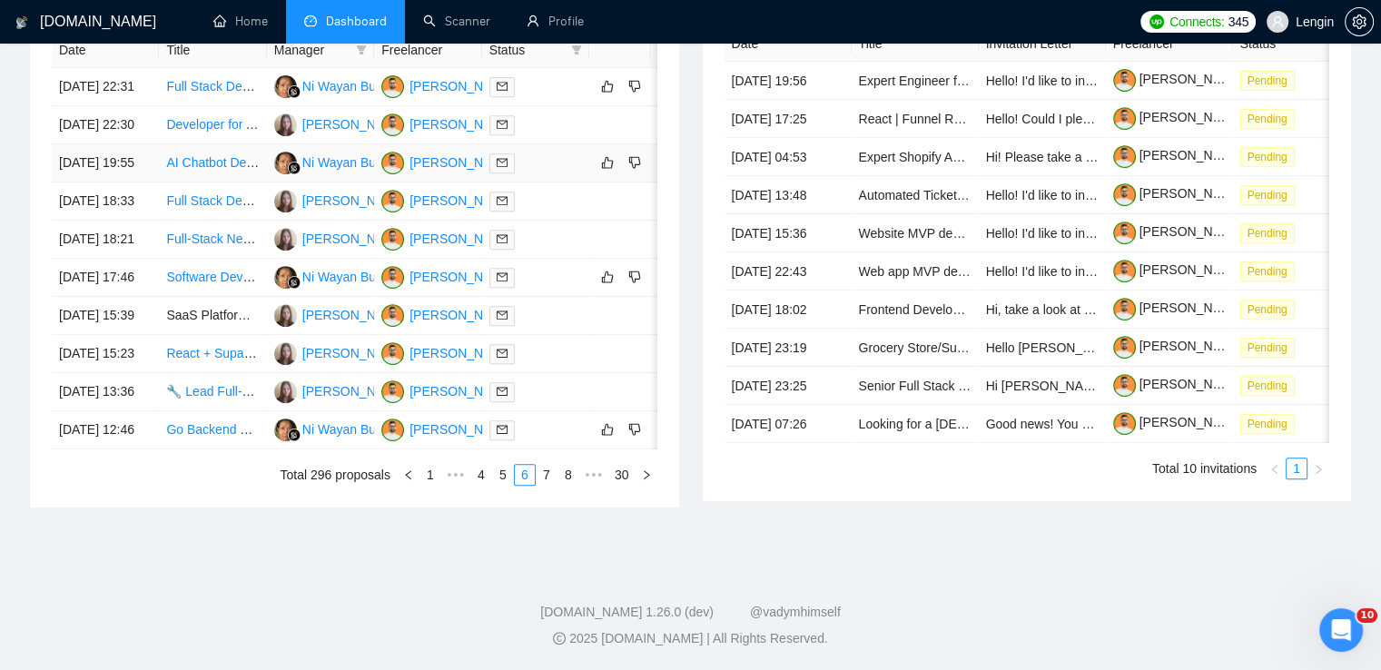
click at [213, 183] on td "AI Chatbot Developer Needed to Help Automate Support Chat" at bounding box center [212, 163] width 107 height 38
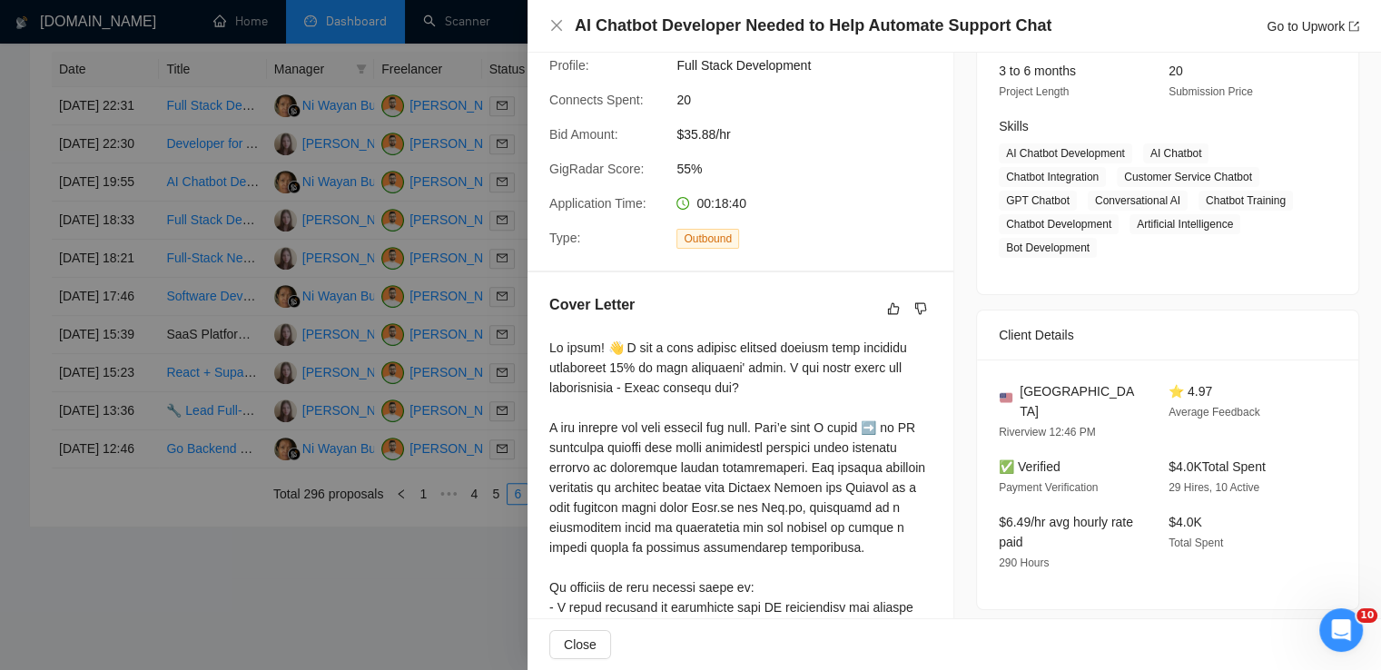
scroll to position [460, 0]
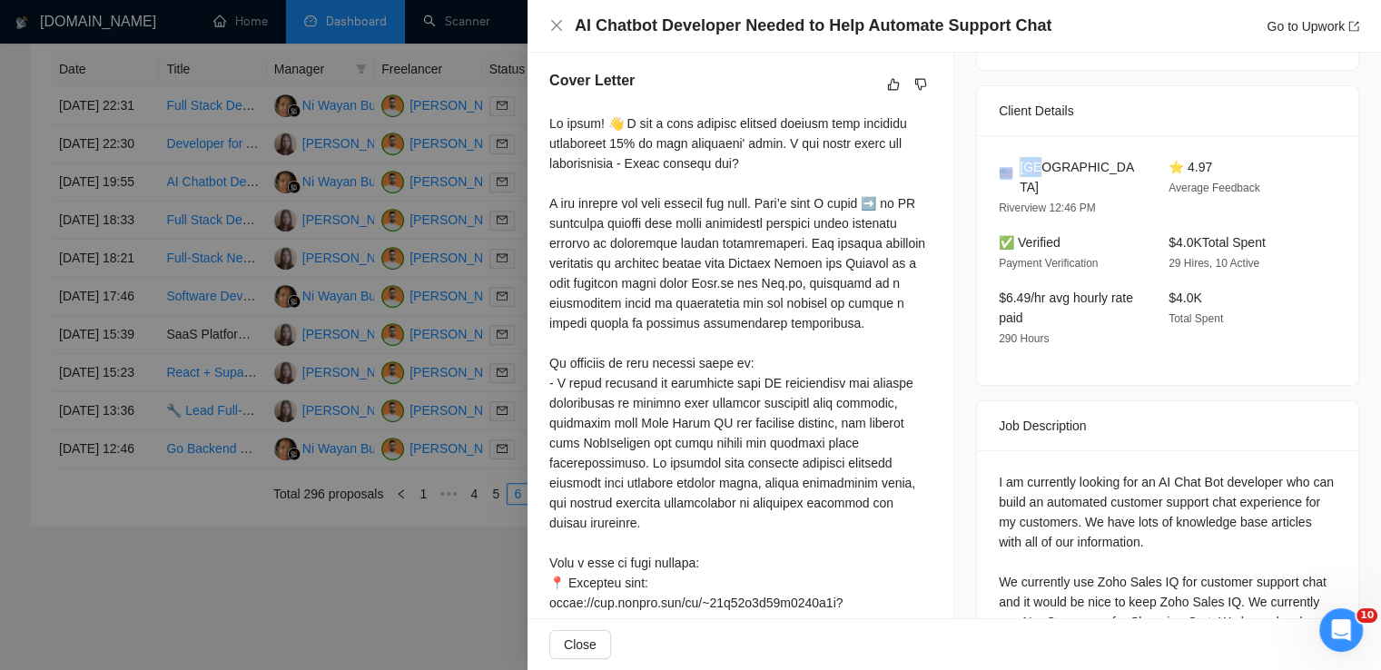
drag, startPoint x: 1050, startPoint y: 177, endPoint x: 1010, endPoint y: 163, distance: 42.2
click at [1010, 163] on div "USA Riverview 12:46 PM" at bounding box center [1069, 187] width 155 height 61
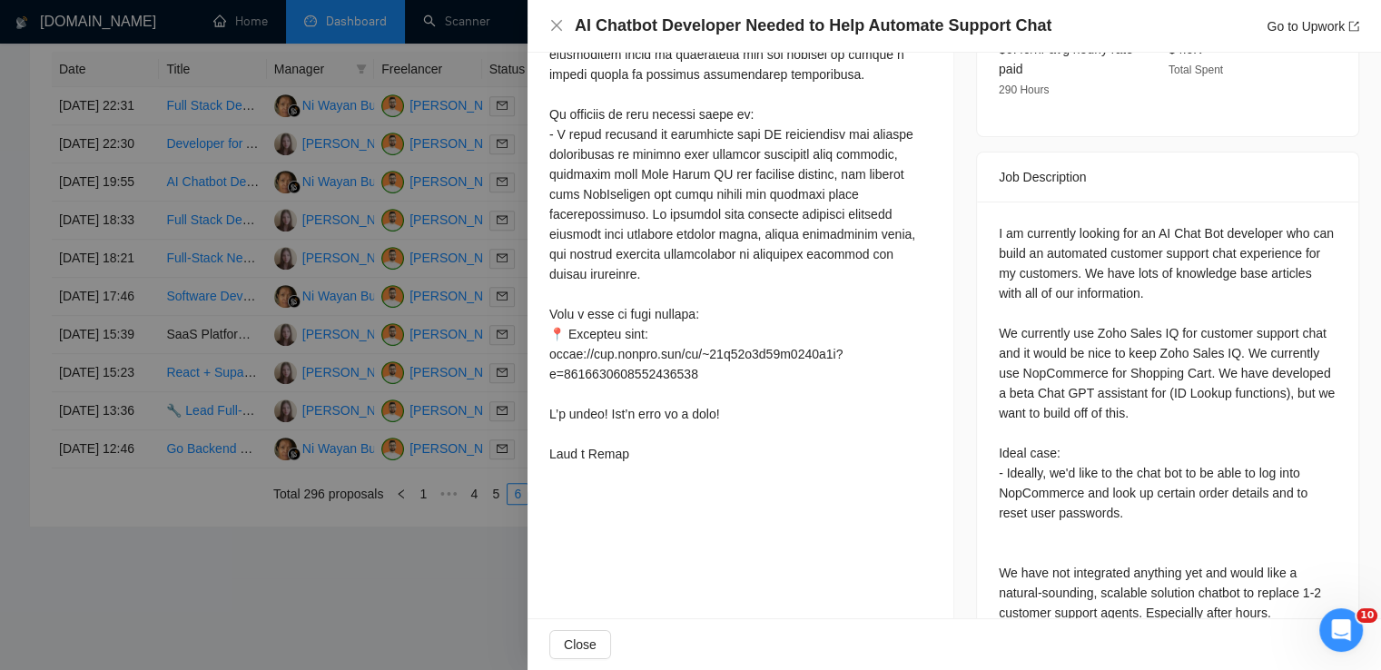
scroll to position [866, 0]
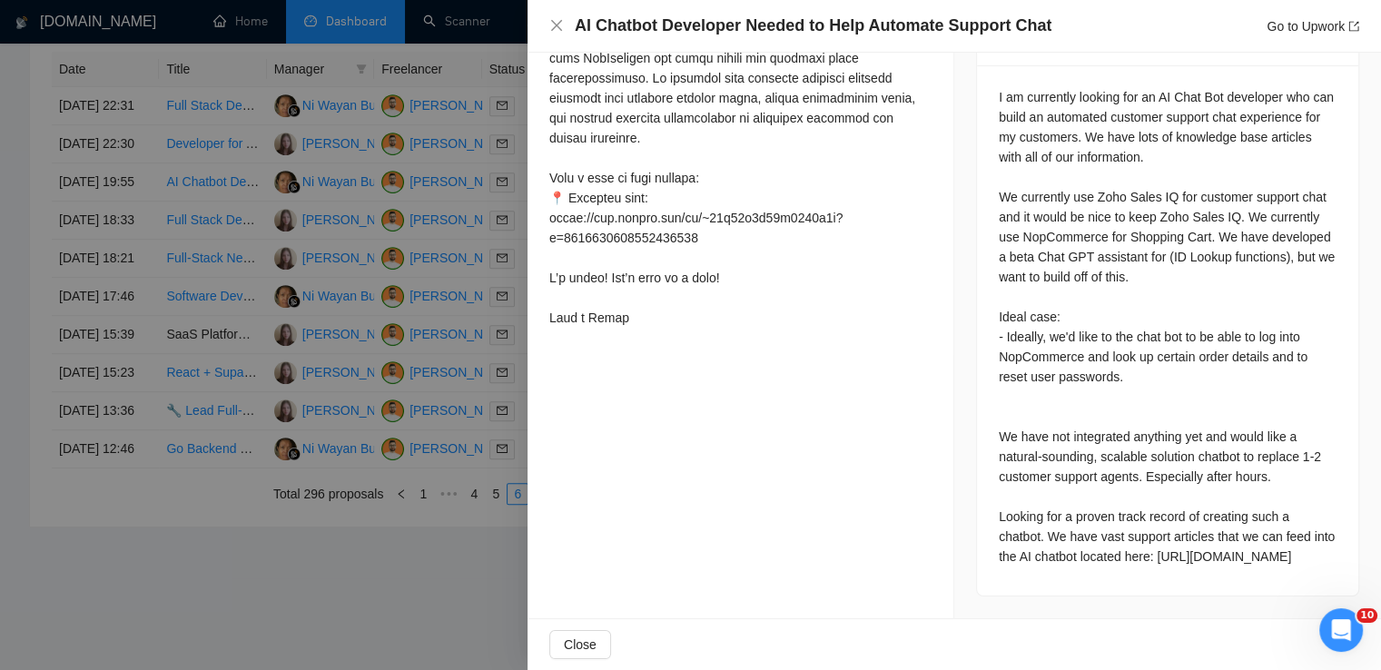
drag, startPoint x: 989, startPoint y: 211, endPoint x: 1092, endPoint y: 550, distance: 354.8
click at [1092, 550] on div "I am currently looking for an AI Chat Bot developer who can build an automated …" at bounding box center [1167, 330] width 381 height 530
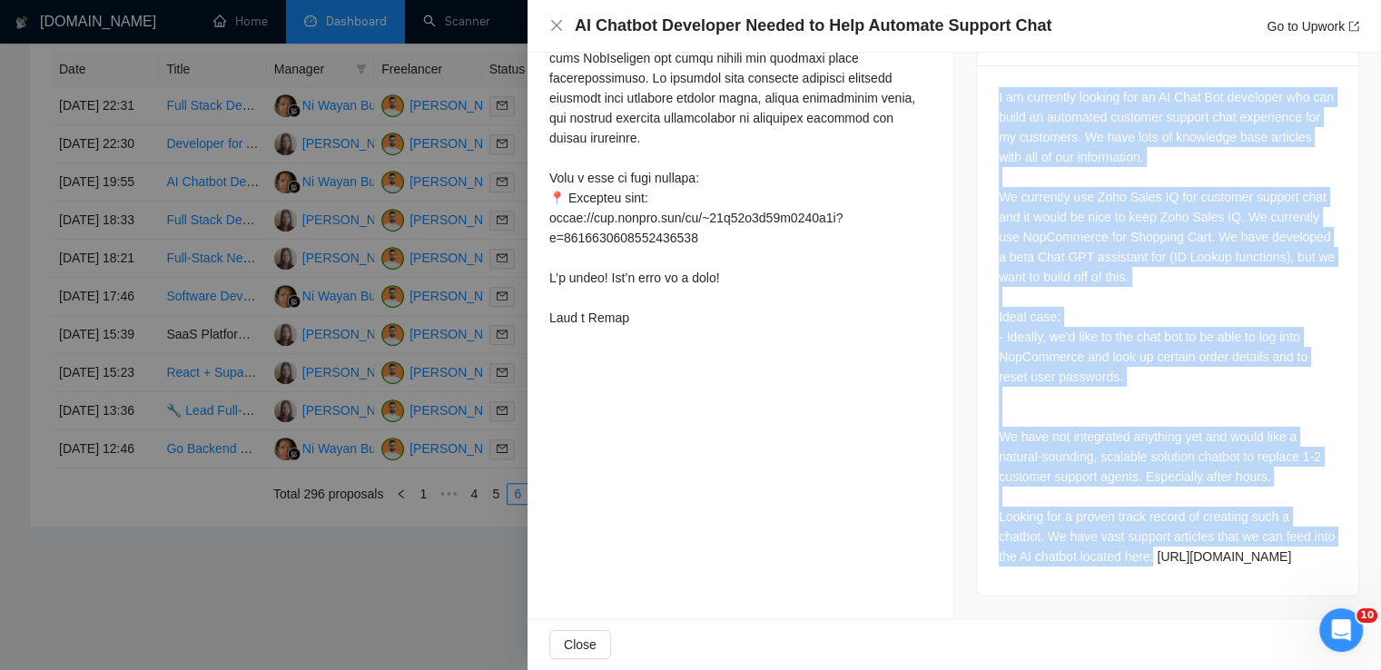
drag, startPoint x: 992, startPoint y: 213, endPoint x: 1190, endPoint y: 519, distance: 364.5
click at [1190, 519] on div "I am currently looking for an AI Chat Bot developer who can build an automated …" at bounding box center [1168, 327] width 338 height 480
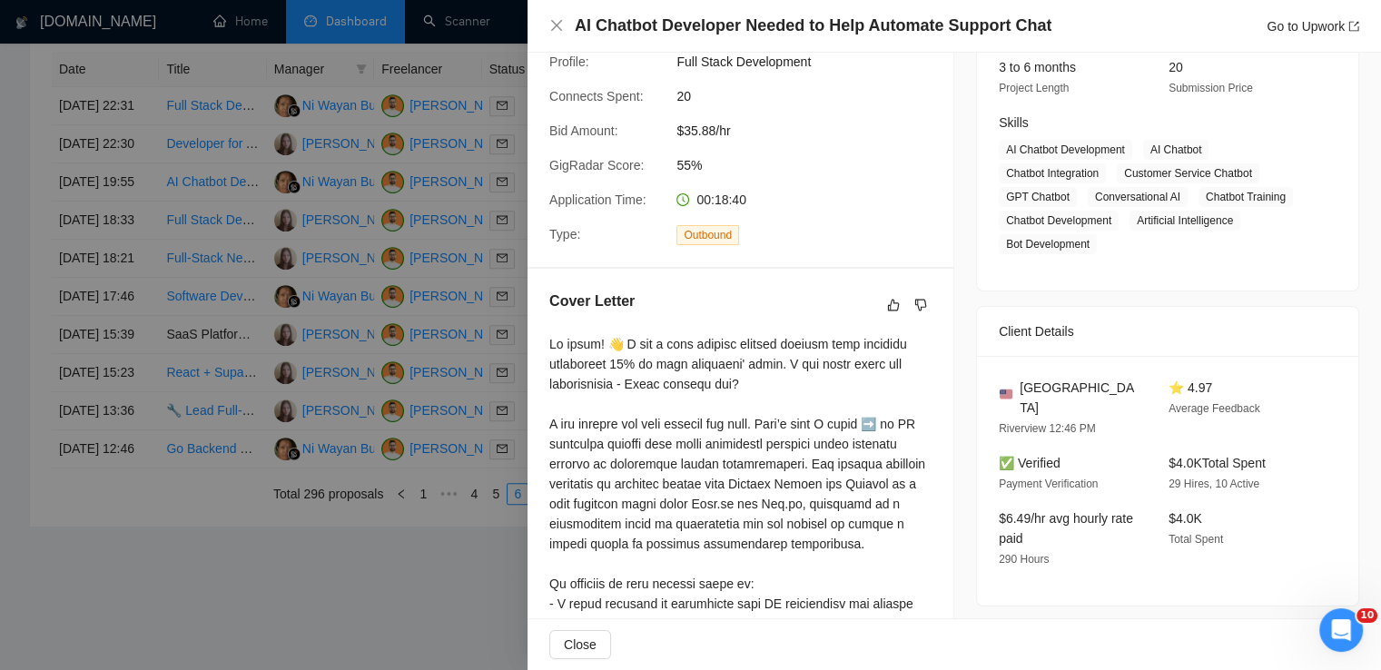
scroll to position [239, 0]
drag, startPoint x: 1051, startPoint y: 380, endPoint x: 1017, endPoint y: 386, distance: 34.2
click at [1017, 386] on div "[GEOGRAPHIC_DATA]" at bounding box center [1069, 399] width 141 height 40
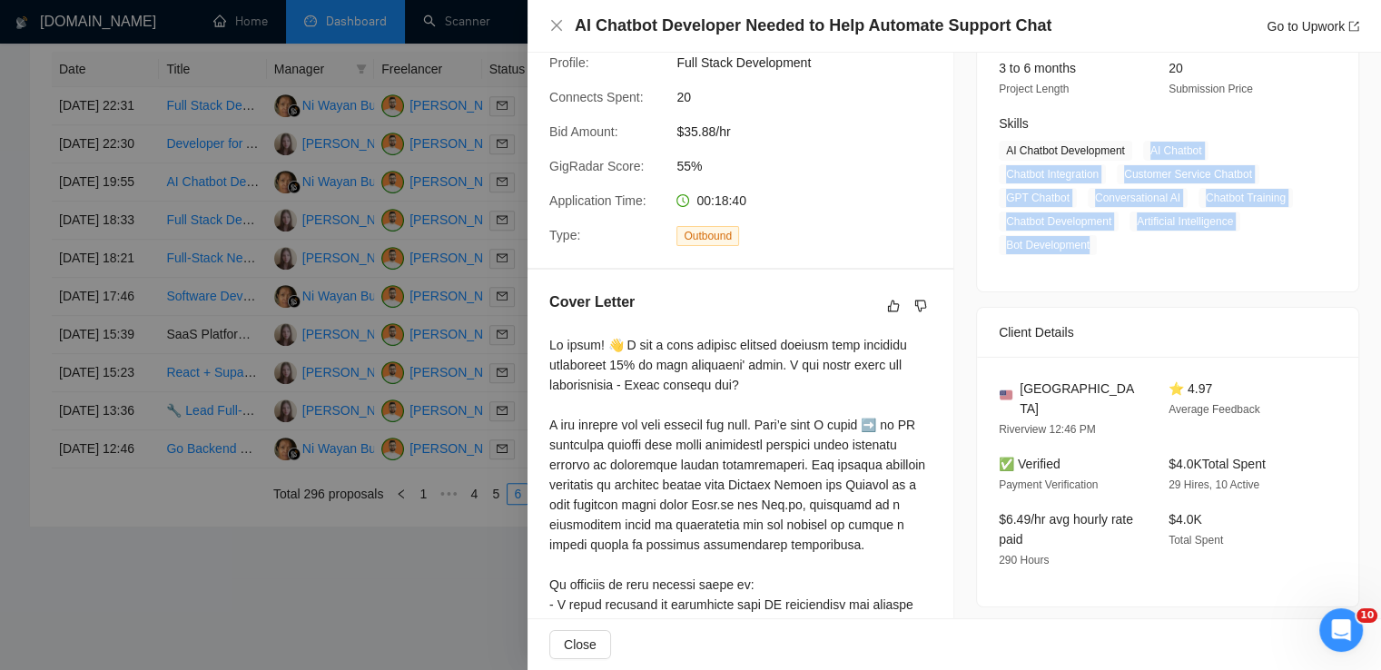
drag, startPoint x: 1144, startPoint y: 148, endPoint x: 1093, endPoint y: 240, distance: 104.9
click at [1093, 240] on span "AI Chatbot Development AI Chatbot Chatbot Integration Customer Service Chatbot …" at bounding box center [1154, 198] width 311 height 114
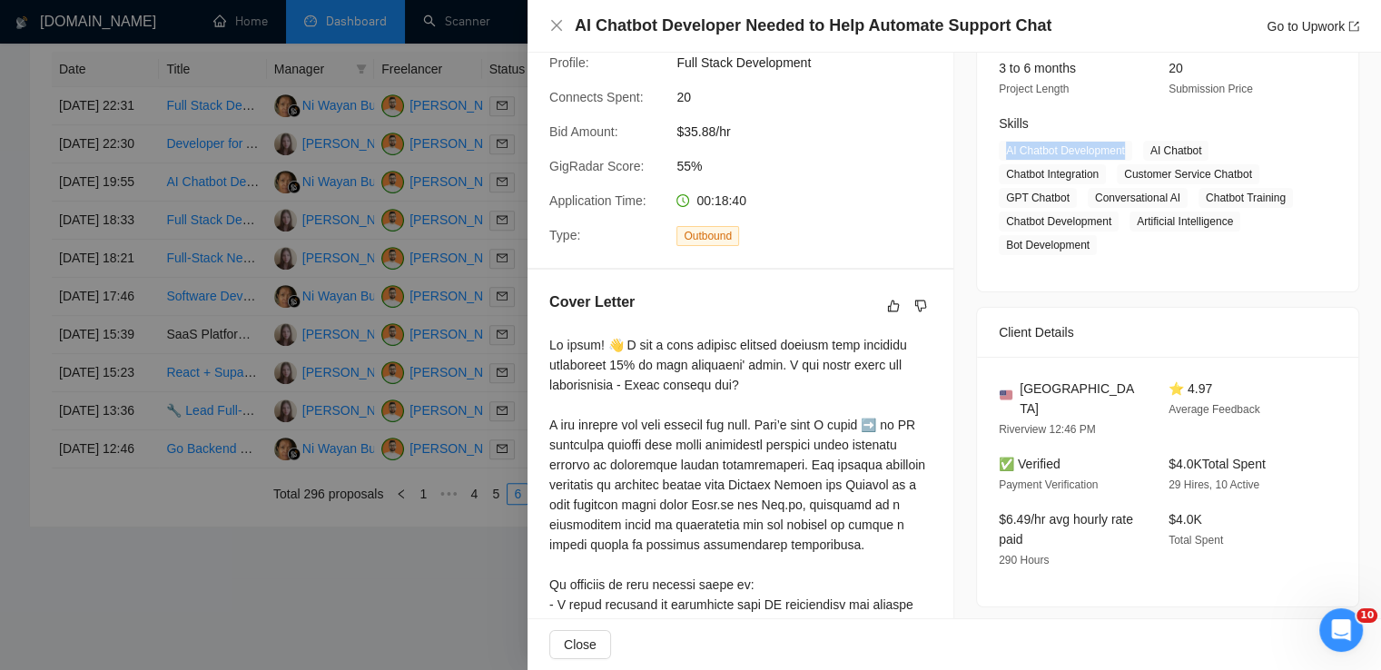
drag, startPoint x: 1125, startPoint y: 148, endPoint x: 995, endPoint y: 153, distance: 130.0
click at [999, 153] on span "AI Chatbot Development" at bounding box center [1066, 151] width 134 height 20
click at [558, 23] on icon "close" at bounding box center [556, 25] width 15 height 15
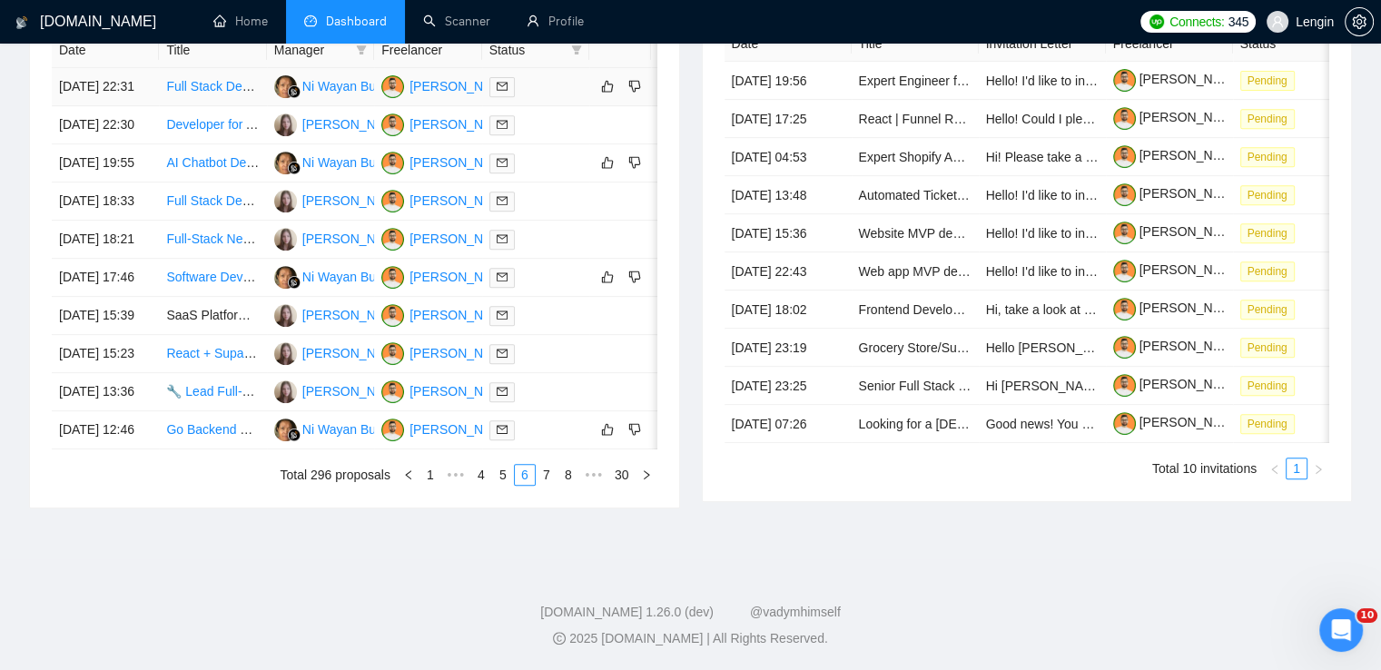
click at [238, 106] on td "Full Stack Developer" at bounding box center [212, 87] width 107 height 38
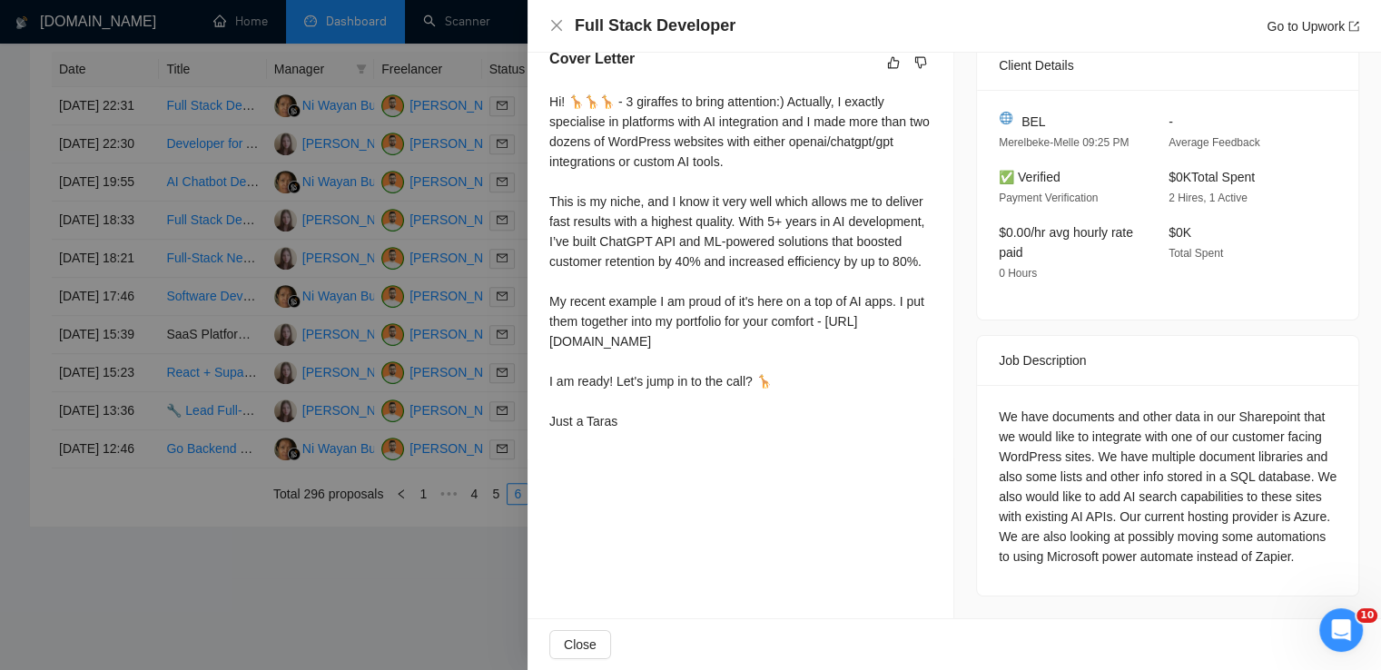
scroll to position [503, 0]
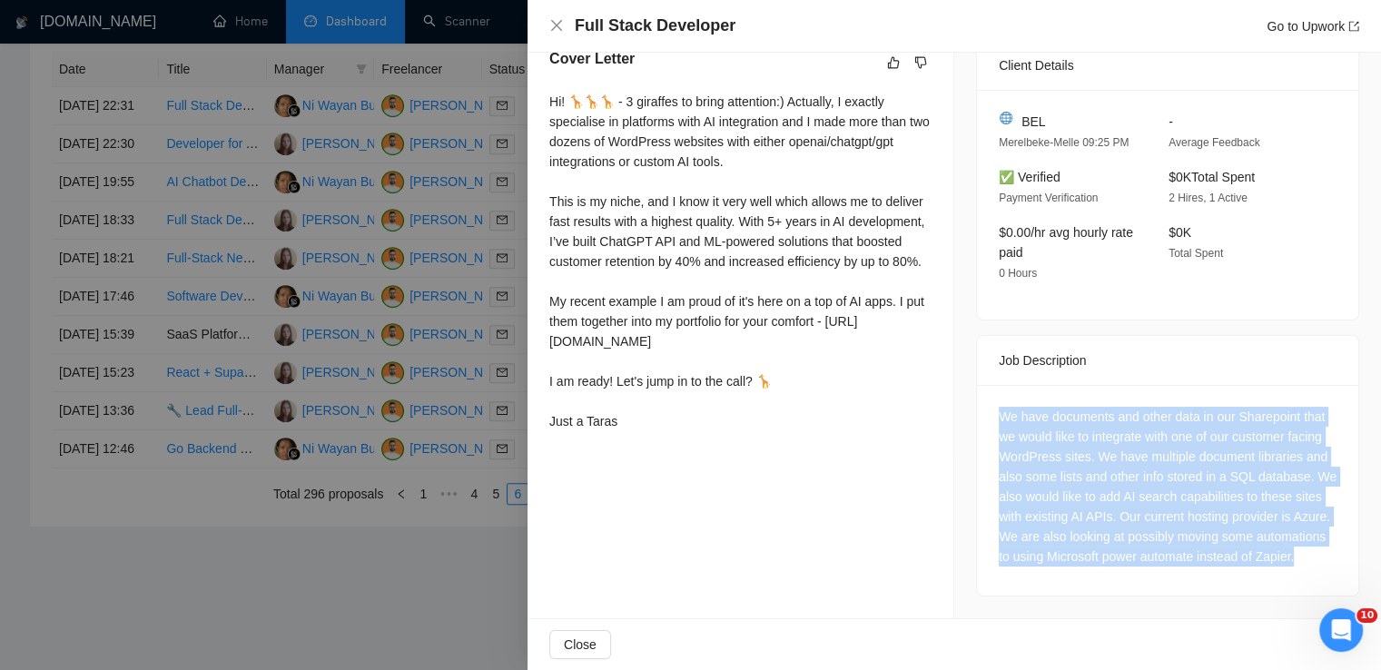
drag, startPoint x: 1053, startPoint y: 564, endPoint x: 984, endPoint y: 386, distance: 191.2
click at [984, 386] on div "We have documents and other data in our Sharepoint that we would like to integr…" at bounding box center [1167, 490] width 381 height 211
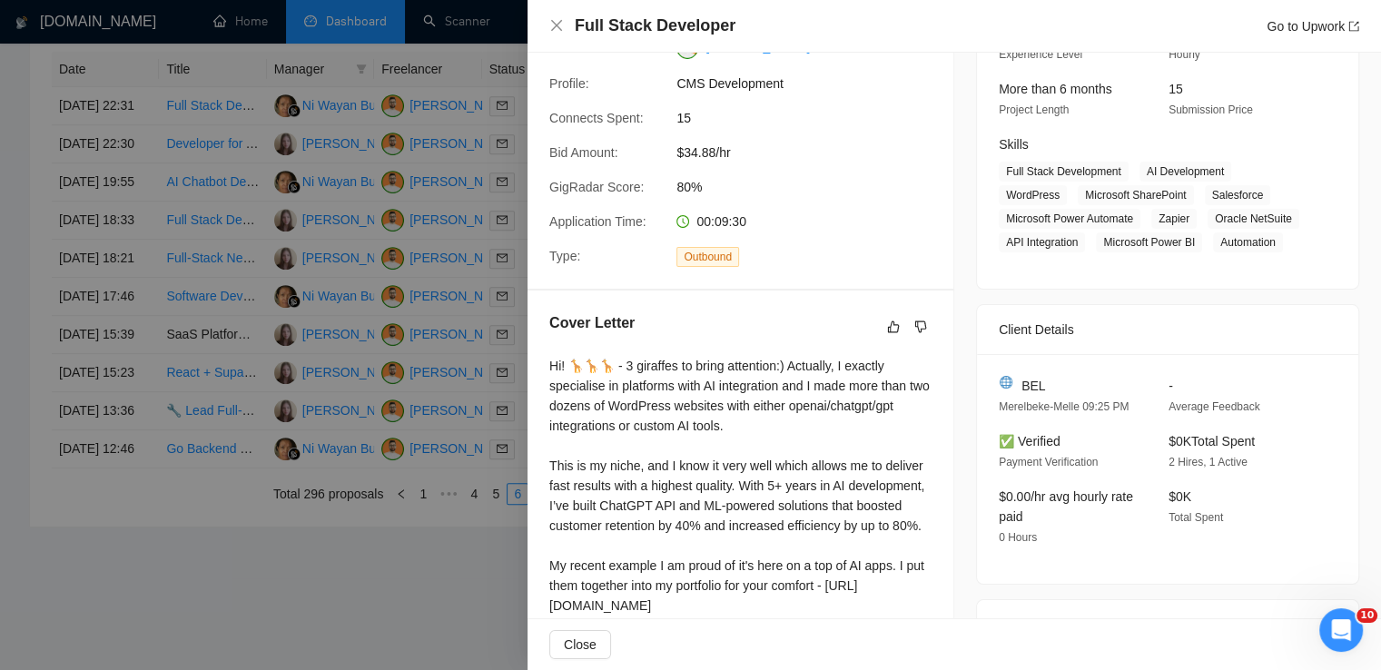
scroll to position [212, 0]
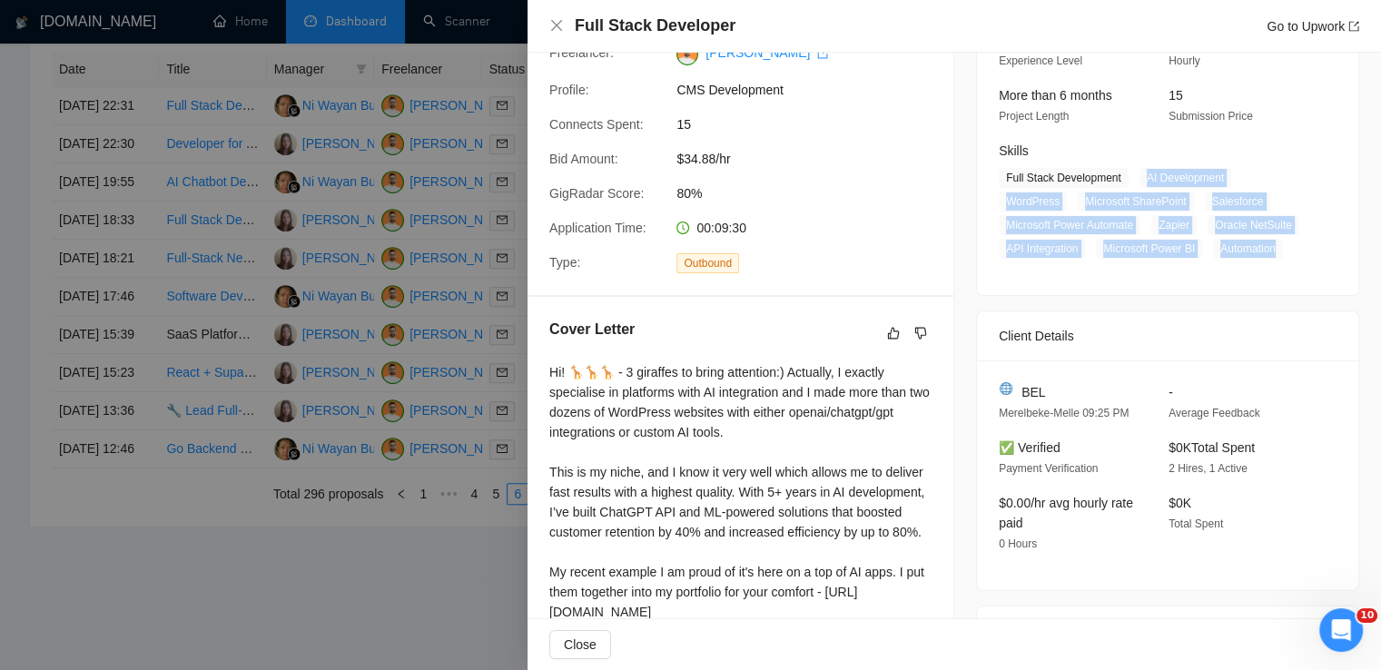
drag, startPoint x: 1139, startPoint y: 179, endPoint x: 1275, endPoint y: 255, distance: 156.1
click at [1275, 255] on span "Full Stack Development AI Development WordPress Microsoft SharePoint Salesforce…" at bounding box center [1154, 213] width 311 height 91
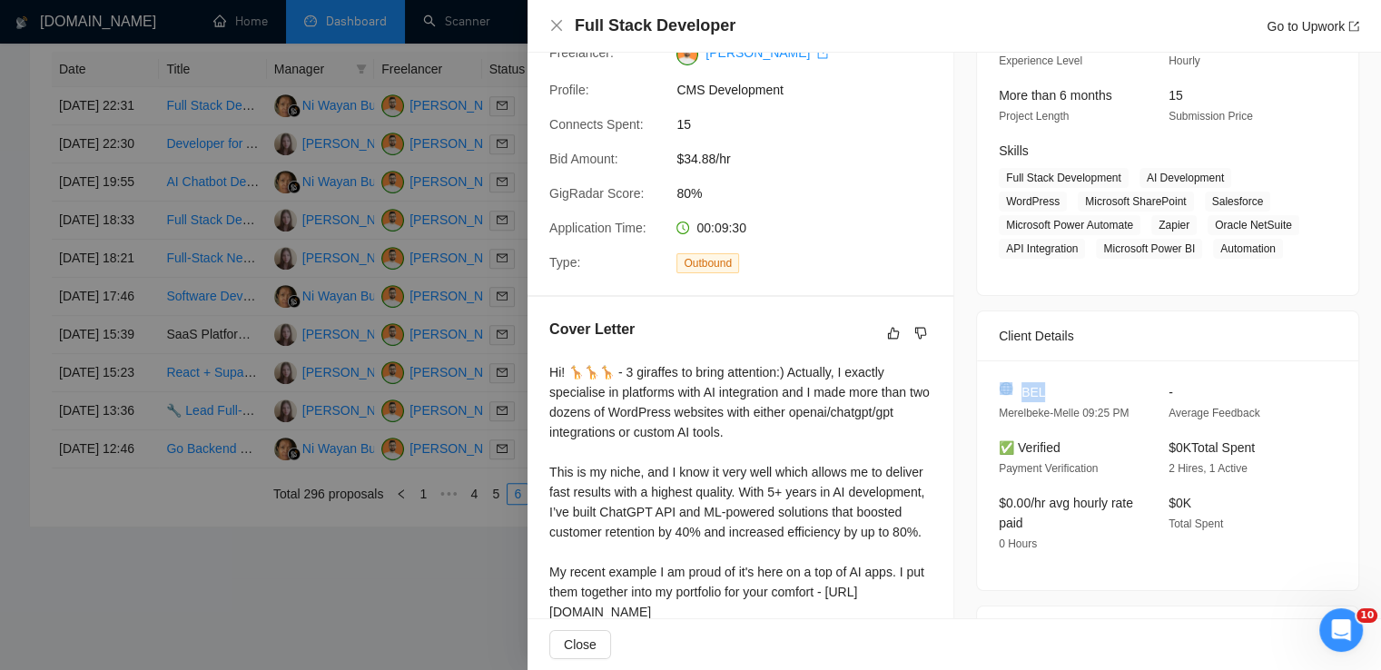
drag, startPoint x: 1039, startPoint y: 388, endPoint x: 1003, endPoint y: 389, distance: 36.3
click at [1003, 389] on div "BEL" at bounding box center [1069, 392] width 141 height 20
click at [559, 27] on icon "close" at bounding box center [556, 25] width 11 height 11
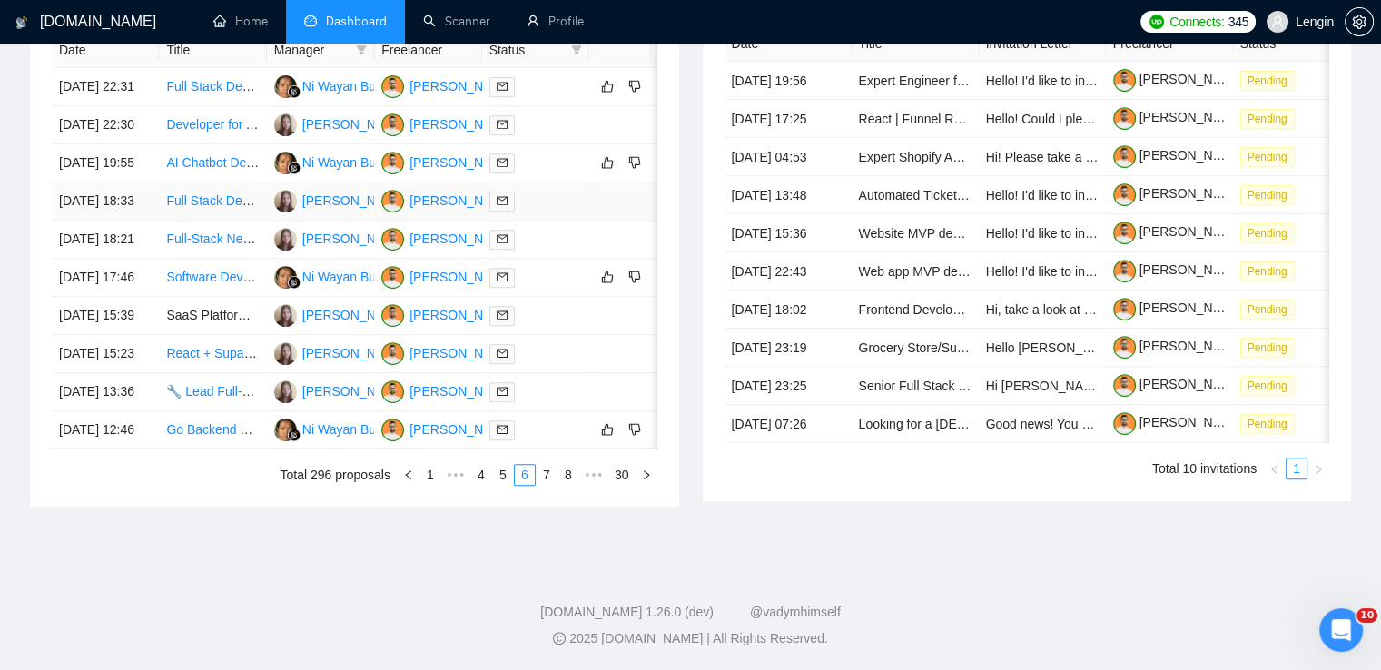
scroll to position [952, 0]
click at [505, 474] on link "5" at bounding box center [503, 475] width 20 height 20
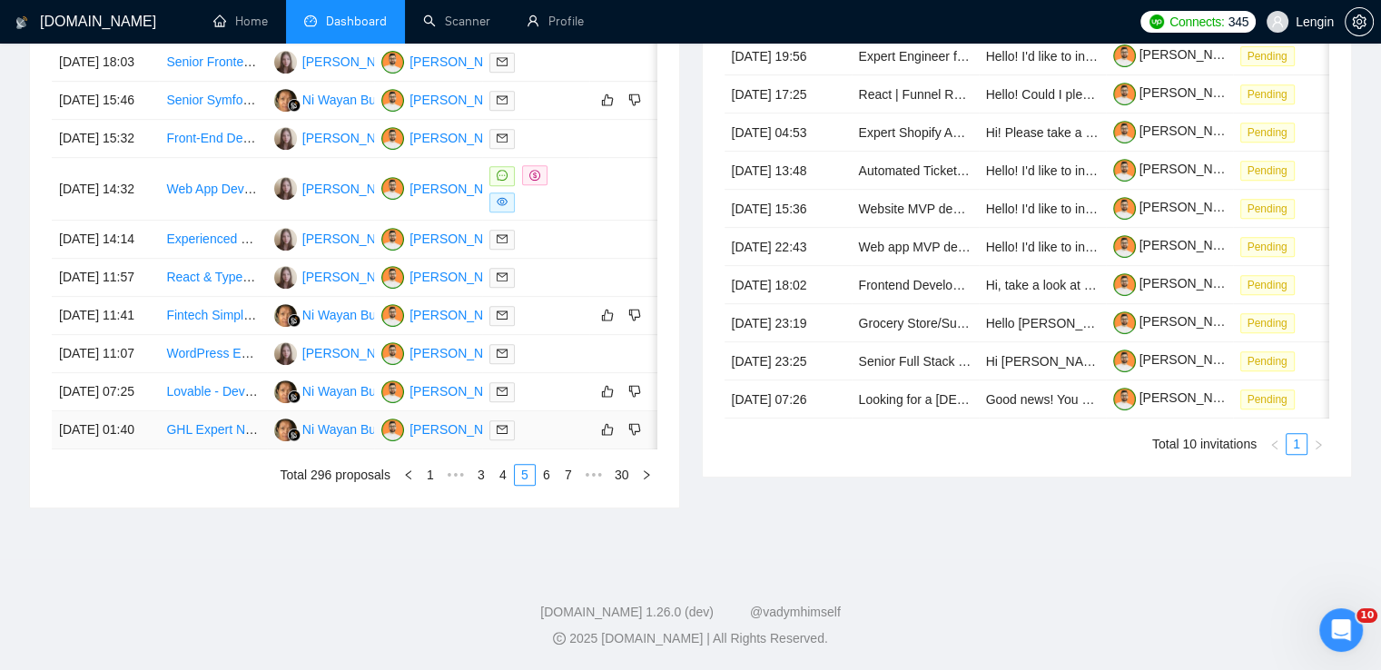
click at [207, 430] on td "GHL Expert Needed for Finance Workflow Development" at bounding box center [212, 430] width 107 height 38
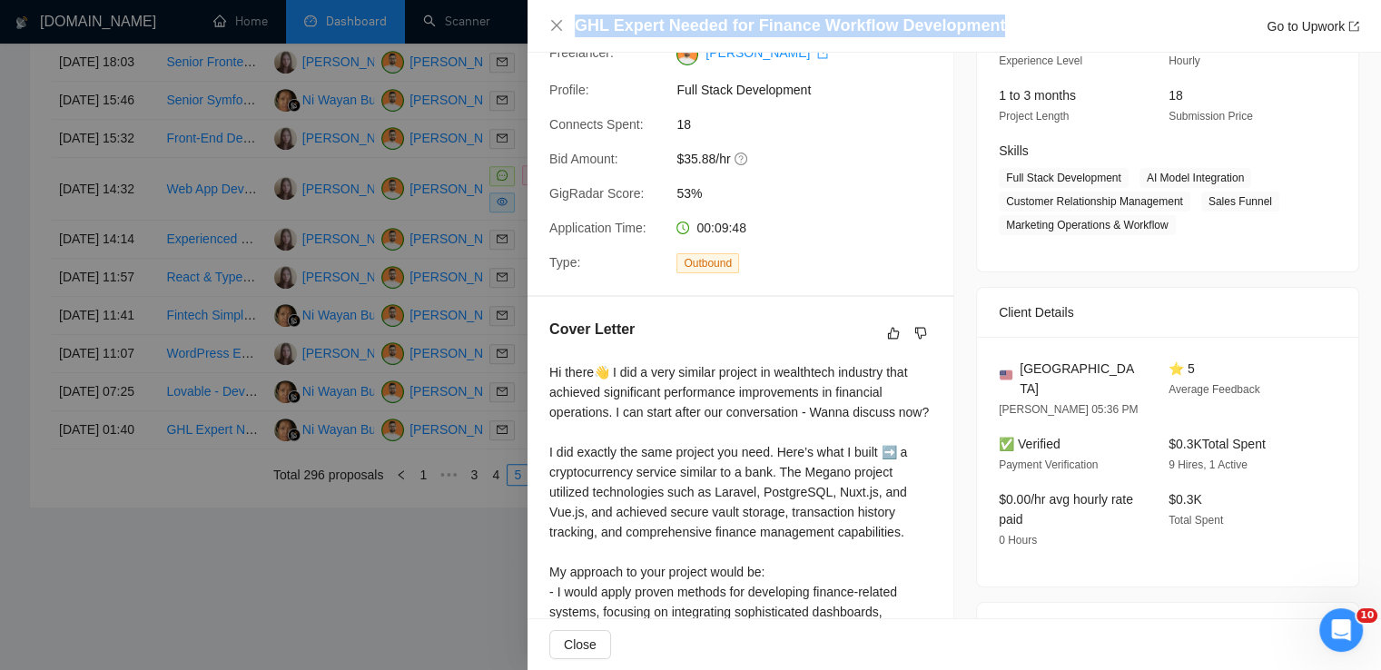
drag, startPoint x: 993, startPoint y: 21, endPoint x: 579, endPoint y: 32, distance: 413.4
click at [579, 32] on div "GHL Expert Needed for Finance Workflow Development Go to Upwork" at bounding box center [967, 26] width 785 height 23
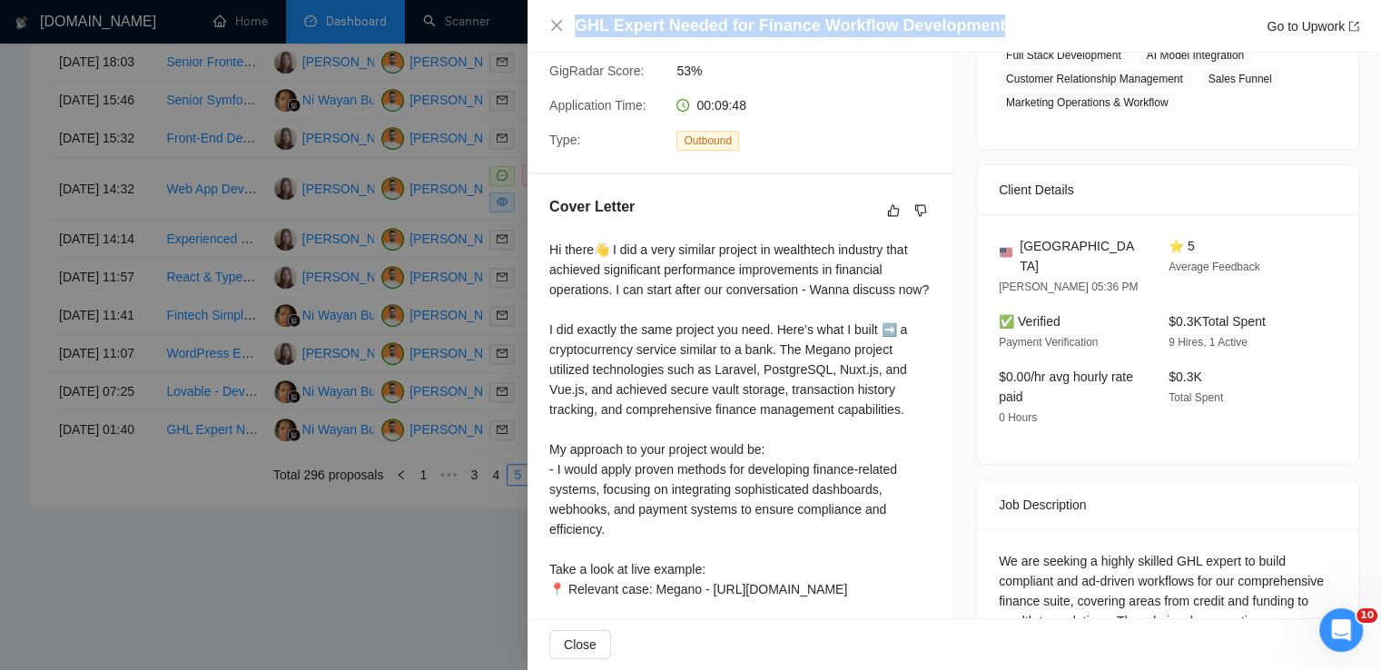
scroll to position [519, 0]
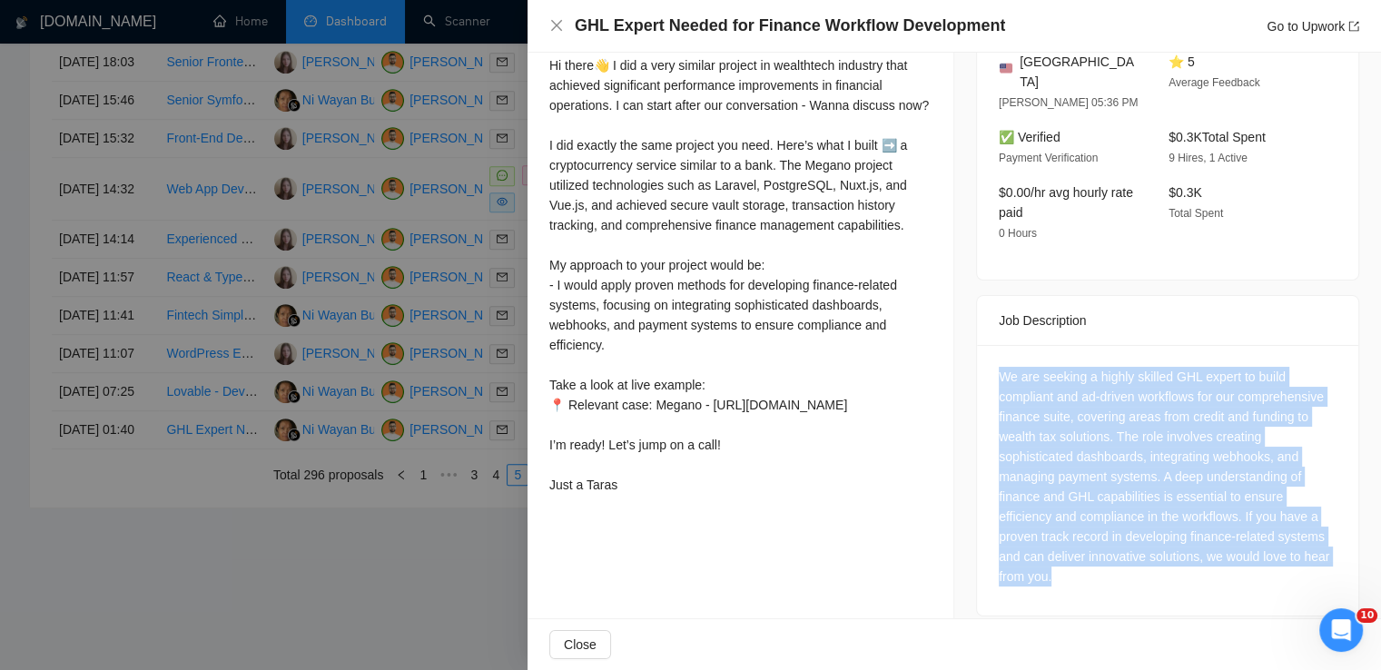
drag, startPoint x: 1053, startPoint y: 558, endPoint x: 983, endPoint y: 361, distance: 209.4
click at [983, 361] on div "We are seeking a highly skilled GHL expert to build compliant and ad-driven wor…" at bounding box center [1167, 480] width 381 height 271
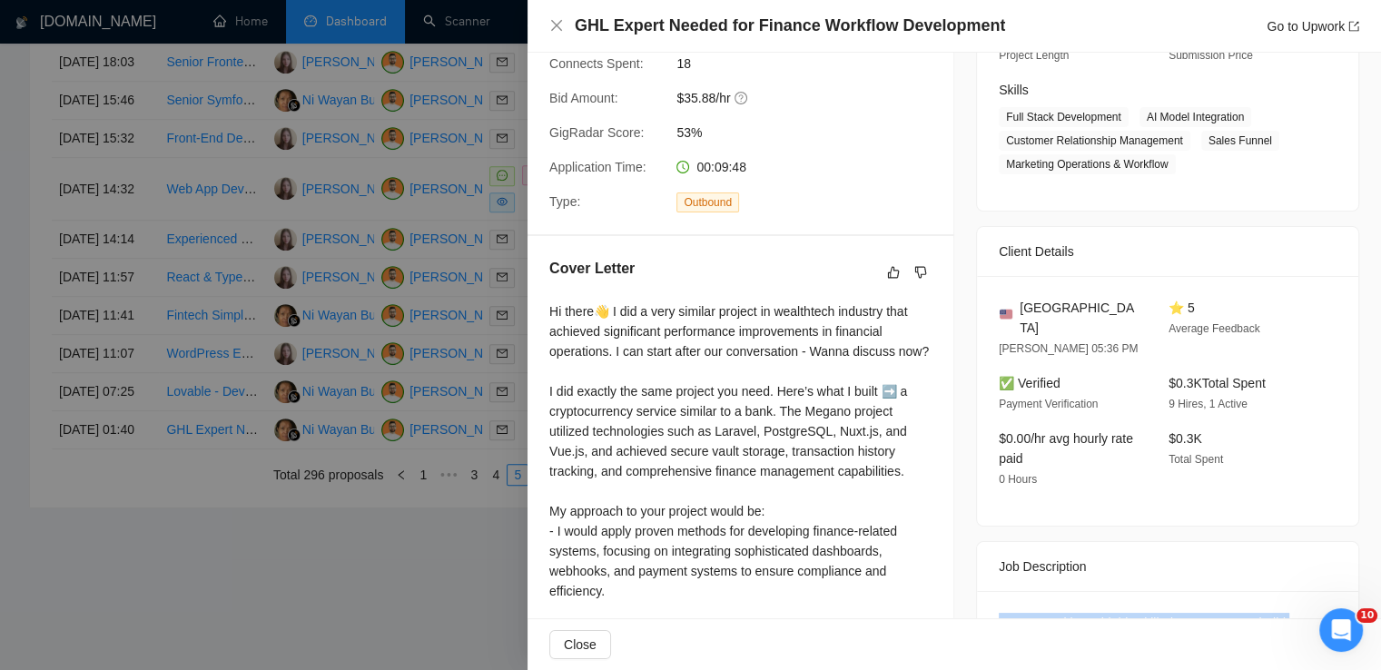
scroll to position [272, 0]
drag, startPoint x: 1045, startPoint y: 306, endPoint x: 1004, endPoint y: 308, distance: 41.8
click at [1004, 308] on div "[GEOGRAPHIC_DATA]" at bounding box center [1069, 318] width 141 height 40
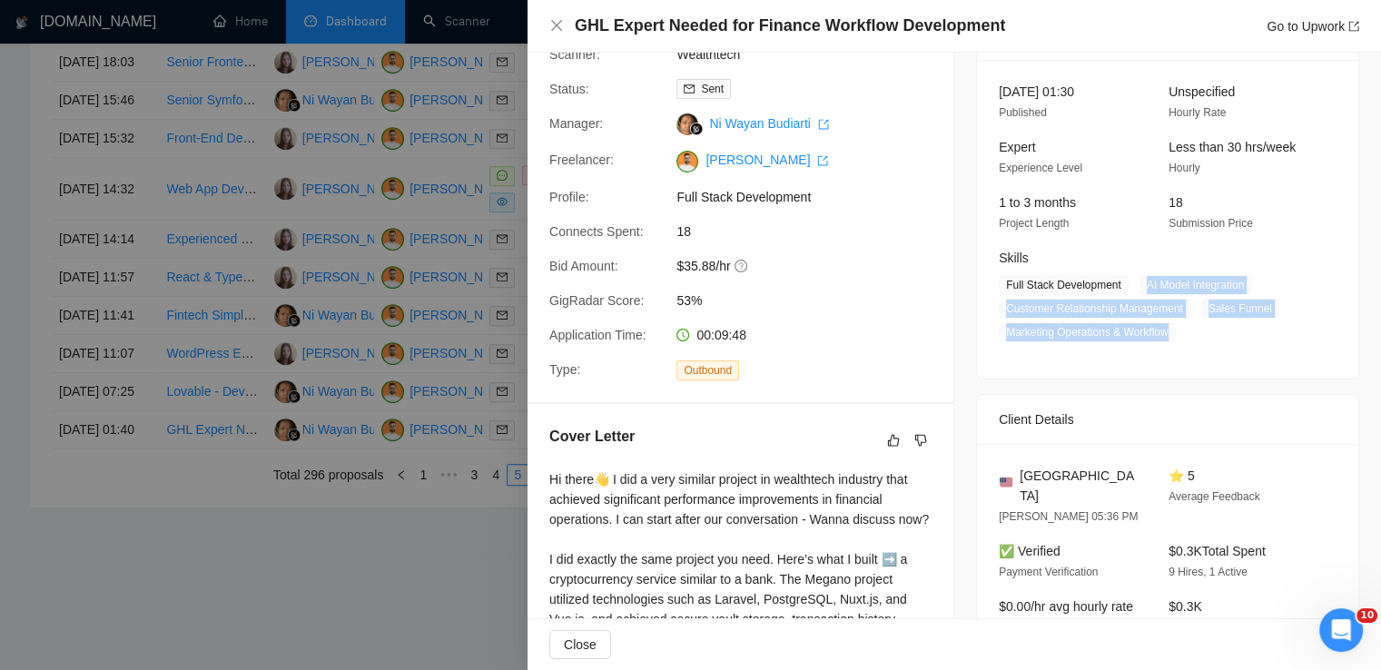
drag, startPoint x: 1172, startPoint y: 333, endPoint x: 1137, endPoint y: 292, distance: 54.8
click at [1137, 292] on span "Full Stack Development AI Model Integration Customer Relationship Management Sa…" at bounding box center [1154, 308] width 311 height 67
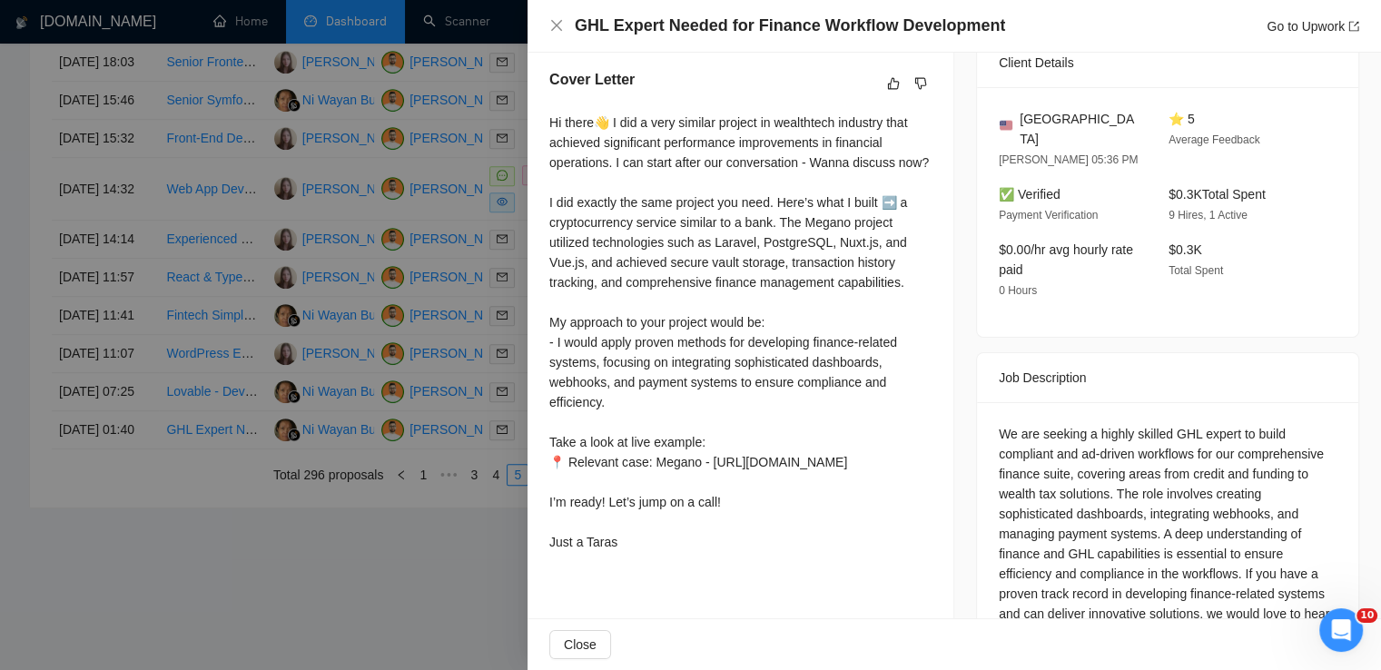
scroll to position [463, 0]
drag, startPoint x: 545, startPoint y: 164, endPoint x: 657, endPoint y: 586, distance: 436.0
click at [657, 579] on div "Cover Letter Hi there👋 I did a very similar project in wealthtech industry that…" at bounding box center [741, 312] width 426 height 534
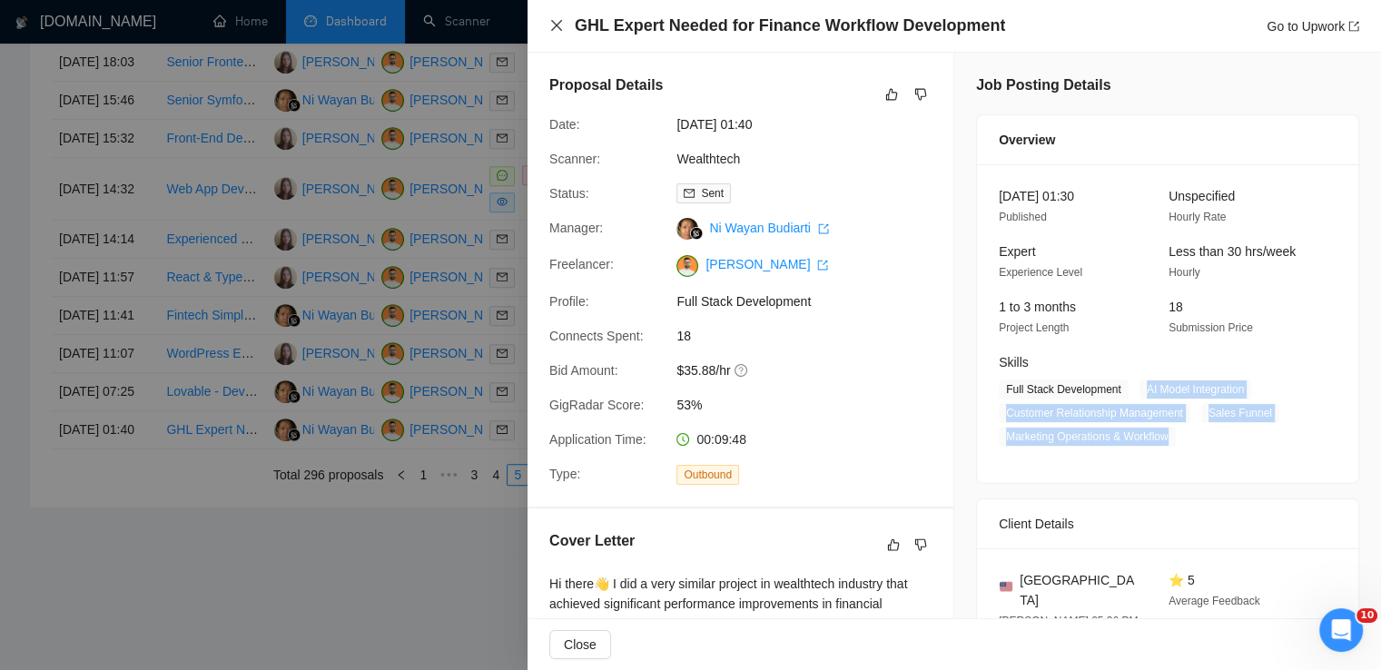
click at [553, 24] on icon "close" at bounding box center [556, 25] width 11 height 11
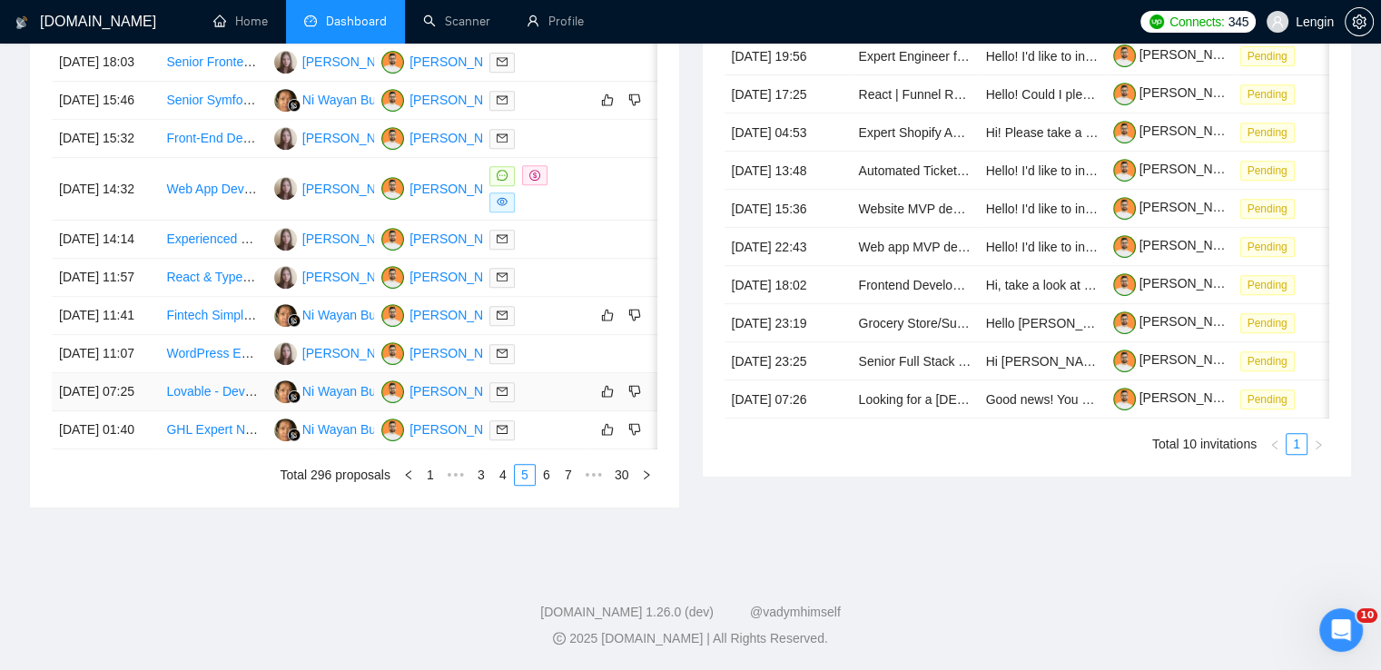
click at [194, 378] on td "Lovable - Developer" at bounding box center [212, 392] width 107 height 38
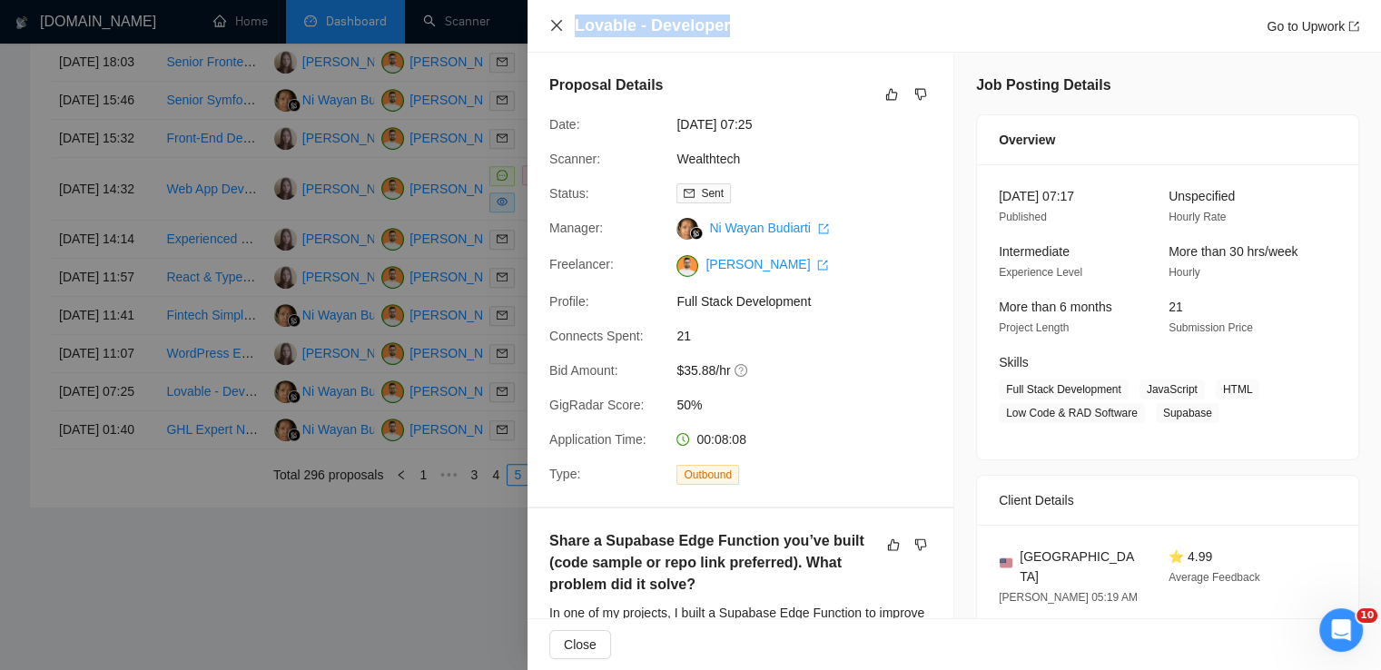
drag, startPoint x: 732, startPoint y: 28, endPoint x: 556, endPoint y: 27, distance: 176.2
click at [556, 27] on div "Lovable - Developer Go to Upwork" at bounding box center [954, 26] width 810 height 23
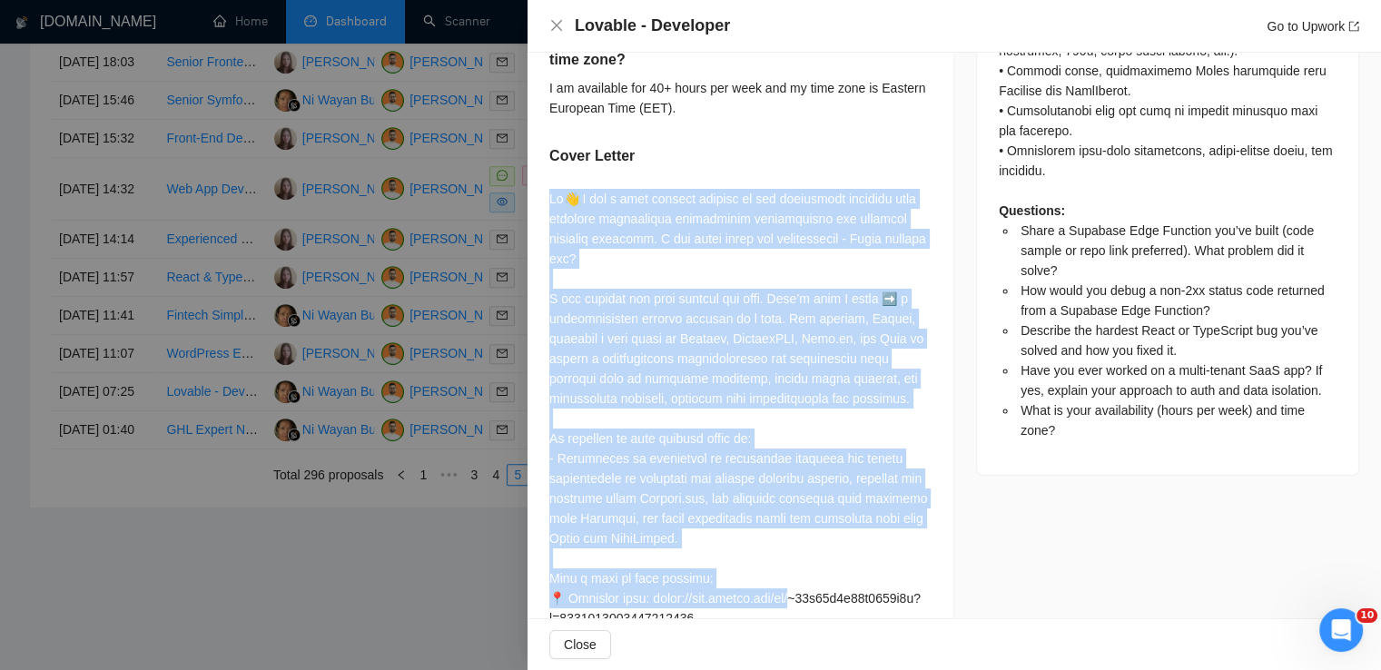
scroll to position [1340, 0]
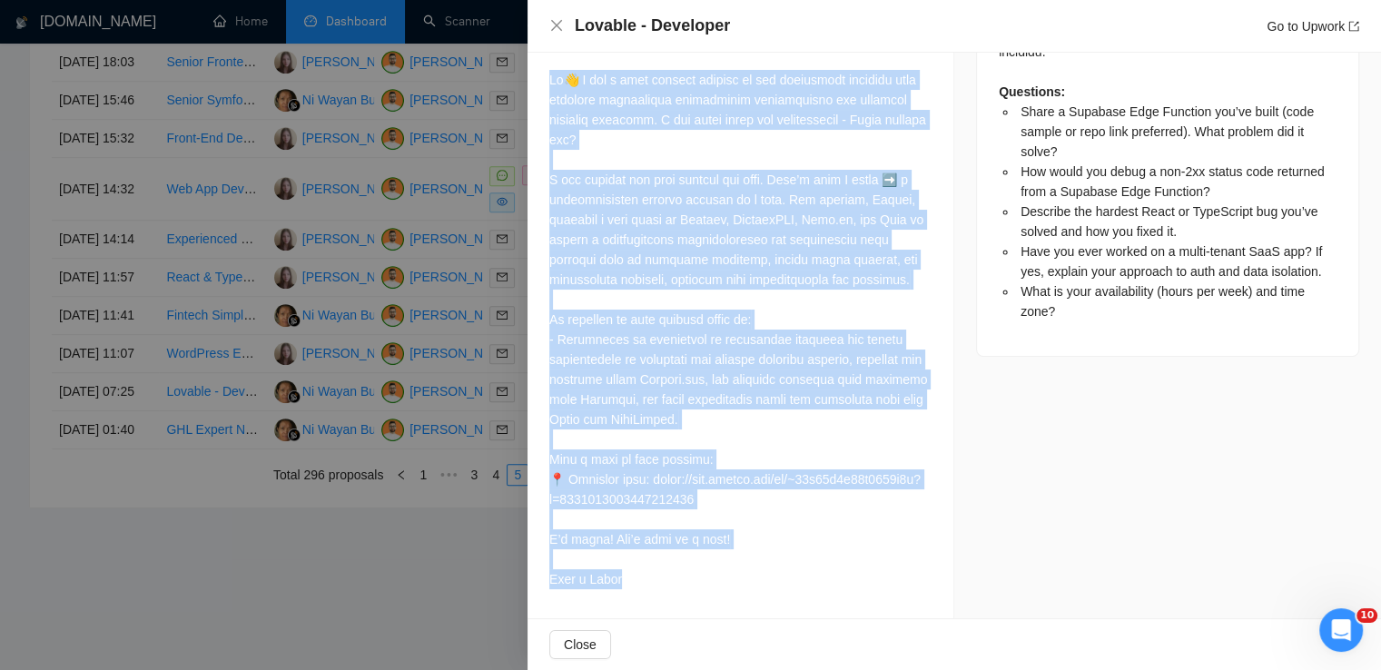
drag, startPoint x: 544, startPoint y: 198, endPoint x: 648, endPoint y: 572, distance: 388.2
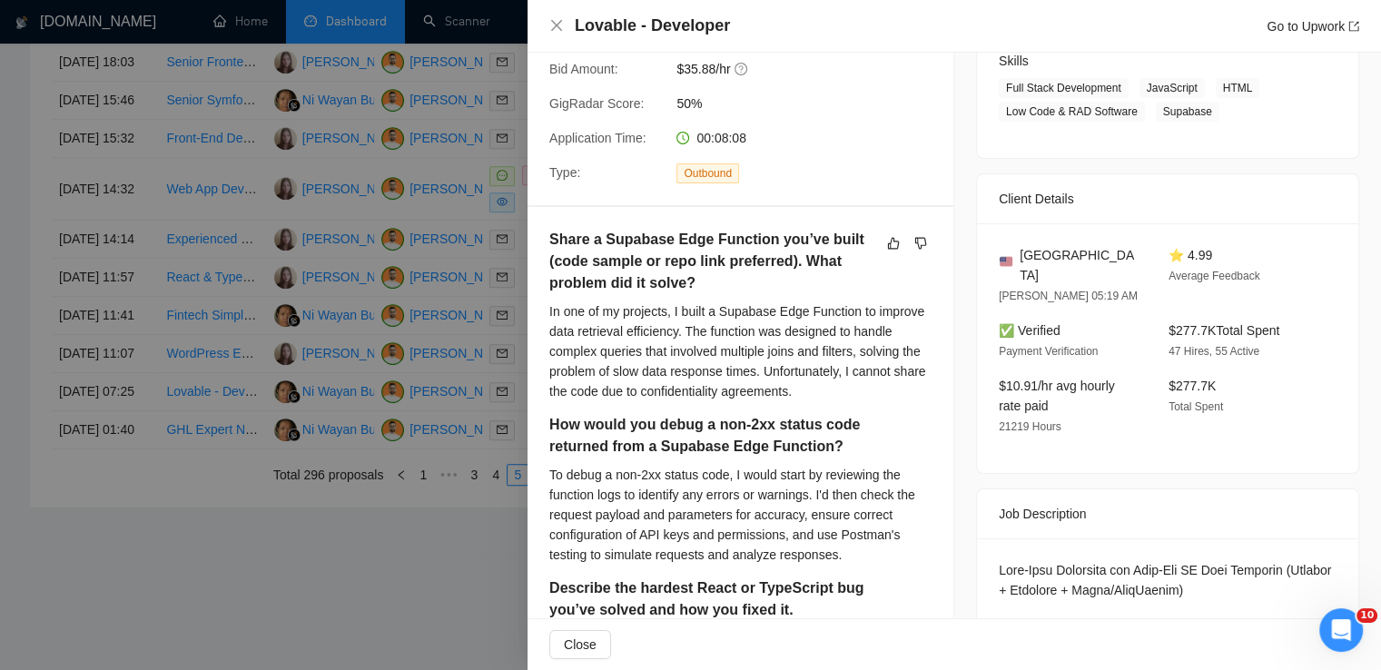
scroll to position [0, 0]
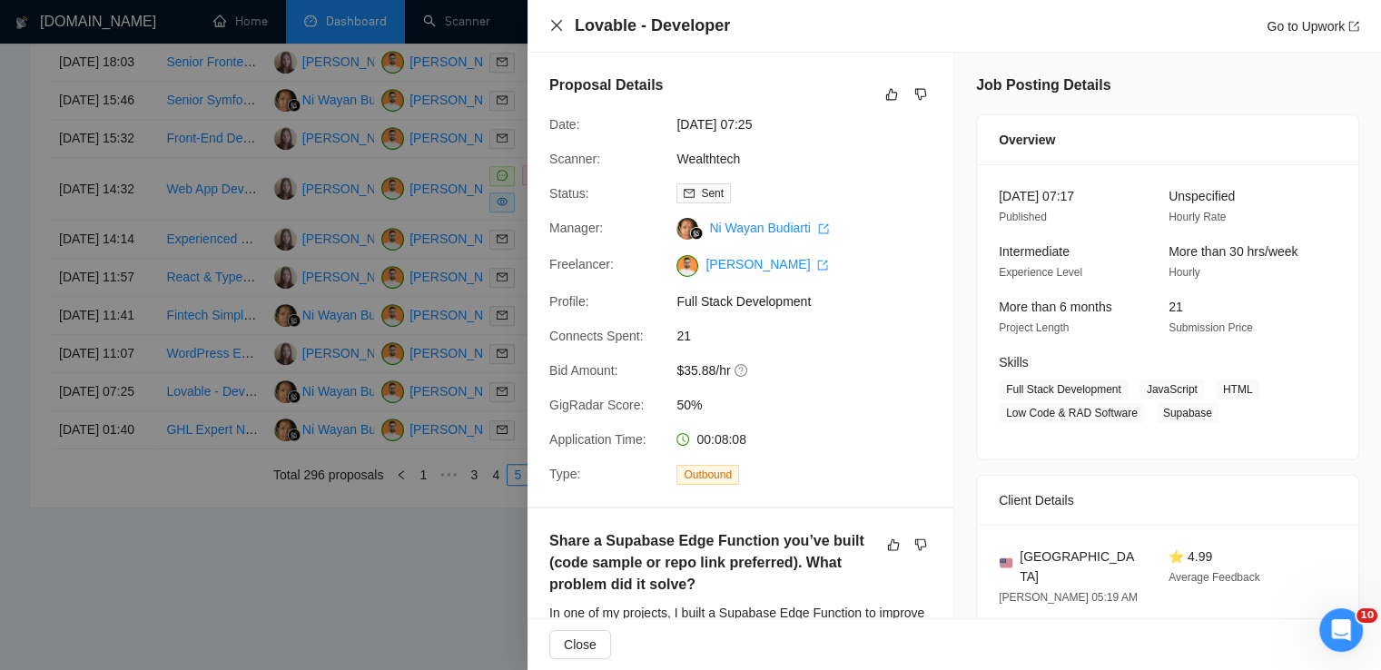
click at [561, 22] on icon "close" at bounding box center [556, 25] width 11 height 11
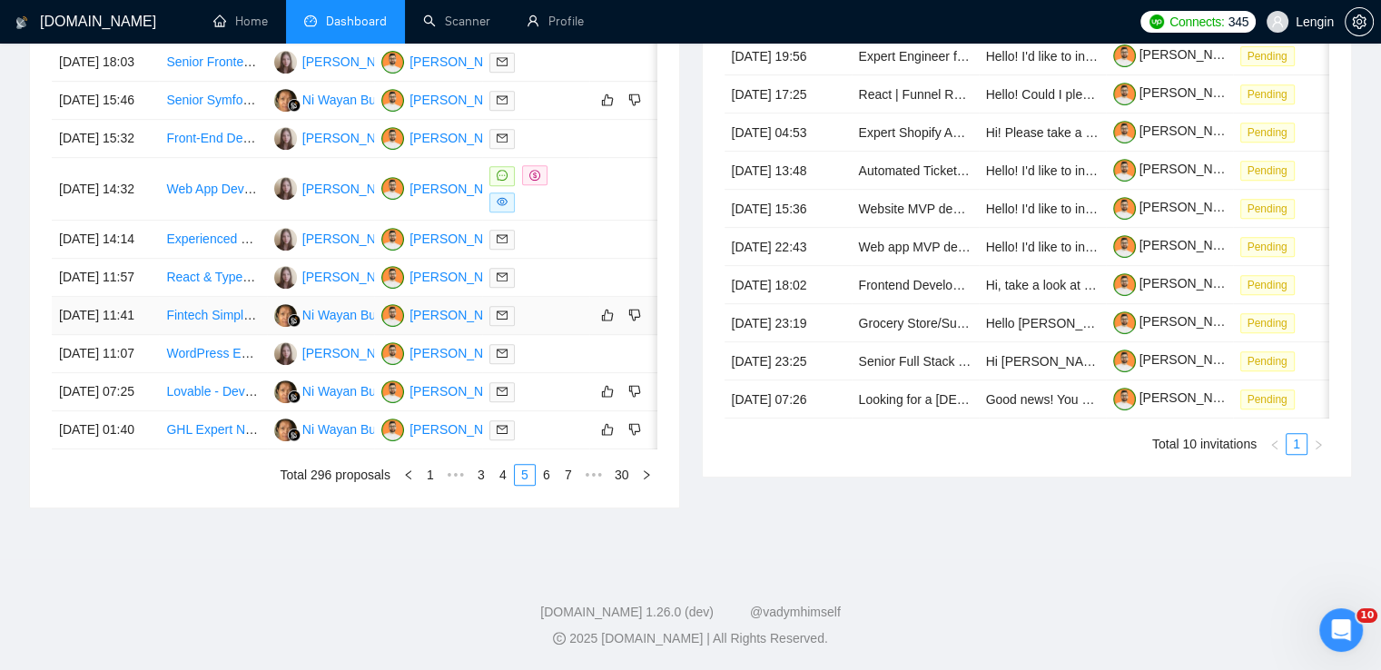
click at [193, 297] on td "Fintech Simple Peer-to-Peer Money Sending/Receiving App" at bounding box center [212, 316] width 107 height 38
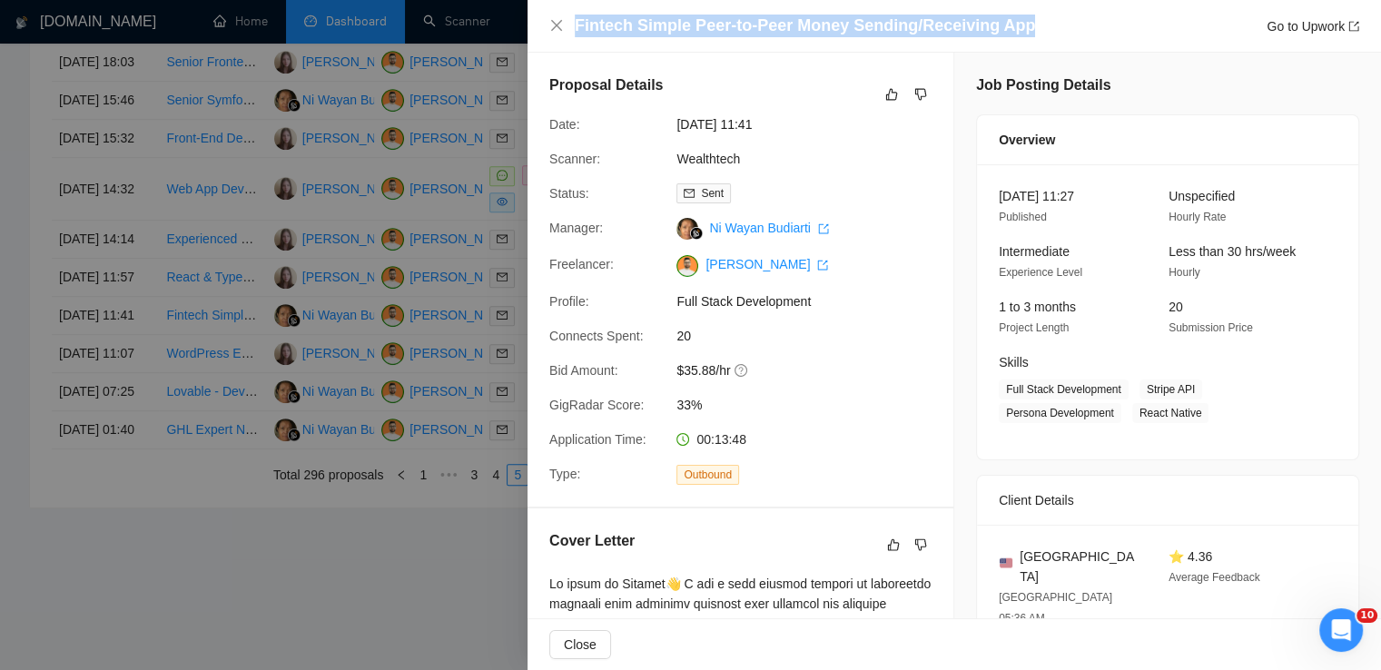
drag, startPoint x: 1019, startPoint y: 26, endPoint x: 568, endPoint y: 30, distance: 451.4
click at [568, 30] on div "Fintech Simple Peer-to-Peer Money Sending/Receiving App Go to Upwork" at bounding box center [954, 26] width 810 height 23
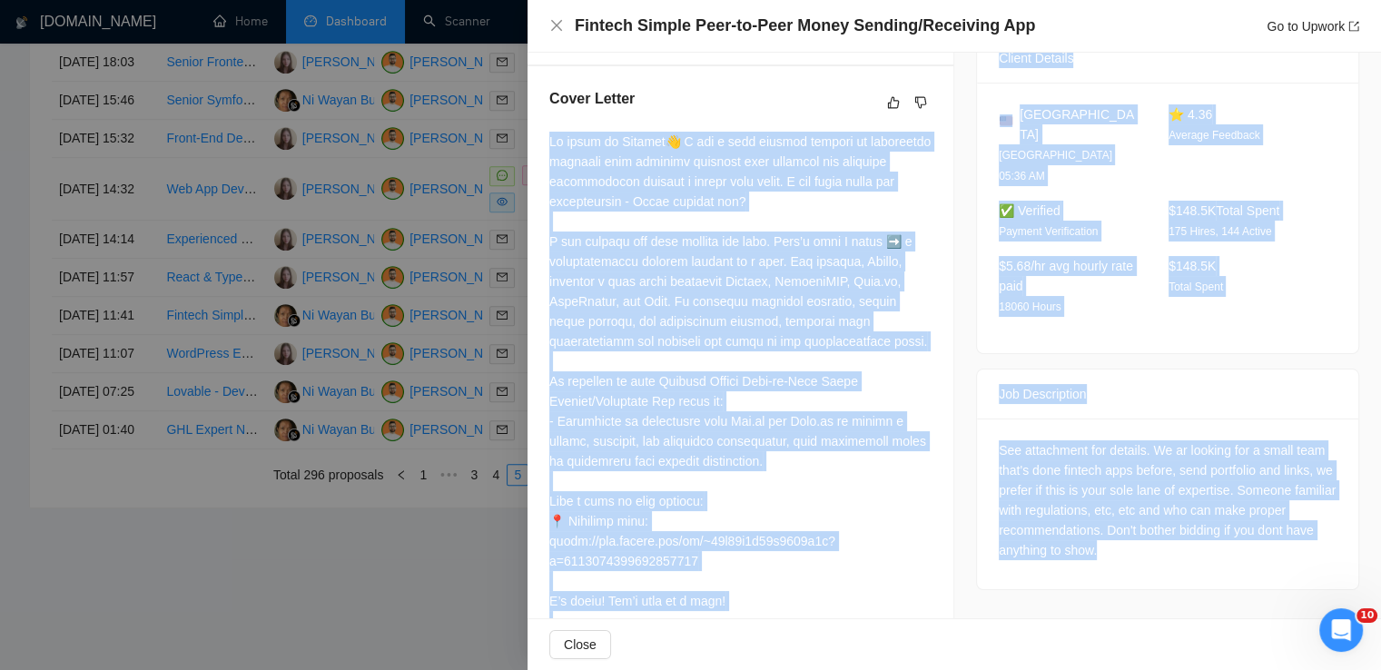
scroll to position [505, 0]
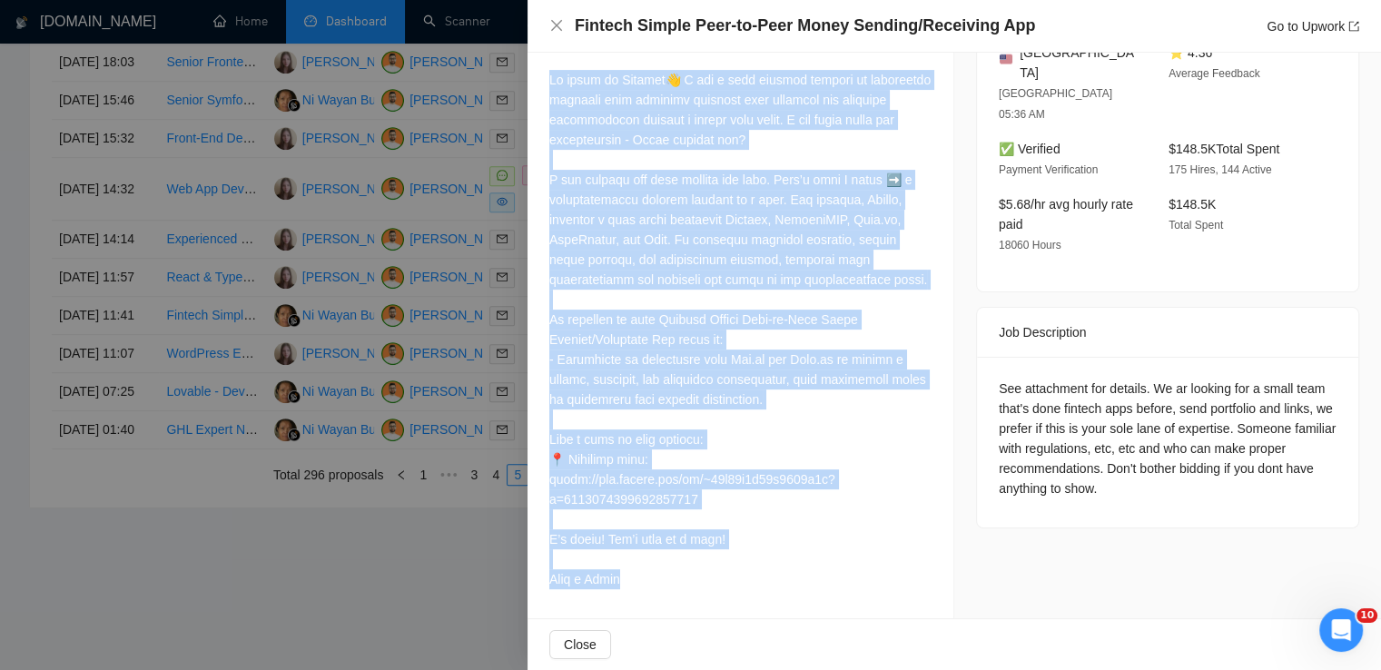
drag, startPoint x: 546, startPoint y: 143, endPoint x: 639, endPoint y: 572, distance: 439.6
click at [639, 572] on div "Cover Letter" at bounding box center [741, 312] width 426 height 614
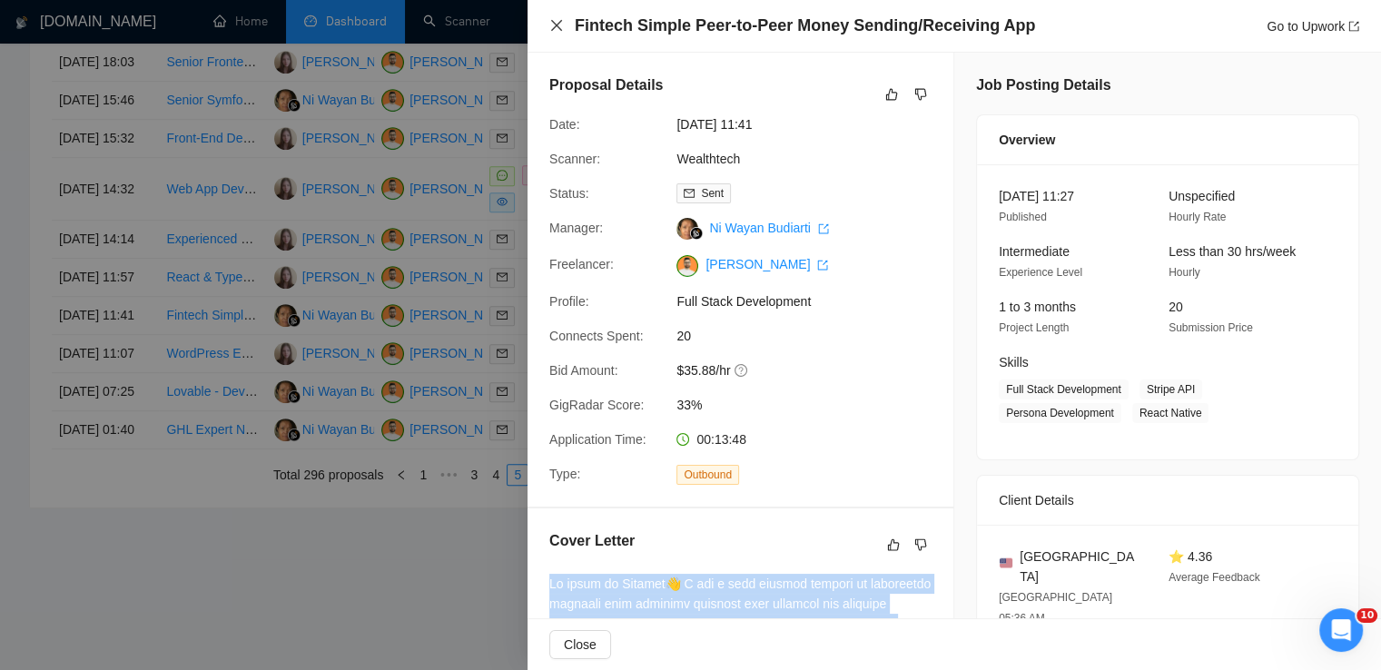
click at [562, 30] on icon "close" at bounding box center [556, 25] width 15 height 15
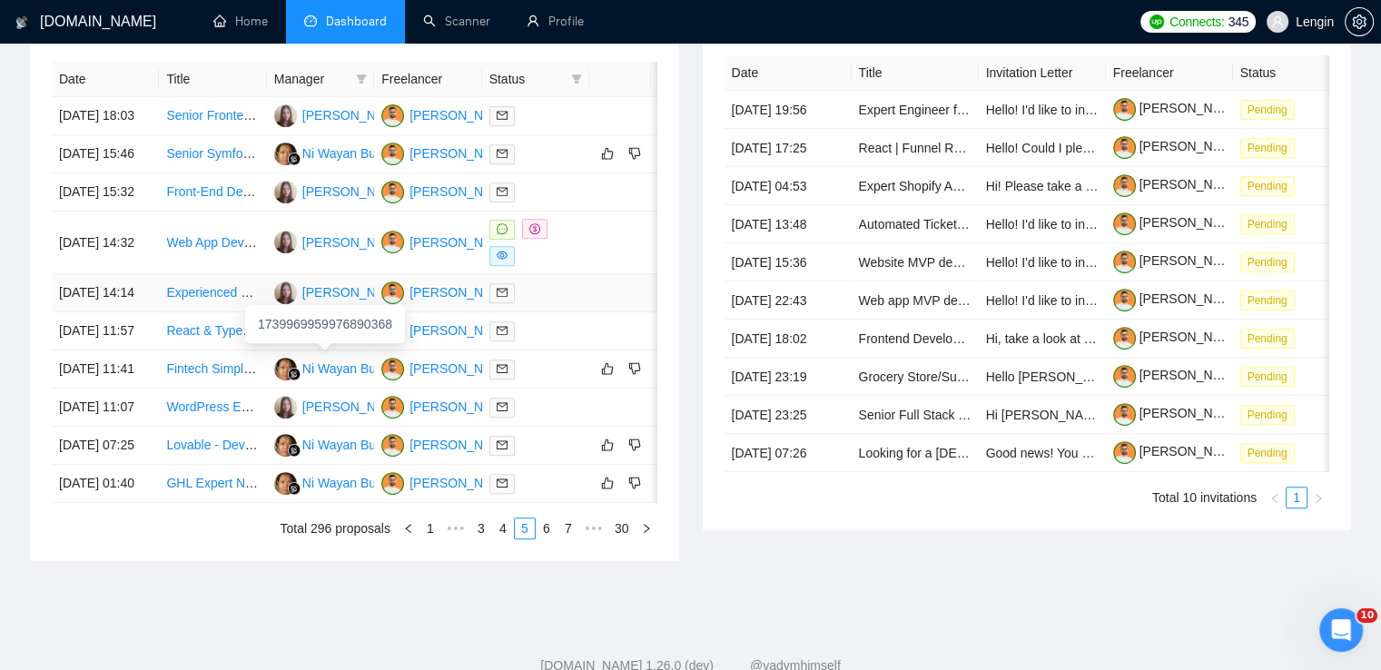
scroll to position [737, 0]
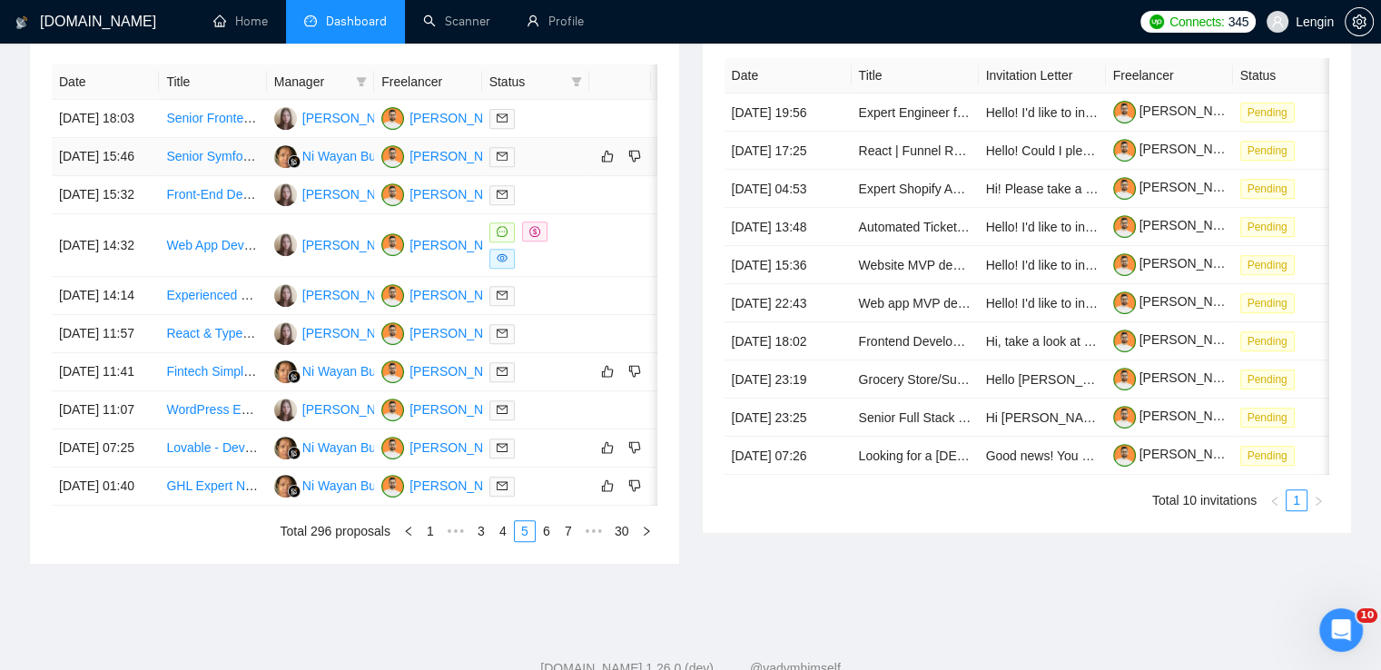
click at [232, 176] on td "Senior Symfony 7 Full Stack Developer for scaling Luxury Fashion Re-Commerce Pl…" at bounding box center [212, 157] width 107 height 38
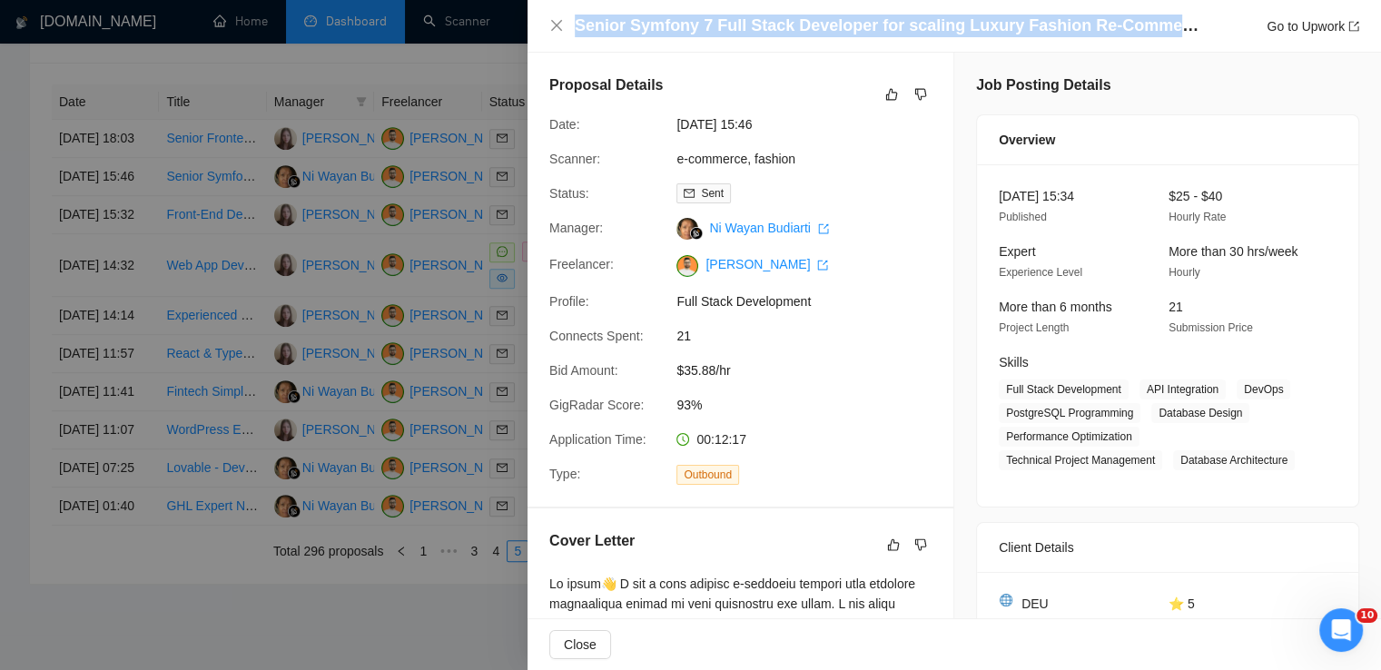
drag, startPoint x: 575, startPoint y: 25, endPoint x: 1200, endPoint y: 26, distance: 624.8
click at [1200, 26] on h4 "Senior Symfony 7 Full Stack Developer for scaling Luxury Fashion Re-Commerce Pl…" at bounding box center [888, 26] width 627 height 23
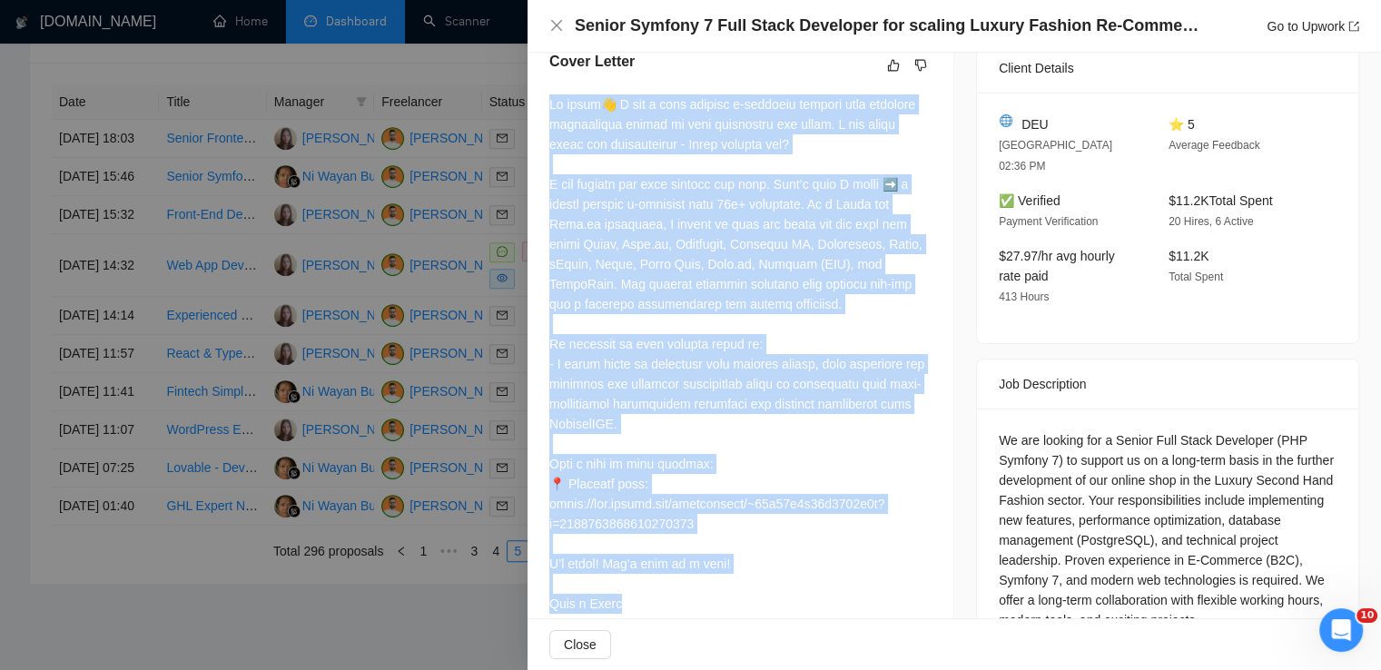
scroll to position [523, 0]
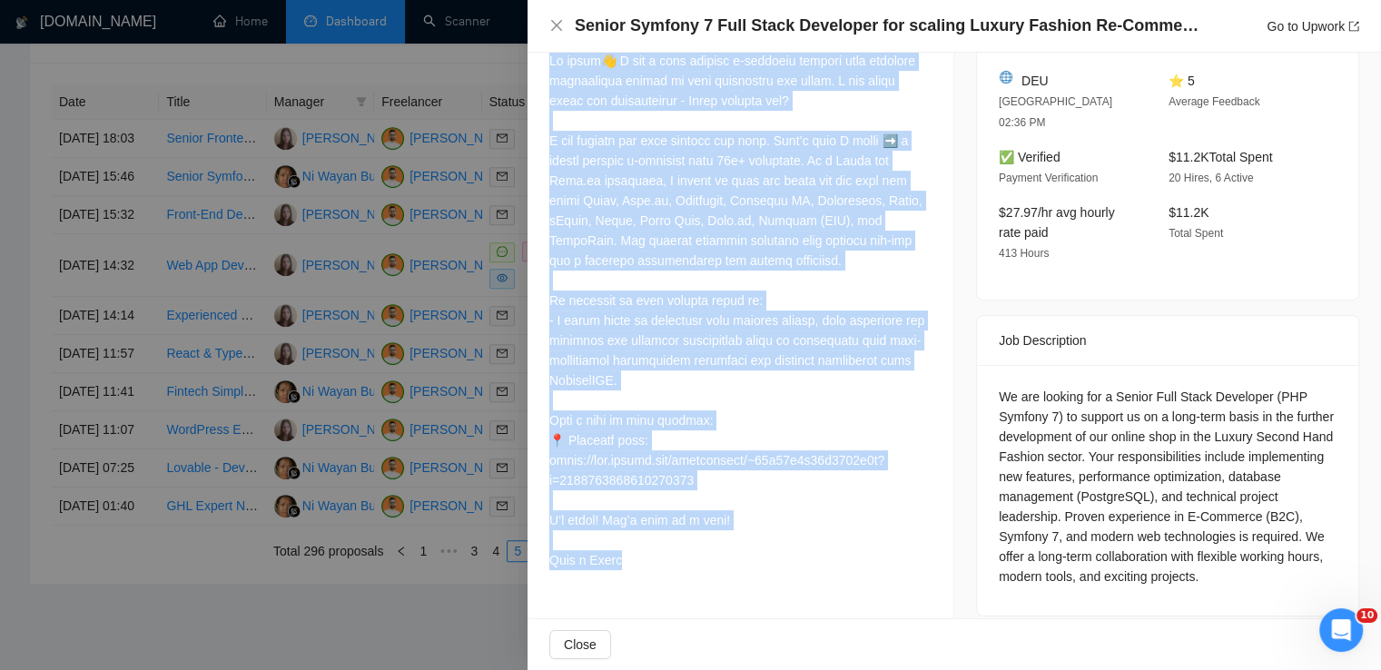
drag, startPoint x: 544, startPoint y: 106, endPoint x: 635, endPoint y: 558, distance: 460.4
click at [635, 558] on div "Cover Letter" at bounding box center [741, 292] width 426 height 614
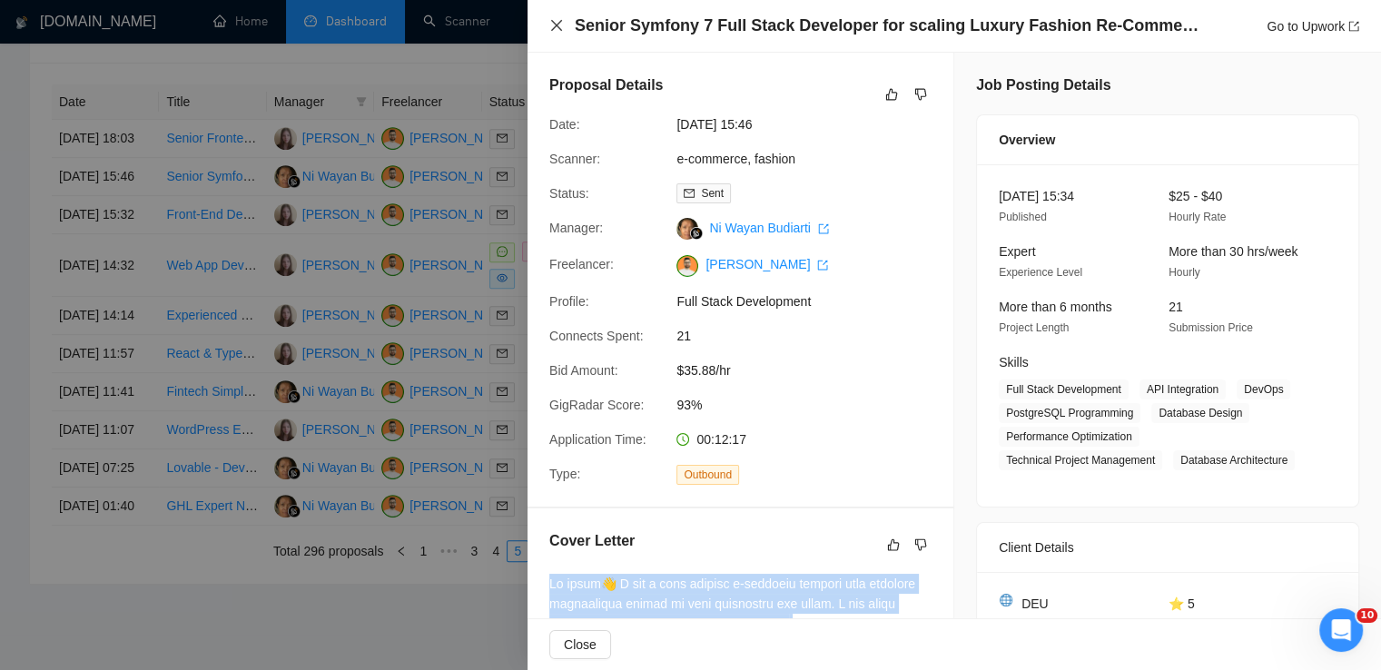
click at [550, 26] on icon "close" at bounding box center [556, 25] width 15 height 15
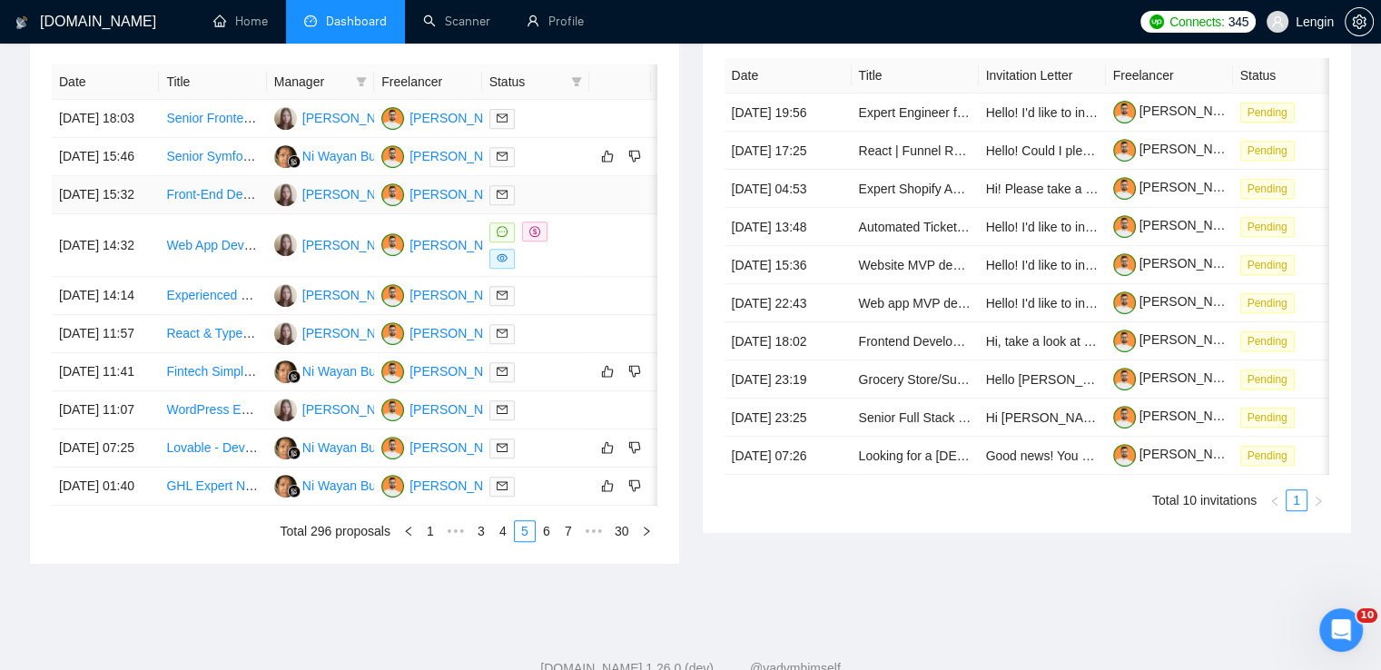
scroll to position [959, 0]
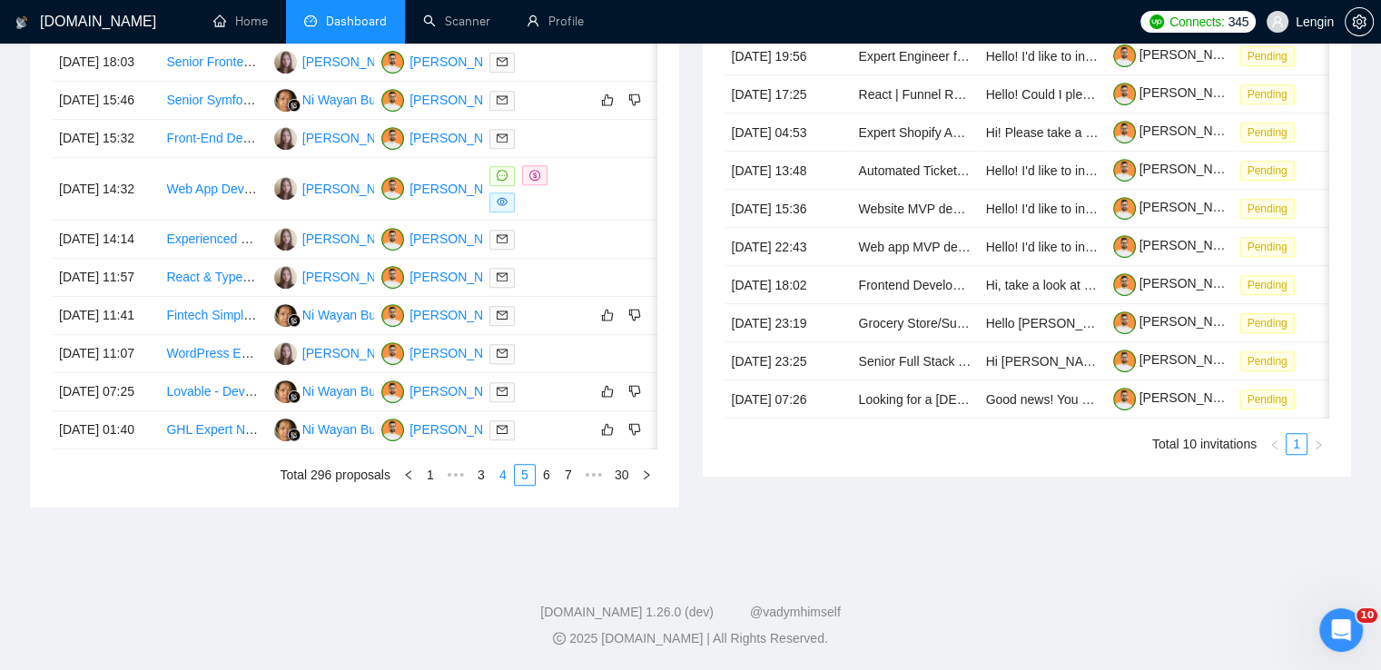
click at [505, 470] on link "4" at bounding box center [503, 475] width 20 height 20
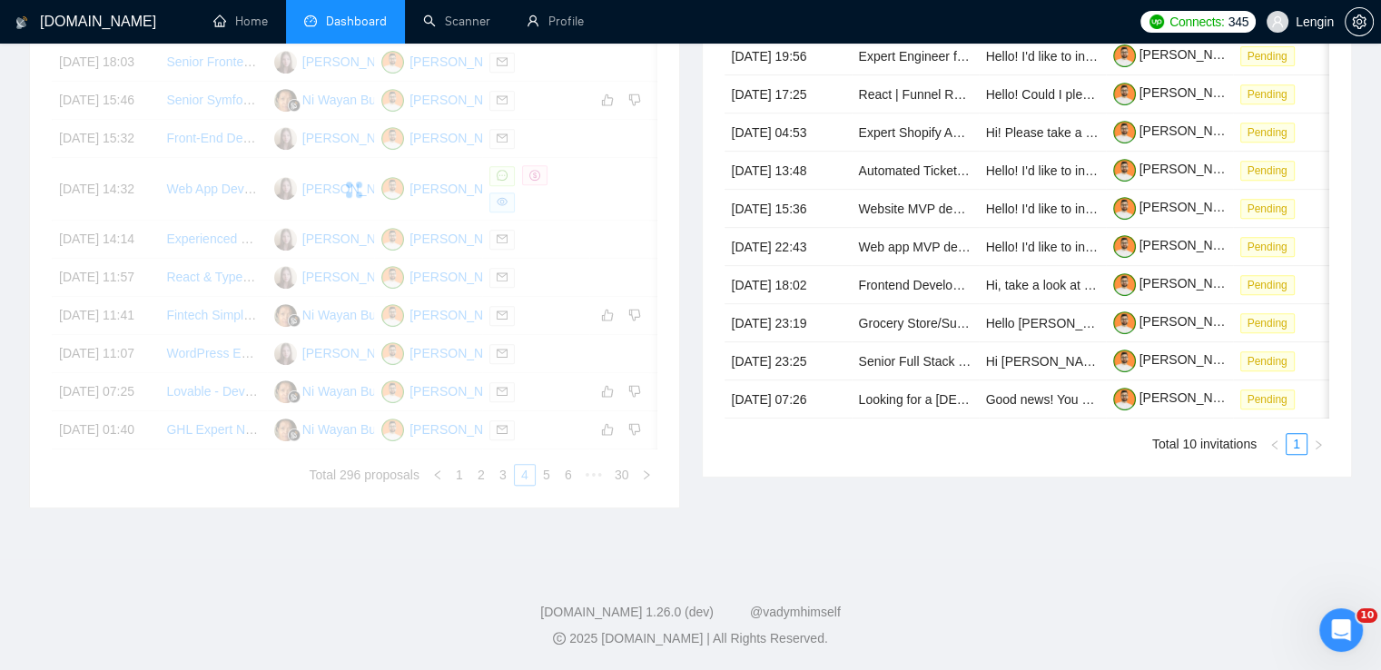
scroll to position [952, 0]
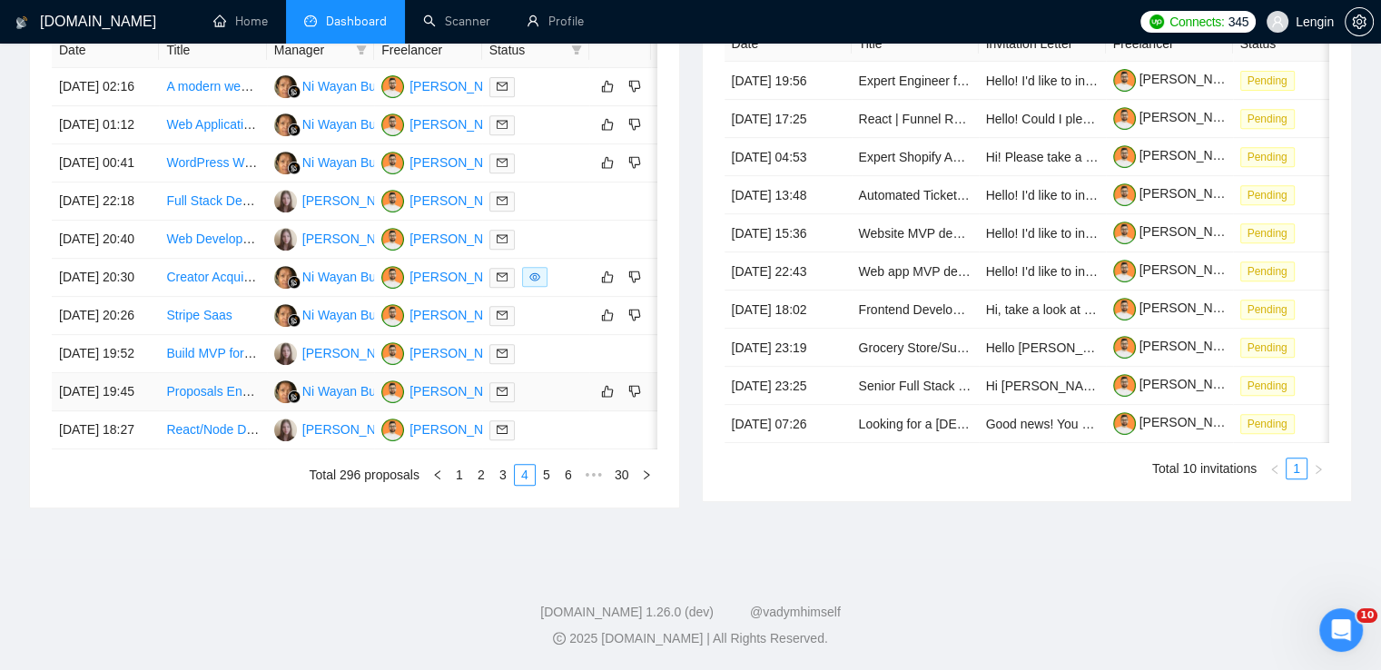
click at [236, 374] on td "Proposals Engineer (Electrical Safety & Technical Studies)" at bounding box center [212, 392] width 107 height 38
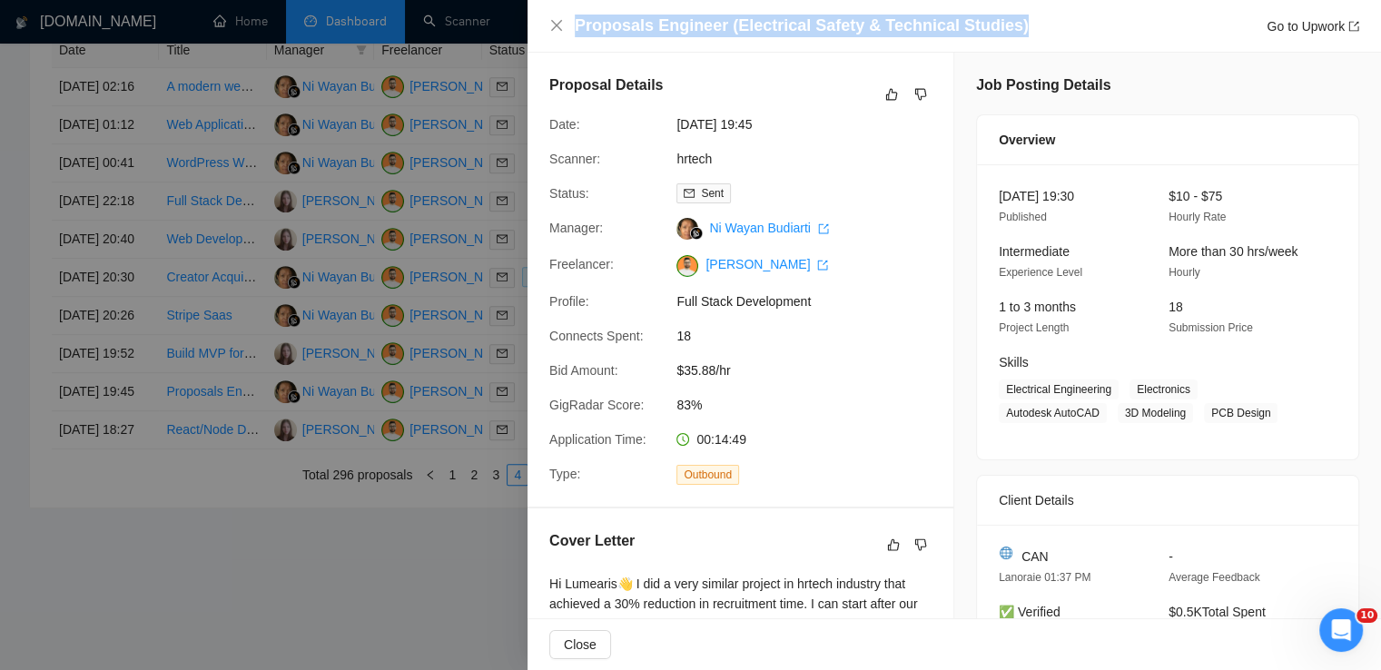
drag, startPoint x: 1006, startPoint y: 22, endPoint x: 566, endPoint y: 34, distance: 440.6
click at [566, 34] on div "Proposals Engineer (Electrical Safety & Technical Studies) Go to Upwork" at bounding box center [954, 26] width 810 height 23
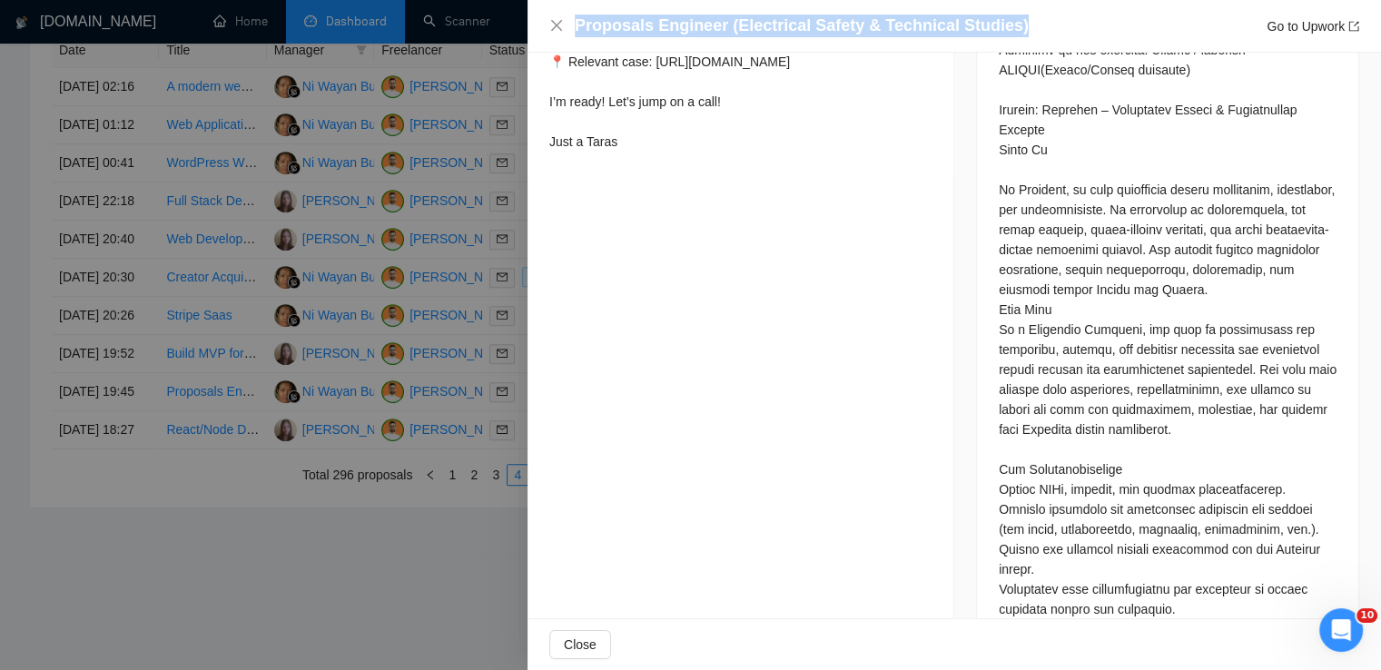
scroll to position [864, 0]
drag, startPoint x: 547, startPoint y: 204, endPoint x: 622, endPoint y: 157, distance: 89.0
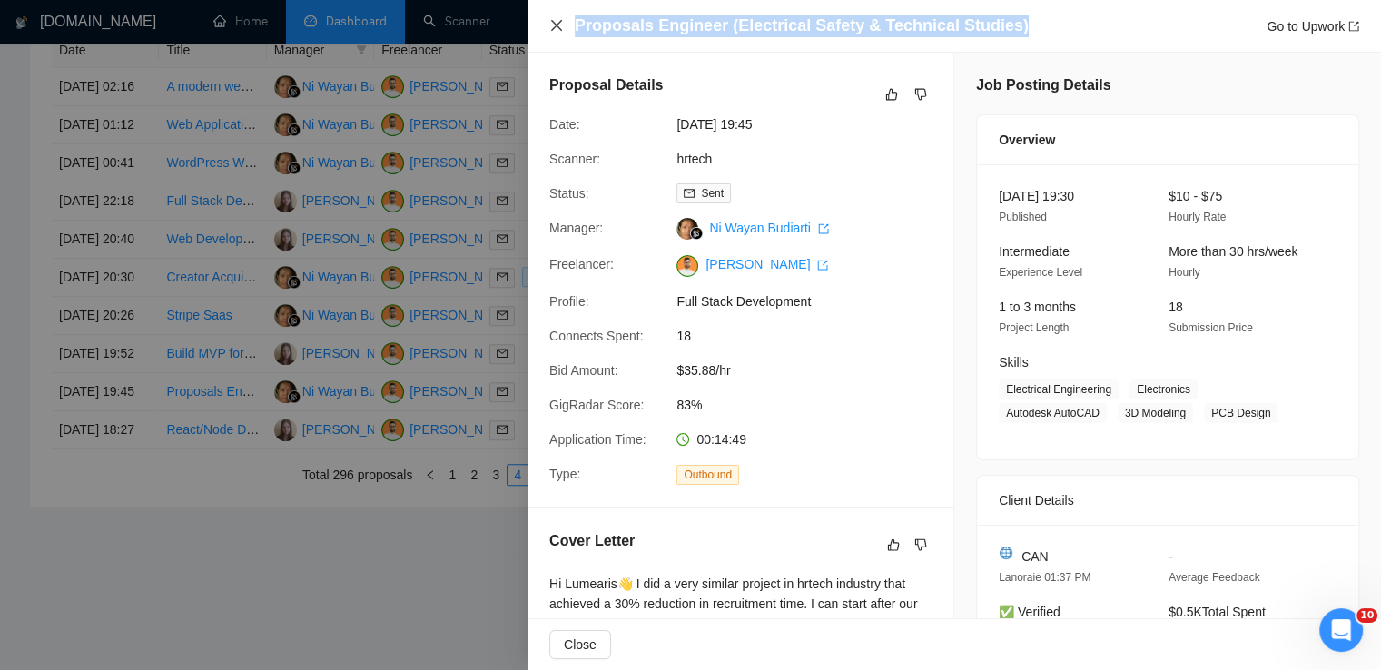
click at [552, 21] on icon "close" at bounding box center [556, 25] width 11 height 11
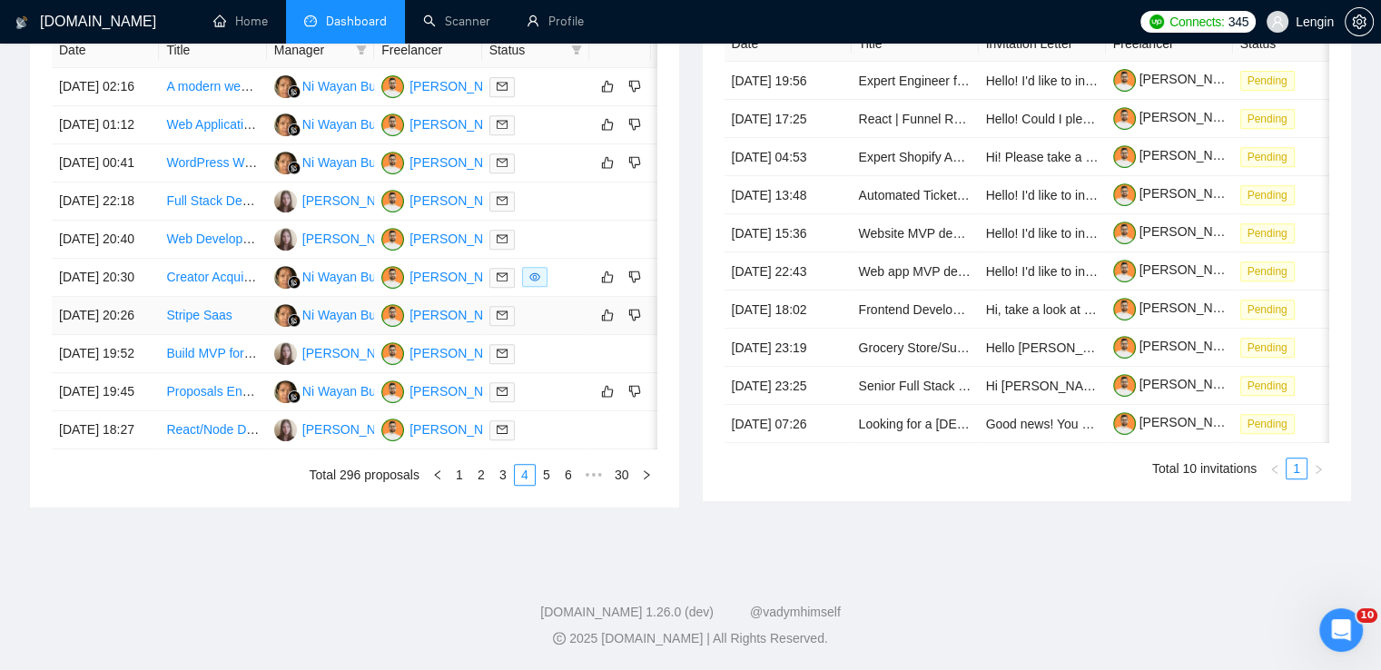
click at [235, 297] on td "Stripe Saas" at bounding box center [212, 316] width 107 height 38
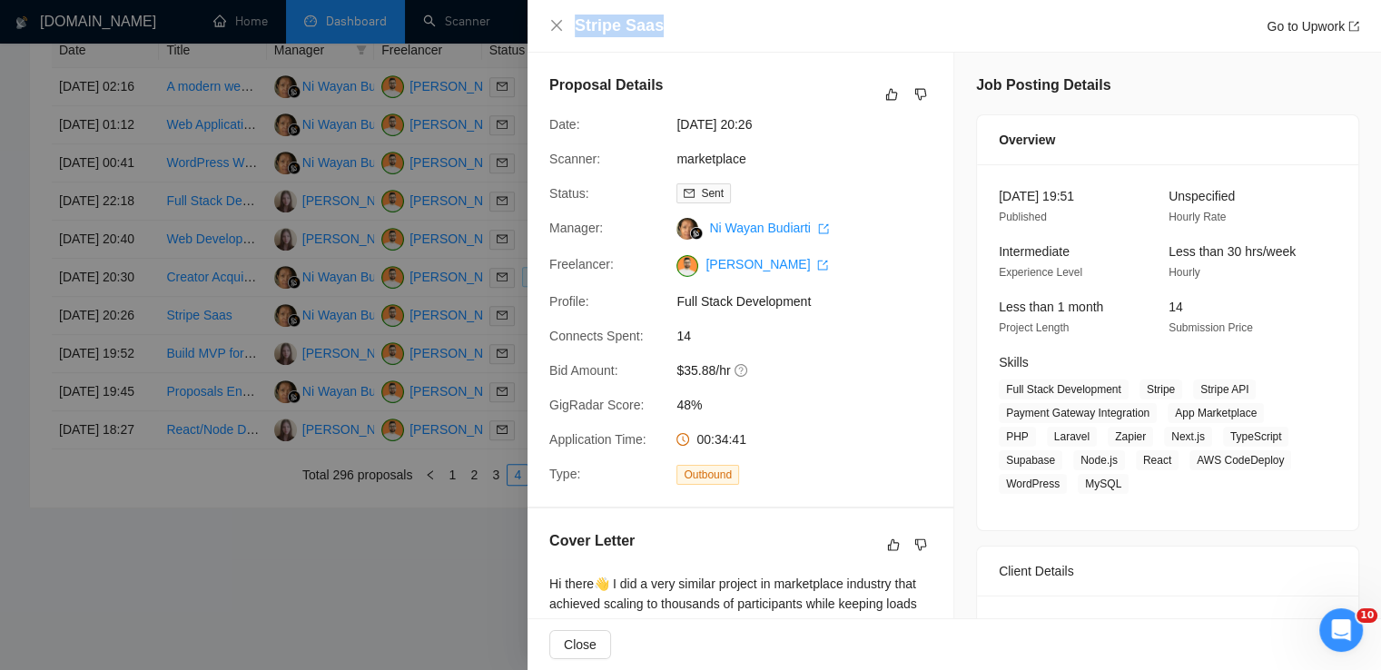
drag, startPoint x: 665, startPoint y: 25, endPoint x: 573, endPoint y: 22, distance: 91.8
click at [573, 22] on div "Stripe Saas Go to Upwork" at bounding box center [954, 26] width 810 height 23
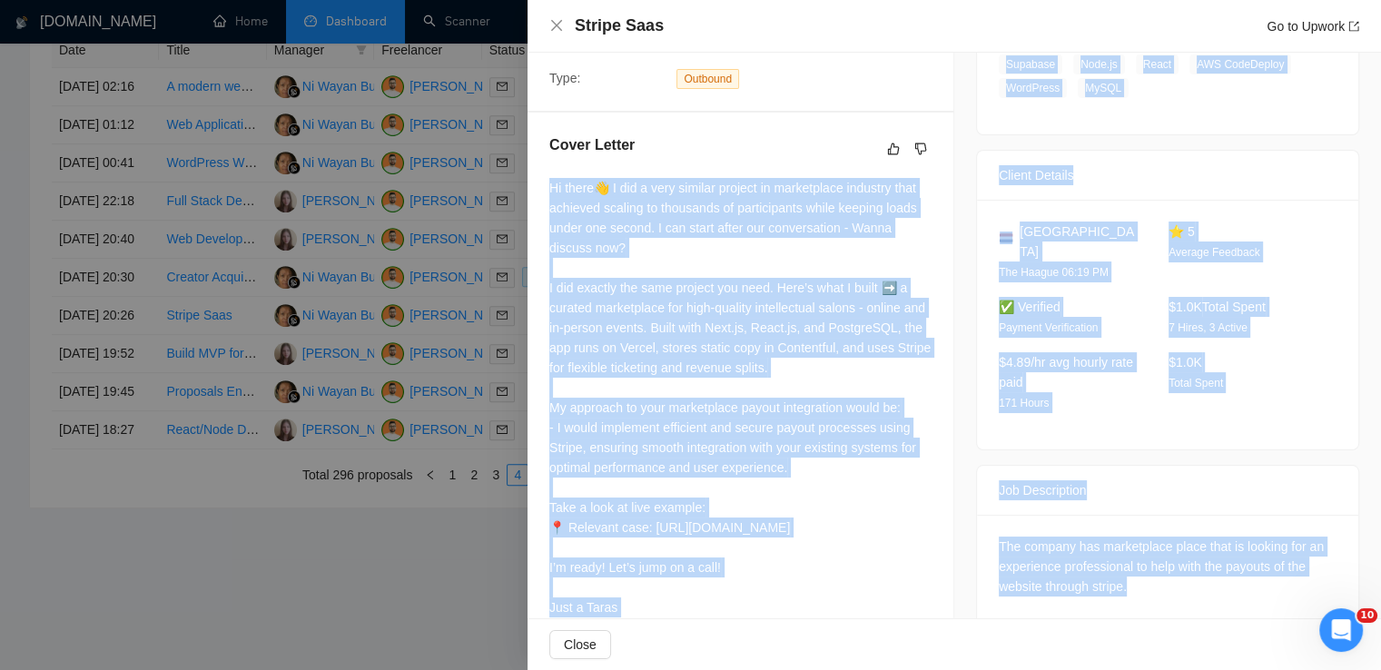
scroll to position [465, 0]
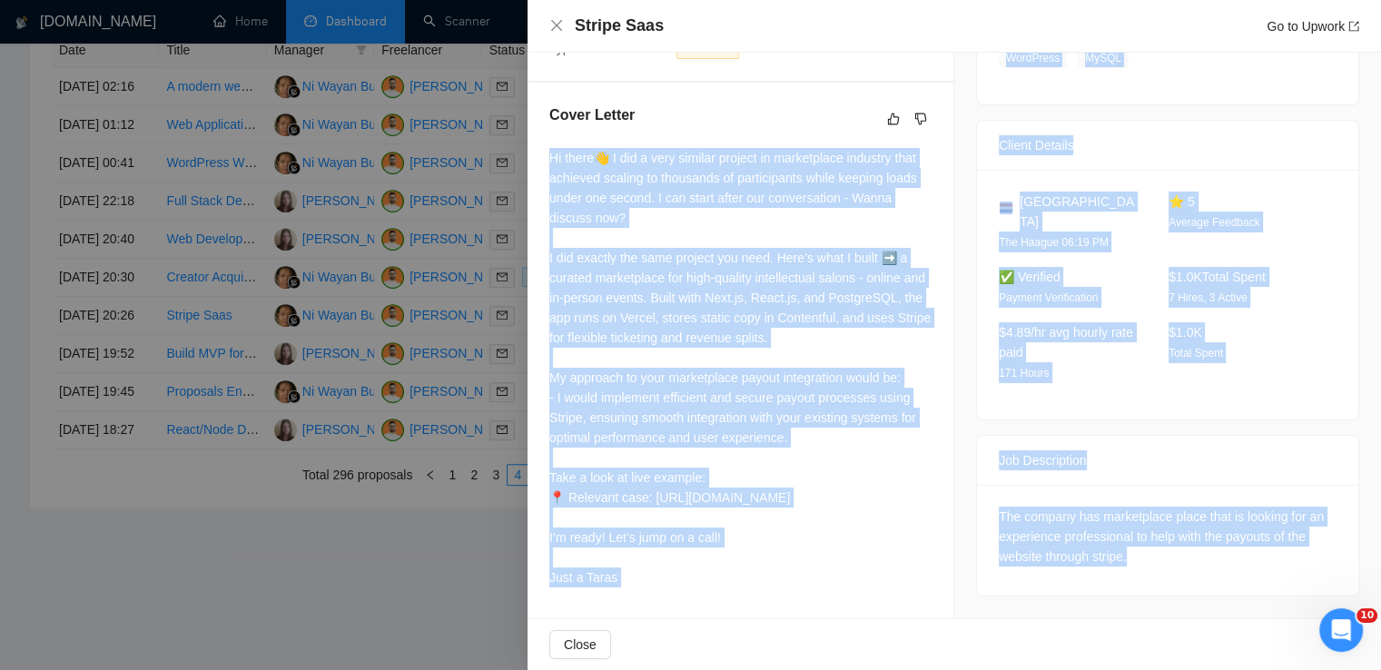
drag, startPoint x: 552, startPoint y: 190, endPoint x: 620, endPoint y: 578, distance: 393.7
click at [620, 578] on div "Hi there👋 I did a very similar project in marketplace industry that achieved sc…" at bounding box center [740, 368] width 382 height 440
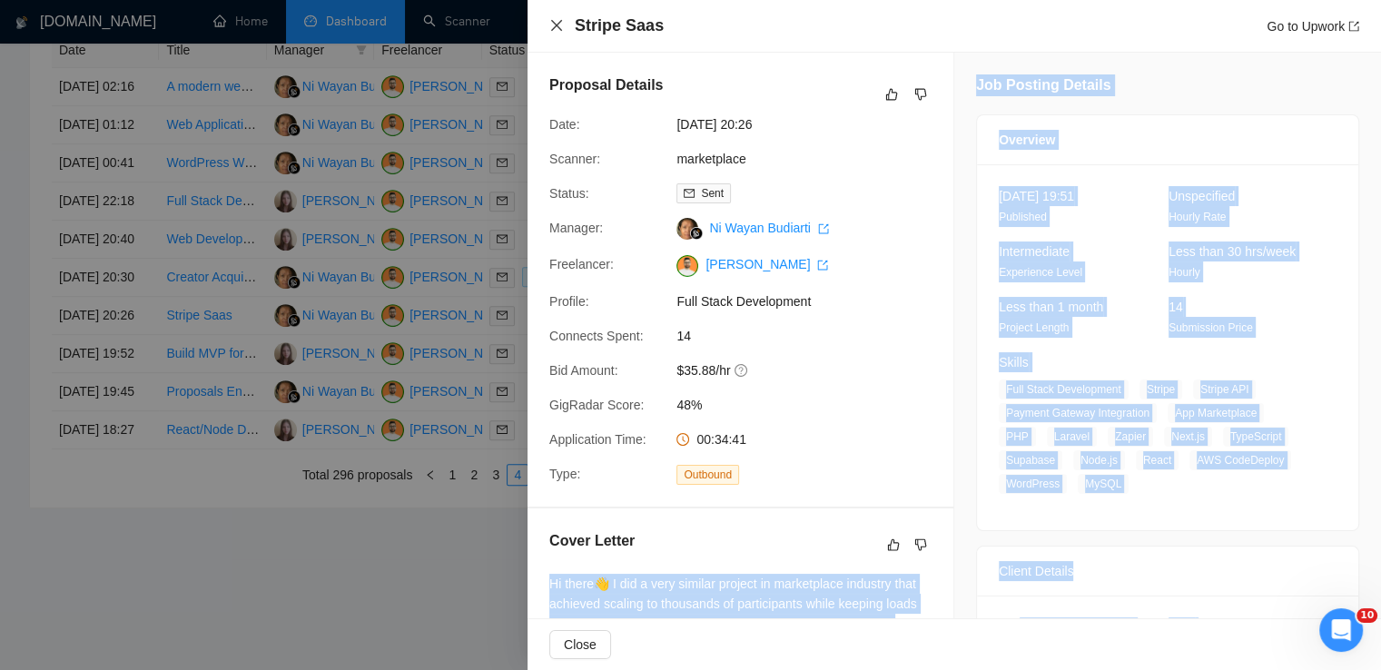
click at [558, 20] on icon "close" at bounding box center [556, 25] width 15 height 15
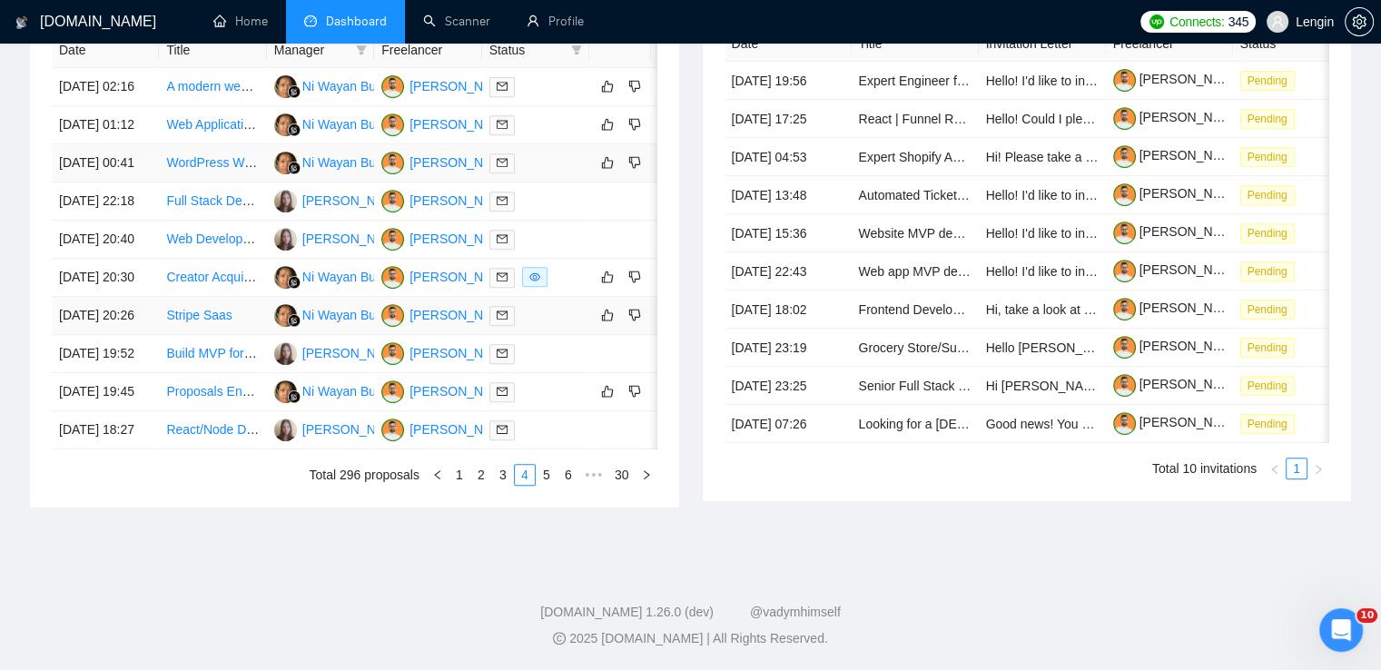
scroll to position [777, 0]
click at [216, 297] on td "Creator Acquisition Specialist with Automation/Tooling Experience (IG & TikTok)" at bounding box center [212, 278] width 107 height 38
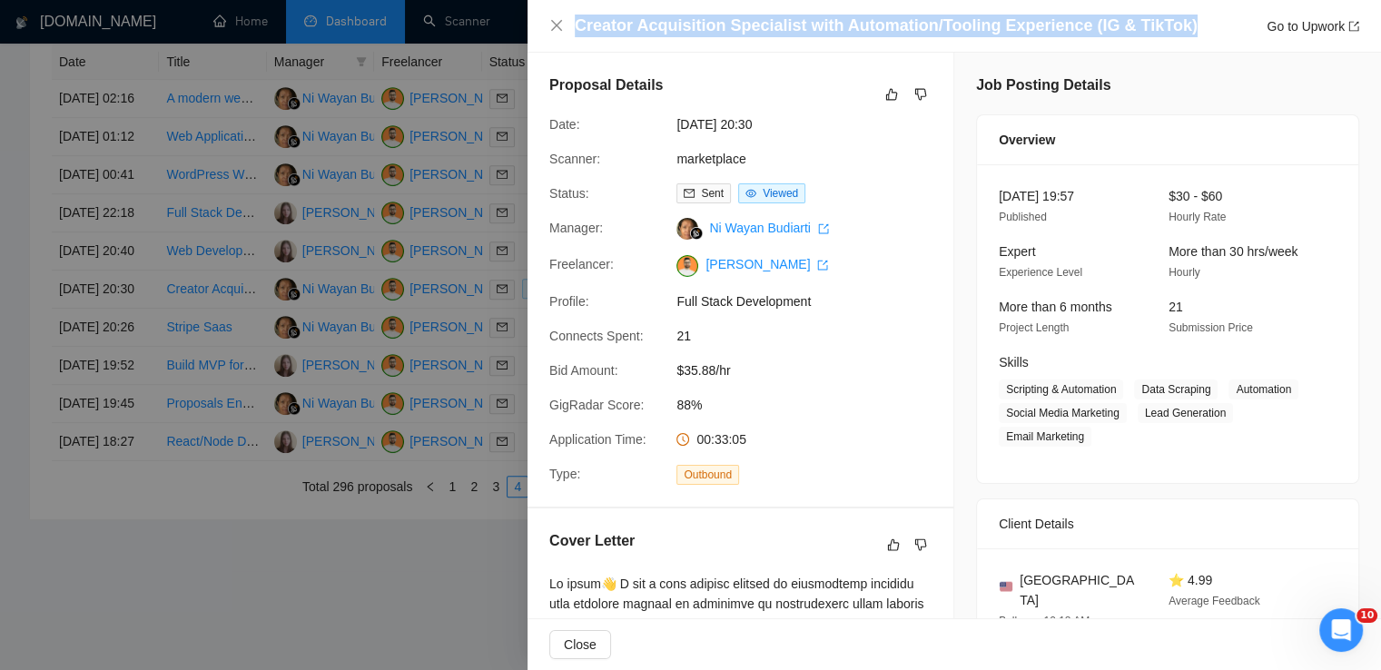
drag, startPoint x: 578, startPoint y: 25, endPoint x: 1172, endPoint y: 27, distance: 594.9
click at [1172, 27] on div "Creator Acquisition Specialist with Automation/Tooling Experience (IG & TikTok)…" at bounding box center [967, 26] width 785 height 23
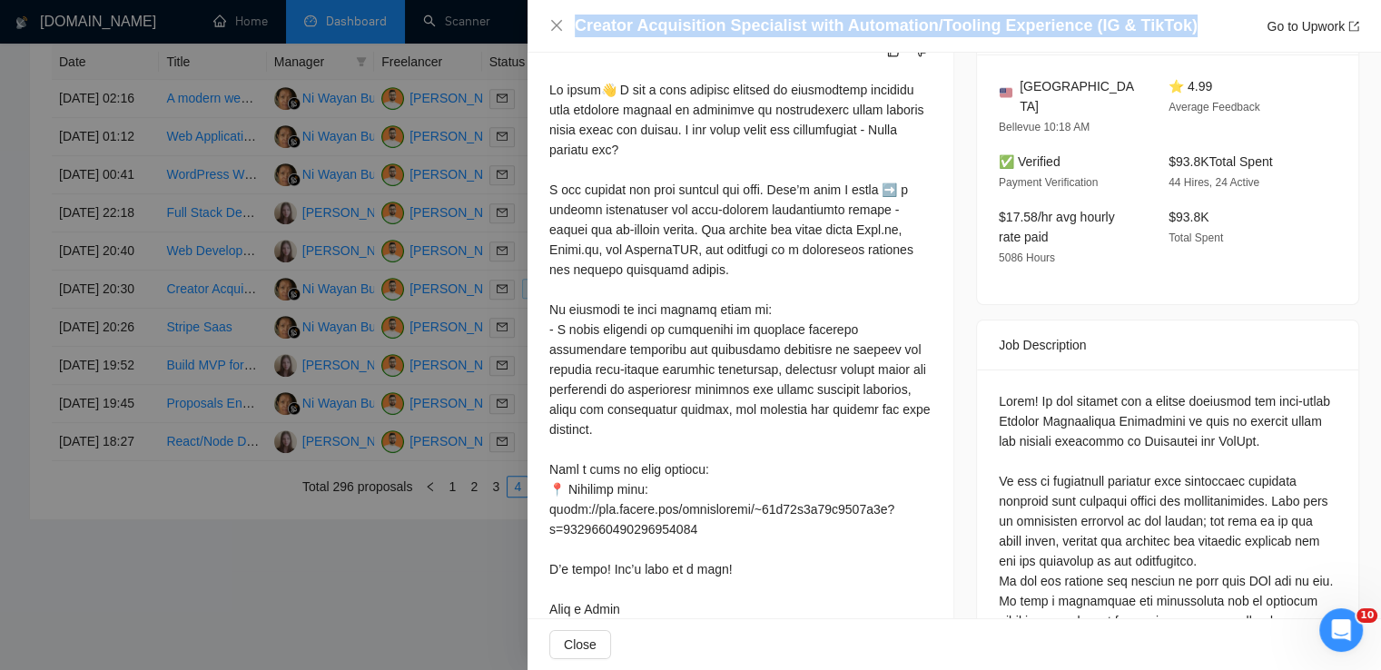
scroll to position [490, 0]
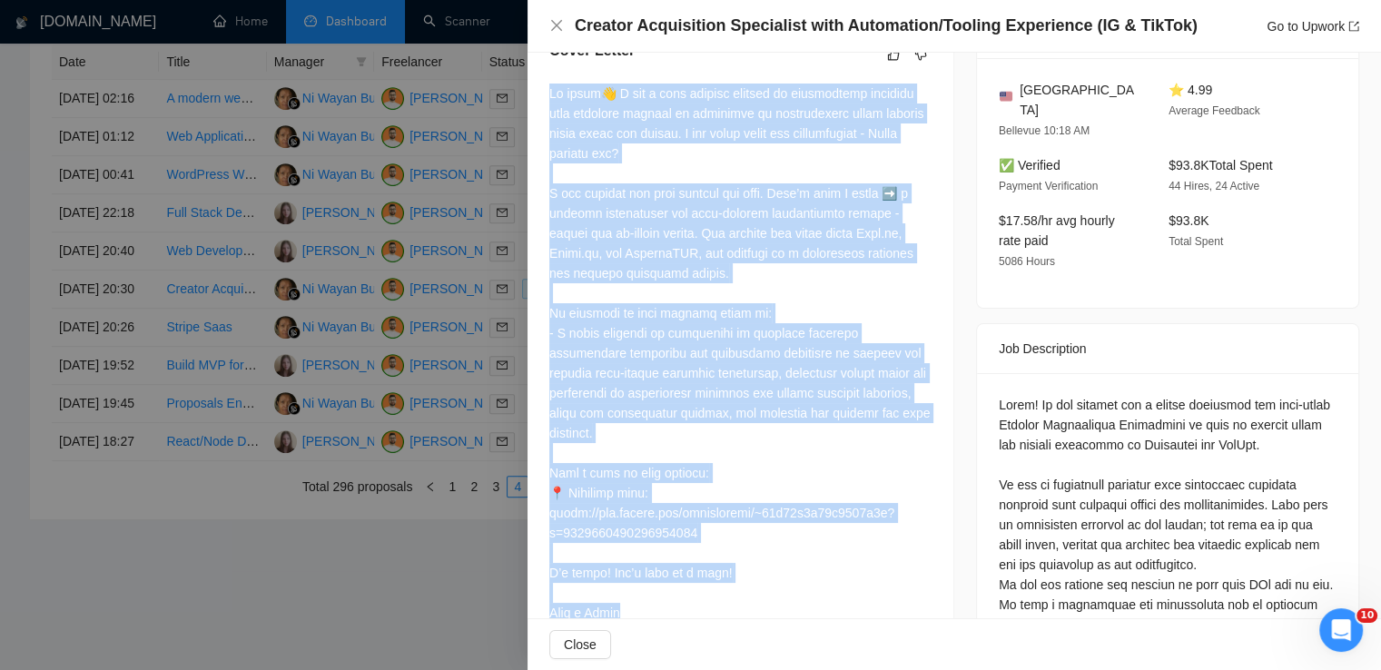
drag, startPoint x: 548, startPoint y: 89, endPoint x: 626, endPoint y: 590, distance: 507.4
click at [626, 590] on div "Cover Letter" at bounding box center [741, 335] width 426 height 634
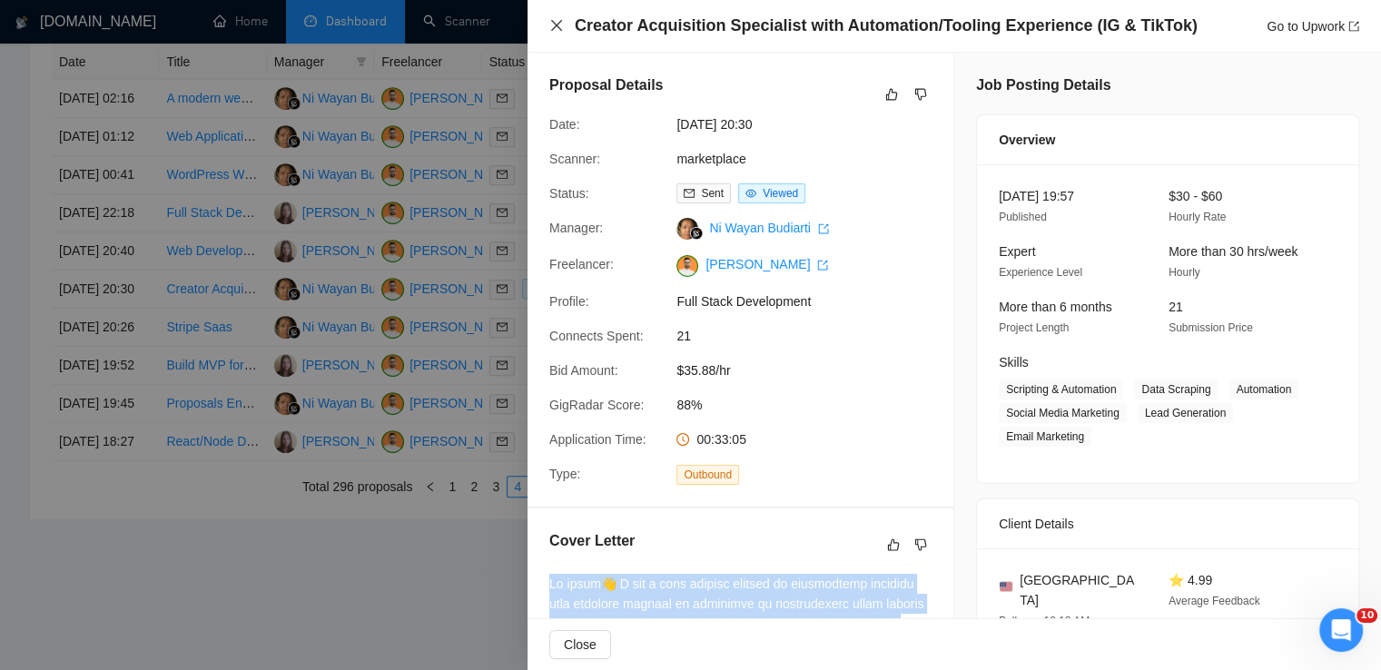
click at [556, 23] on icon "close" at bounding box center [556, 25] width 15 height 15
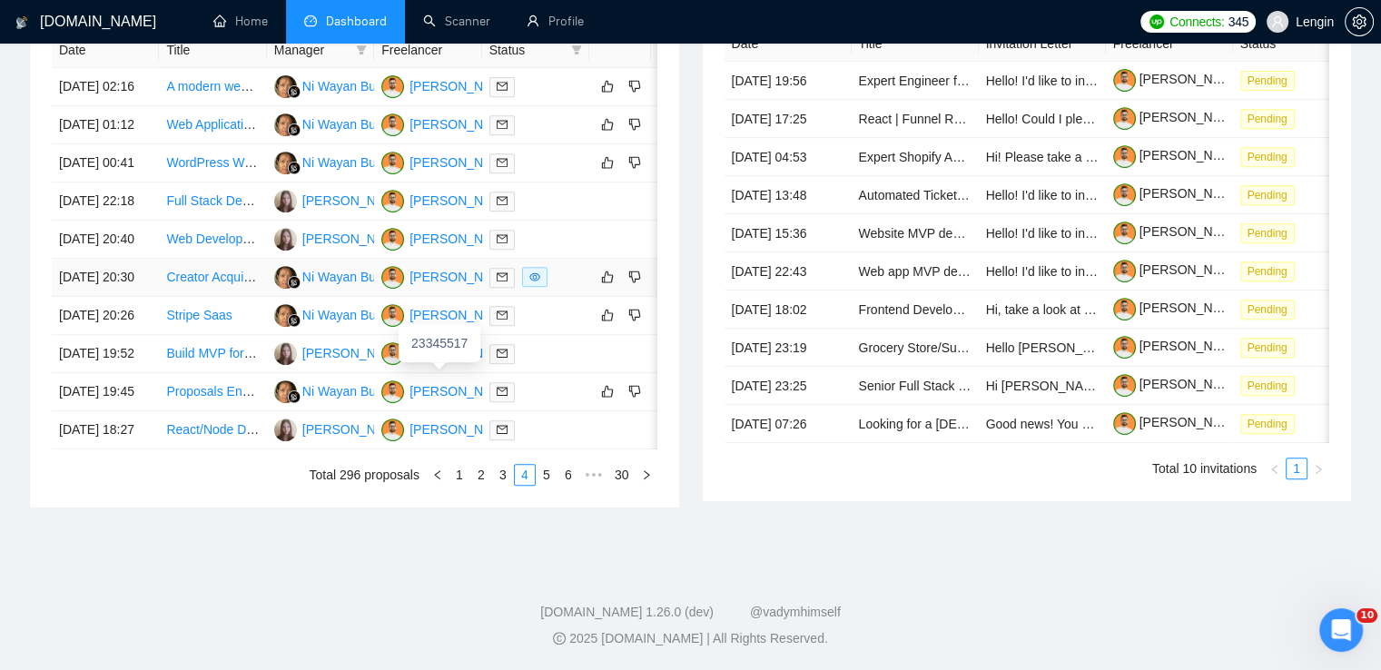
scroll to position [846, 0]
click at [536, 486] on li "5" at bounding box center [547, 475] width 22 height 22
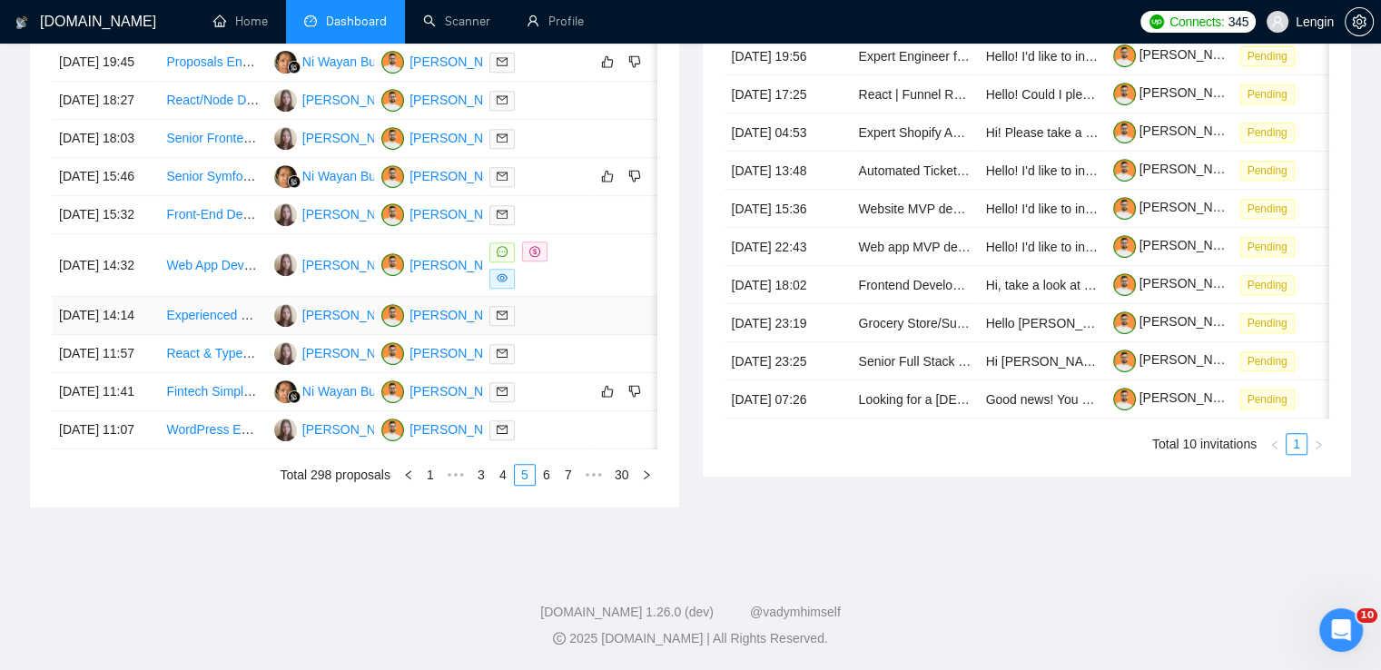
scroll to position [843, 0]
click at [539, 485] on link "6" at bounding box center [547, 475] width 20 height 20
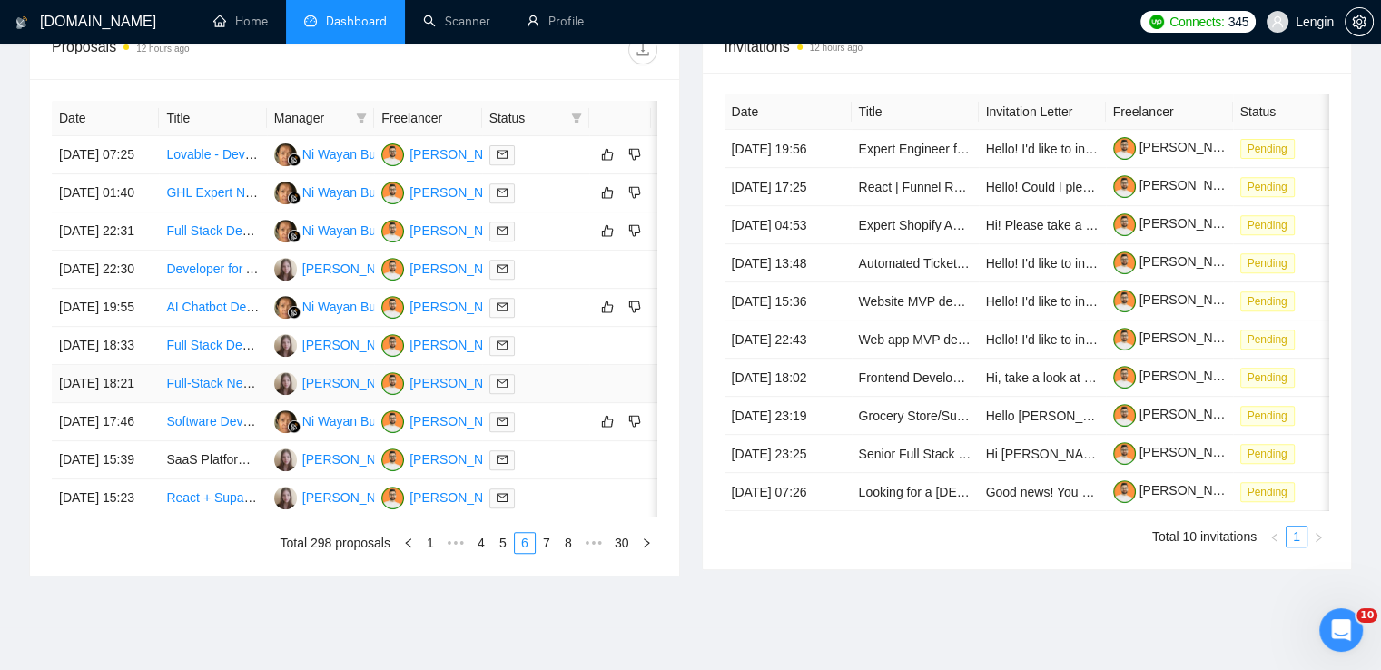
scroll to position [701, 0]
click at [234, 174] on td "Lovable - Developer" at bounding box center [212, 155] width 107 height 38
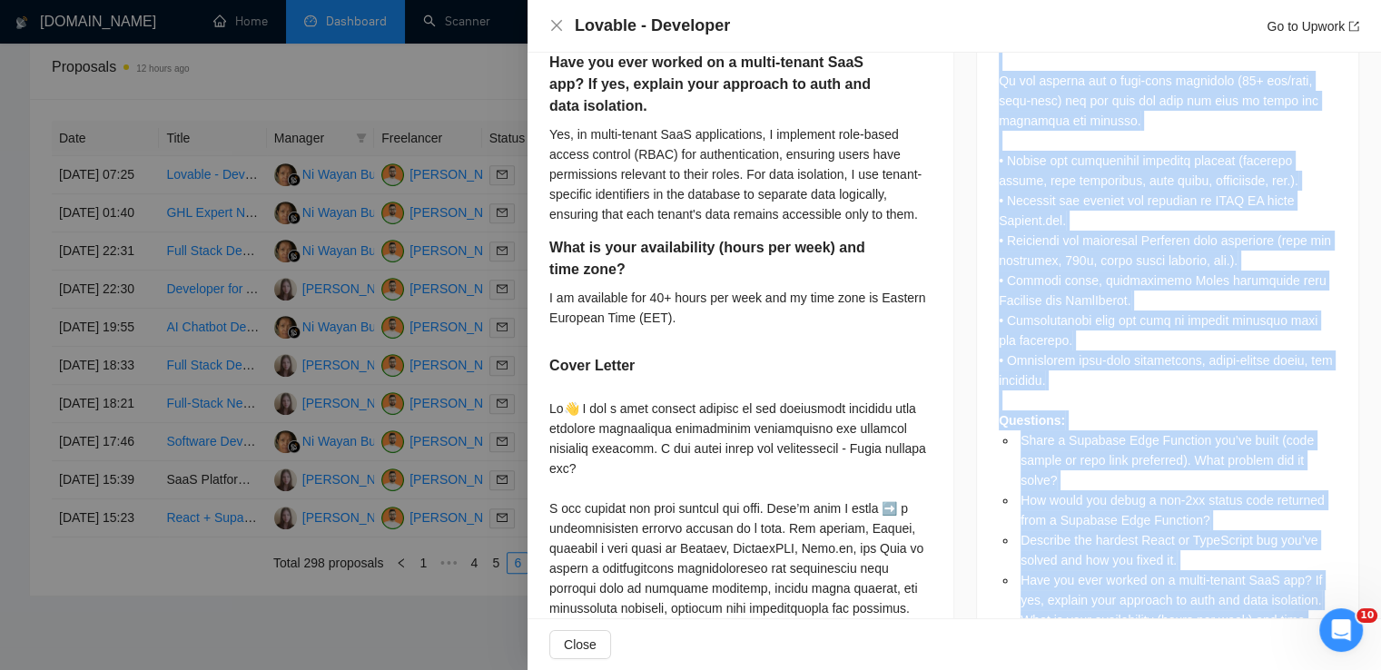
scroll to position [1304, 0]
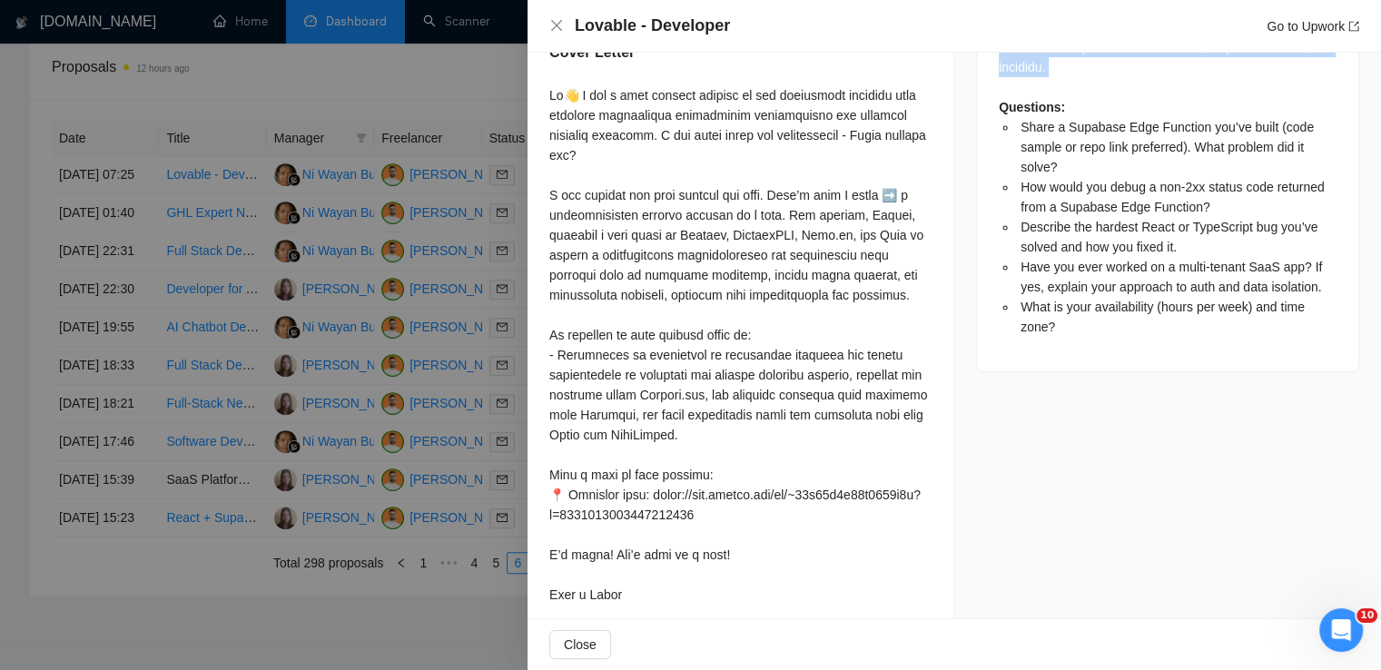
drag, startPoint x: 990, startPoint y: 190, endPoint x: 1049, endPoint y: 84, distance: 121.6
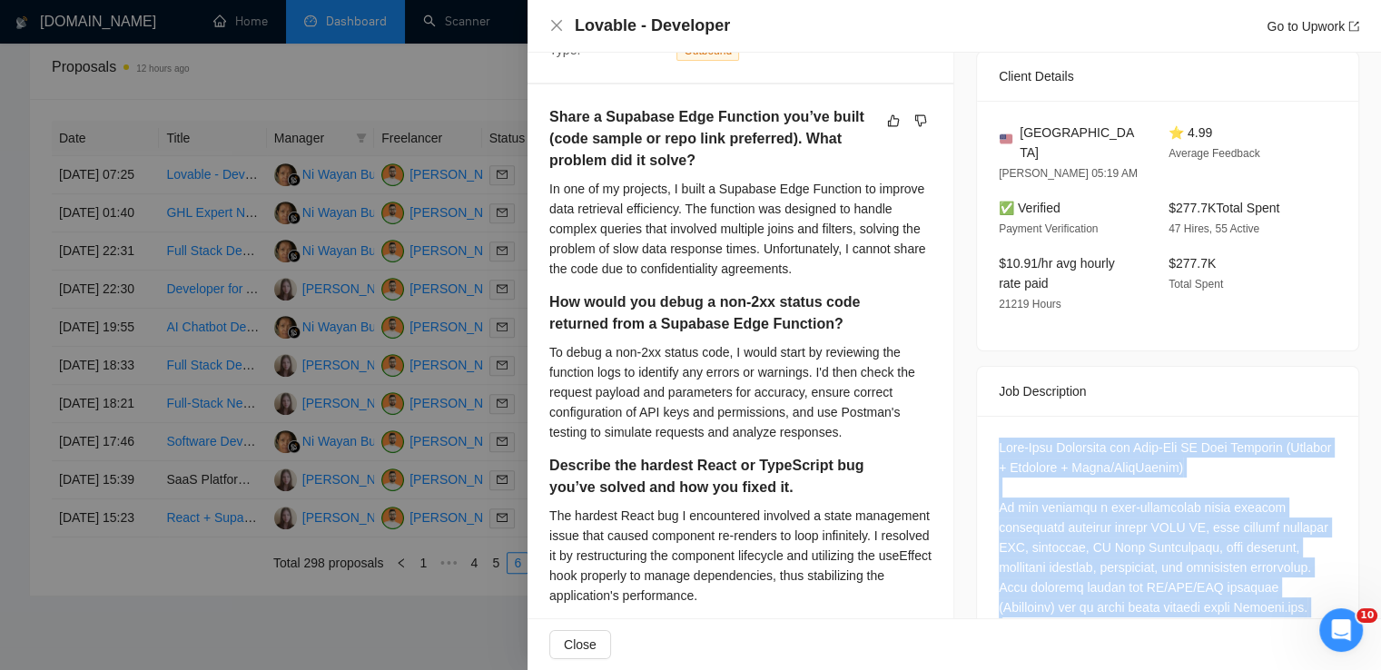
scroll to position [400, 0]
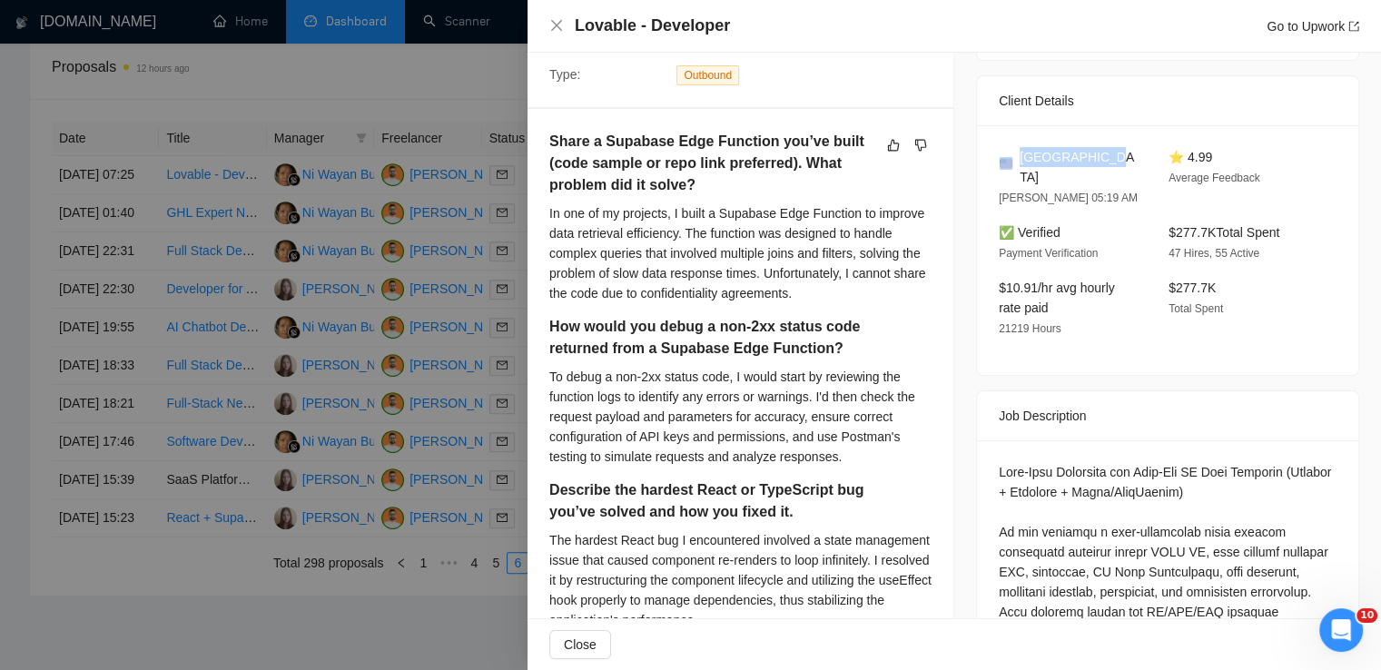
drag, startPoint x: 1101, startPoint y: 156, endPoint x: 1010, endPoint y: 160, distance: 90.9
click at [1010, 160] on div "[GEOGRAPHIC_DATA]" at bounding box center [1069, 167] width 141 height 40
drag, startPoint x: 1016, startPoint y: 156, endPoint x: 1103, endPoint y: 158, distance: 86.3
click at [1103, 158] on div "[GEOGRAPHIC_DATA]" at bounding box center [1069, 167] width 141 height 40
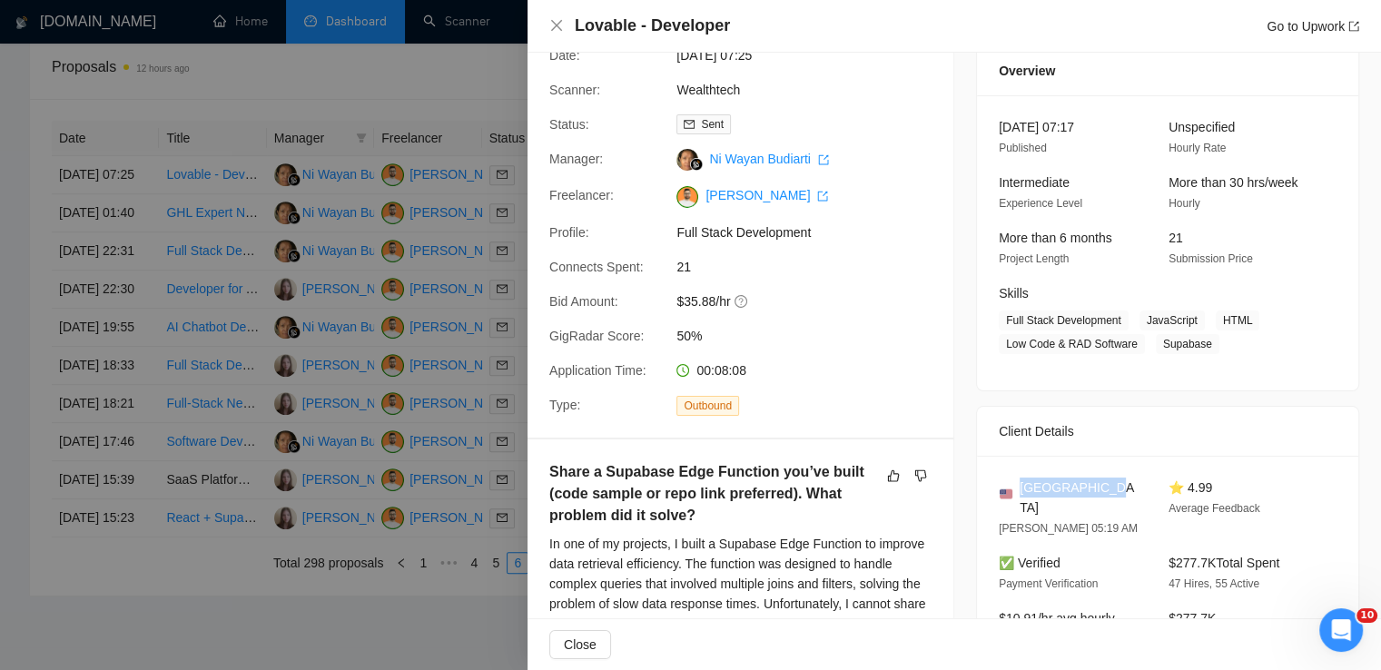
scroll to position [65, 0]
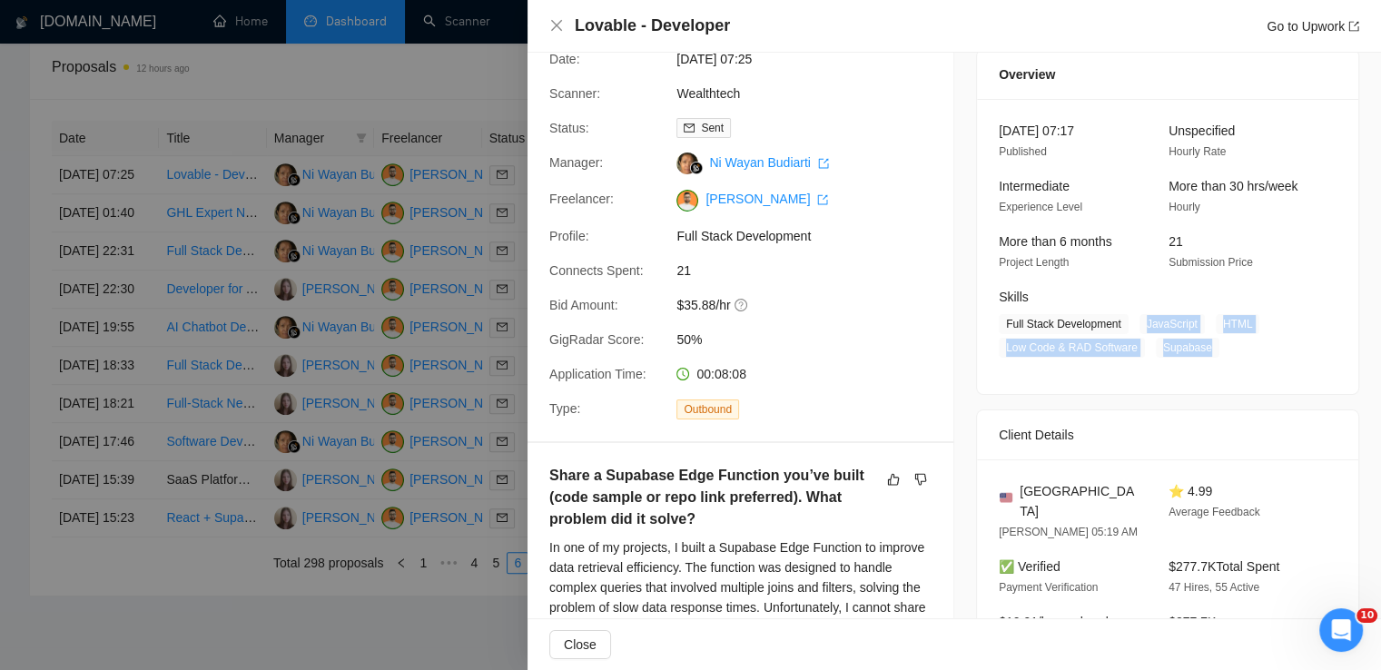
drag, startPoint x: 1131, startPoint y: 323, endPoint x: 1204, endPoint y: 351, distance: 78.4
click at [1204, 351] on span "Full Stack Development JavaScript HTML Low Code & RAD Software Supabase" at bounding box center [1154, 336] width 311 height 44
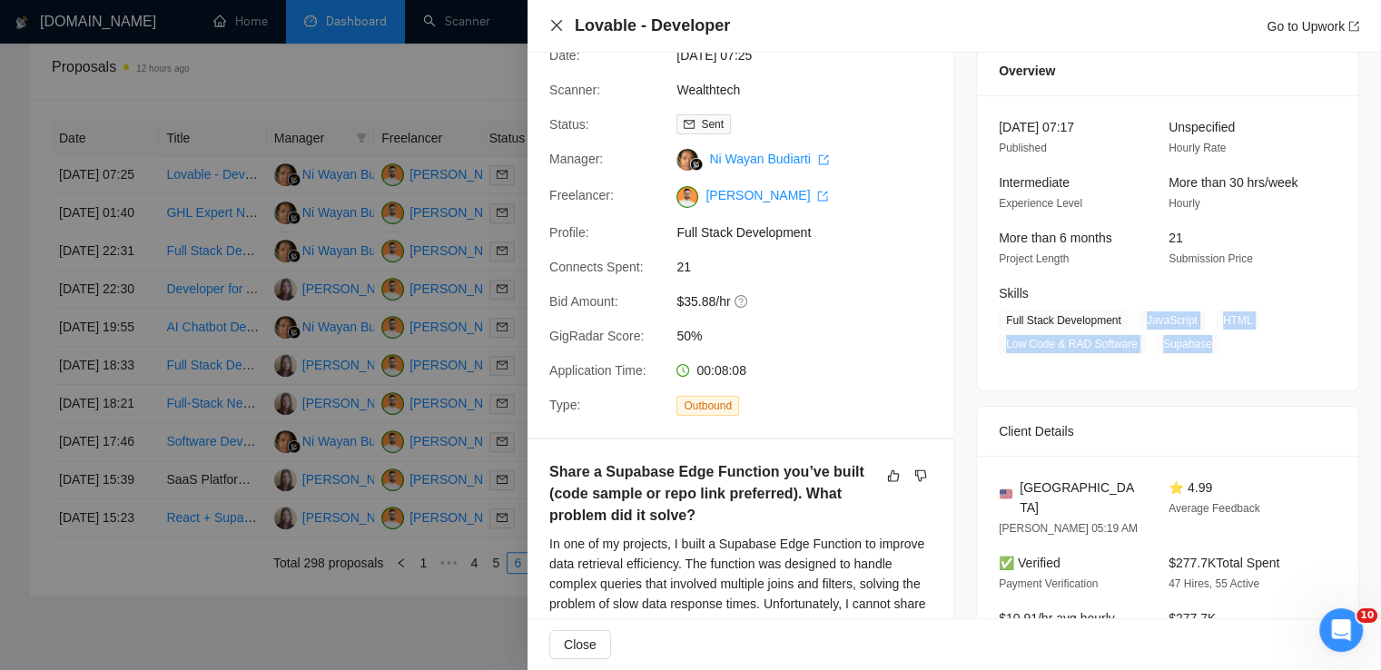
click at [551, 25] on icon "close" at bounding box center [556, 25] width 15 height 15
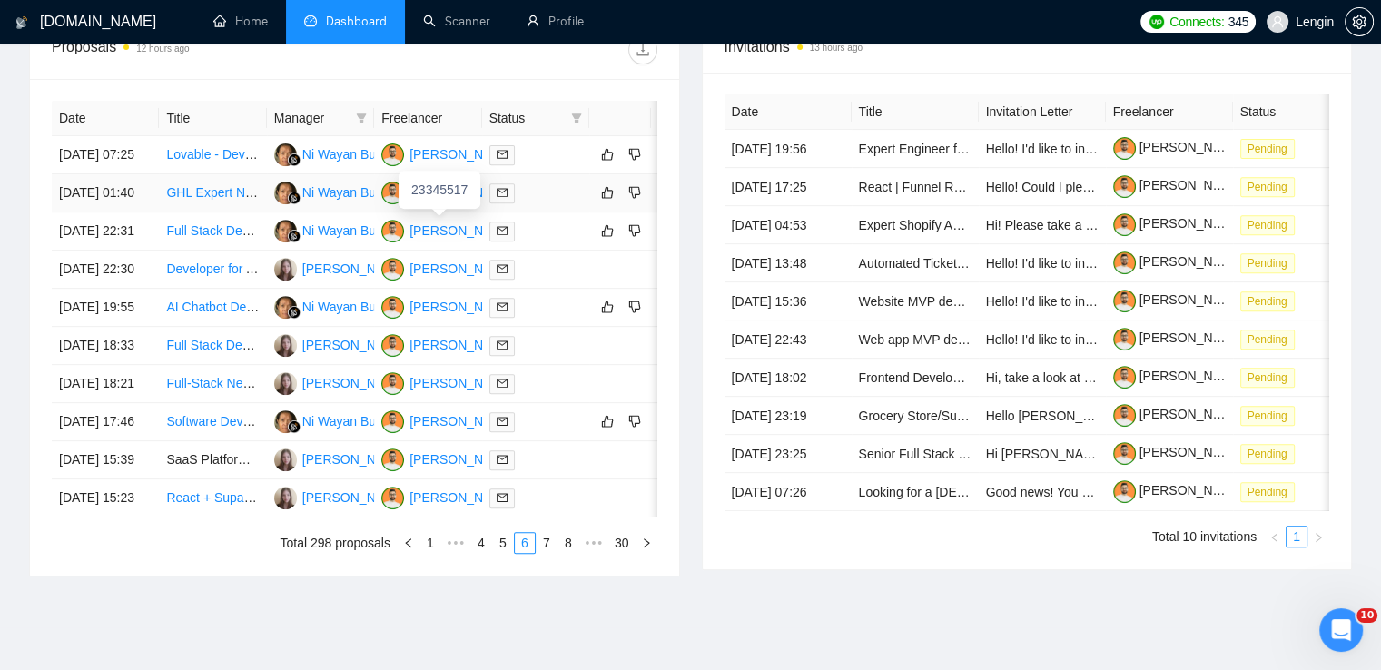
scroll to position [952, 0]
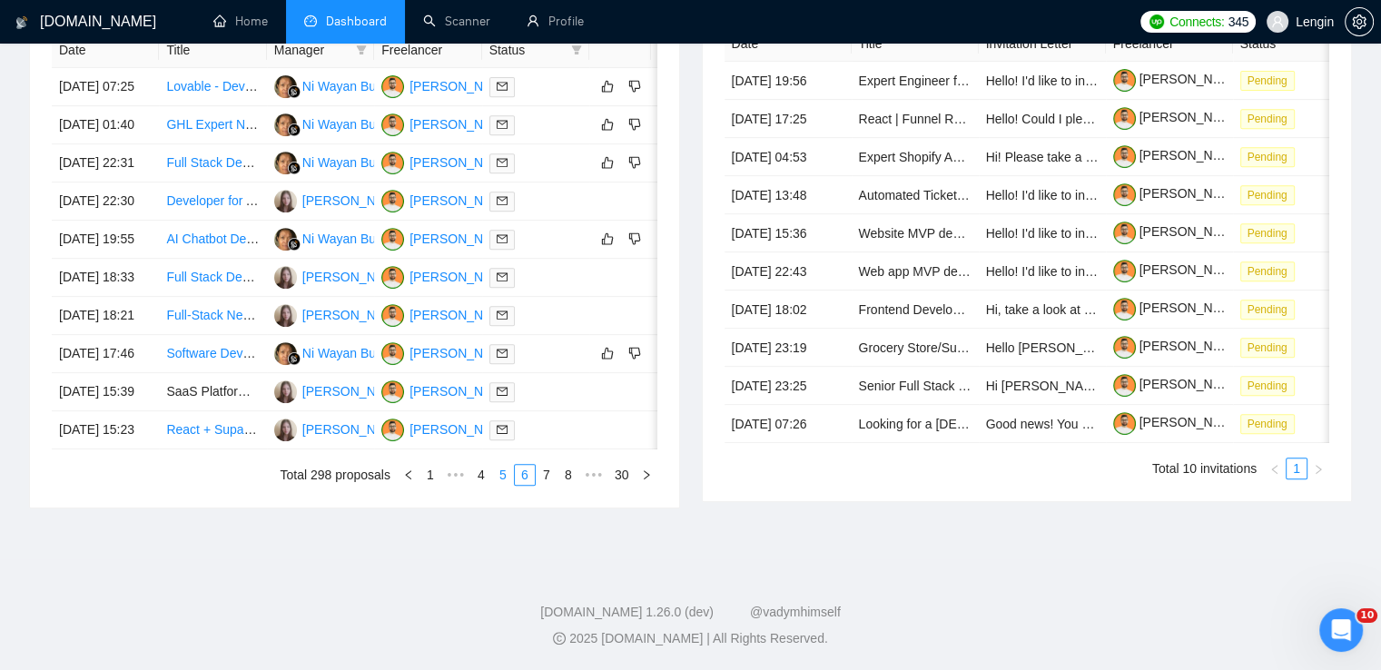
click at [509, 482] on link "5" at bounding box center [503, 475] width 20 height 20
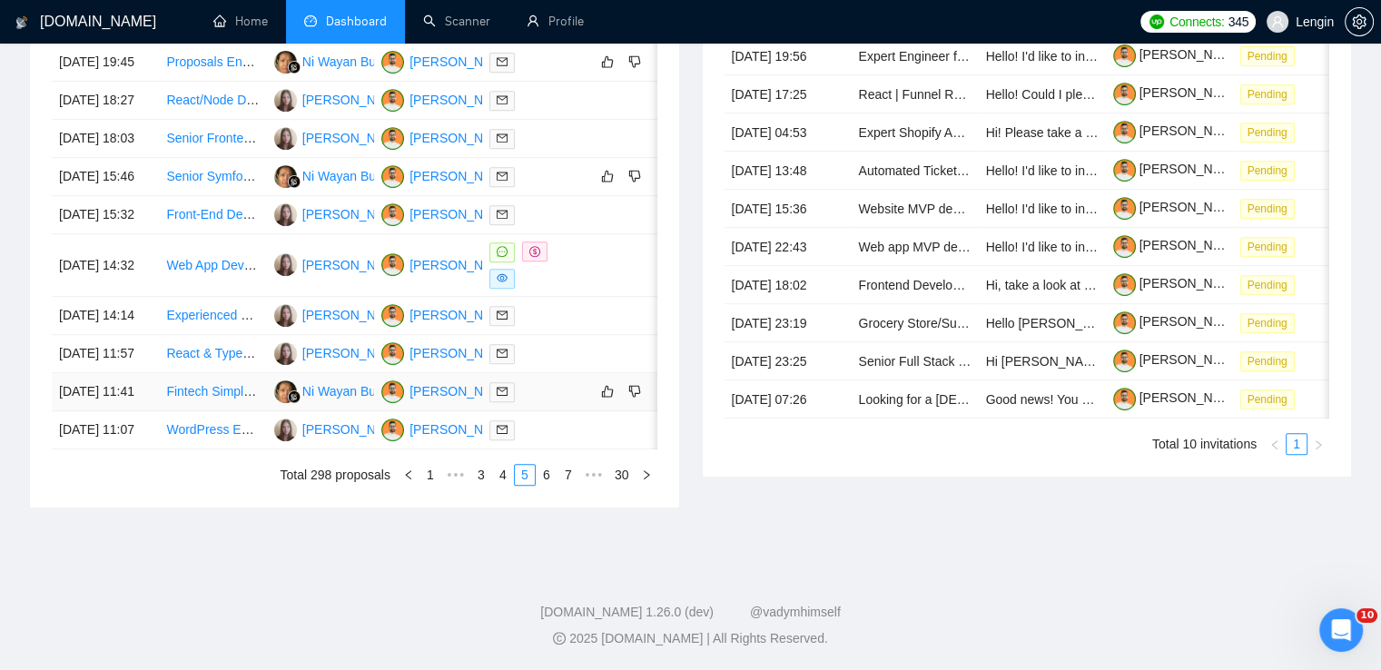
click at [231, 379] on td "Fintech Simple Peer-to-Peer Money Sending/Receiving App" at bounding box center [212, 392] width 107 height 38
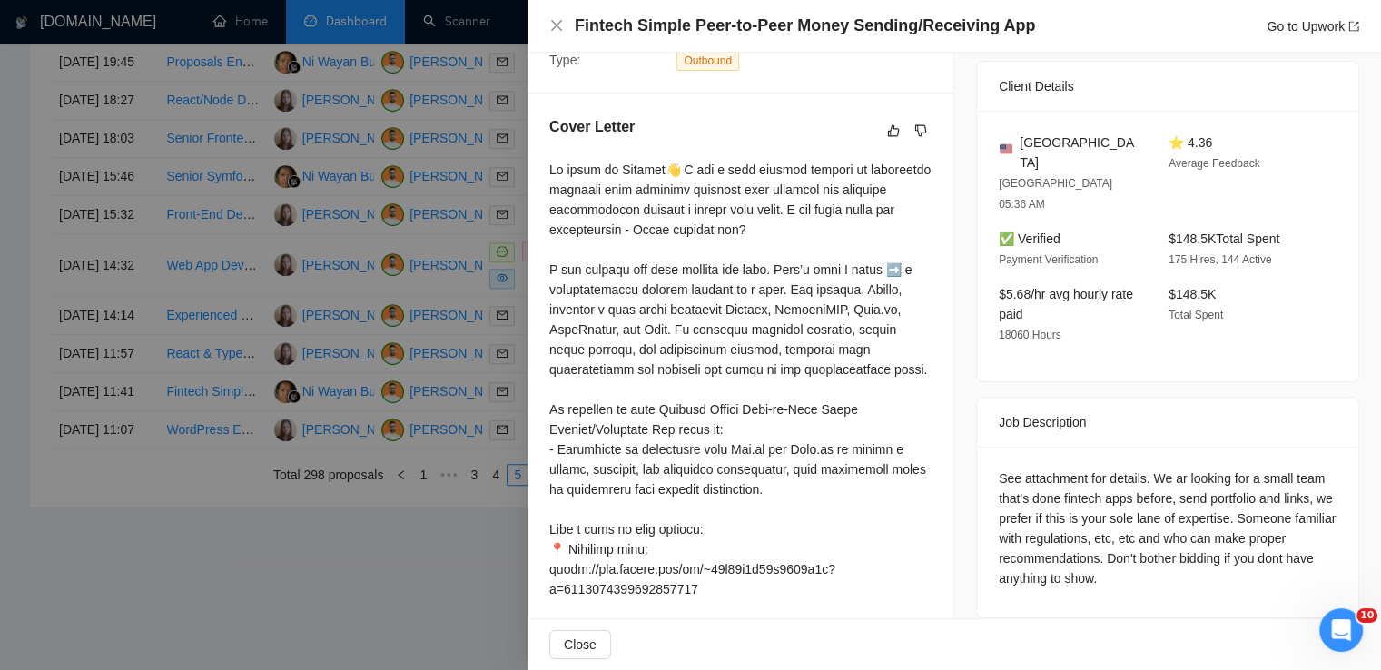
scroll to position [505, 0]
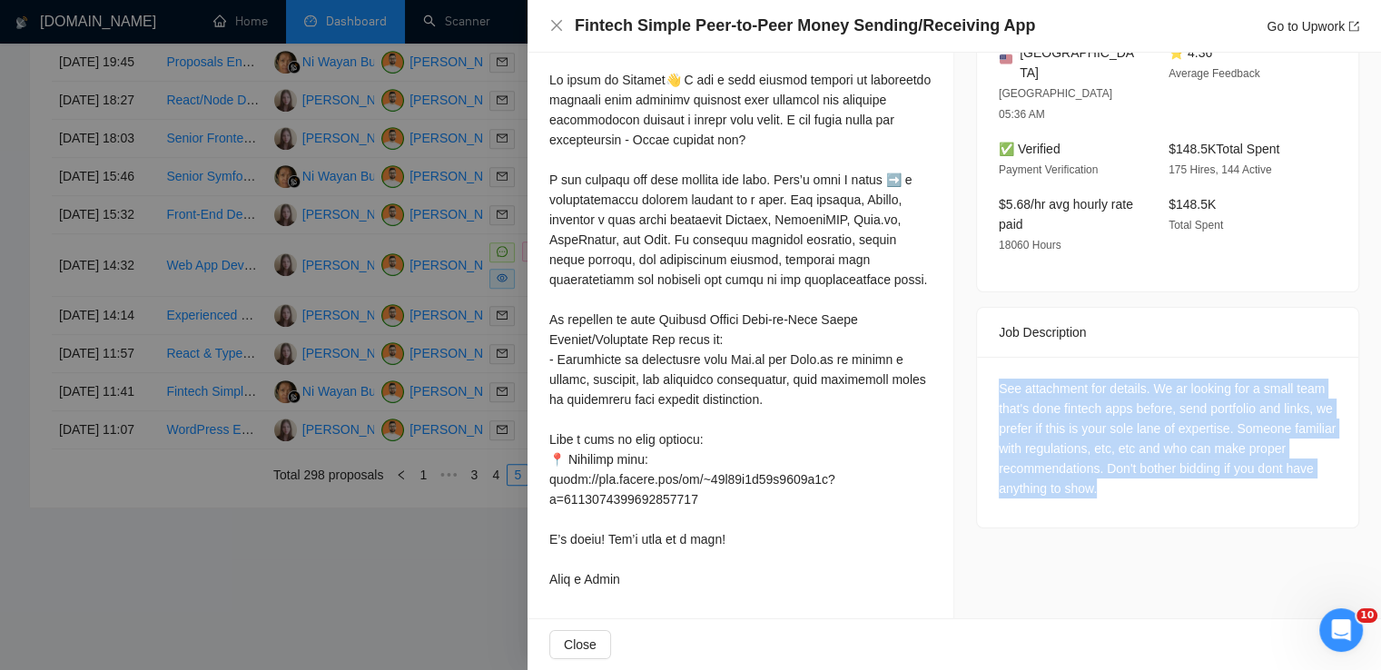
drag, startPoint x: 1171, startPoint y: 450, endPoint x: 988, endPoint y: 348, distance: 209.0
click at [988, 357] on div "See attachment for details. We ar looking for a small team that's done fintech …" at bounding box center [1167, 442] width 381 height 171
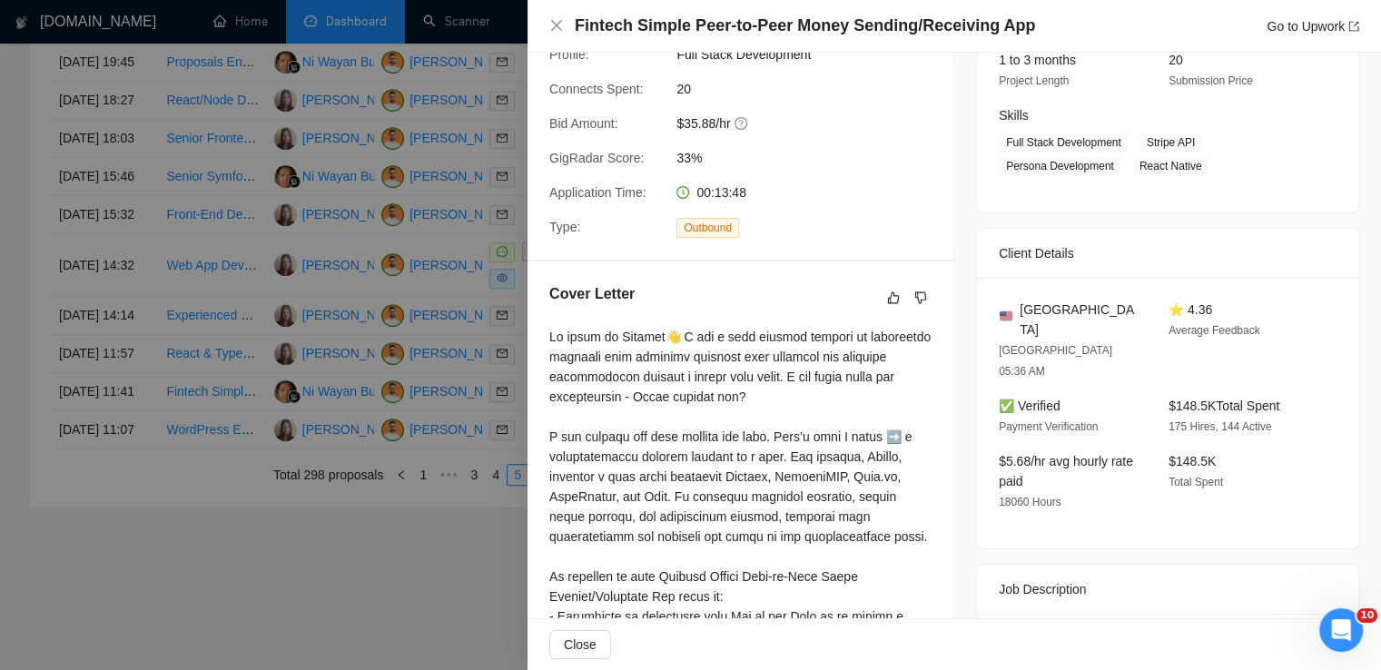
scroll to position [240, 0]
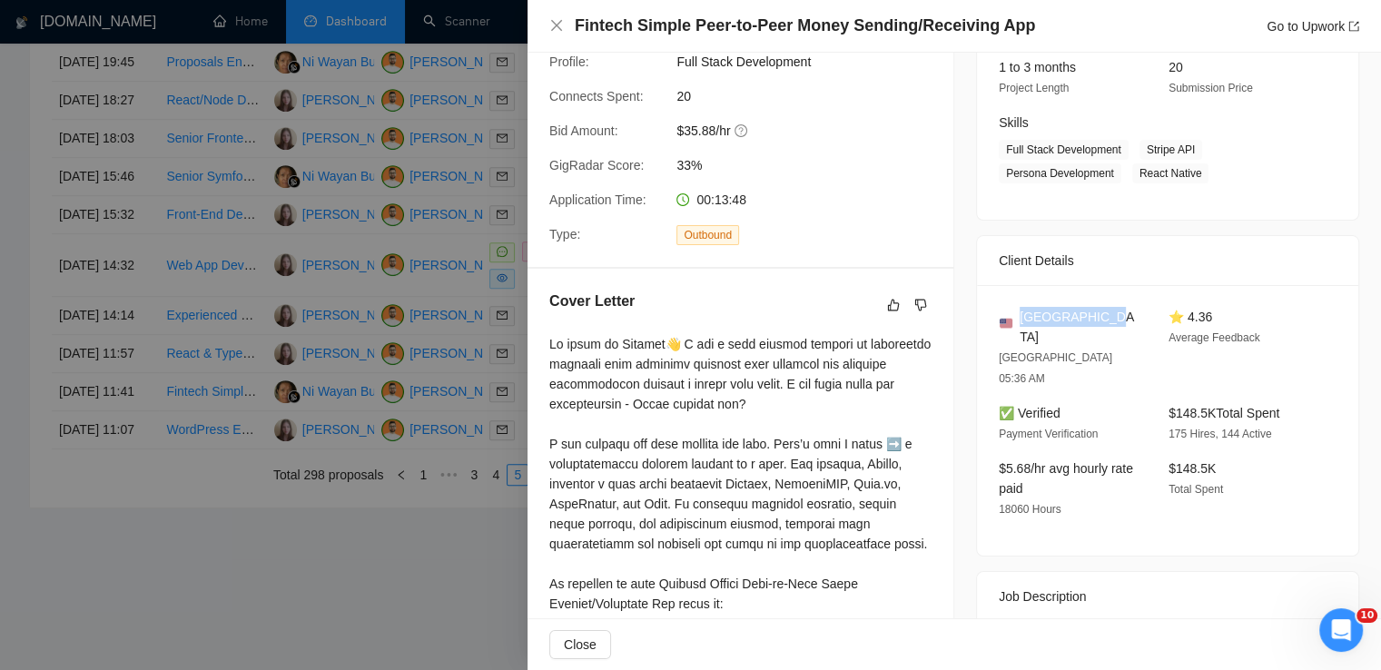
drag, startPoint x: 1097, startPoint y: 317, endPoint x: 1014, endPoint y: 317, distance: 83.6
click at [1014, 317] on div "[GEOGRAPHIC_DATA]" at bounding box center [1069, 327] width 141 height 40
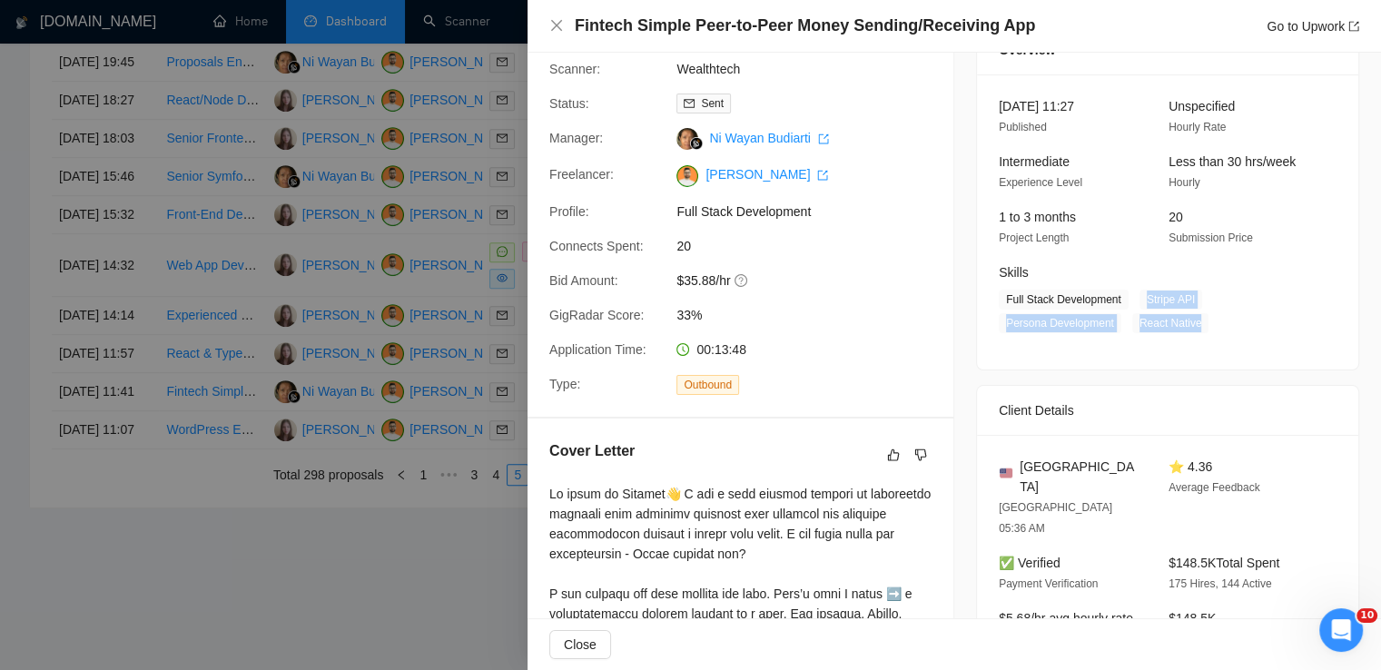
drag, startPoint x: 1136, startPoint y: 296, endPoint x: 1212, endPoint y: 331, distance: 82.9
click at [1212, 331] on span "Full Stack Development Stripe API Persona Development React Native" at bounding box center [1154, 312] width 311 height 44
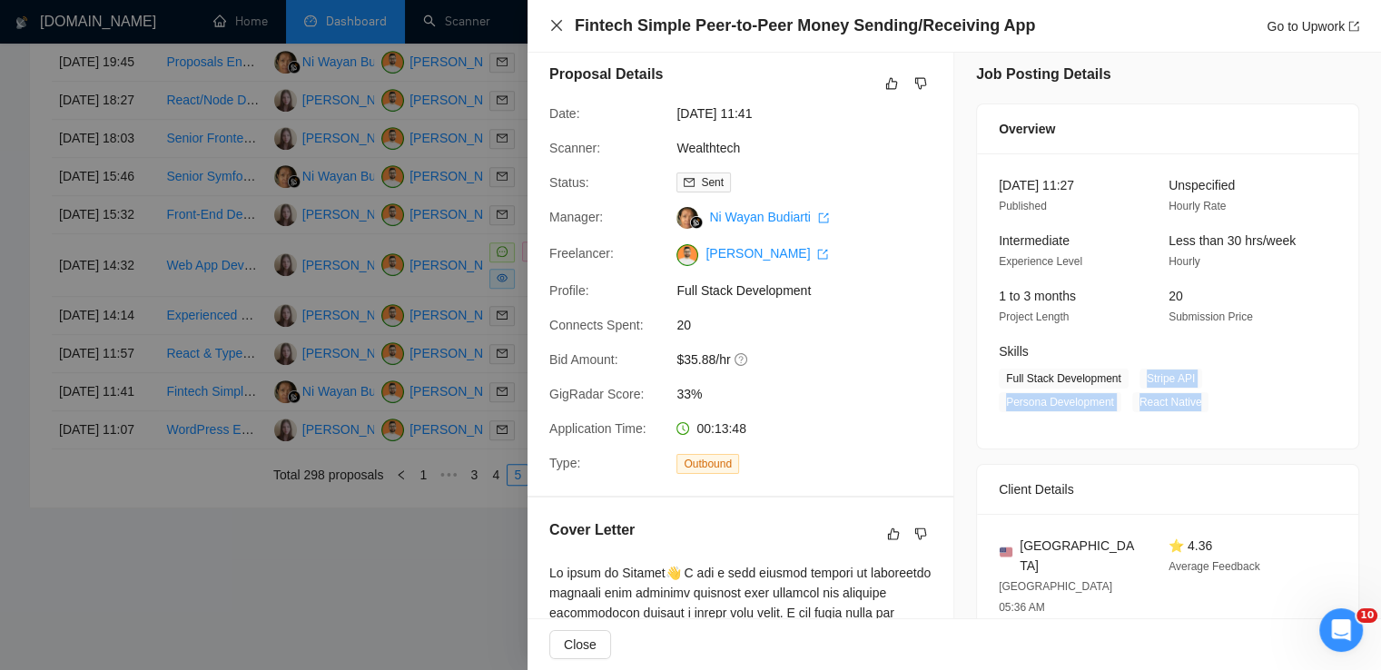
click at [553, 21] on icon "close" at bounding box center [556, 25] width 15 height 15
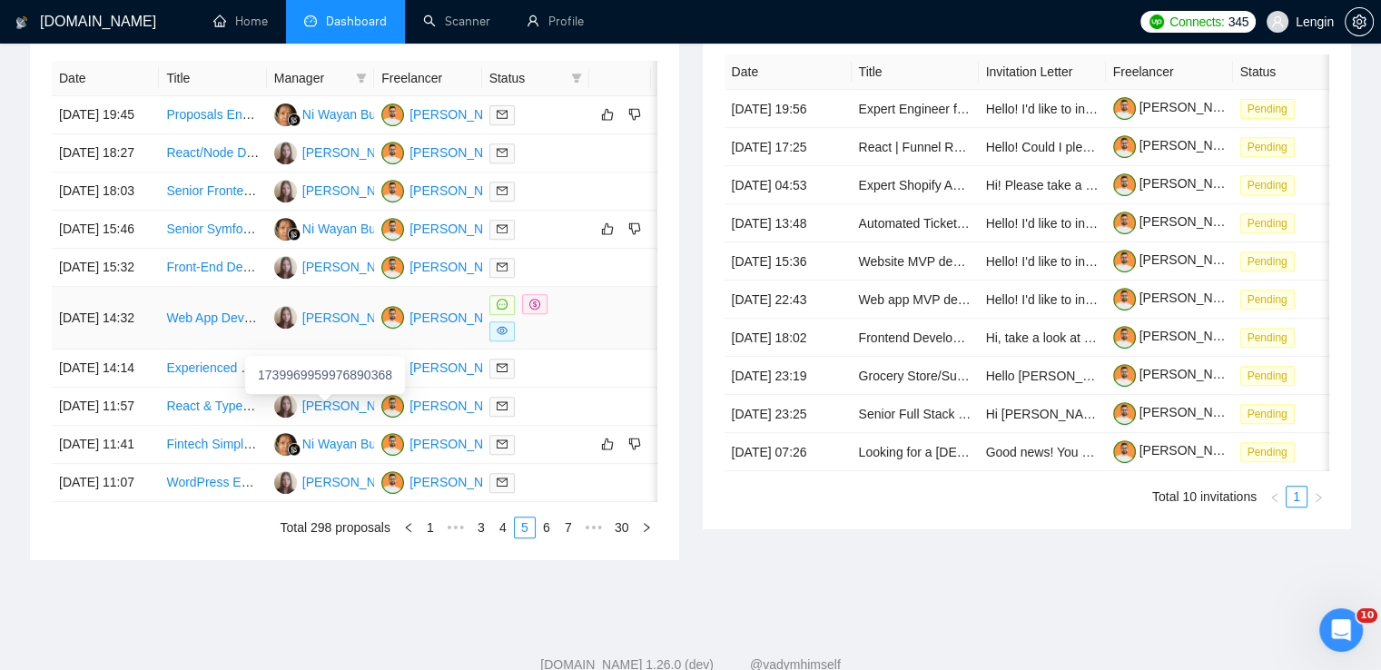
scroll to position [741, 0]
click at [247, 249] on td "Senior Symfony 7 Full Stack Developer for scaling Luxury Fashion Re-Commerce Pl…" at bounding box center [212, 230] width 107 height 38
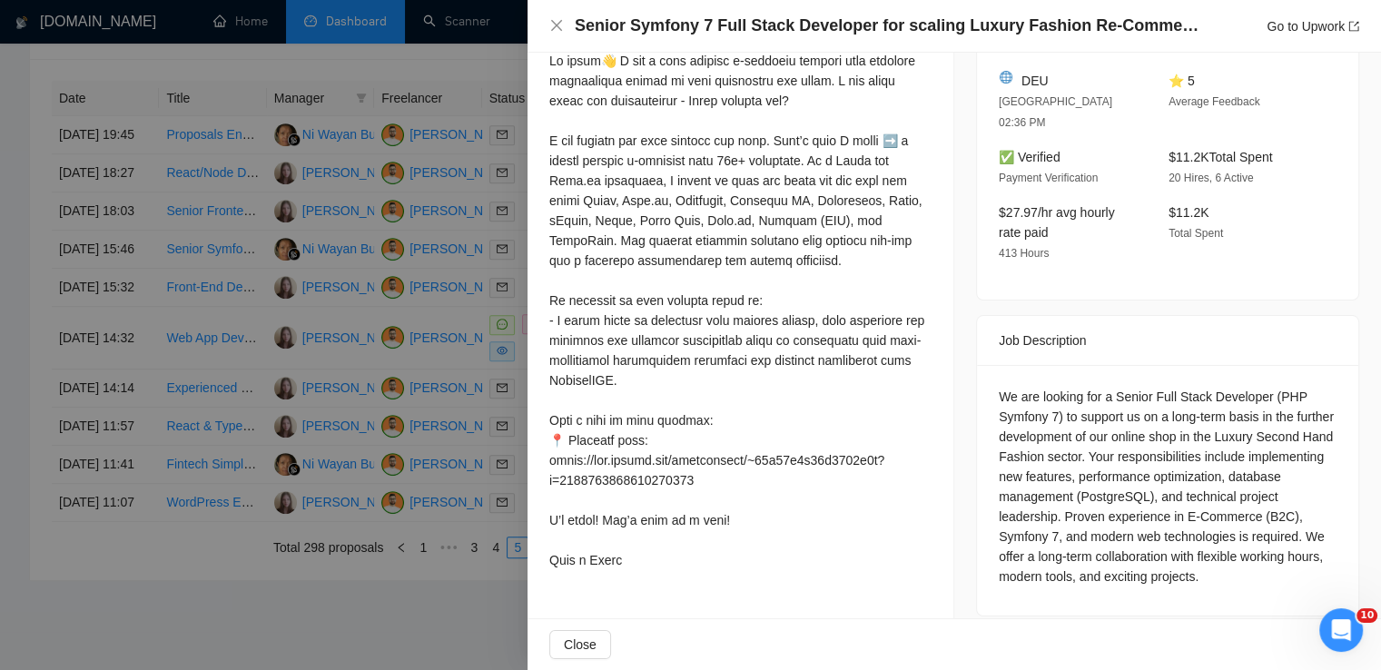
scroll to position [959, 0]
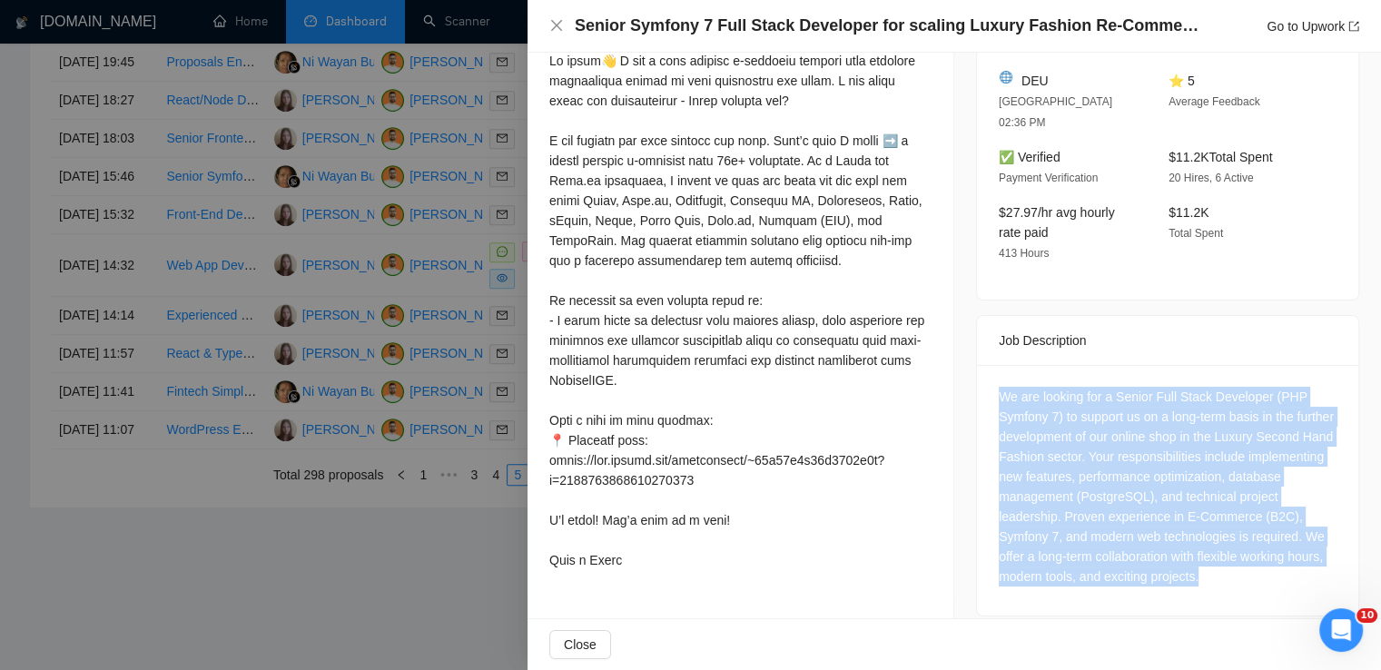
drag, startPoint x: 1206, startPoint y: 549, endPoint x: 994, endPoint y: 371, distance: 276.5
click at [999, 387] on div "We are looking for a Senior Full Stack Developer (PHP Symfony 7) to support us …" at bounding box center [1168, 487] width 338 height 200
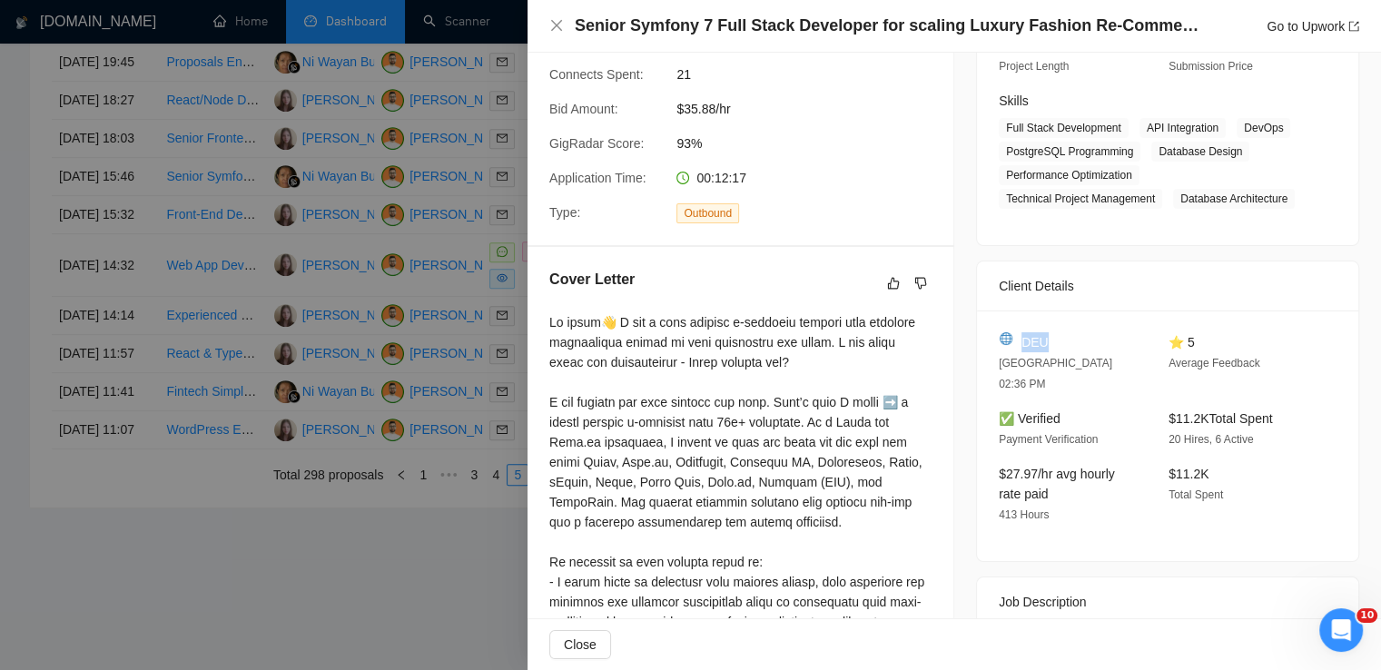
drag, startPoint x: 1044, startPoint y: 341, endPoint x: 1012, endPoint y: 341, distance: 32.7
click at [1012, 341] on div "DEU" at bounding box center [1069, 342] width 141 height 20
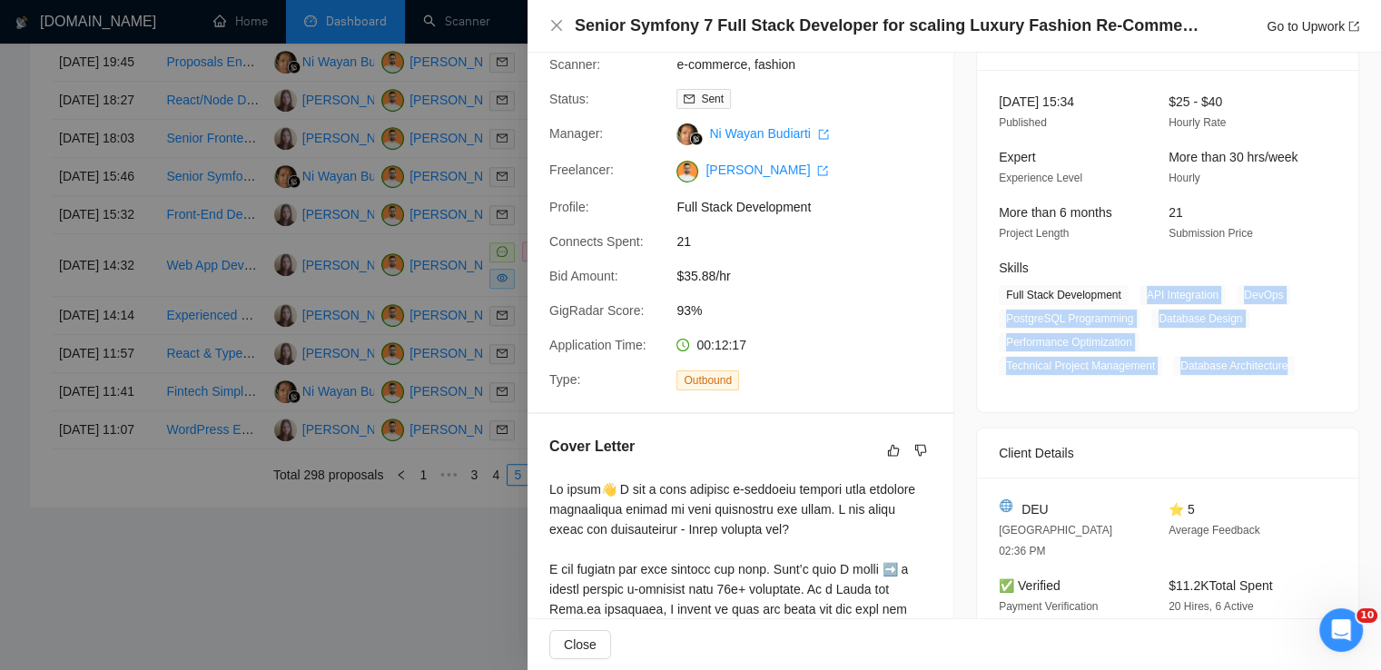
drag, startPoint x: 1137, startPoint y: 292, endPoint x: 1279, endPoint y: 371, distance: 162.2
click at [1279, 371] on span "Full Stack Development API Integration DevOps PostgreSQL Programming Database D…" at bounding box center [1154, 330] width 311 height 91
click at [551, 24] on icon "close" at bounding box center [556, 25] width 15 height 15
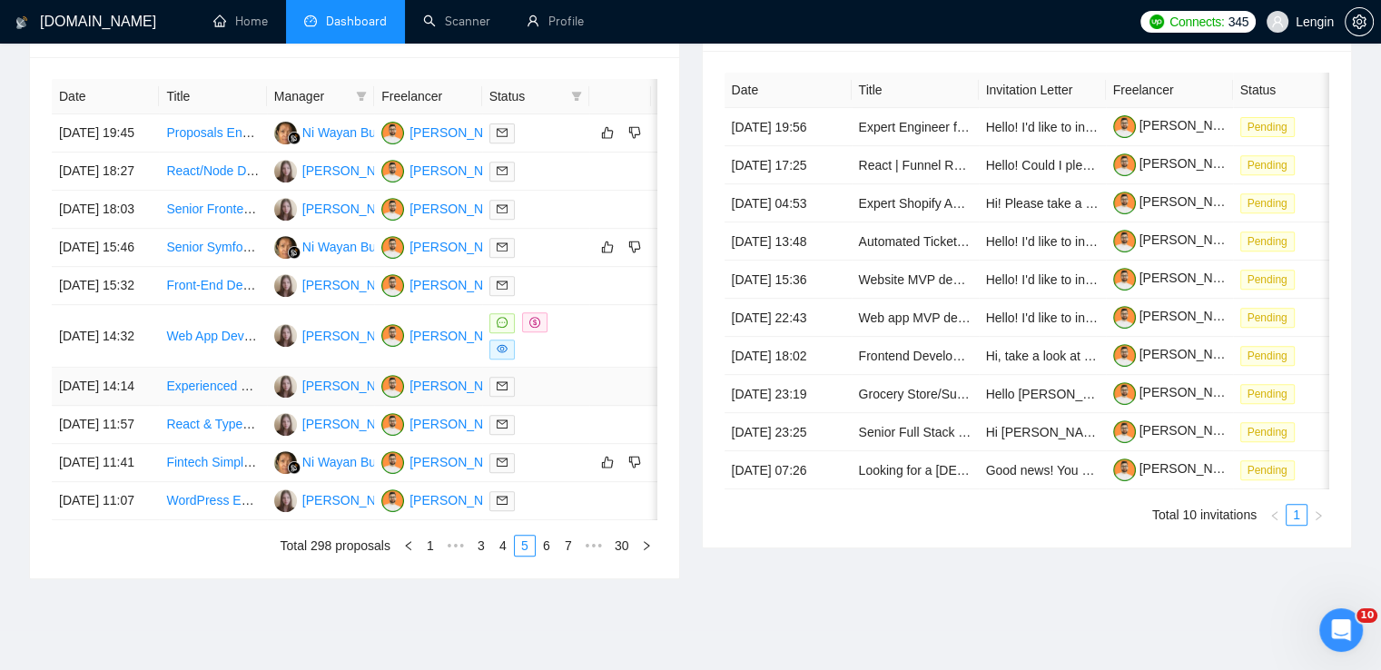
scroll to position [712, 0]
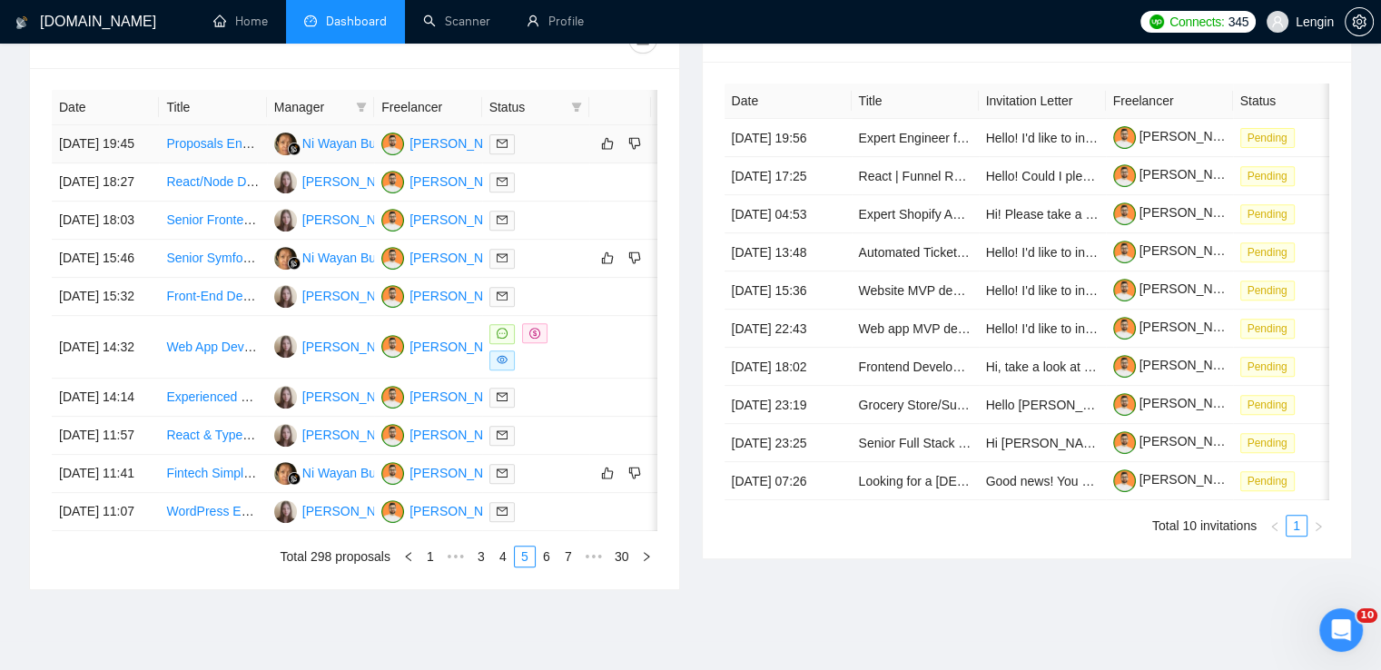
click at [227, 163] on td "Proposals Engineer (Electrical Safety & Technical Studies)" at bounding box center [212, 144] width 107 height 38
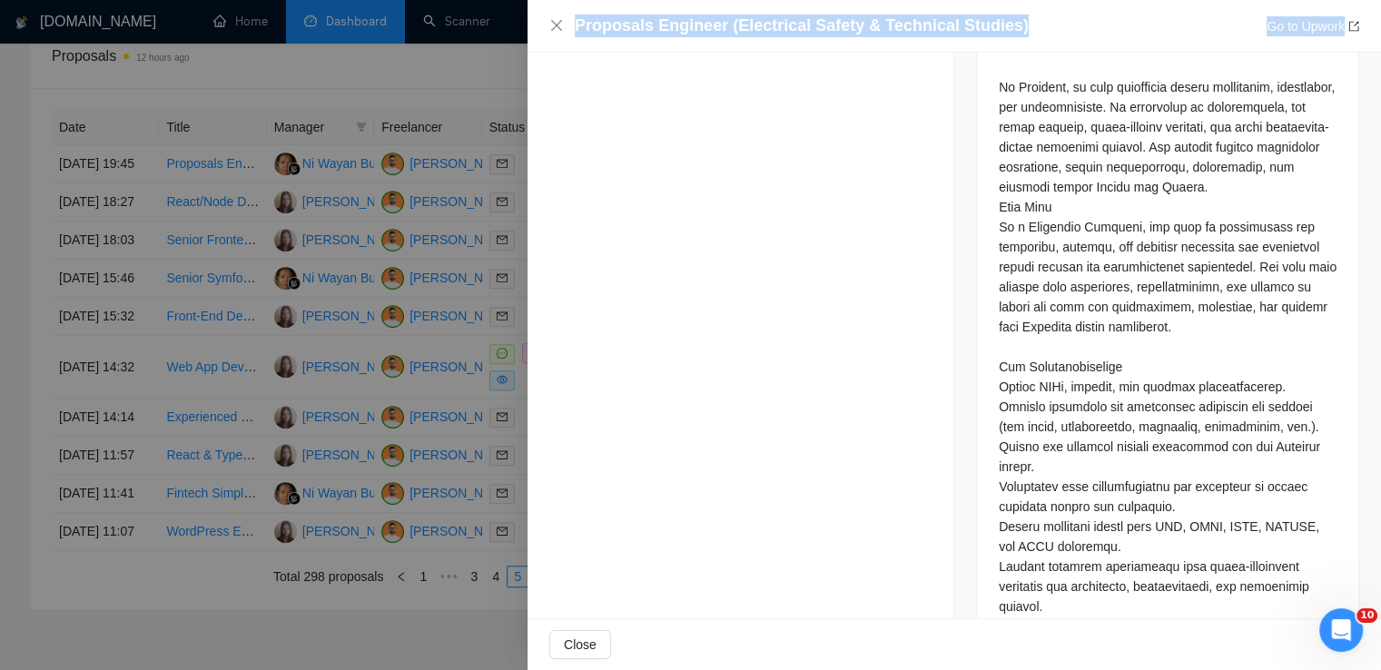
scroll to position [1475, 0]
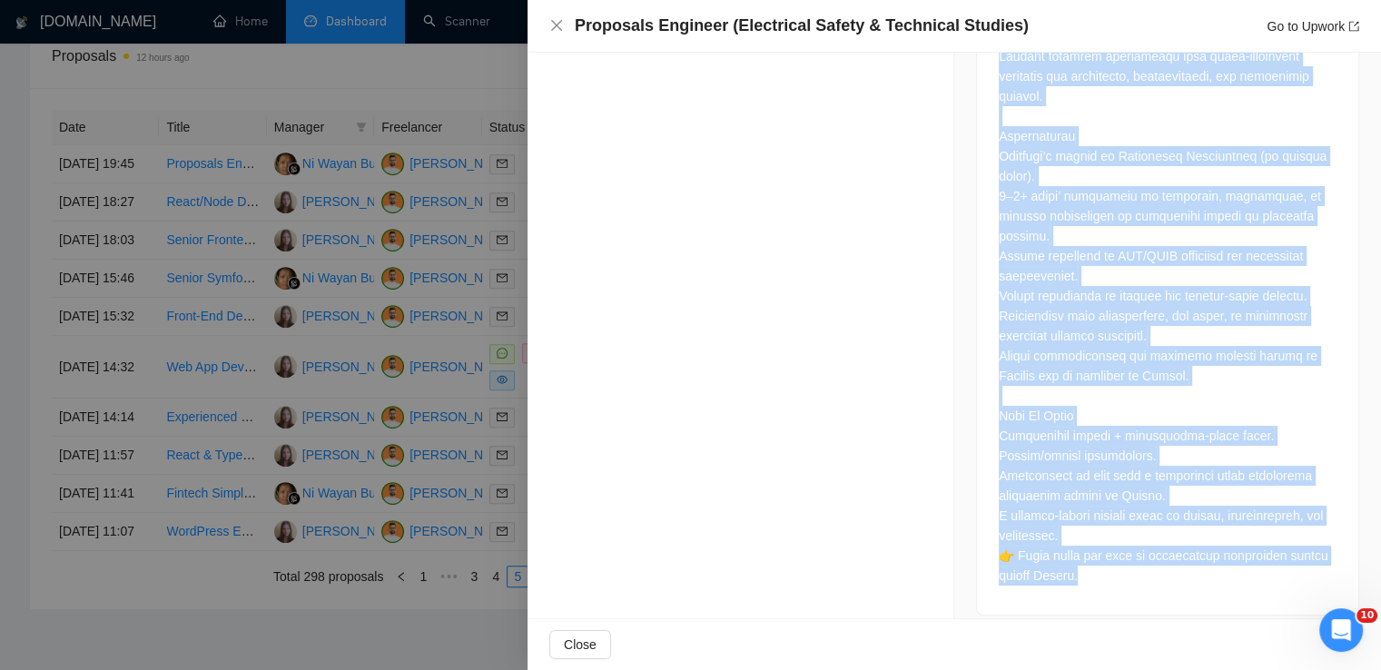
drag, startPoint x: 991, startPoint y: 161, endPoint x: 1115, endPoint y: 571, distance: 428.9
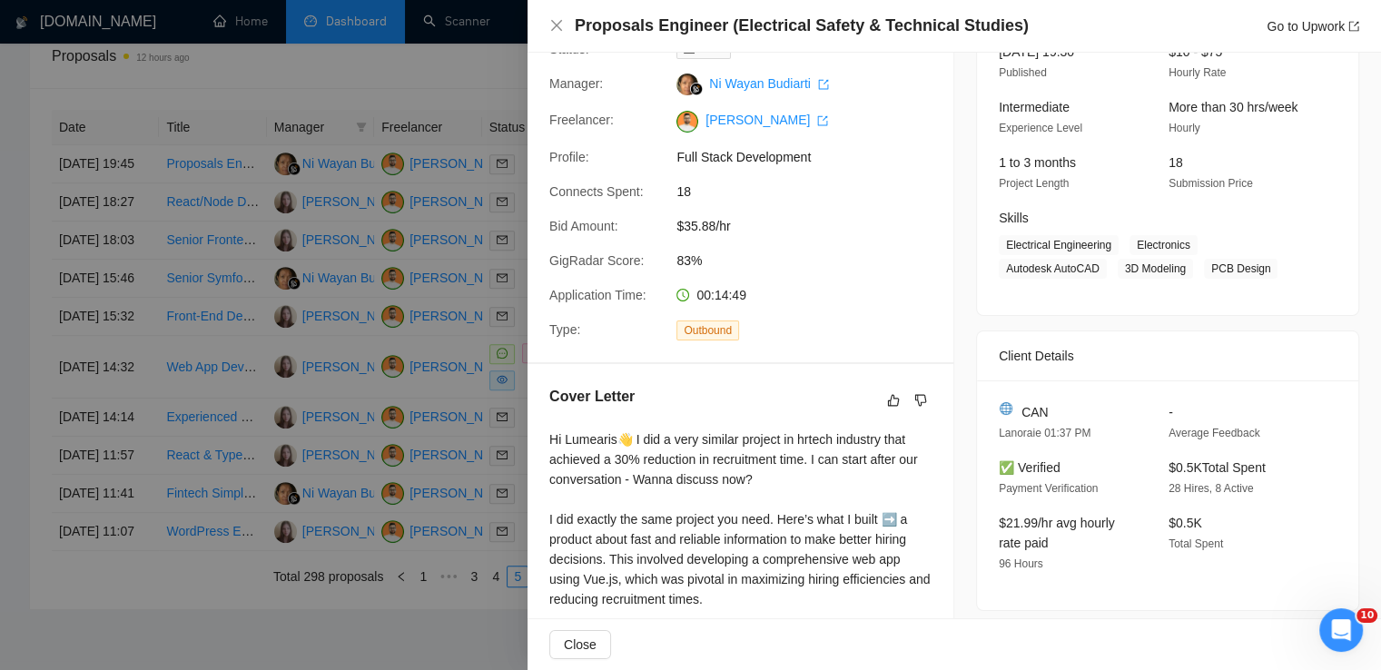
scroll to position [127, 0]
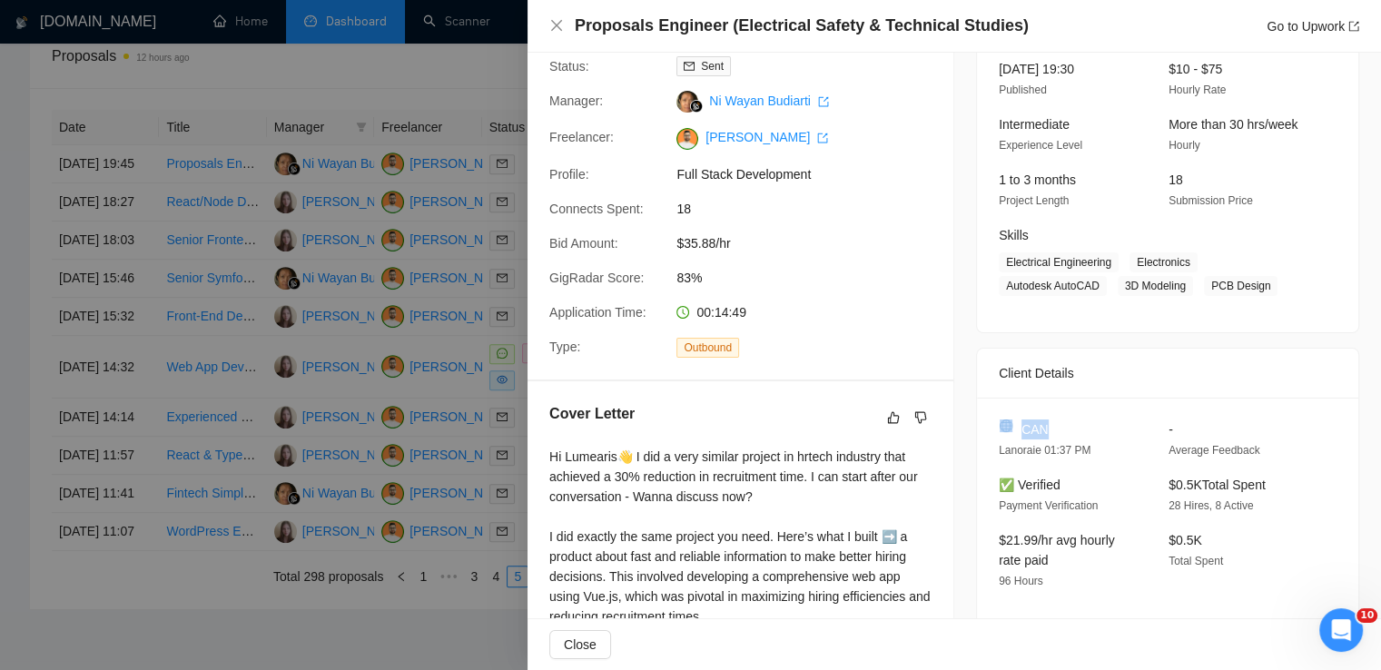
drag, startPoint x: 1048, startPoint y: 428, endPoint x: 1003, endPoint y: 428, distance: 45.4
click at [1003, 428] on div "CAN" at bounding box center [1069, 430] width 141 height 20
drag, startPoint x: 1126, startPoint y: 262, endPoint x: 1268, endPoint y: 280, distance: 142.8
click at [1268, 280] on span "Electrical Engineering Electronics Autodesk AutoCAD 3D Modeling PCB Design" at bounding box center [1154, 274] width 311 height 44
drag, startPoint x: 1103, startPoint y: 263, endPoint x: 997, endPoint y: 259, distance: 105.4
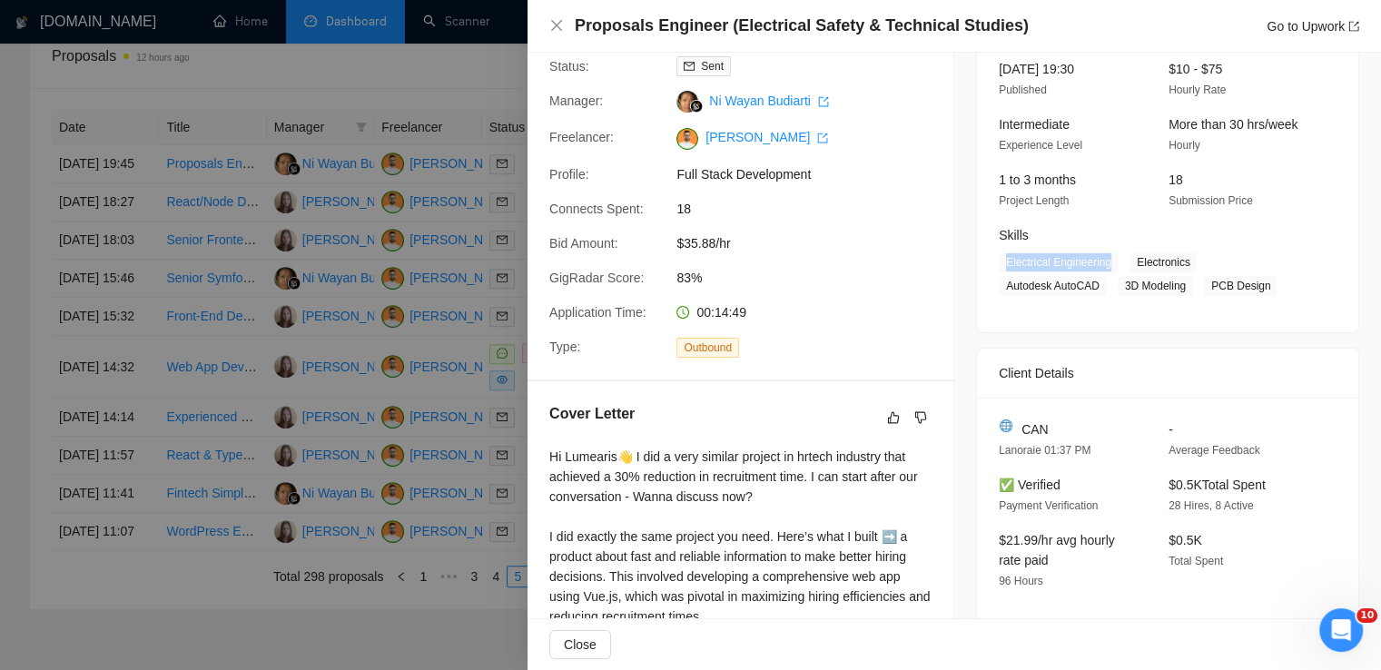
click at [999, 259] on span "Electrical Engineering" at bounding box center [1059, 262] width 120 height 20
click at [553, 20] on icon "close" at bounding box center [556, 25] width 15 height 15
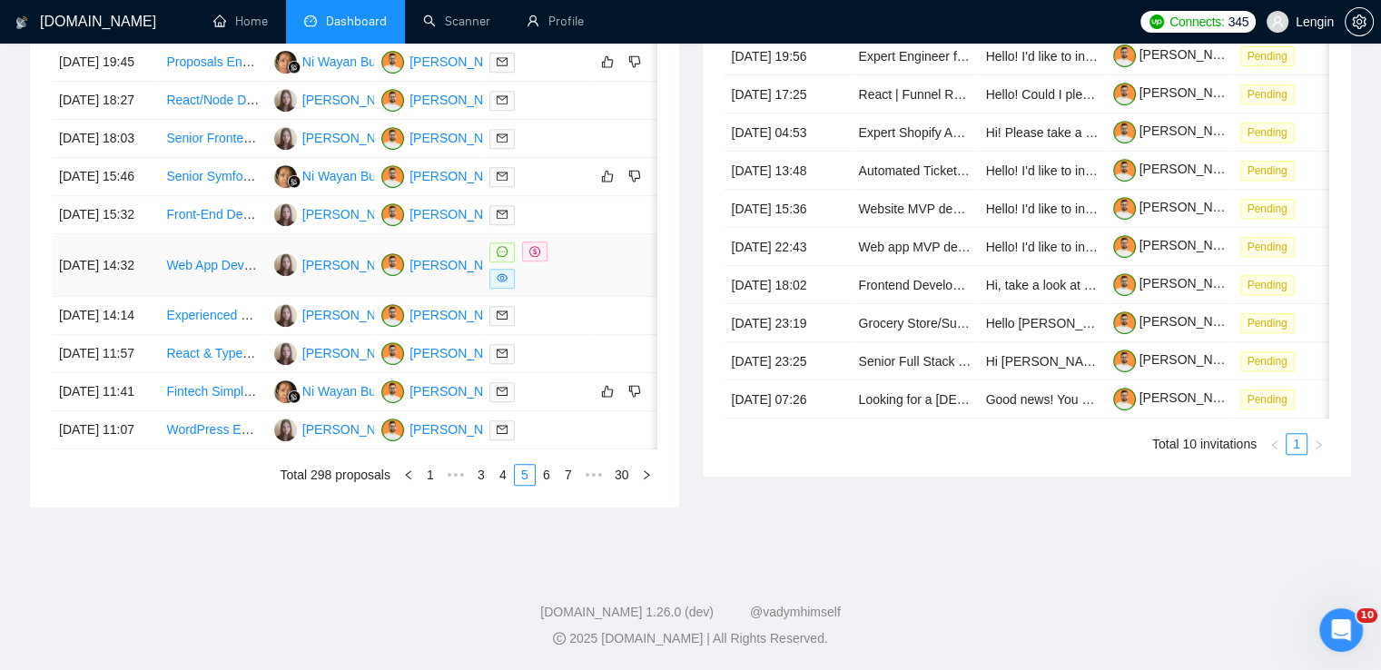
scroll to position [875, 0]
click at [509, 485] on link "4" at bounding box center [503, 475] width 20 height 20
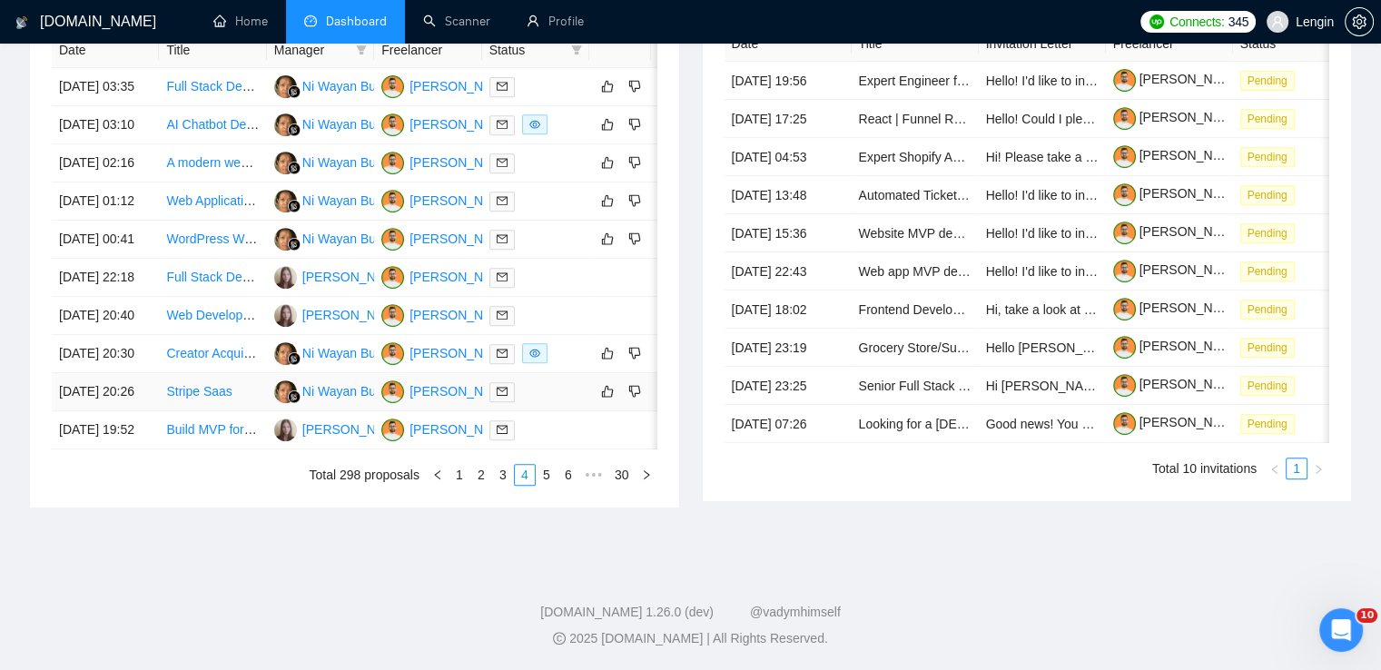
click at [237, 411] on td "Stripe Saas" at bounding box center [212, 392] width 107 height 38
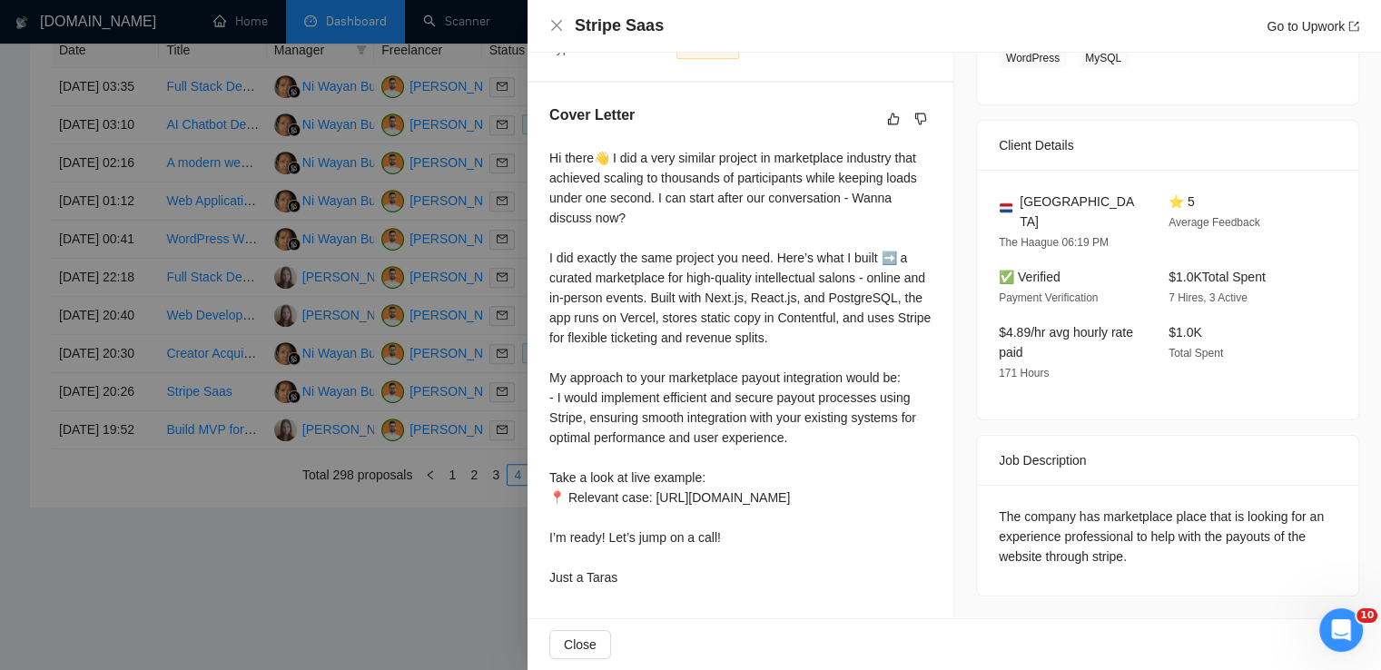
scroll to position [952, 0]
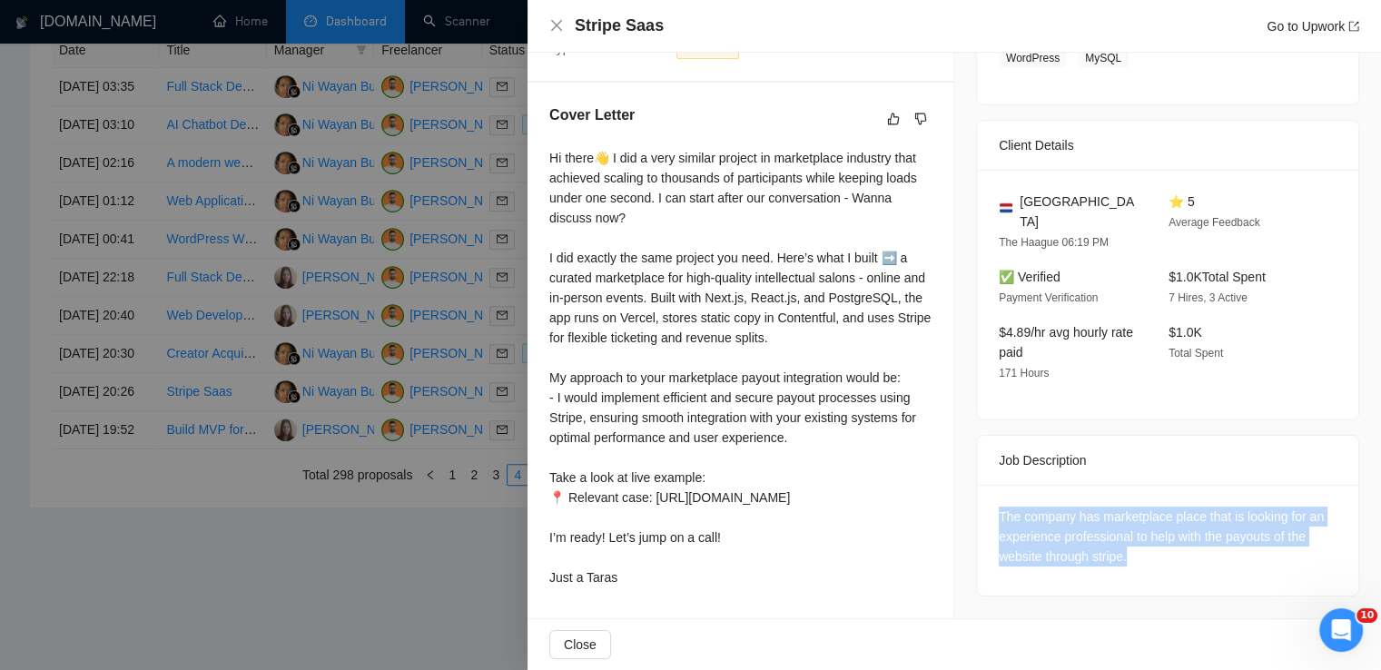
drag, startPoint x: 1127, startPoint y: 500, endPoint x: 994, endPoint y: 455, distance: 140.7
click at [999, 507] on div "The company has marketplace place that is looking for an experience professiona…" at bounding box center [1168, 537] width 338 height 60
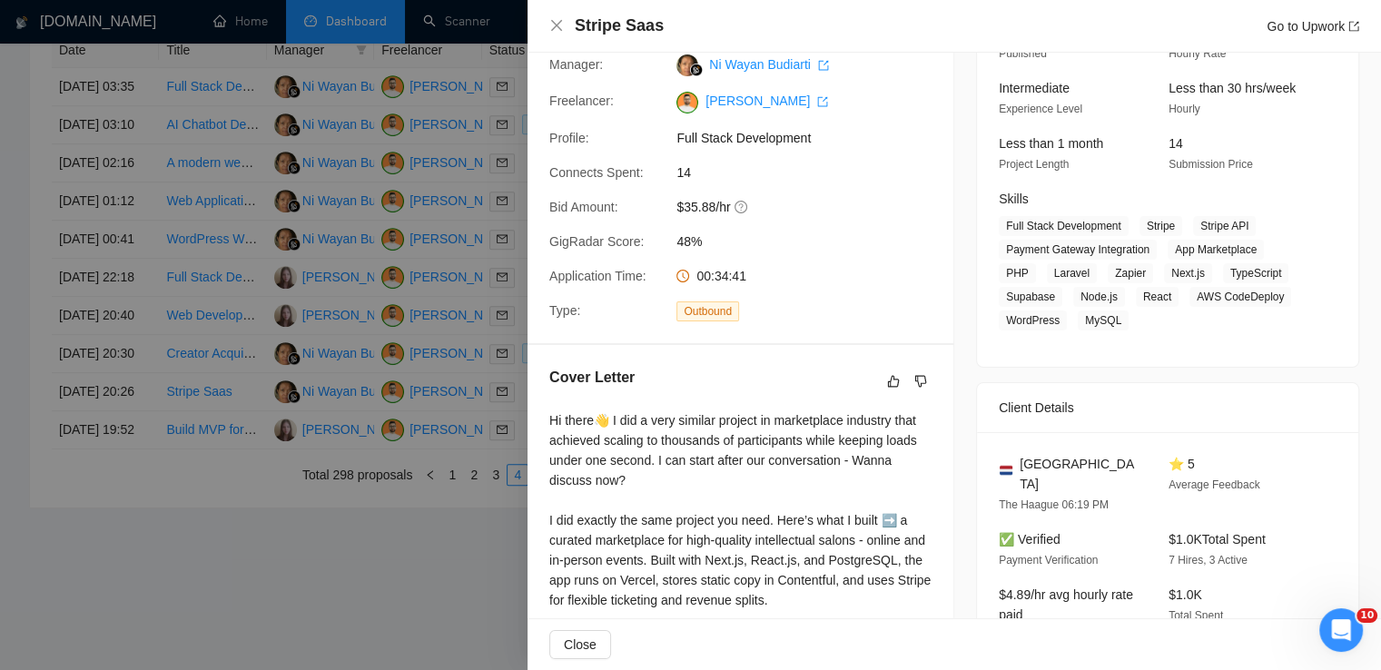
scroll to position [156, 0]
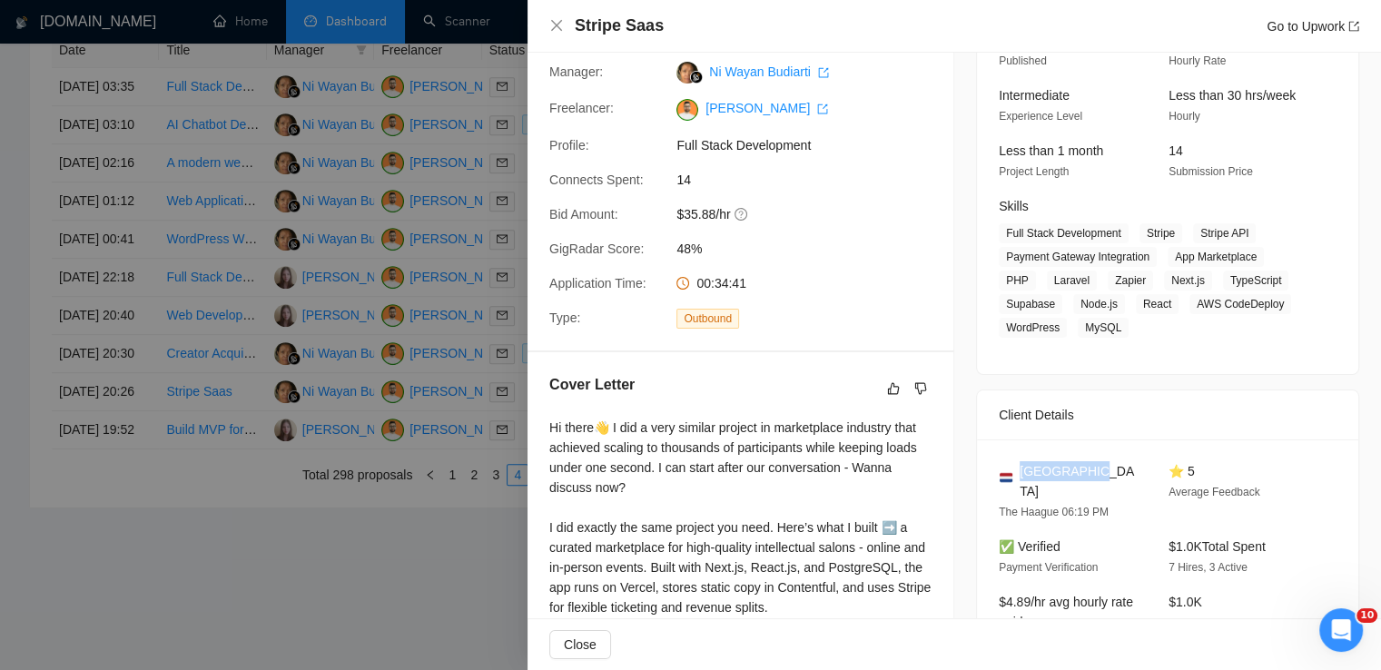
drag, startPoint x: 1097, startPoint y: 472, endPoint x: 1015, endPoint y: 472, distance: 81.7
click at [1015, 472] on div "[GEOGRAPHIC_DATA]" at bounding box center [1069, 481] width 141 height 40
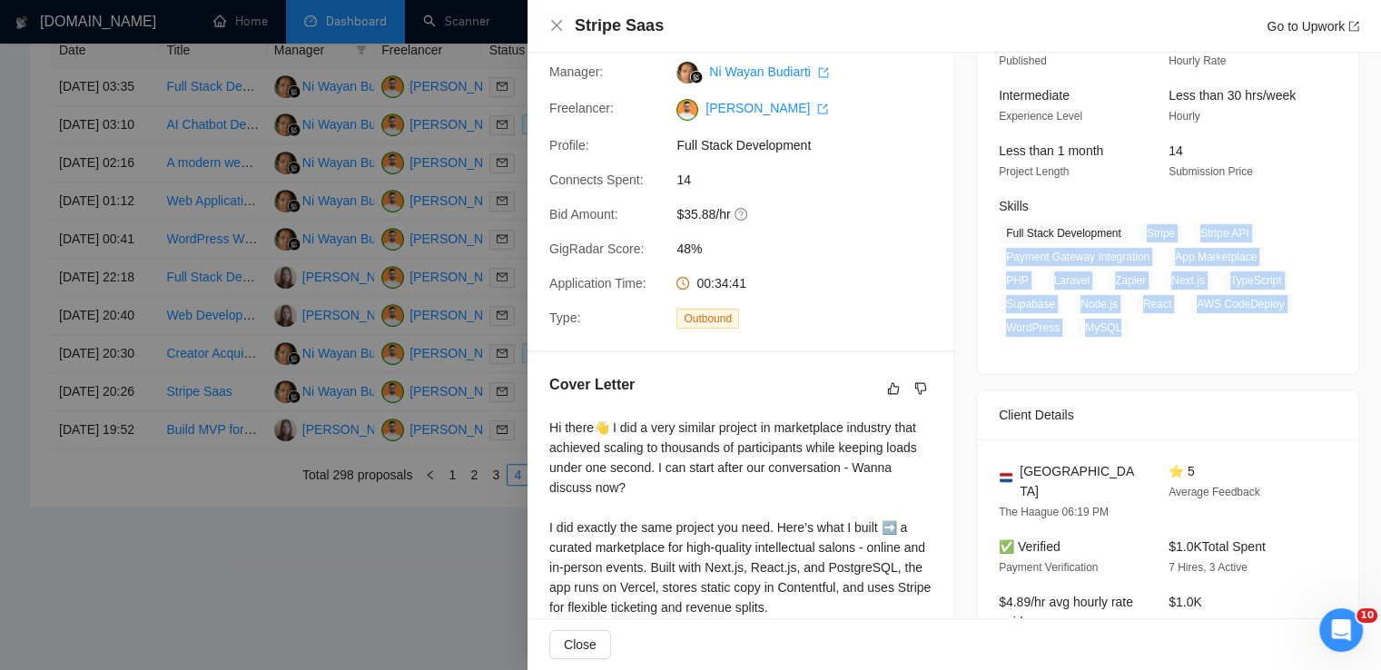
drag, startPoint x: 1136, startPoint y: 233, endPoint x: 1117, endPoint y: 322, distance: 91.0
click at [1117, 322] on span "Full Stack Development Stripe Stripe API Payment Gateway Integration App Market…" at bounding box center [1154, 280] width 311 height 114
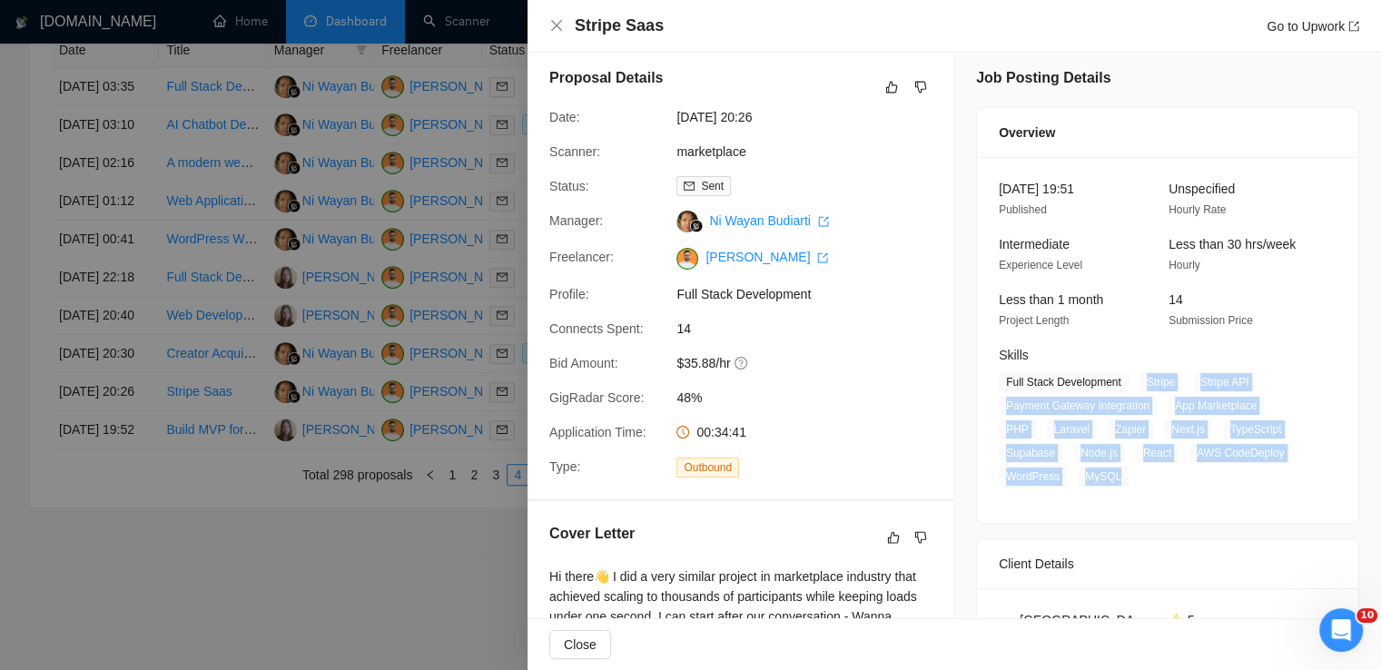
scroll to position [0, 0]
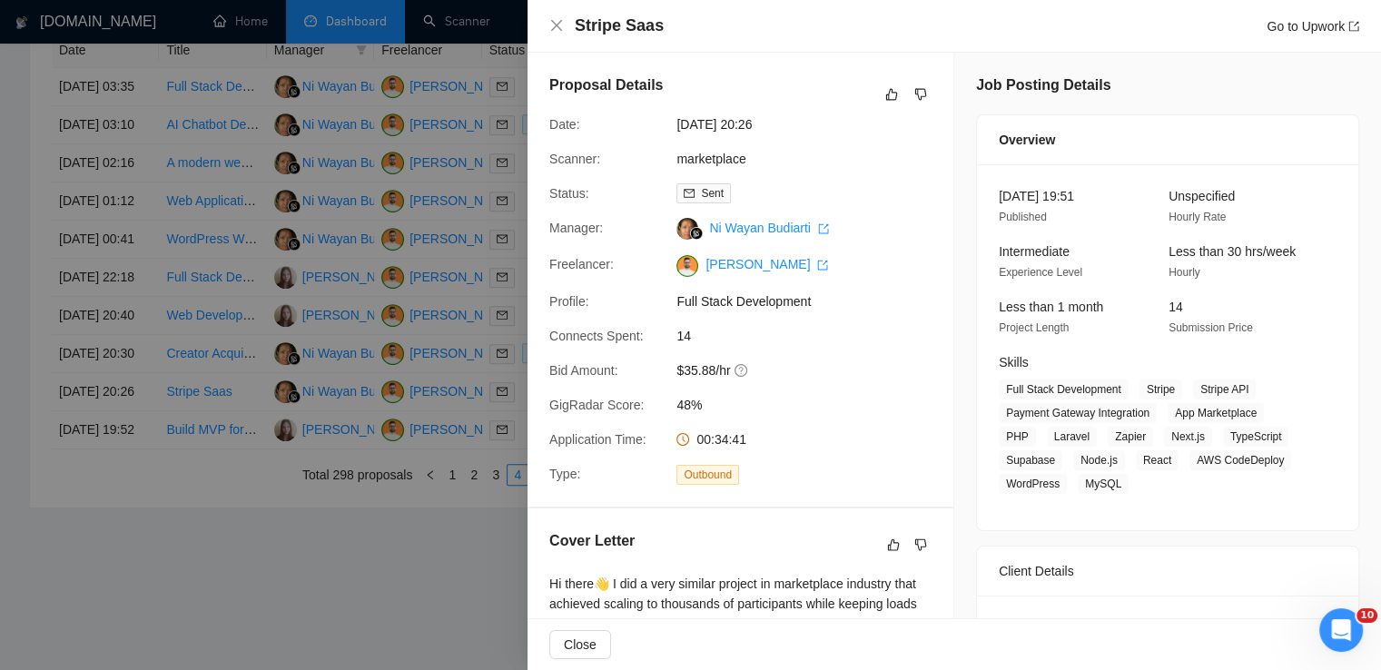
click at [552, 16] on div "Stripe Saas Go to Upwork" at bounding box center [954, 26] width 810 height 23
click at [552, 21] on icon "close" at bounding box center [556, 25] width 15 height 15
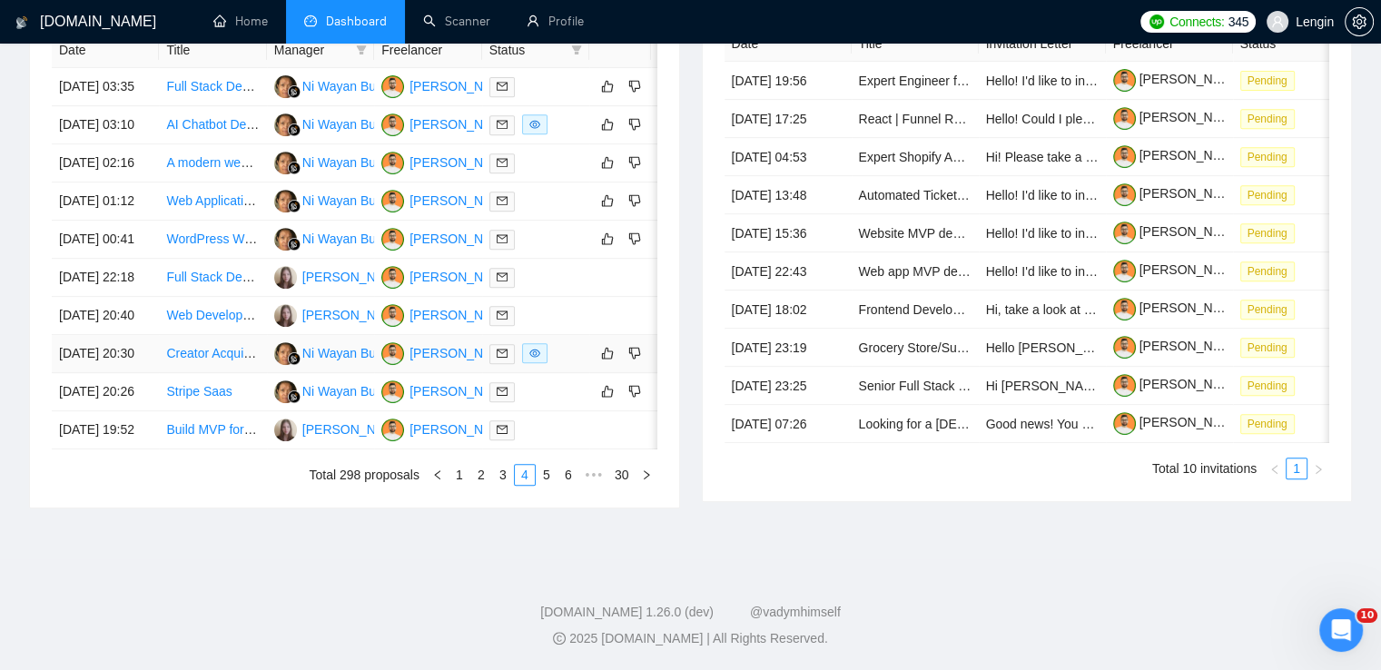
click at [236, 335] on td "Creator Acquisition Specialist with Automation/Tooling Experience (IG & TikTok)" at bounding box center [212, 354] width 107 height 38
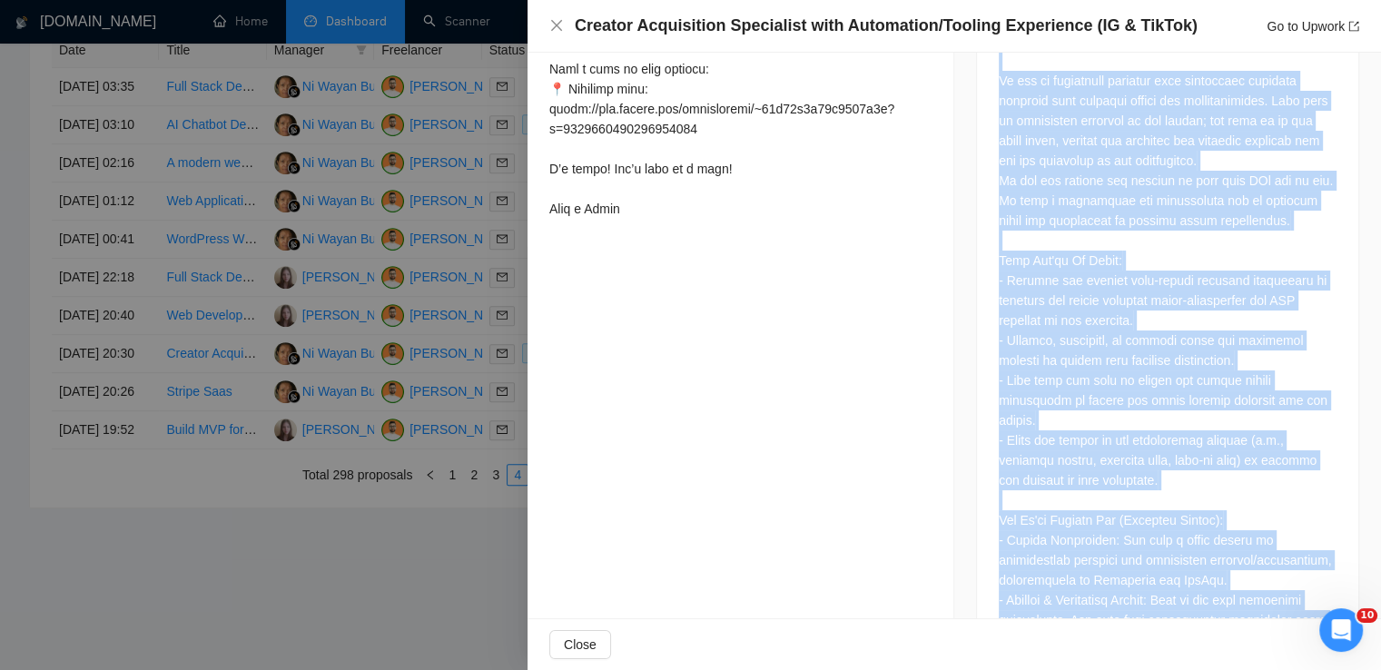
scroll to position [1139, 0]
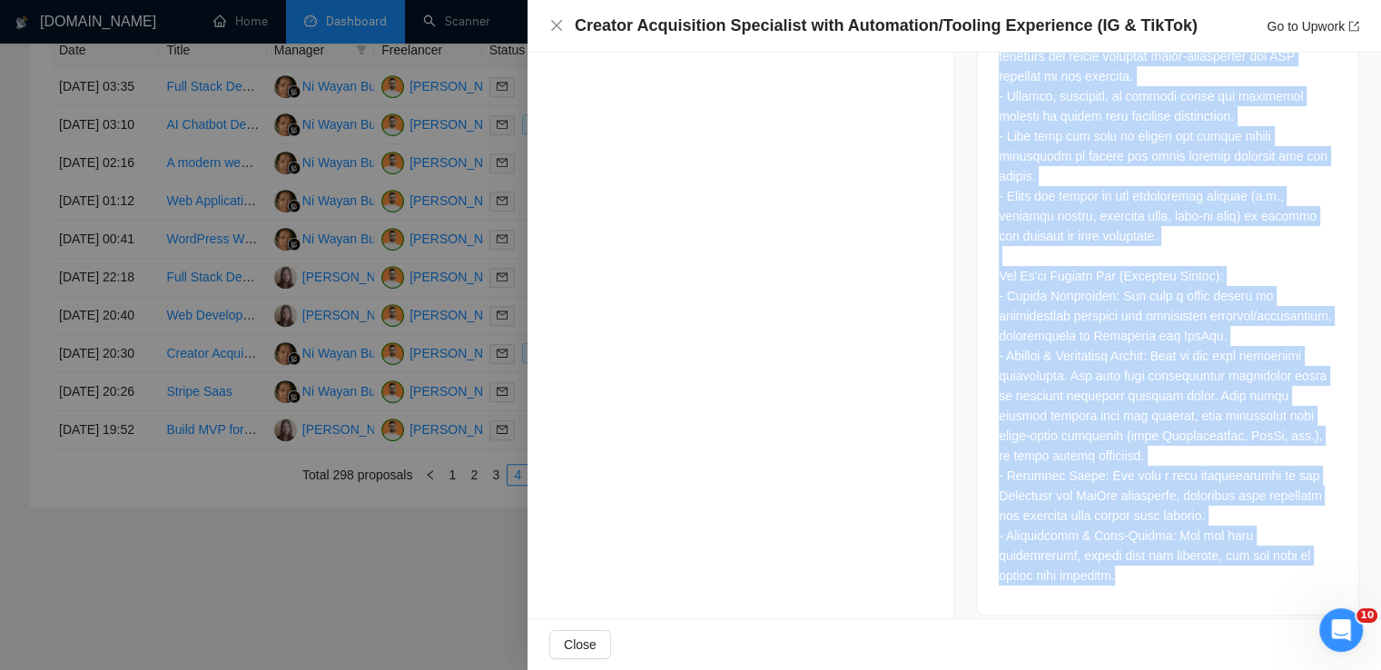
drag, startPoint x: 987, startPoint y: 140, endPoint x: 1139, endPoint y: 551, distance: 438.5
click at [1139, 551] on div at bounding box center [1167, 170] width 381 height 890
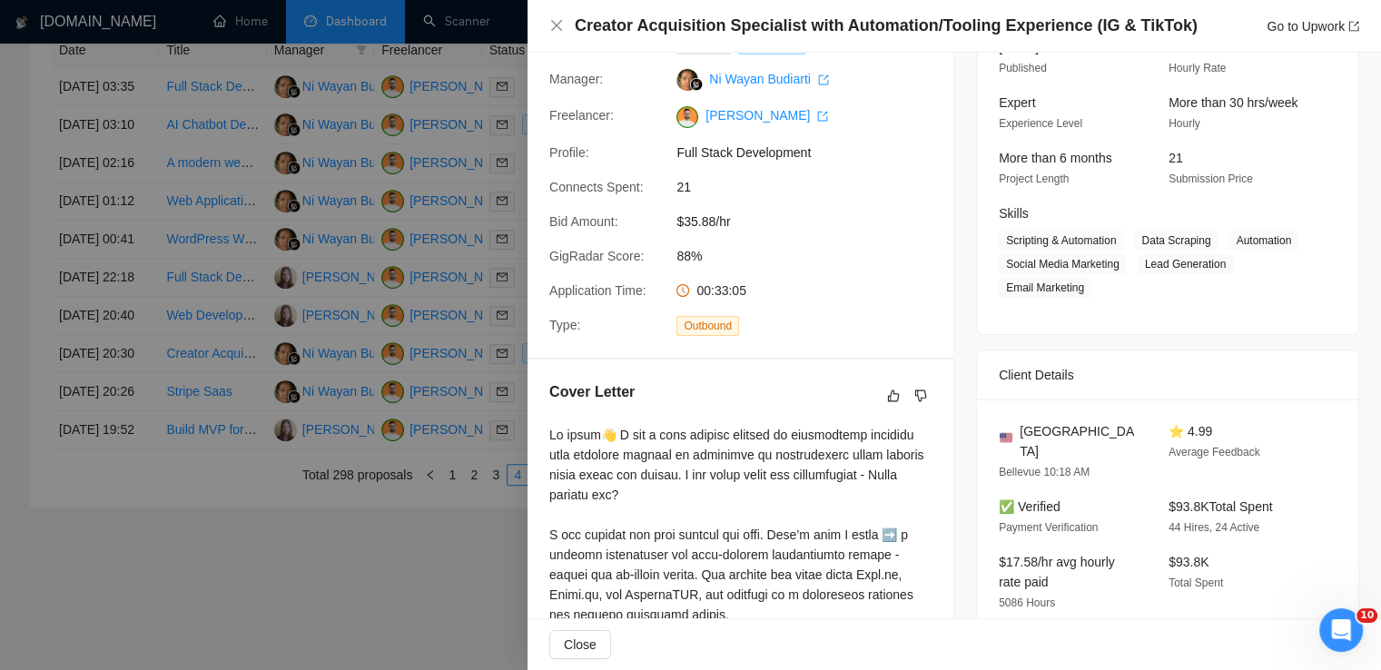
scroll to position [0, 0]
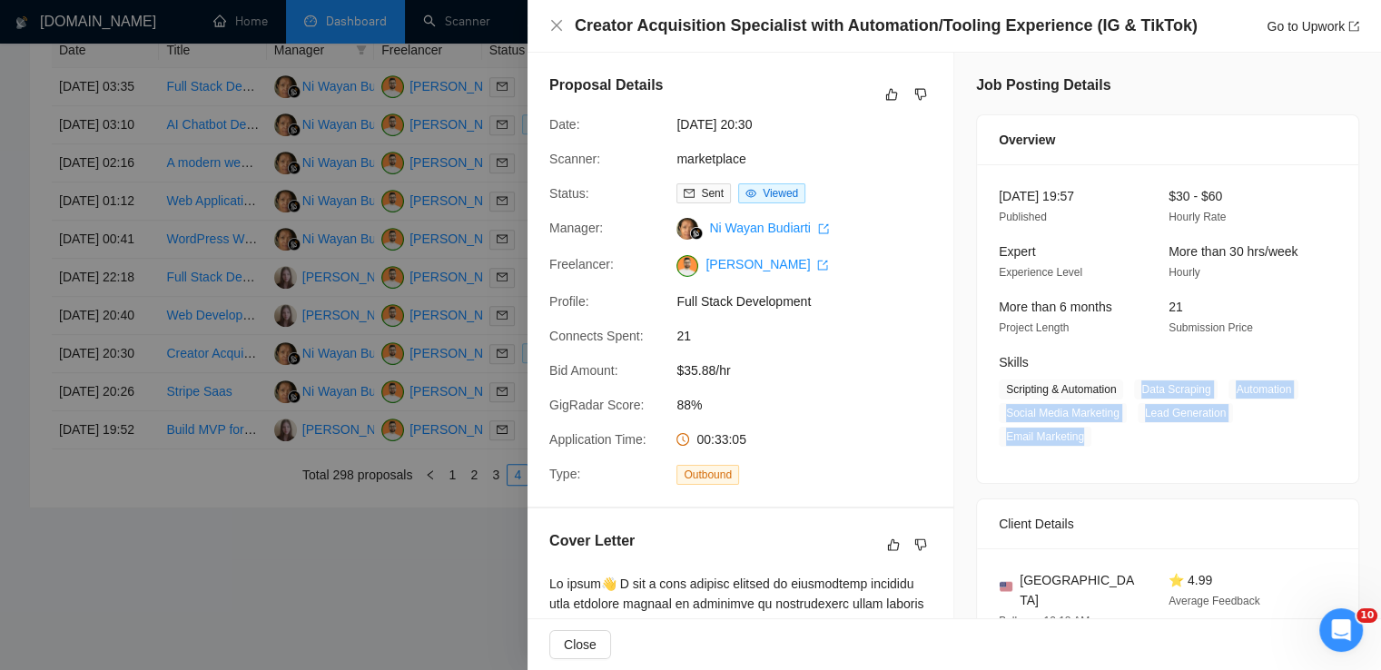
drag, startPoint x: 1137, startPoint y: 388, endPoint x: 1194, endPoint y: 443, distance: 79.6
click at [1194, 443] on span "Scripting & Automation Data Scraping Automation Social Media Marketing Lead Gen…" at bounding box center [1154, 413] width 311 height 67
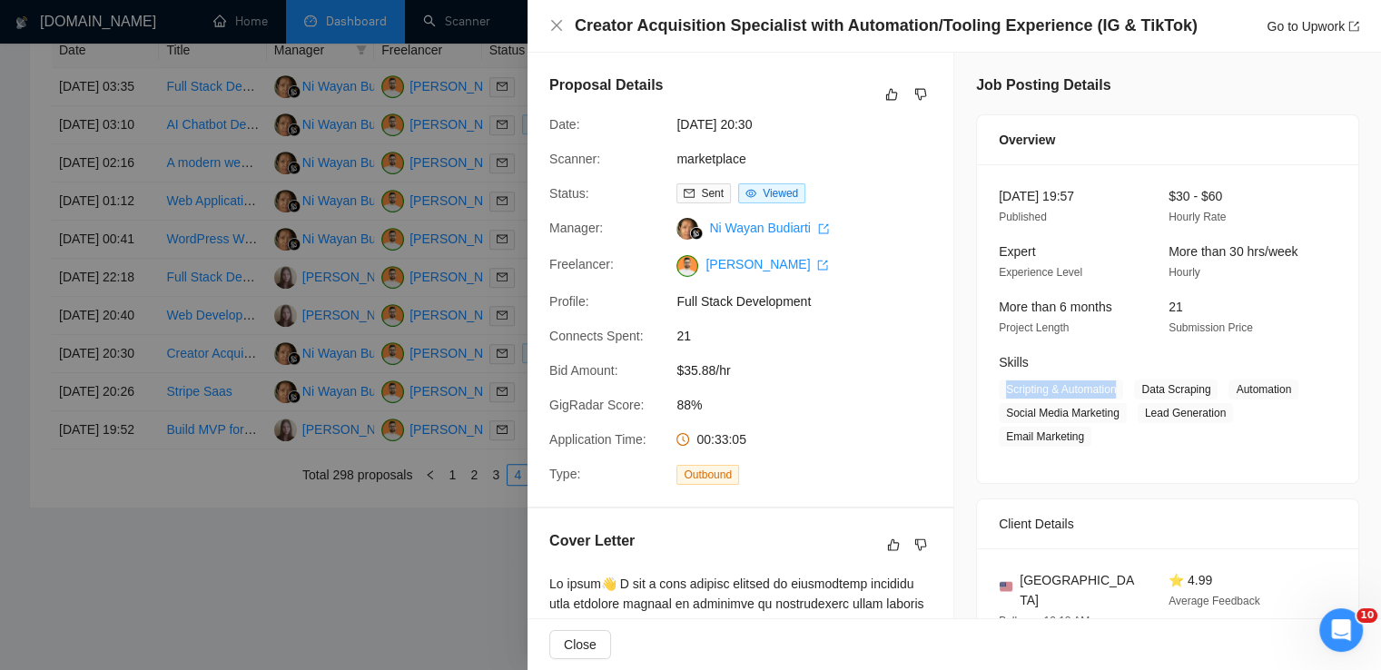
drag, startPoint x: 1116, startPoint y: 390, endPoint x: 998, endPoint y: 390, distance: 118.1
click at [999, 390] on span "Scripting & Automation" at bounding box center [1061, 390] width 124 height 20
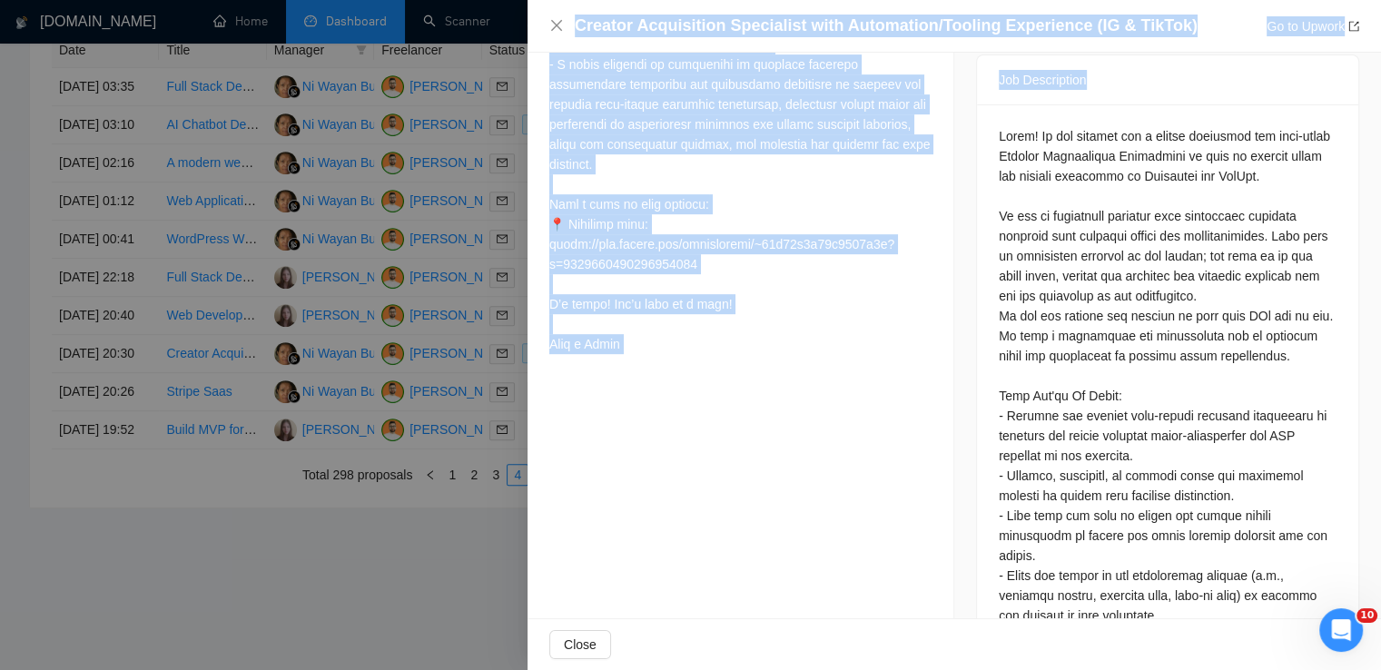
scroll to position [1139, 0]
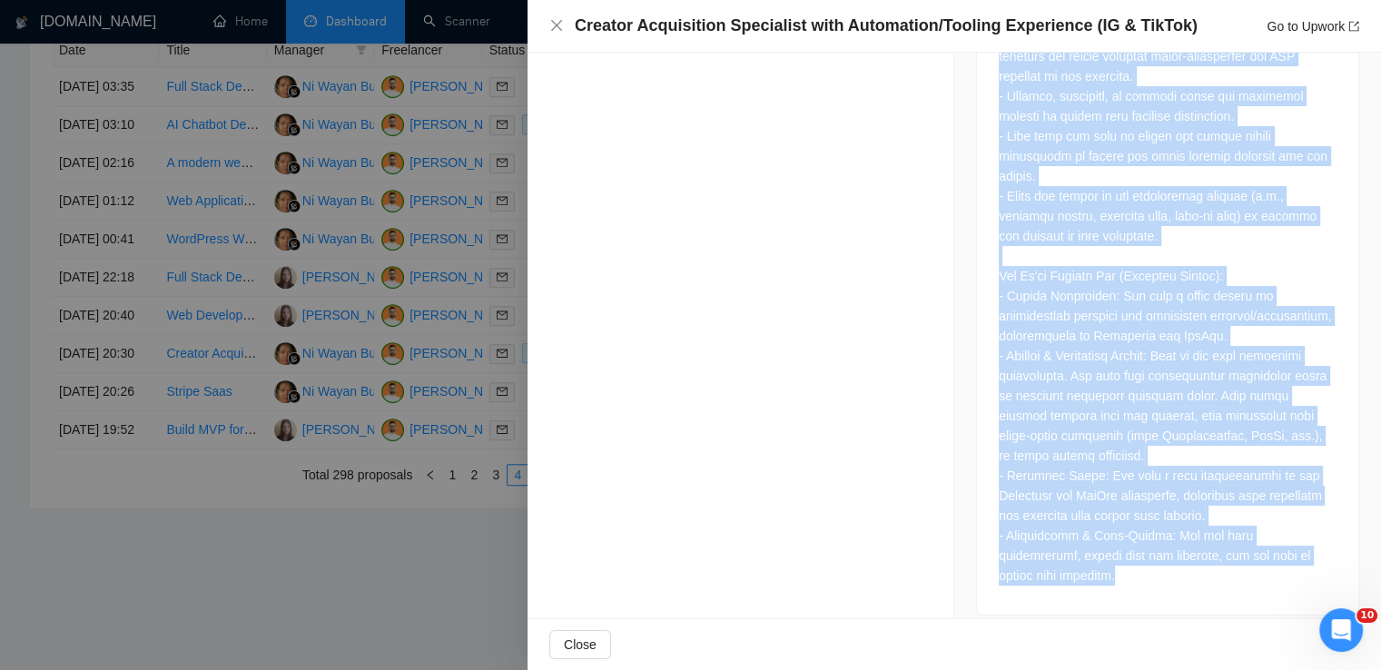
drag, startPoint x: 992, startPoint y: 119, endPoint x: 1206, endPoint y: 559, distance: 489.8
click at [1206, 559] on div at bounding box center [1168, 166] width 338 height 839
click at [557, 26] on icon "close" at bounding box center [556, 25] width 11 height 11
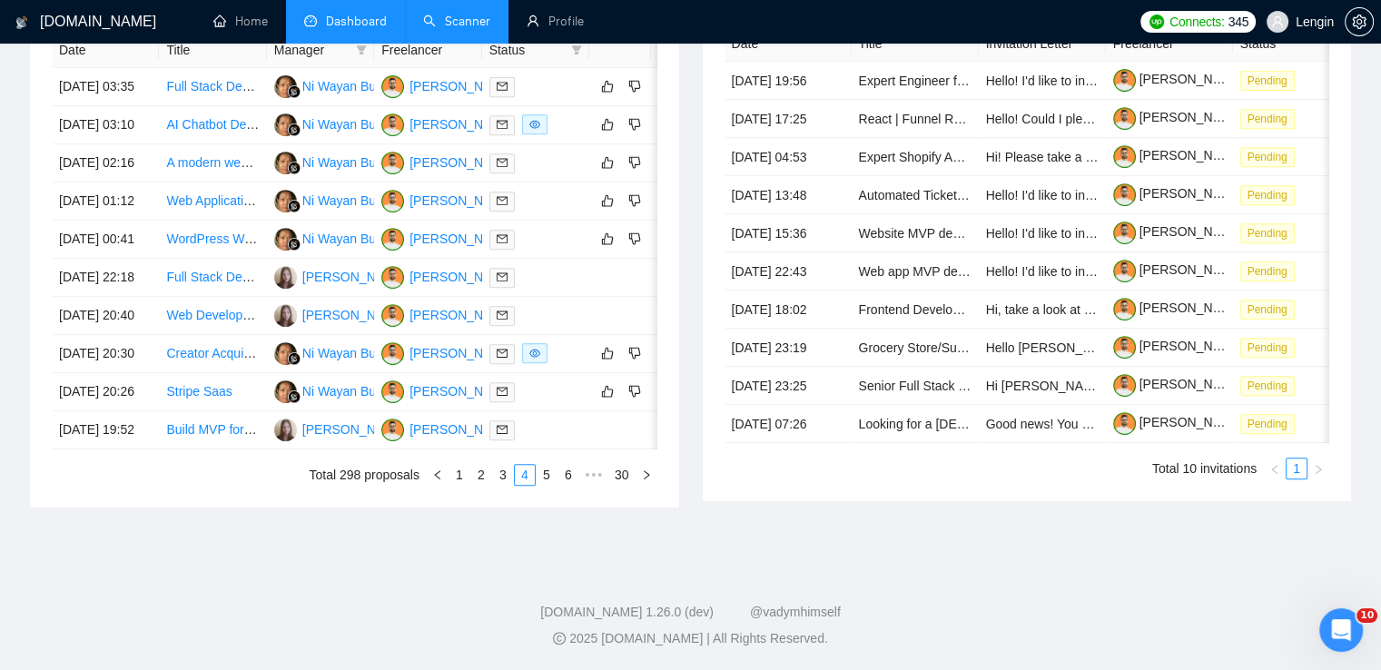
click at [432, 21] on link "Scanner" at bounding box center [456, 21] width 67 height 15
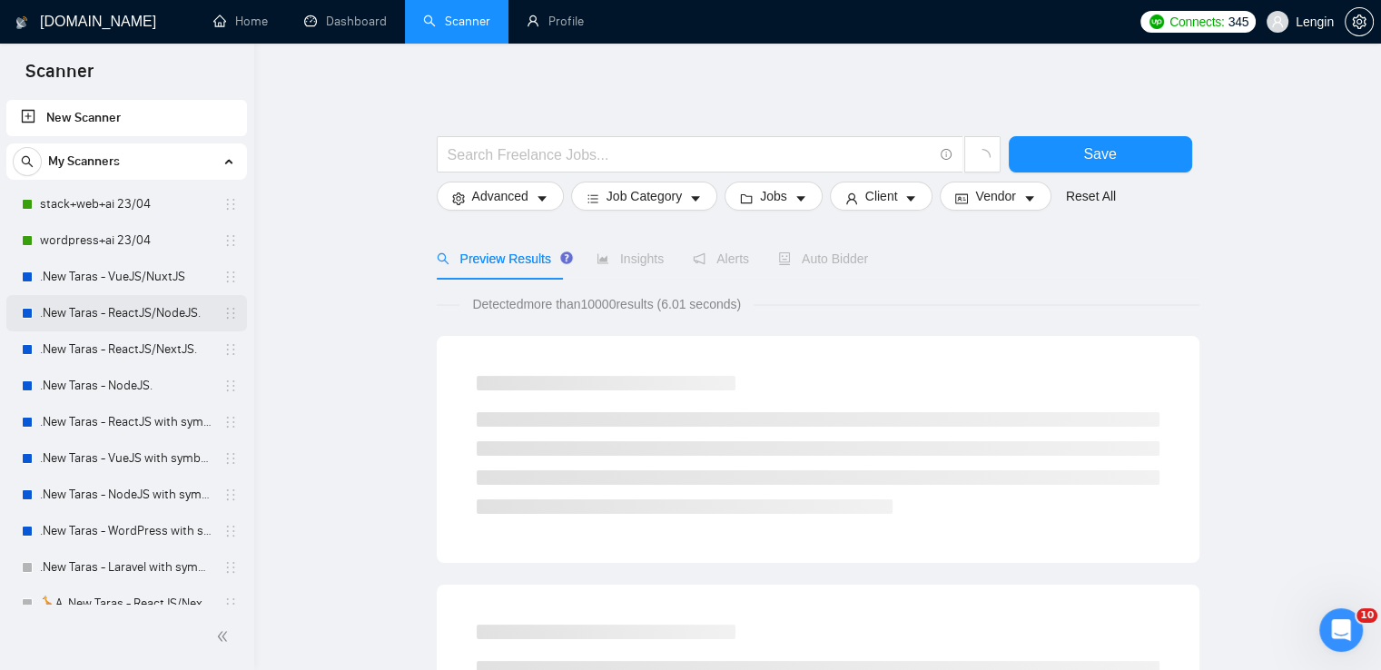
click at [163, 312] on link ".New Taras - ReactJS/NodeJS." at bounding box center [126, 313] width 173 height 36
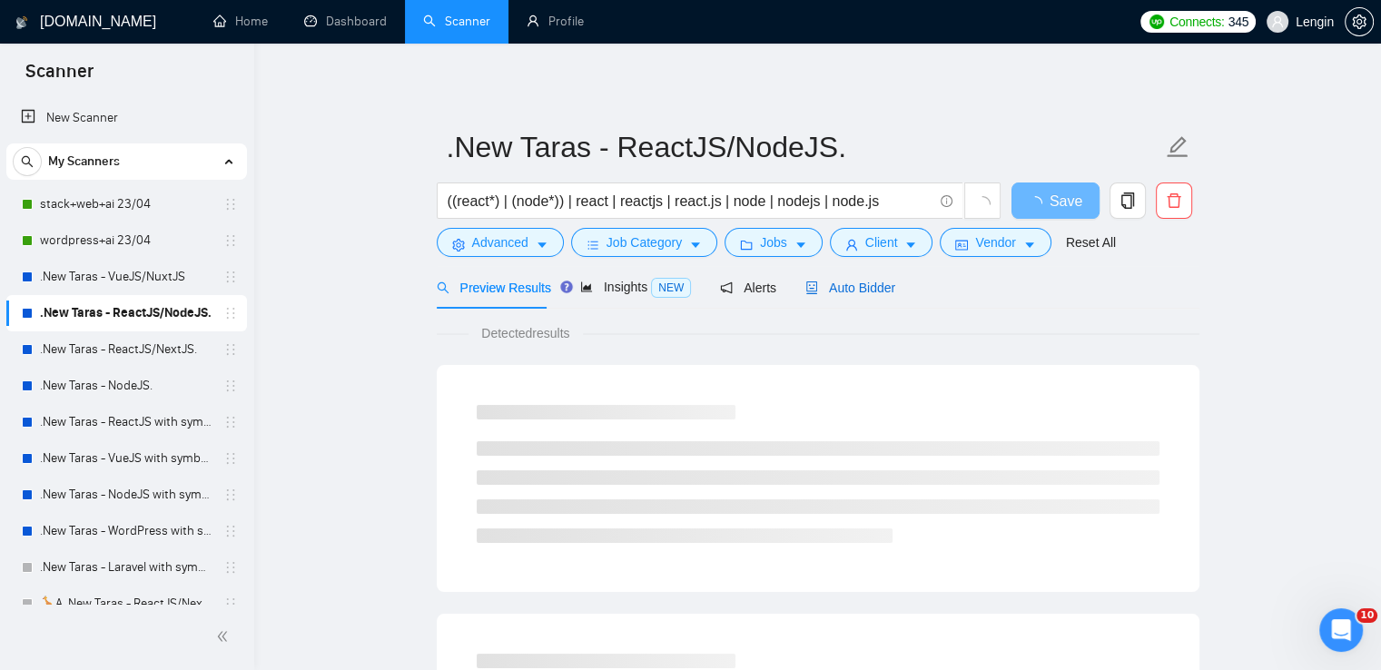
click at [806, 290] on icon "robot" at bounding box center [812, 288] width 13 height 13
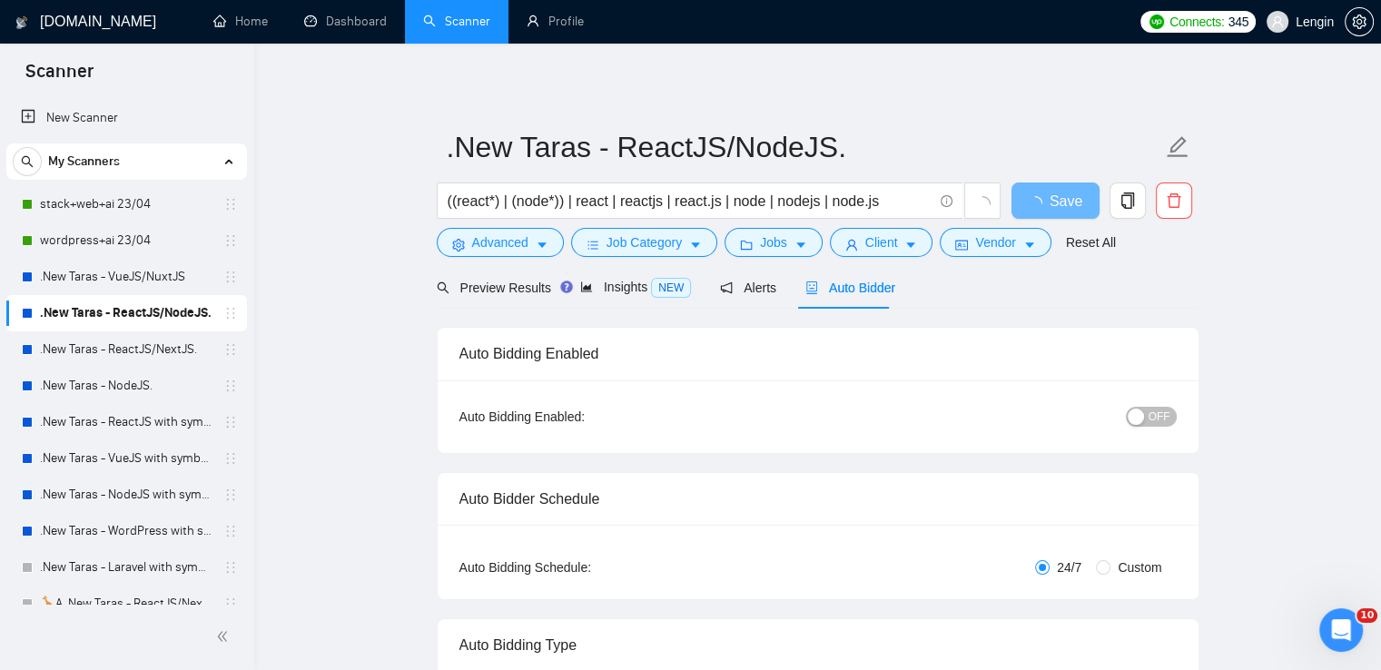
radio input "false"
radio input "true"
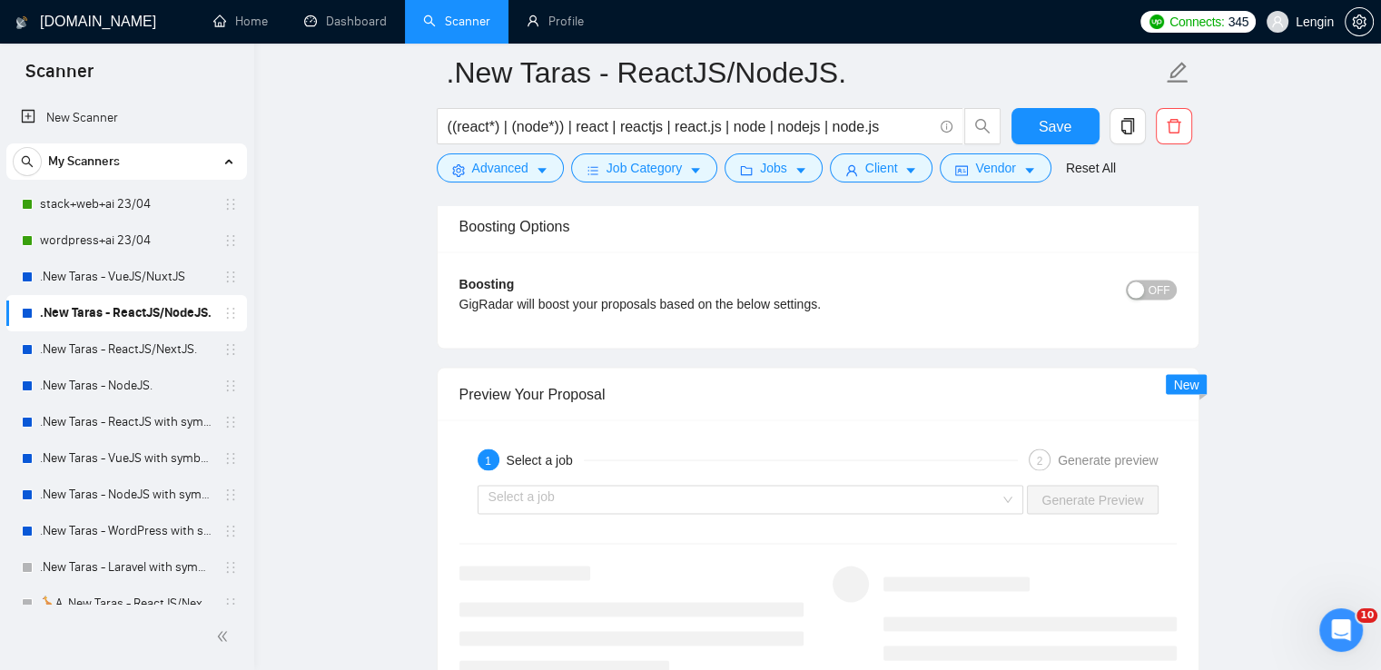
scroll to position [3920, 0]
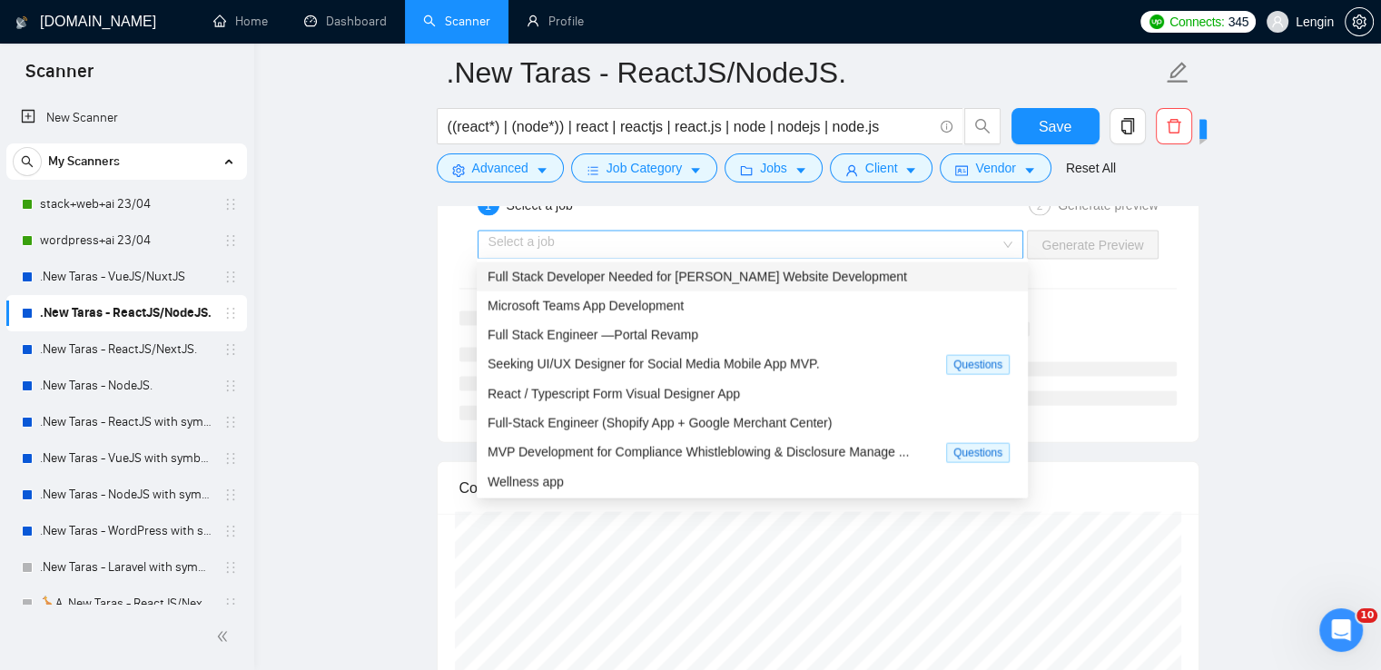
click at [1014, 246] on div "Select a job" at bounding box center [751, 245] width 547 height 29
click at [832, 267] on div "Full Stack Developer Needed for [PERSON_NAME] Website Development" at bounding box center [752, 277] width 529 height 20
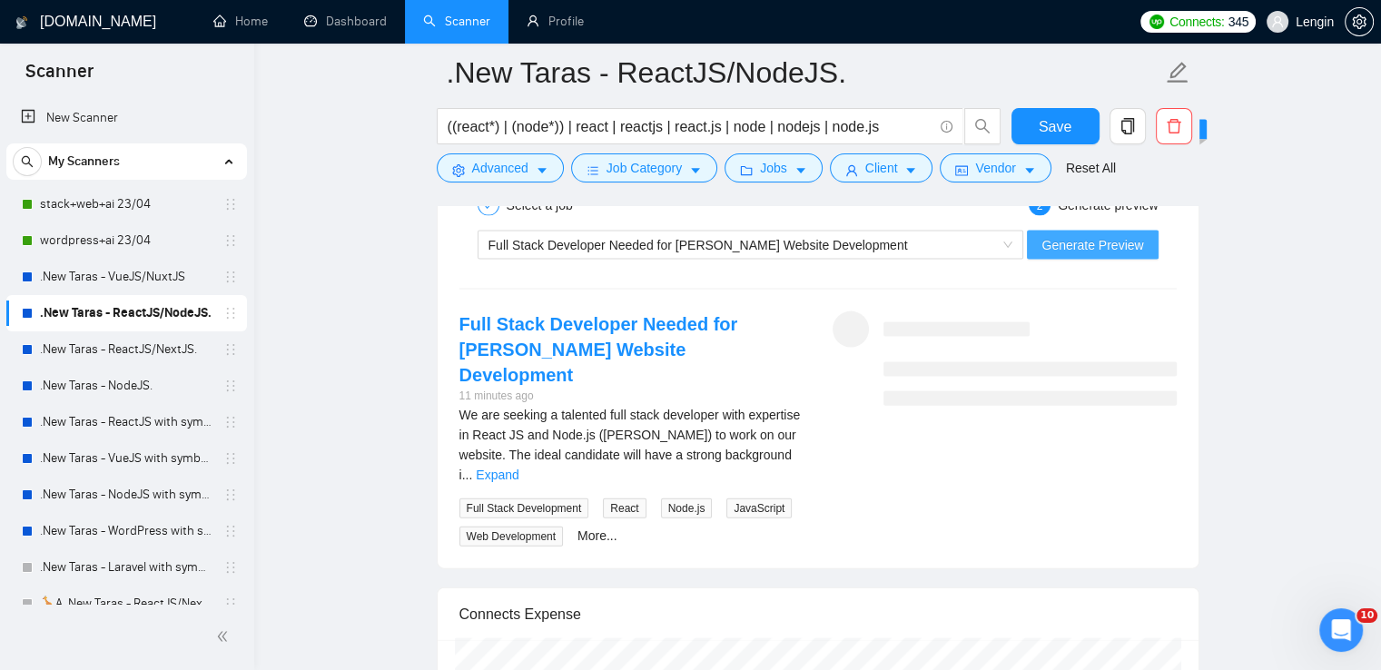
click at [1079, 245] on span "Generate Preview" at bounding box center [1093, 245] width 102 height 20
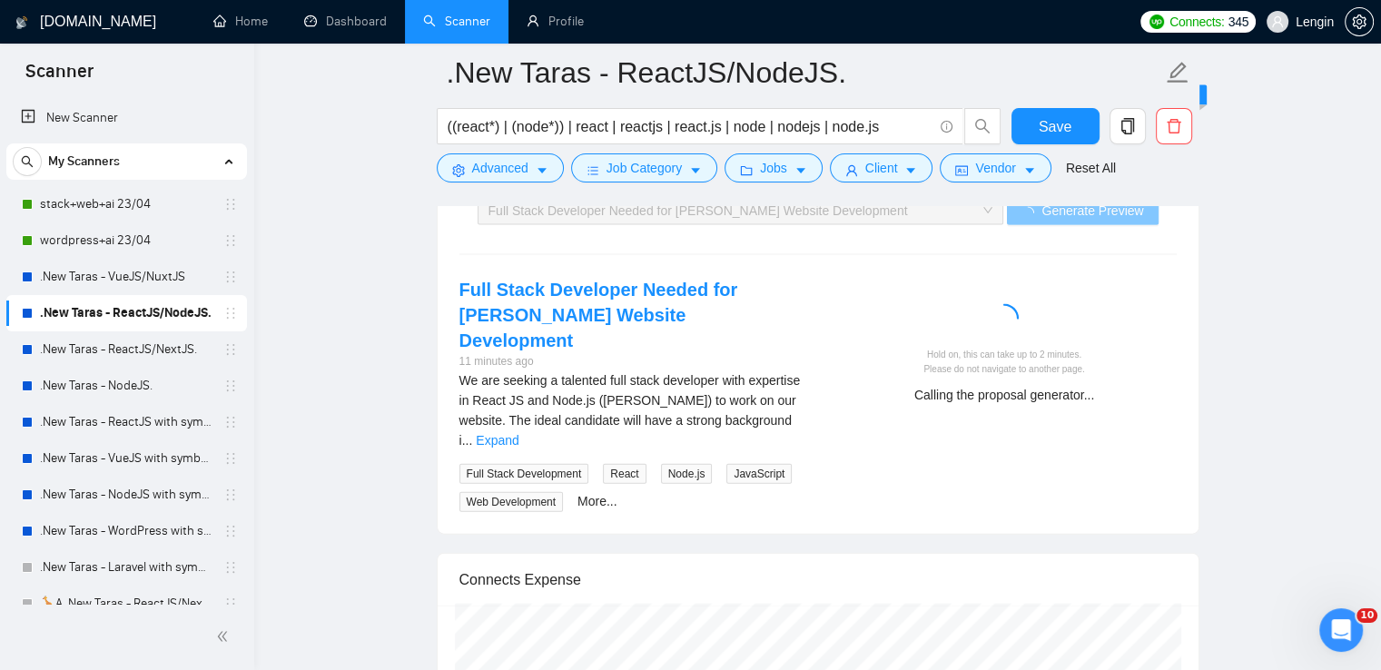
scroll to position [3956, 0]
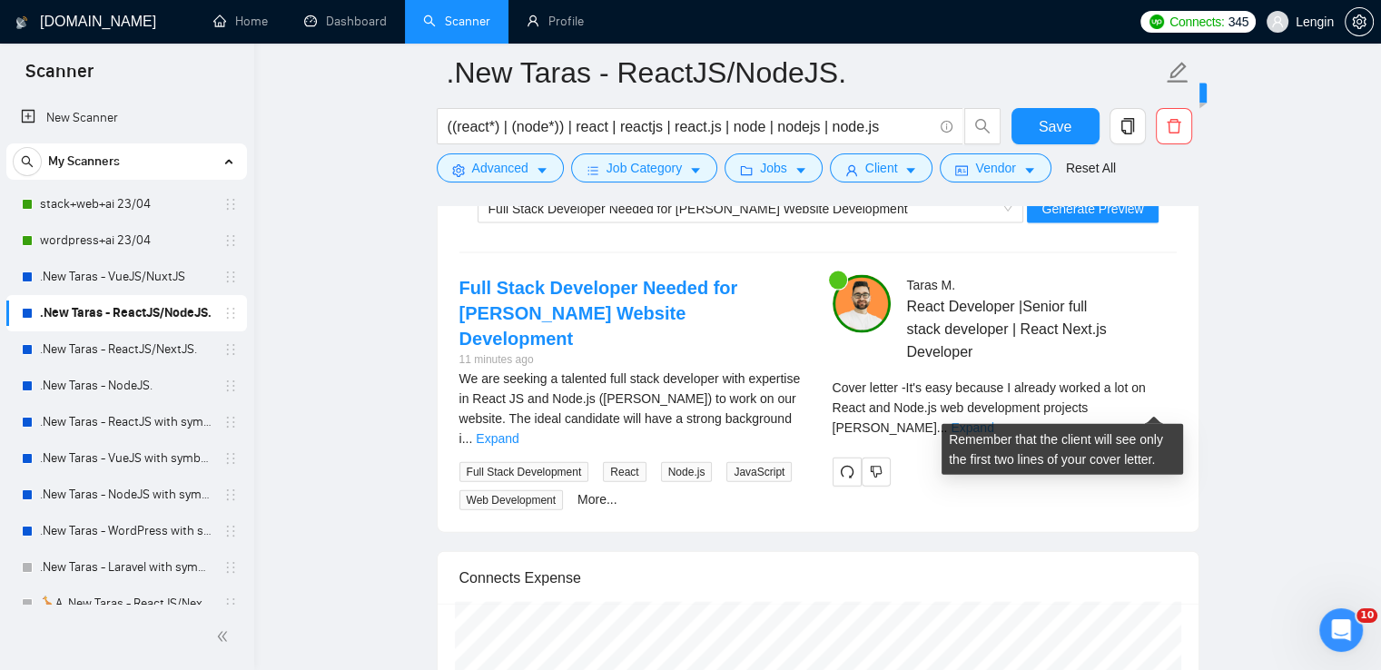
click at [994, 420] on link "Expand" at bounding box center [972, 427] width 43 height 15
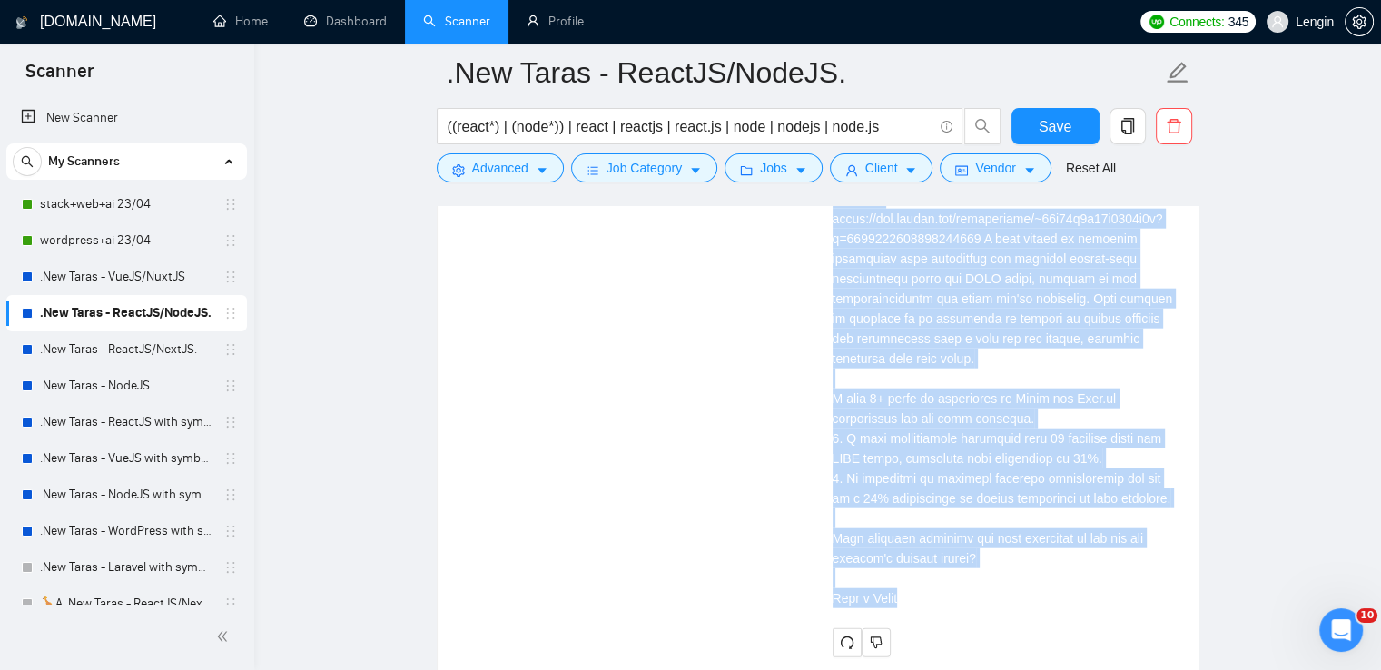
scroll to position [4436, 0]
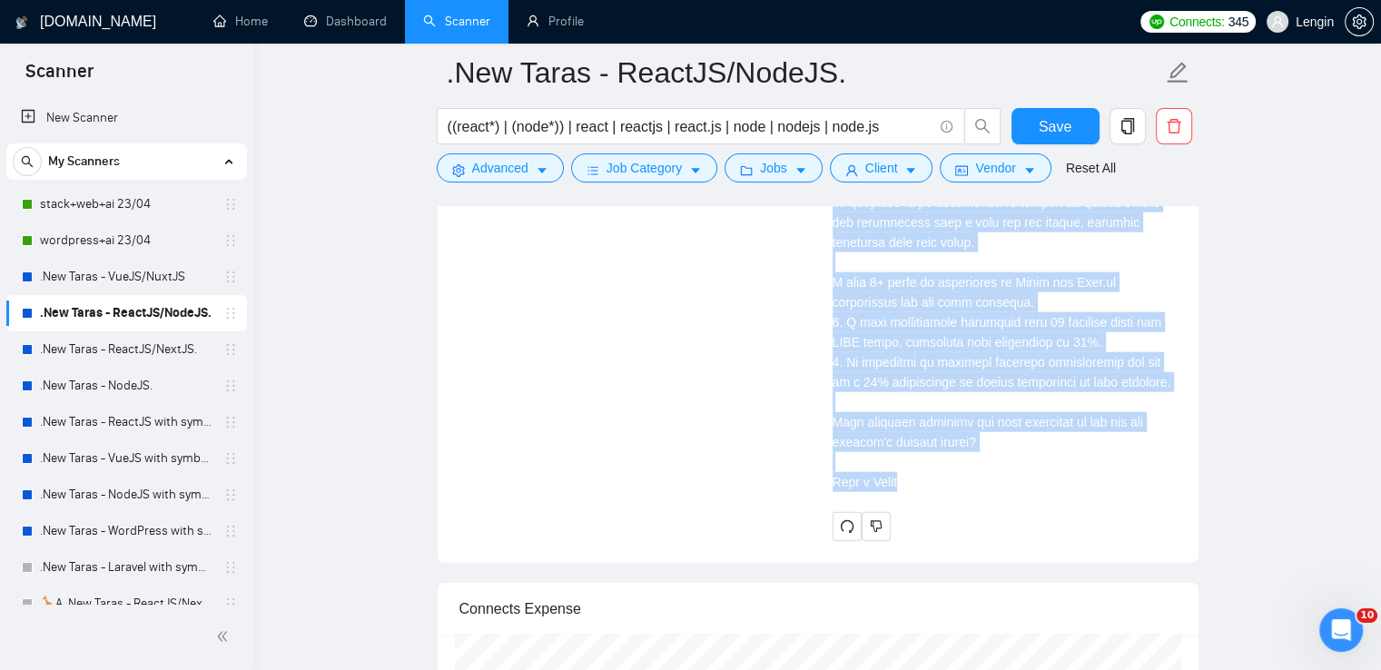
drag, startPoint x: 828, startPoint y: 237, endPoint x: 902, endPoint y: 476, distance: 249.9
click at [902, 476] on div "[PERSON_NAME] React Developer |Senior full stack developer | React Next.js Deve…" at bounding box center [1004, 169] width 373 height 746
